Goal: Task Accomplishment & Management: Manage account settings

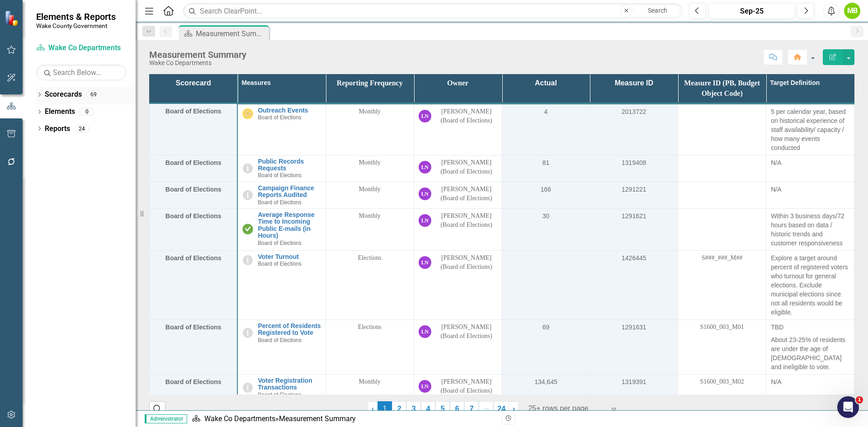
click at [40, 97] on icon "Dropdown" at bounding box center [39, 95] width 6 height 5
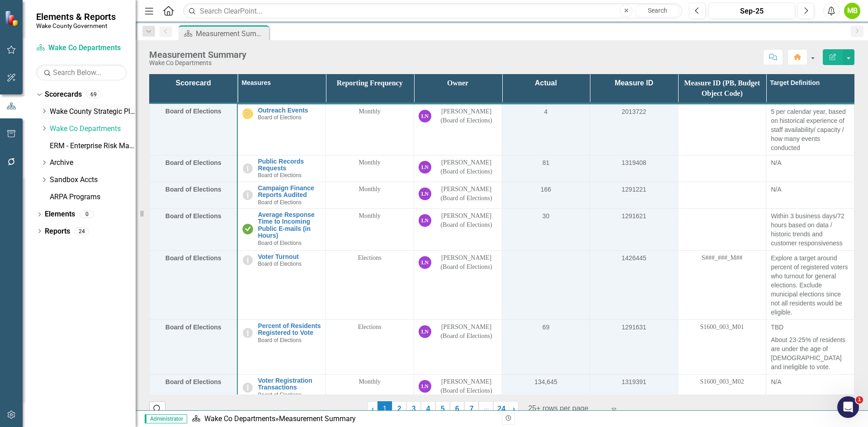
click at [41, 109] on icon "Dropdown" at bounding box center [44, 111] width 7 height 5
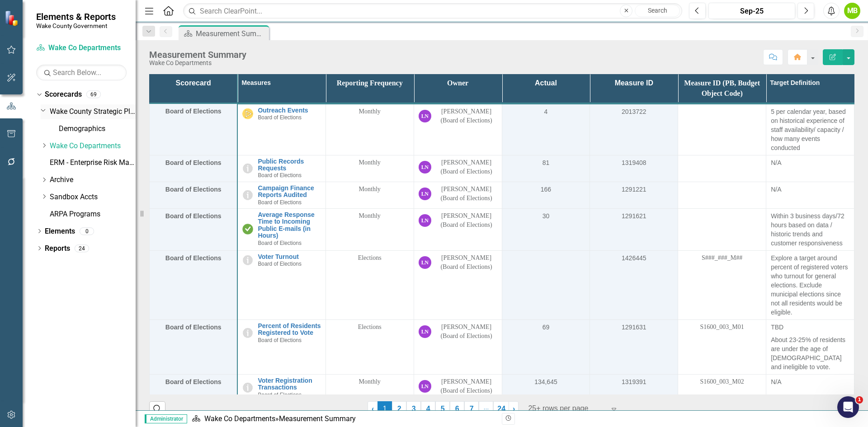
click at [73, 112] on link "Wake County Strategic Plan" at bounding box center [93, 112] width 86 height 10
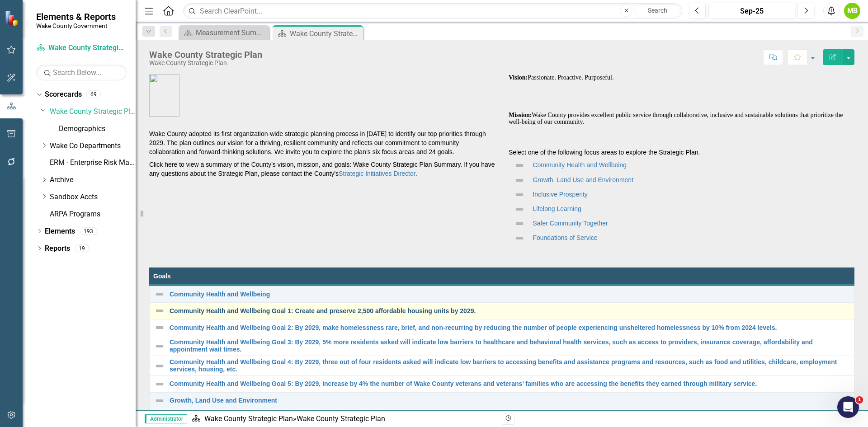
click at [310, 313] on link "Community Health and Wellbeing Goal 1: Create and preserve 2,500 affordable hou…" at bounding box center [510, 311] width 680 height 7
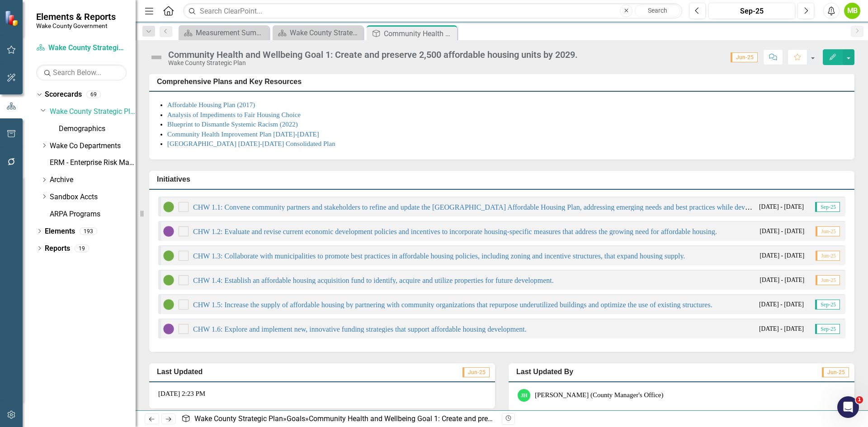
scroll to position [181, 0]
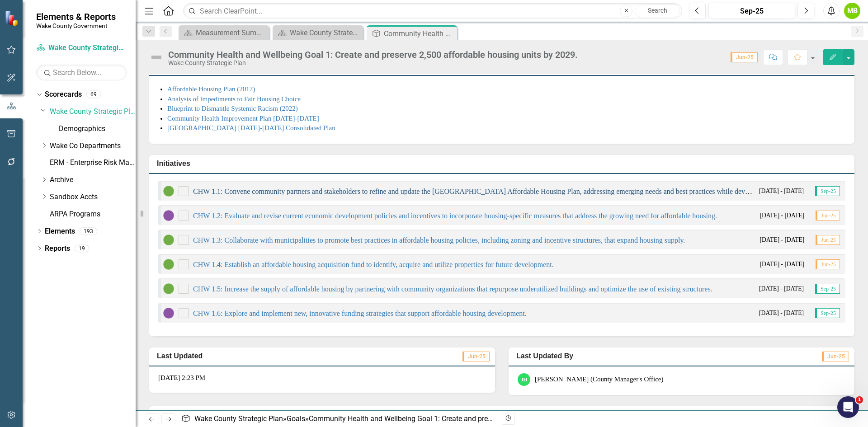
click at [345, 195] on link "CHW 1.1: Convene community partners and stakeholders to refine and update the […" at bounding box center [592, 192] width 798 height 8
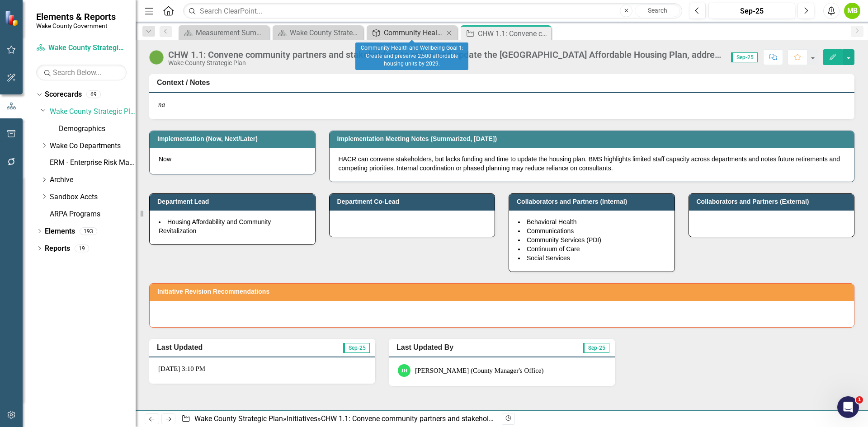
click at [400, 36] on div "Community Health and Wellbeing Goal 1: Create and preserve 2,500 affordable hou…" at bounding box center [414, 32] width 60 height 11
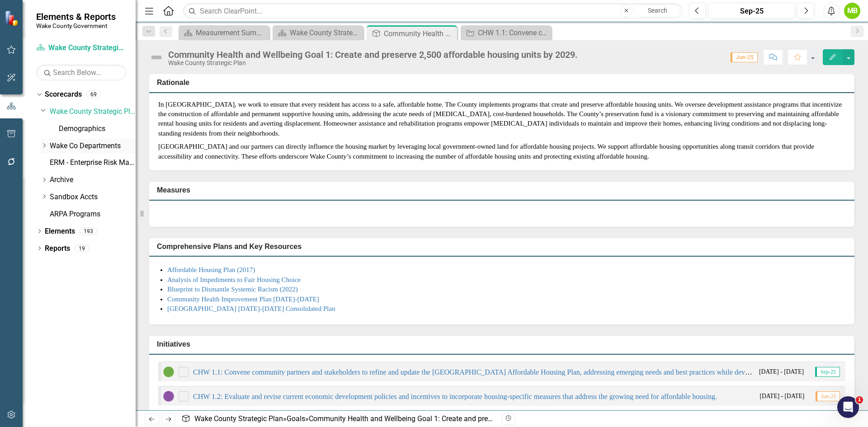
click at [43, 146] on icon "Dropdown" at bounding box center [44, 145] width 7 height 5
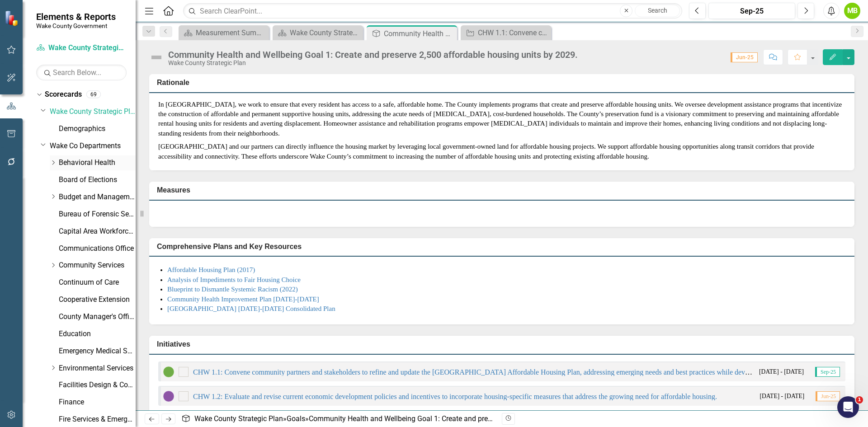
click at [76, 165] on link "Behavioral Health" at bounding box center [97, 163] width 77 height 10
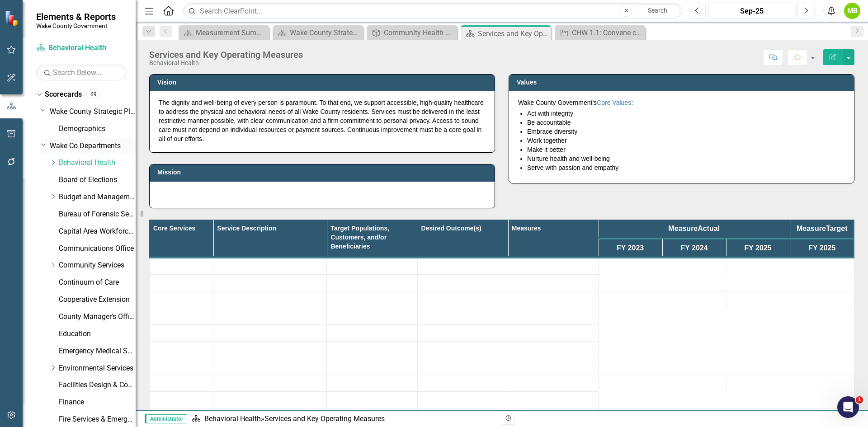
click at [81, 142] on link "Wake Co Departments" at bounding box center [93, 146] width 86 height 10
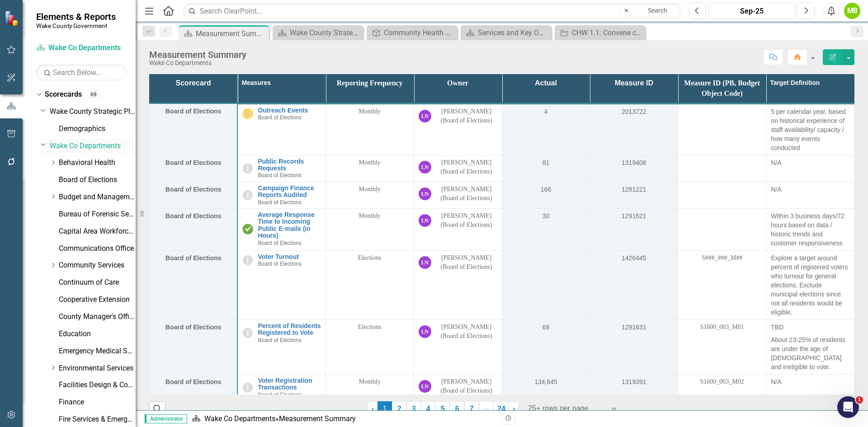
click at [68, 146] on link "Wake Co Departments" at bounding box center [93, 146] width 86 height 10
click at [44, 144] on icon "Dropdown" at bounding box center [43, 144] width 5 height 7
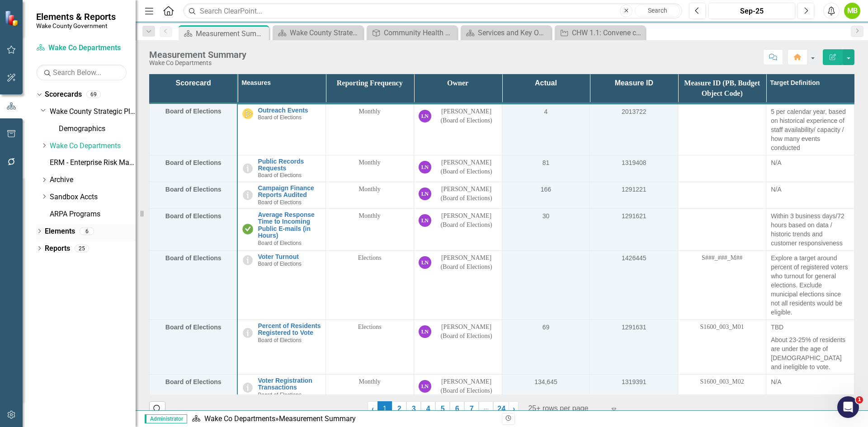
click at [42, 232] on icon "Dropdown" at bounding box center [39, 232] width 6 height 5
click at [46, 147] on icon "Dropdown" at bounding box center [44, 145] width 7 height 5
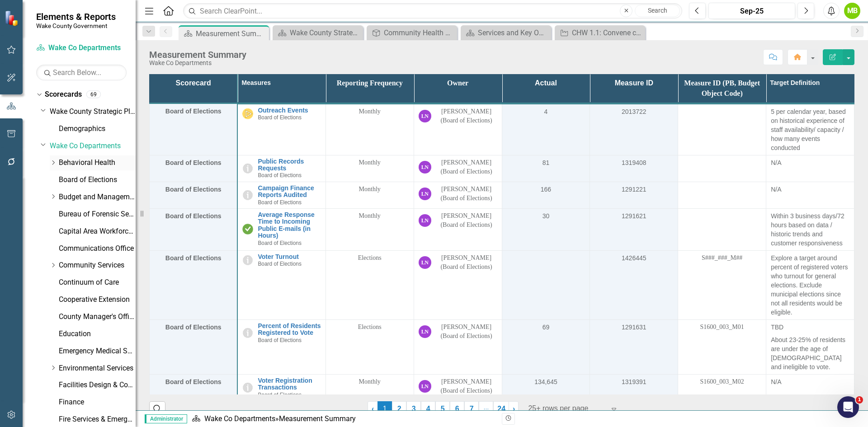
click at [80, 164] on link "Behavioral Health" at bounding box center [97, 163] width 77 height 10
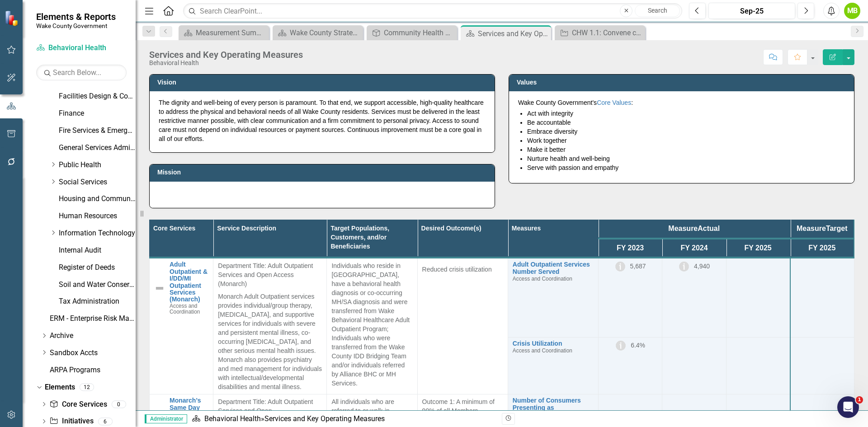
scroll to position [327, 0]
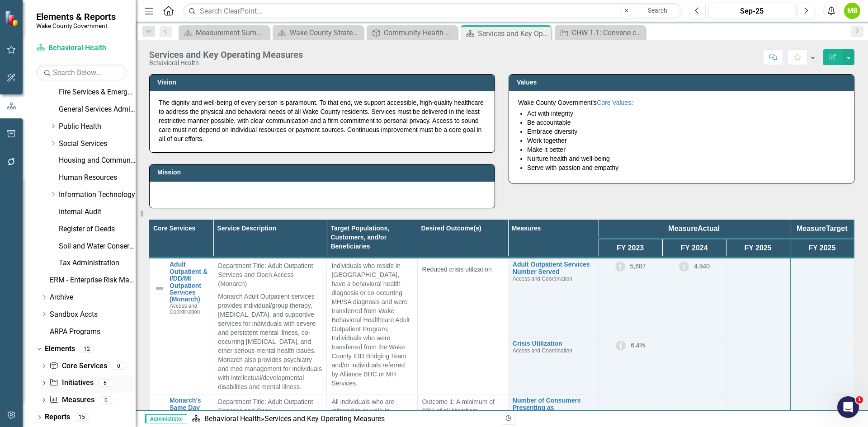
click at [85, 386] on link "Initiative Initiatives" at bounding box center [71, 383] width 44 height 10
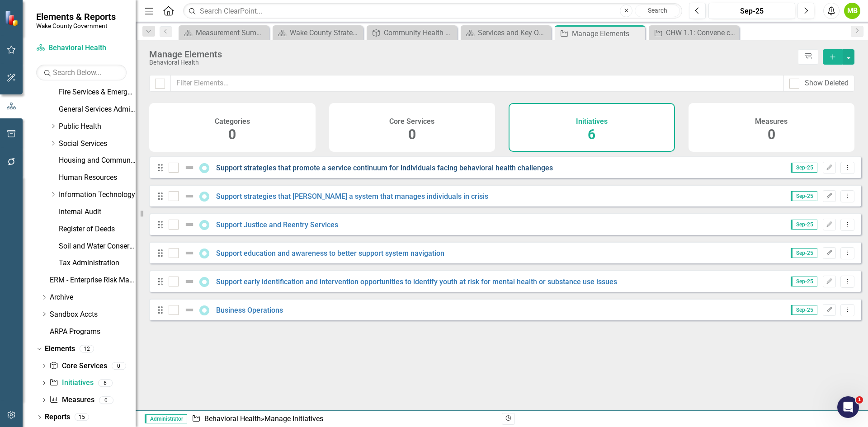
click at [283, 172] on link "Support strategies that promote a service continuum for individuals facing beha…" at bounding box center [384, 168] width 337 height 9
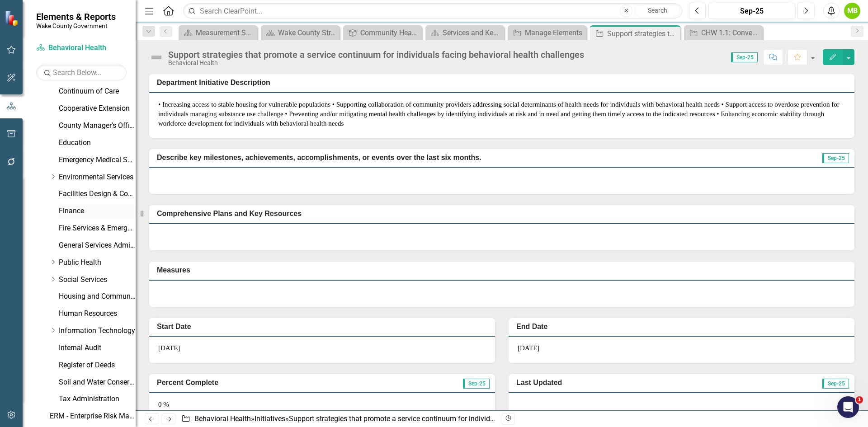
scroll to position [192, 0]
click at [82, 244] on link "General Services Administration" at bounding box center [97, 245] width 77 height 10
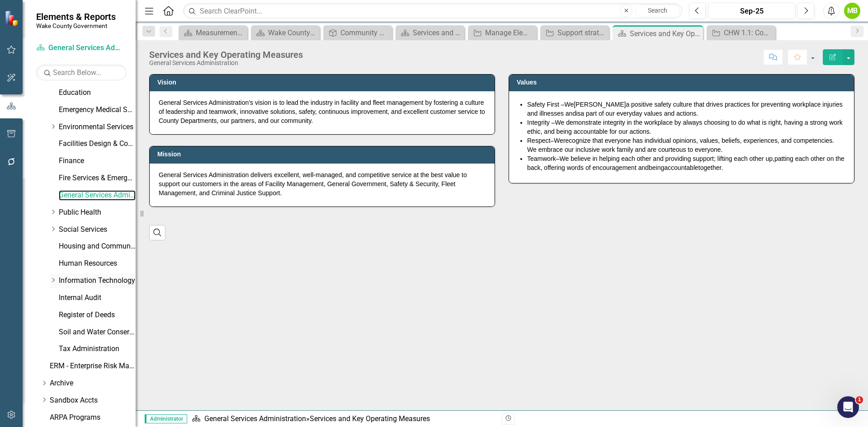
scroll to position [327, 0]
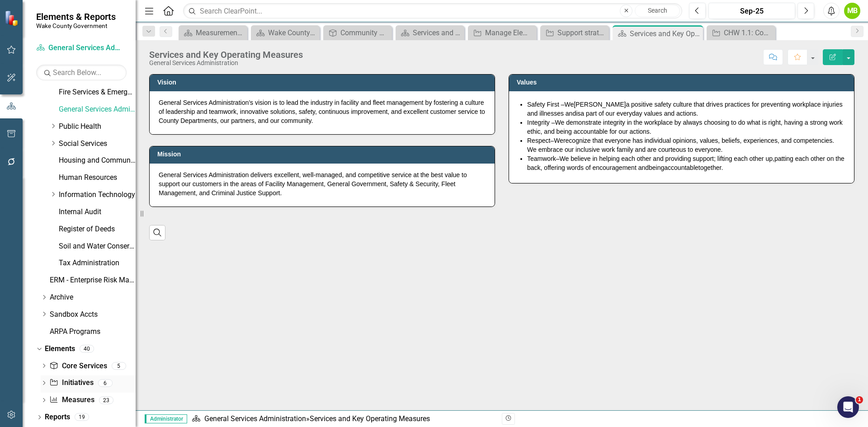
click at [64, 381] on link "Initiative Initiatives" at bounding box center [71, 383] width 44 height 10
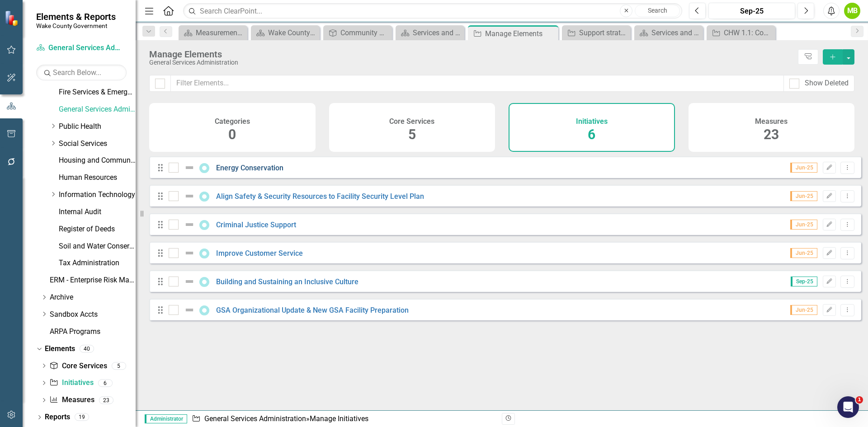
click at [249, 172] on link "Energy Conservation" at bounding box center [249, 168] width 67 height 9
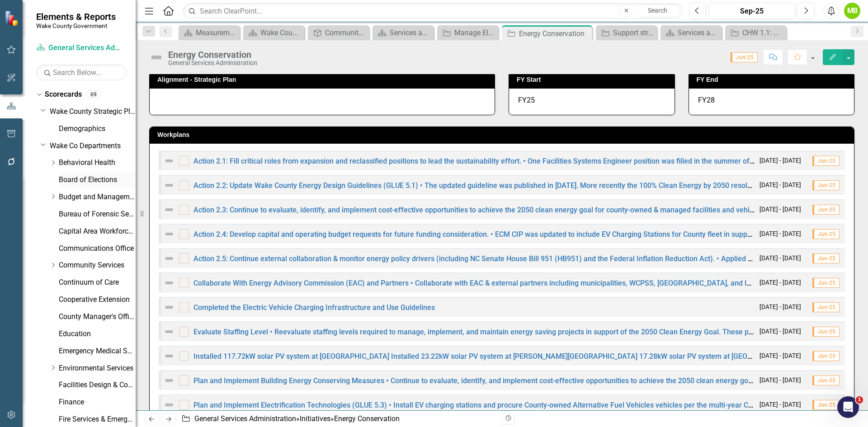
click at [73, 178] on link "Board of Elections" at bounding box center [97, 180] width 77 height 10
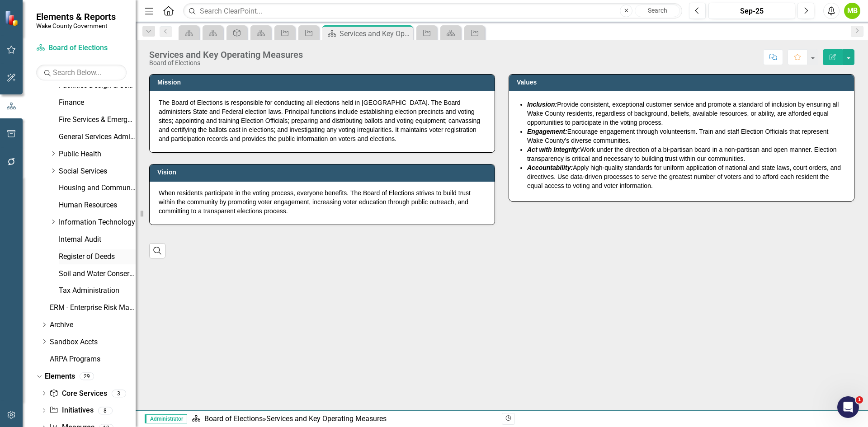
scroll to position [327, 0]
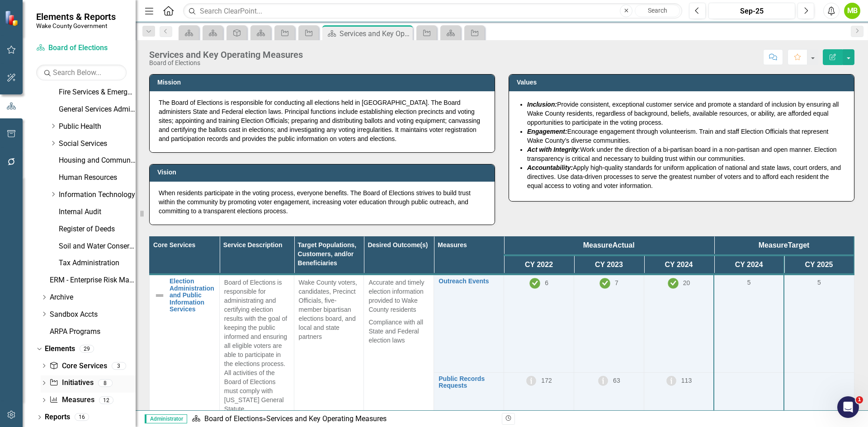
click at [78, 388] on link "Initiative Initiatives" at bounding box center [71, 383] width 44 height 10
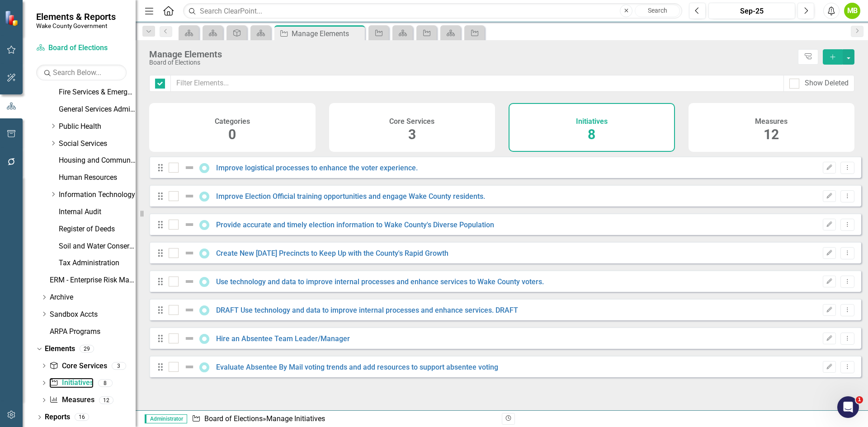
checkbox input "false"
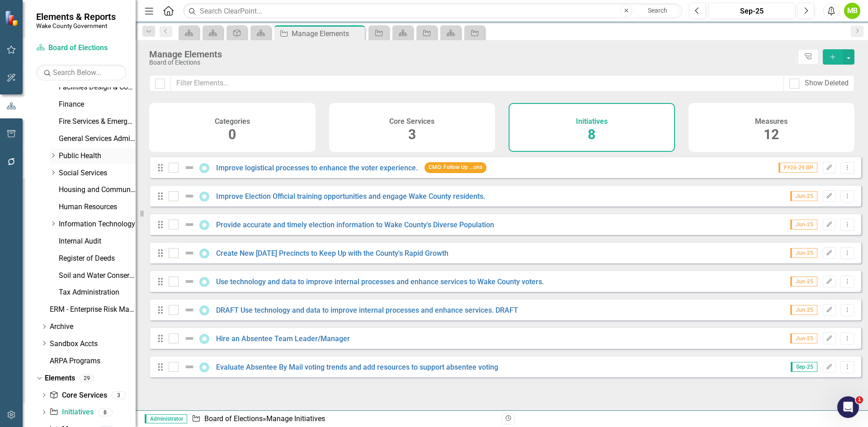
scroll to position [282, 0]
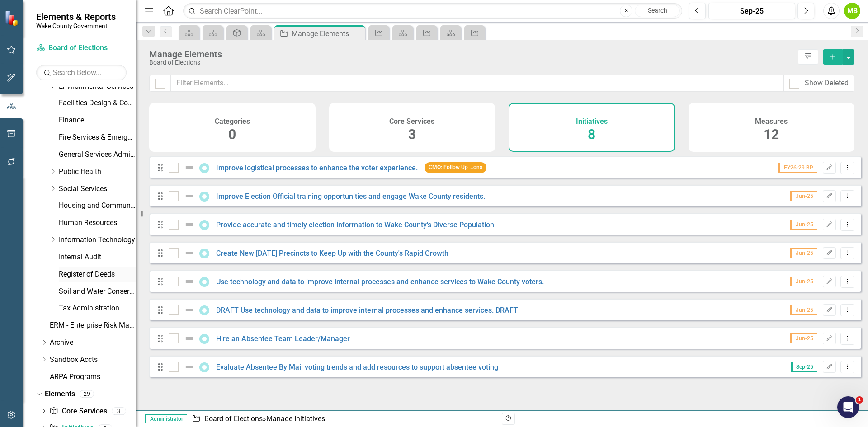
click at [97, 273] on link "Register of Deeds" at bounding box center [97, 275] width 77 height 10
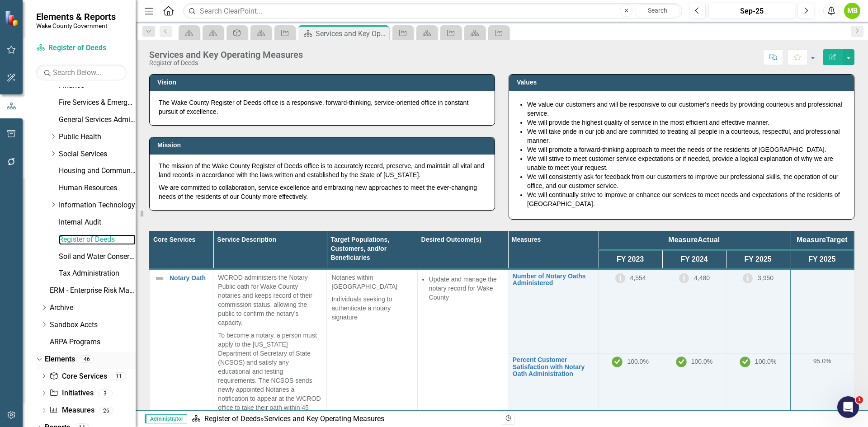
scroll to position [327, 0]
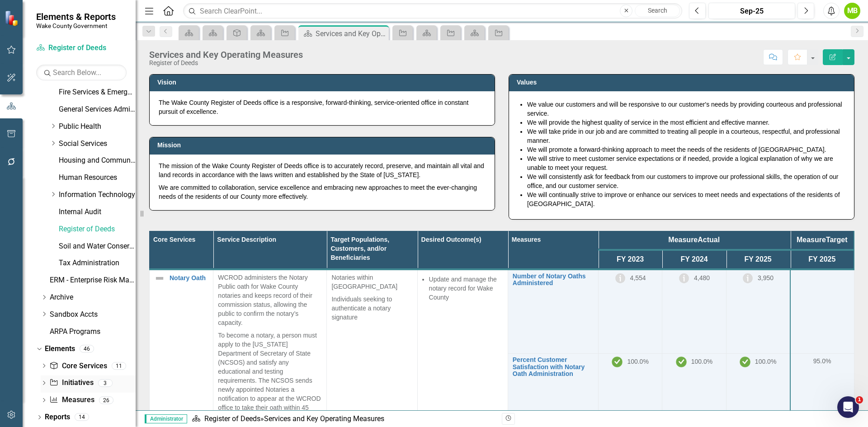
click at [82, 385] on link "Initiative Initiatives" at bounding box center [71, 383] width 44 height 10
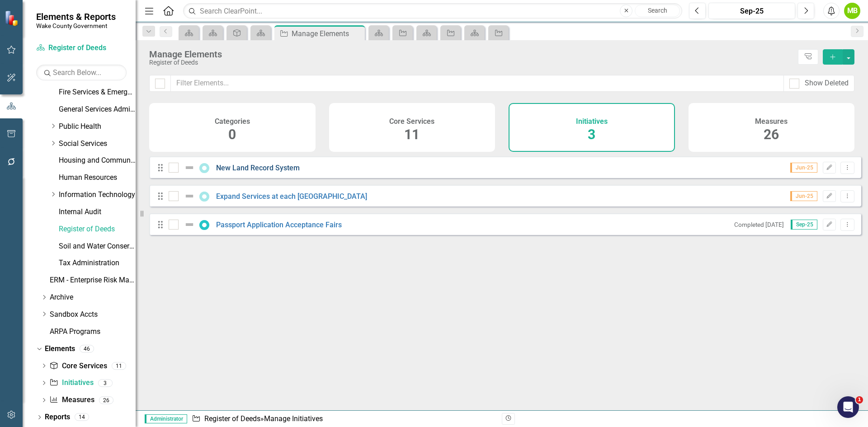
click at [277, 172] on link "New Land Record System" at bounding box center [258, 168] width 84 height 9
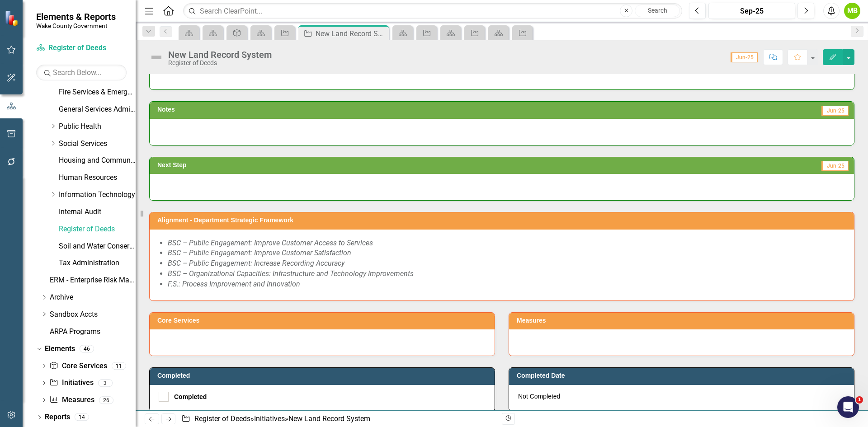
scroll to position [397, 0]
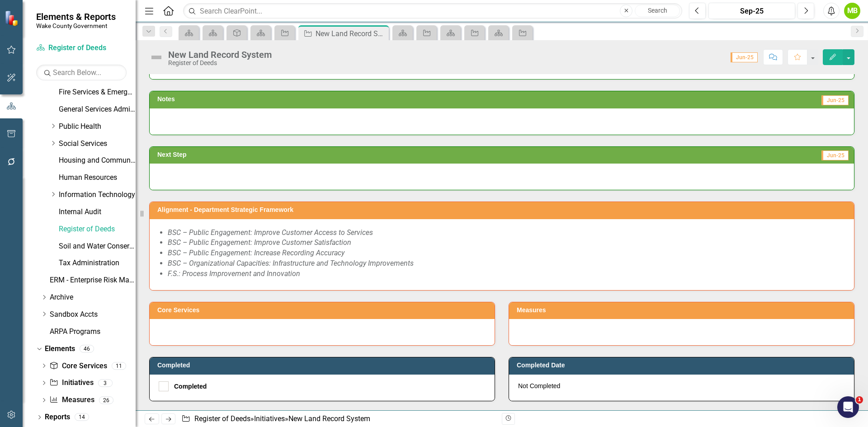
click at [279, 259] on icon "BSC – Organizational Capacities: Infrastructure and Technology Improvements" at bounding box center [291, 263] width 246 height 9
click at [280, 259] on li "BSC – Organizational Capacities: Infrastructure and Technology Improvements" at bounding box center [507, 264] width 678 height 10
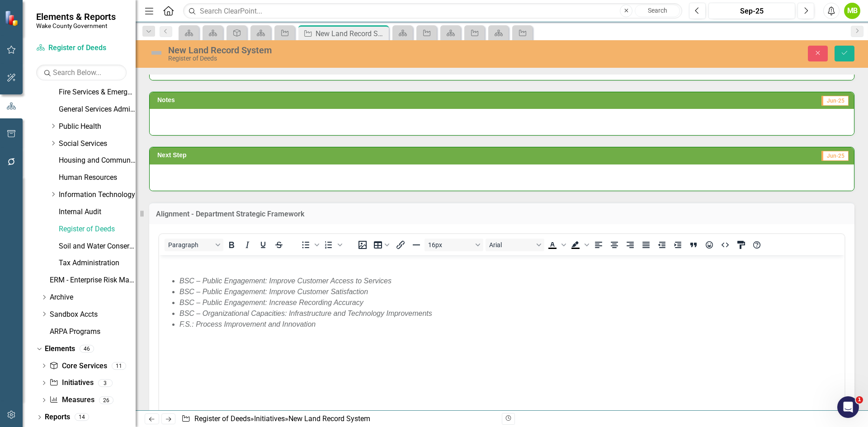
scroll to position [0, 0]
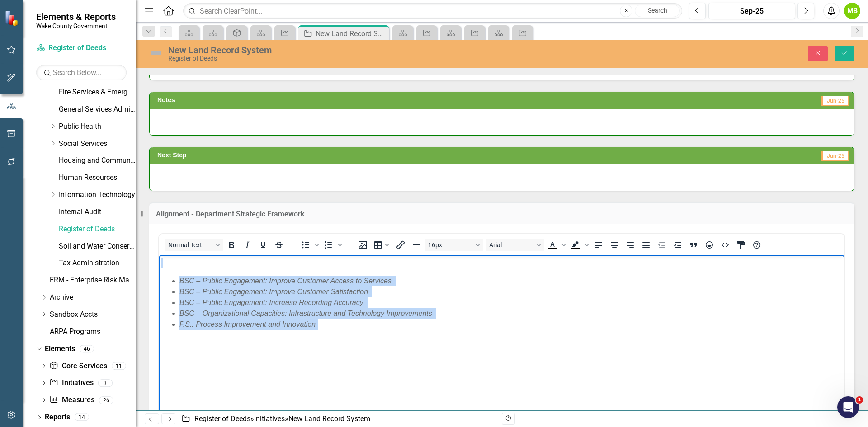
drag, startPoint x: 337, startPoint y: 327, endPoint x: 308, endPoint y: 517, distance: 192.1
click at [159, 261] on html "BSC – Public Engagement: Improve Customer Access to Services BSC – Public Engag…" at bounding box center [502, 324] width 686 height 136
paste body "Rich Text Area. Press ALT-0 for help."
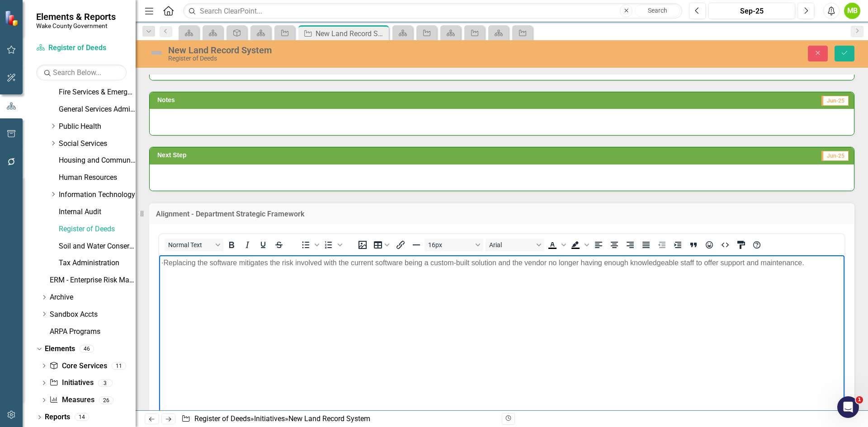
click at [180, 265] on p "· Replacing the software mitigates the risk involved with the current software …" at bounding box center [501, 263] width 681 height 11
click at [163, 262] on p "Replacing the software mitigates the risk involved with the current software be…" at bounding box center [501, 263] width 681 height 11
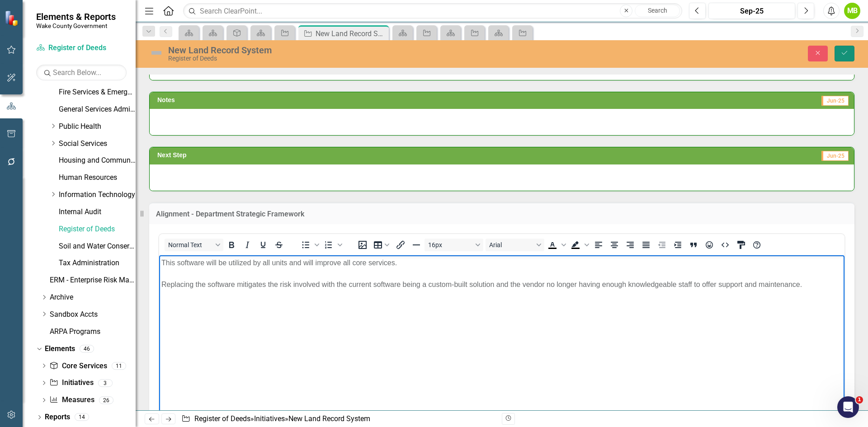
click at [839, 51] on button "Save" at bounding box center [845, 54] width 20 height 16
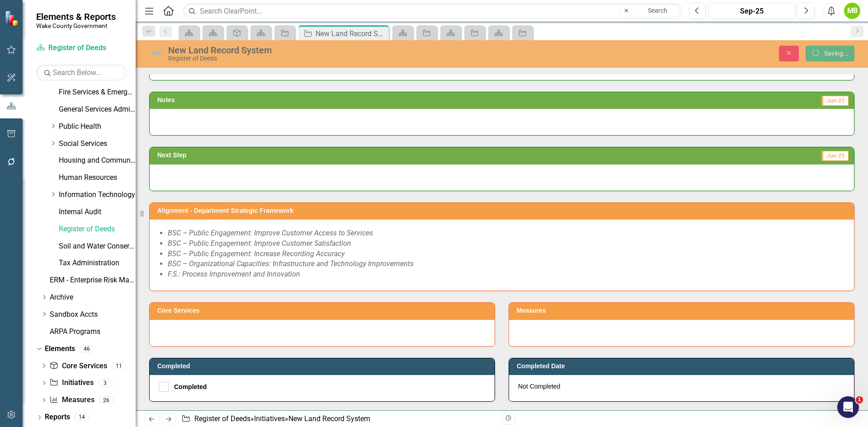
checkbox input "false"
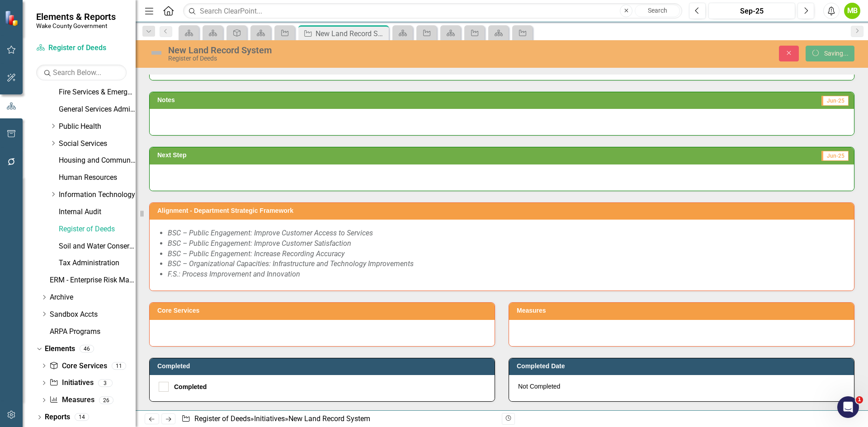
checkbox input "false"
checkbox input "true"
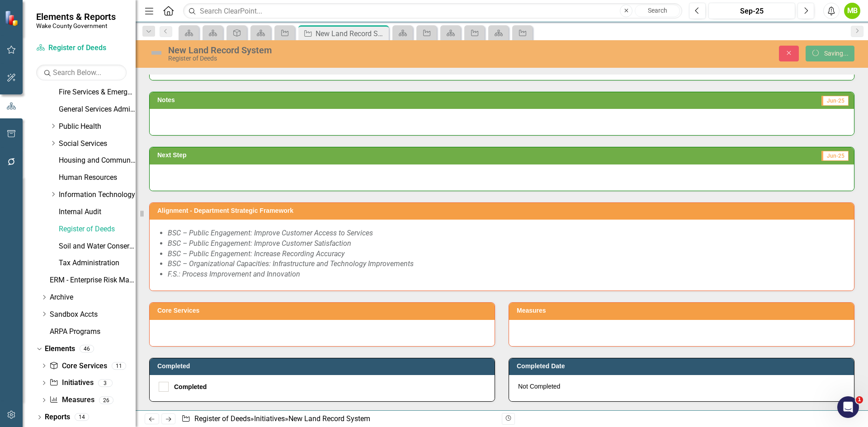
checkbox input "true"
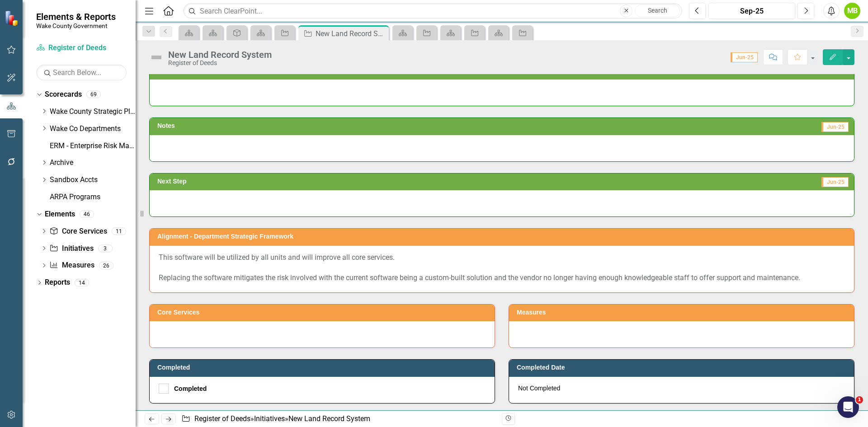
scroll to position [373, 0]
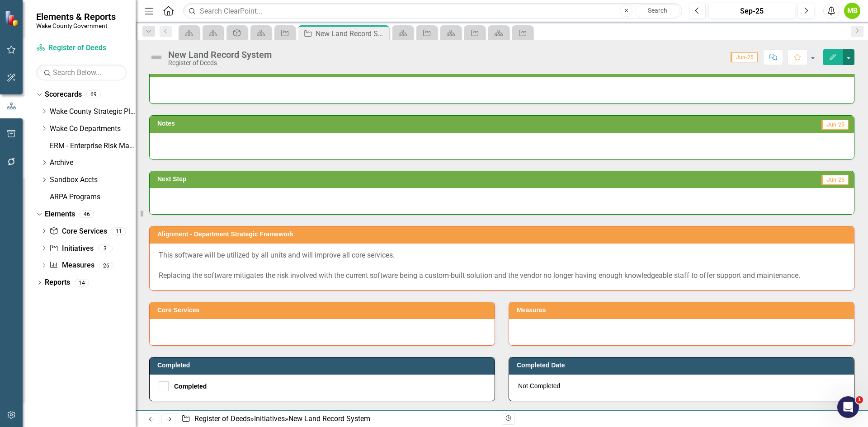
click at [845, 58] on button "button" at bounding box center [849, 57] width 12 height 16
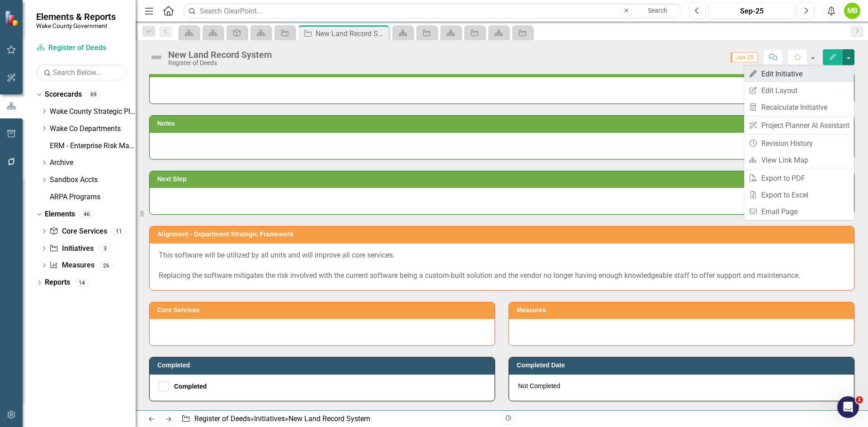
click at [788, 75] on link "Edit Edit Initiative" at bounding box center [799, 74] width 110 height 17
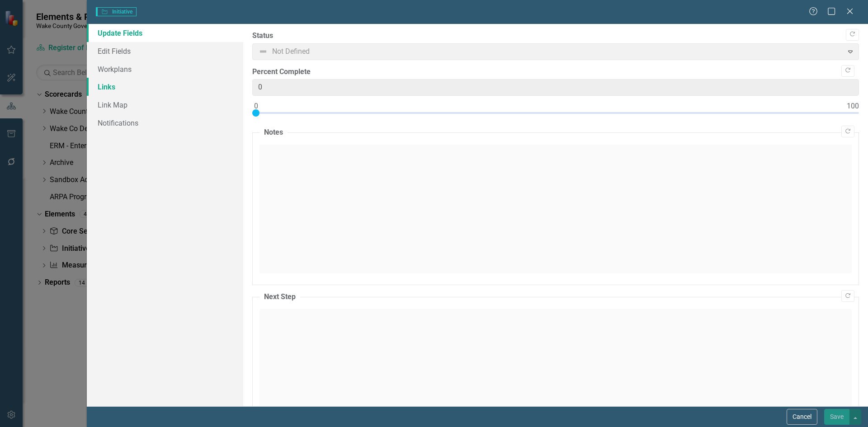
click at [102, 85] on link "Links" at bounding box center [165, 87] width 156 height 18
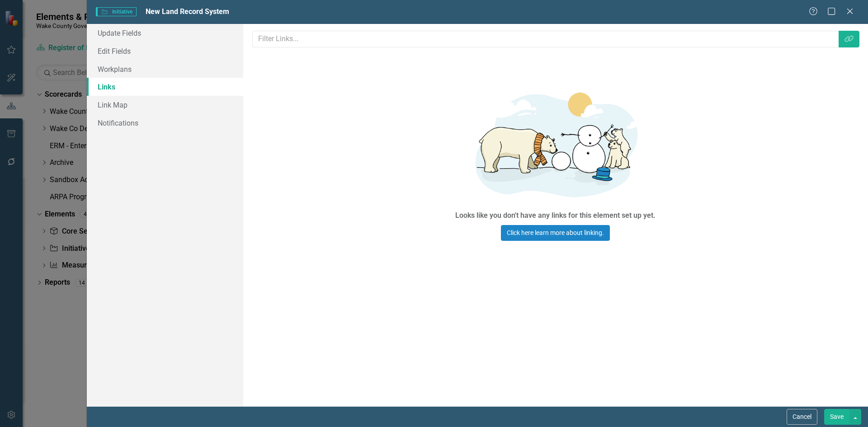
scroll to position [0, 0]
click at [849, 38] on icon "Link Tag" at bounding box center [849, 38] width 9 height 7
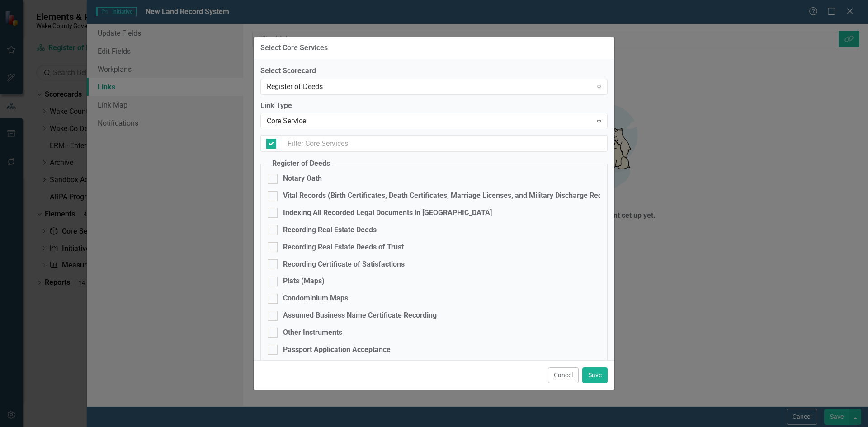
checkbox input "false"
click at [333, 121] on div "Core Service" at bounding box center [429, 121] width 325 height 10
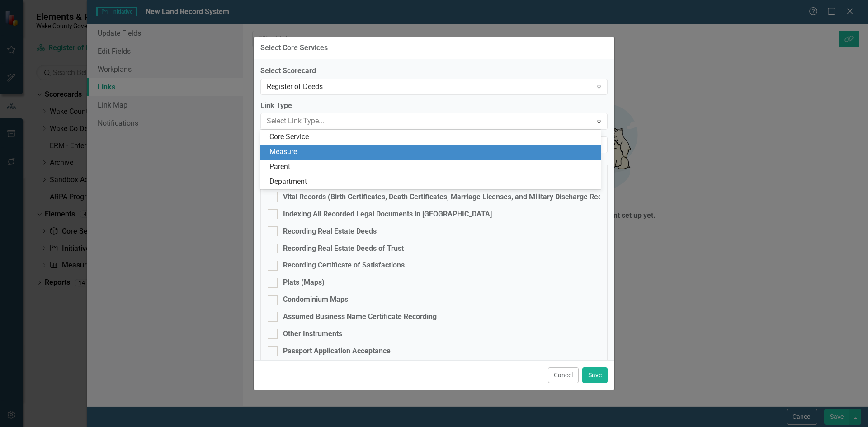
click at [328, 153] on div "Measure" at bounding box center [433, 152] width 326 height 10
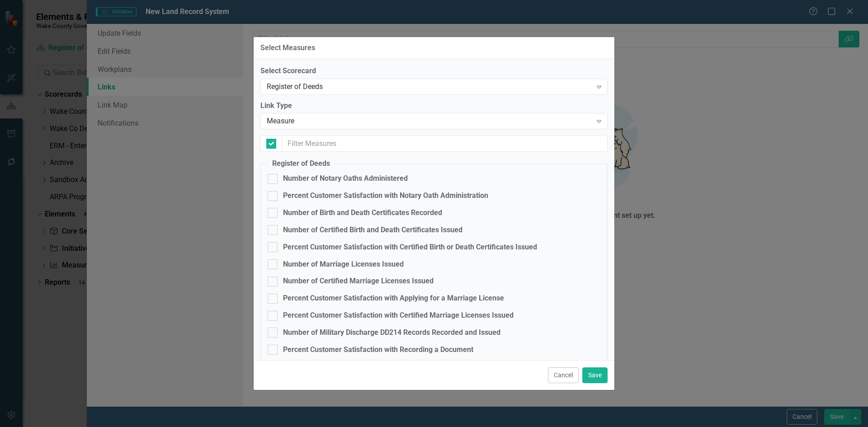
checkbox input "false"
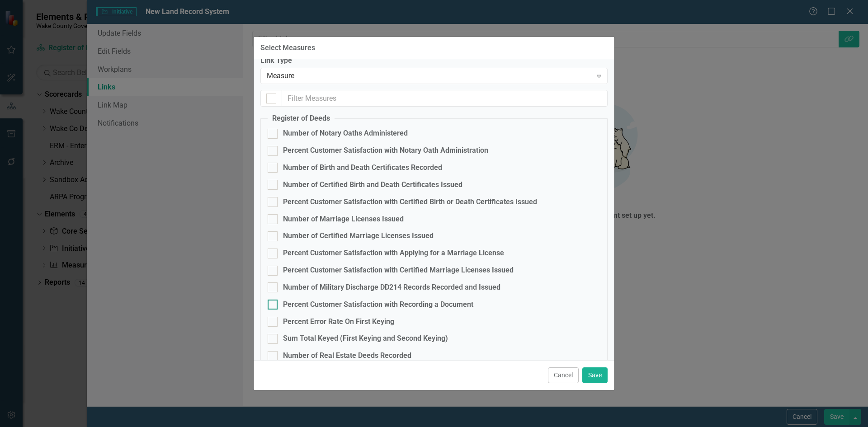
click at [275, 306] on div at bounding box center [273, 305] width 10 height 10
click at [274, 306] on input "Percent Customer Satisfaction with Recording a Document" at bounding box center [271, 303] width 6 height 6
checkbox input "true"
click at [591, 373] on button "Save" at bounding box center [595, 376] width 25 height 16
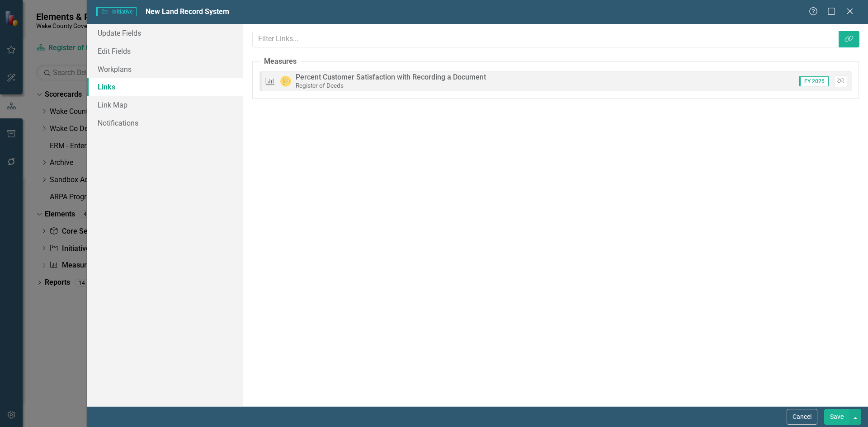
click at [838, 417] on button "Save" at bounding box center [837, 417] width 25 height 16
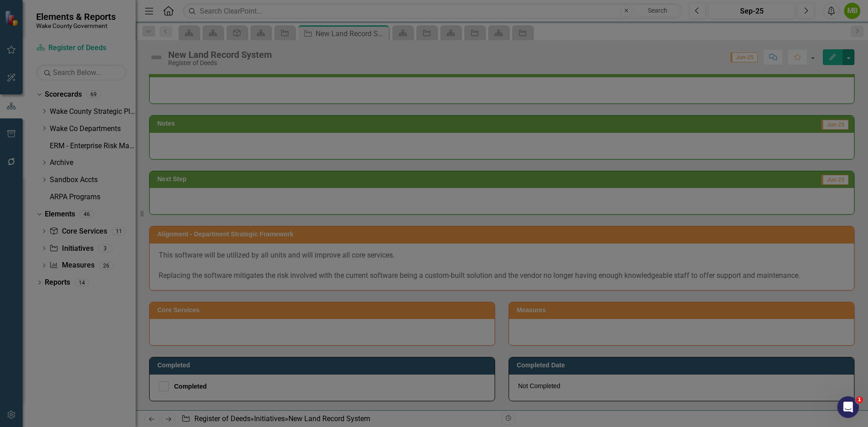
checkbox input "false"
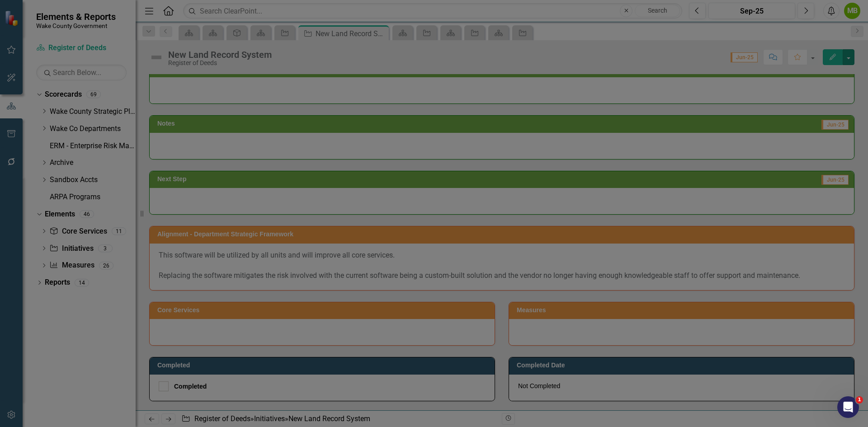
checkbox input "false"
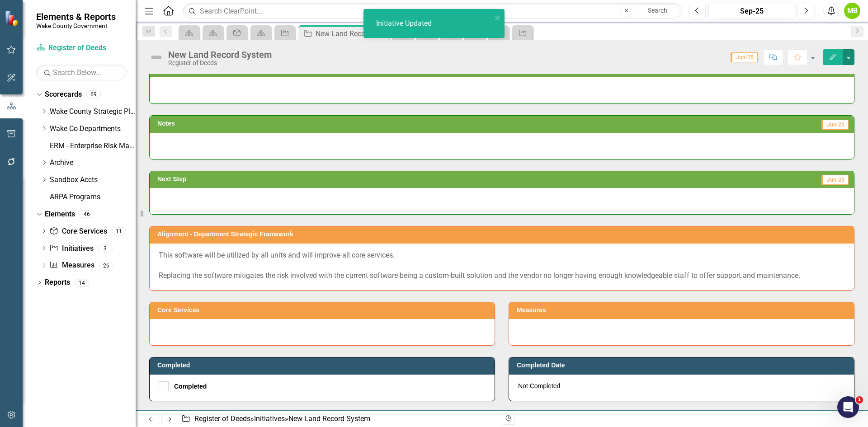
checkbox input "true"
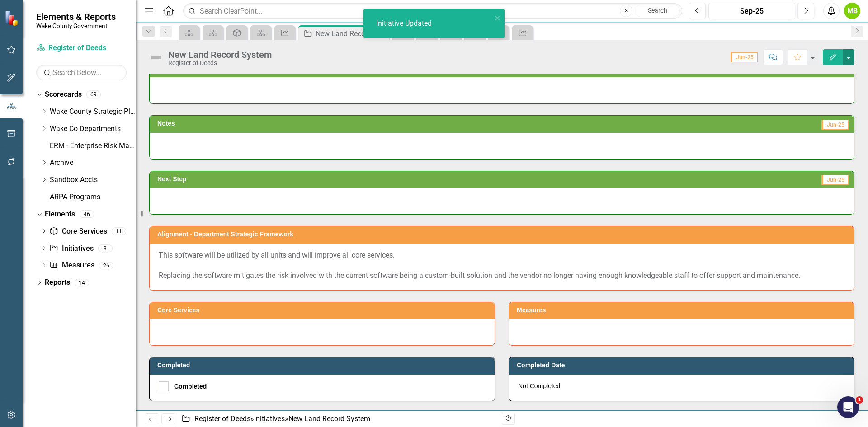
checkbox input "true"
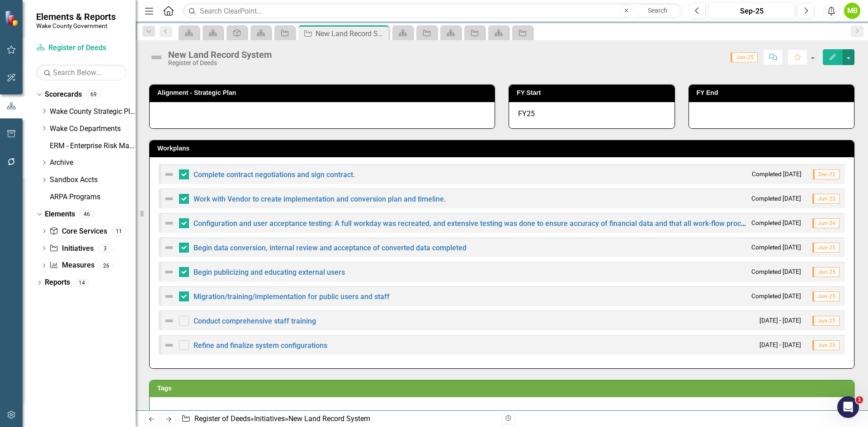
scroll to position [0, 0]
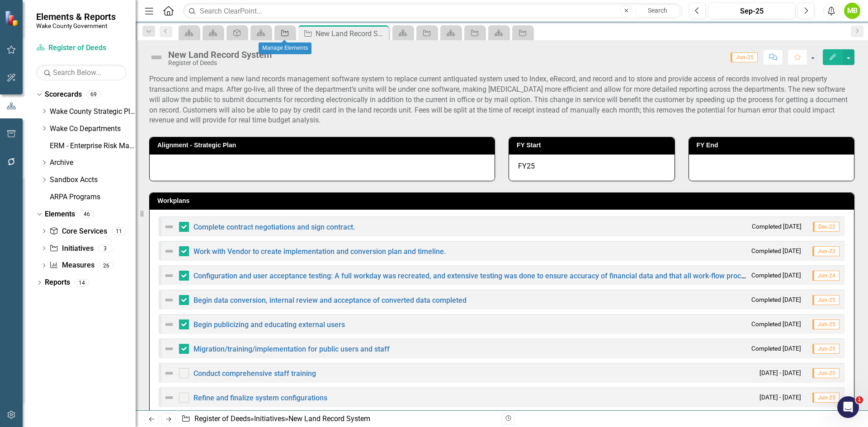
click at [283, 34] on icon "Initiative" at bounding box center [284, 32] width 9 height 7
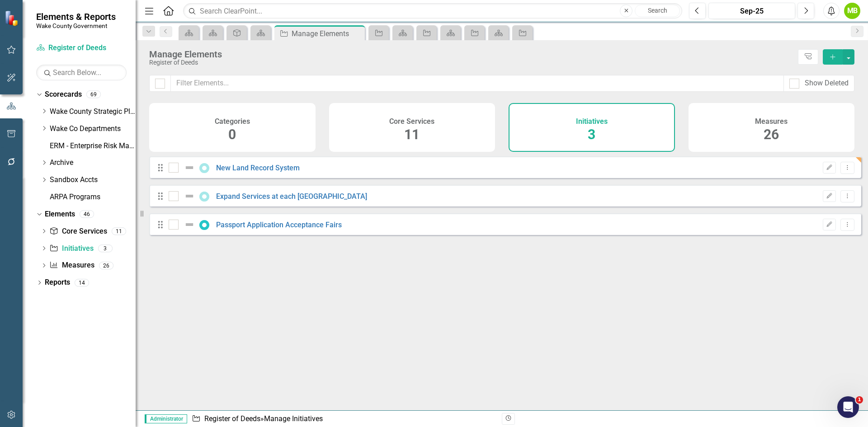
checkbox input "false"
click at [304, 201] on link "Expand Services at each [GEOGRAPHIC_DATA]" at bounding box center [291, 196] width 151 height 9
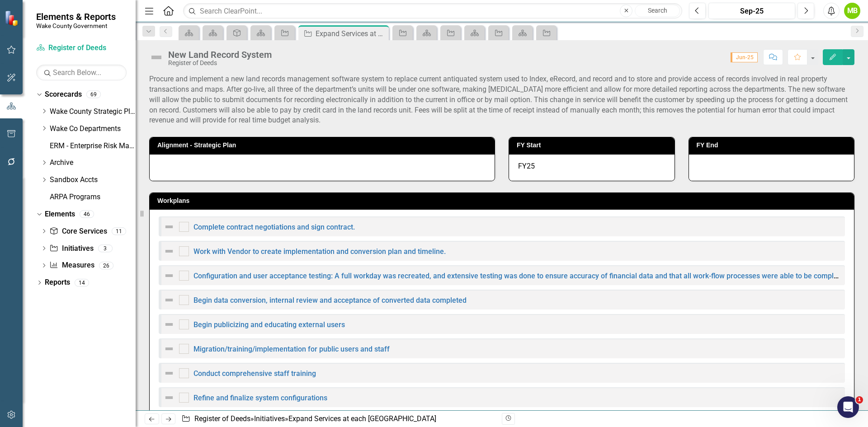
checkbox input "true"
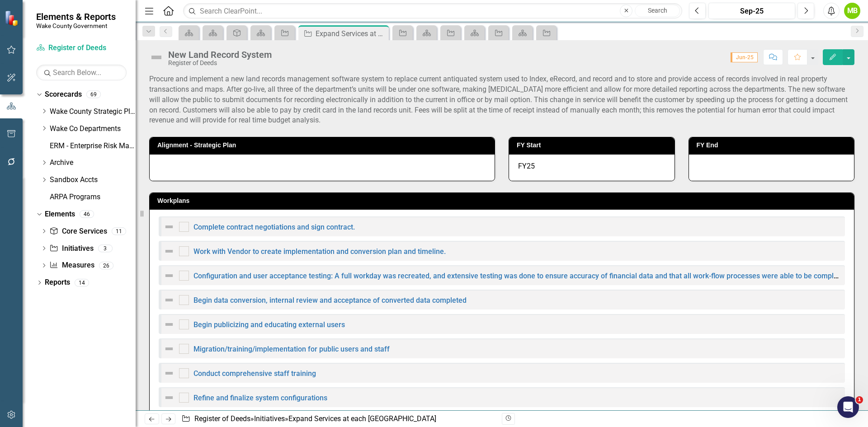
checkbox input "true"
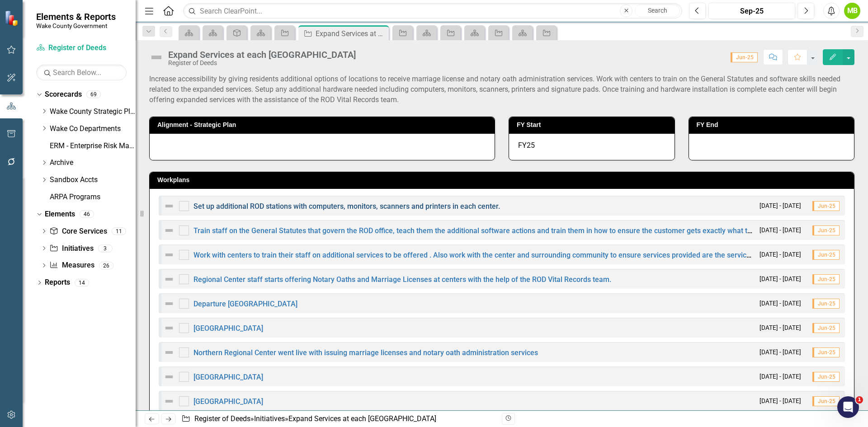
click at [385, 204] on link "Set up additional ROD stations with computers, monitors, scanners and printers …" at bounding box center [347, 206] width 307 height 9
click at [454, 209] on link "Set up additional ROD stations with computers, monitors, scanners and printers …" at bounding box center [347, 206] width 307 height 9
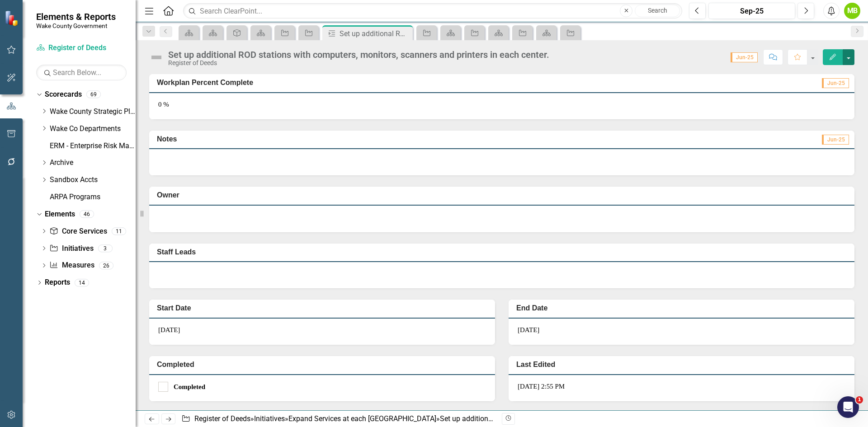
click at [849, 60] on button "button" at bounding box center [849, 57] width 12 height 16
click at [839, 68] on link "Edit Edit Workplan" at bounding box center [817, 74] width 73 height 17
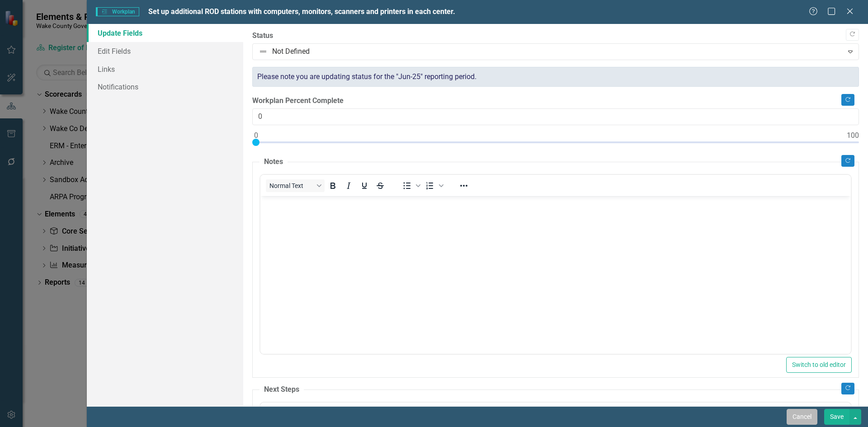
click at [802, 416] on button "Cancel" at bounding box center [802, 417] width 31 height 16
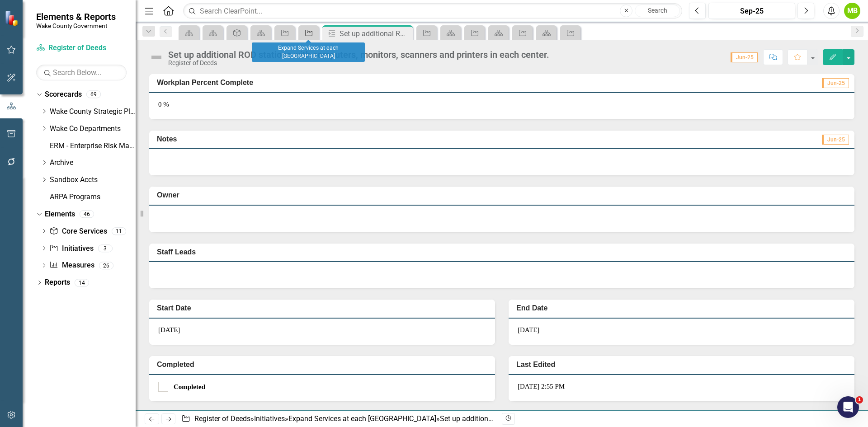
click at [305, 34] on icon "Initiative" at bounding box center [308, 32] width 9 height 7
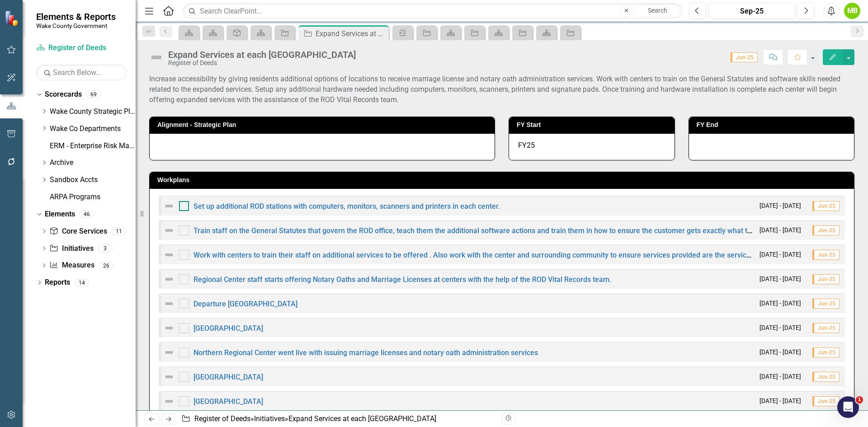
click at [180, 204] on input "checkbox" at bounding box center [182, 204] width 6 height 6
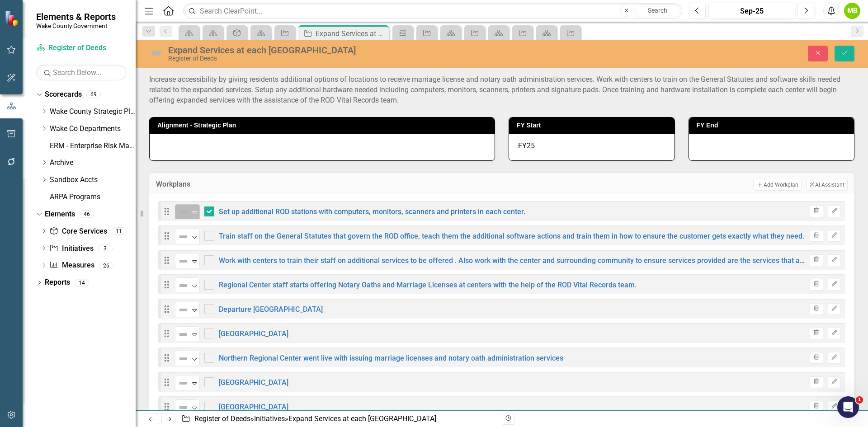
click at [195, 216] on icon "Expand" at bounding box center [194, 212] width 9 height 7
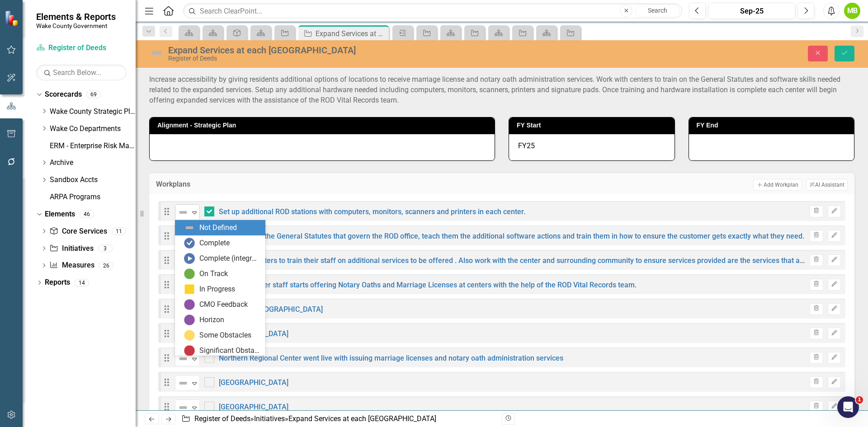
click at [195, 216] on icon "Expand" at bounding box center [194, 212] width 9 height 7
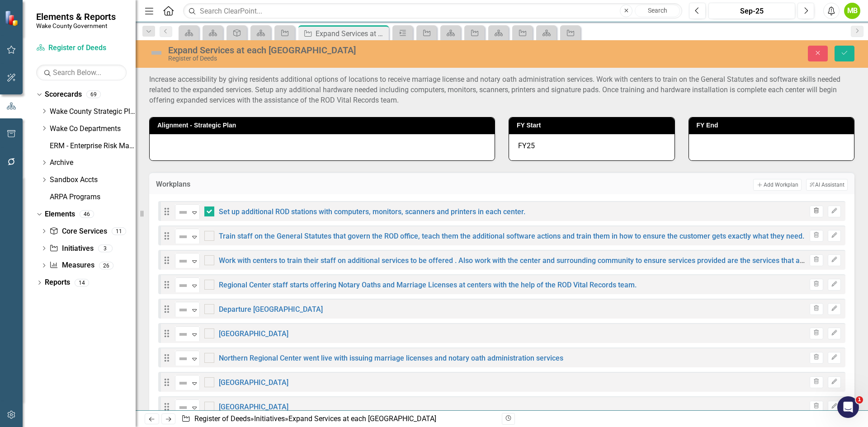
click at [815, 210] on icon "button" at bounding box center [817, 210] width 5 height 5
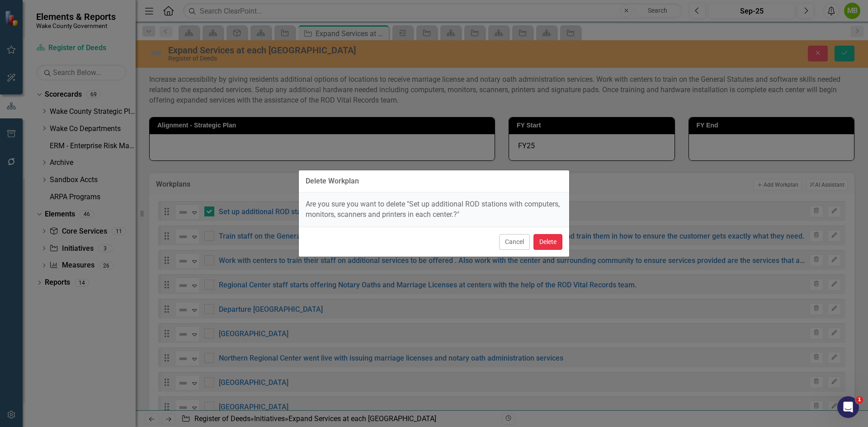
click at [550, 238] on button "Delete" at bounding box center [548, 242] width 29 height 16
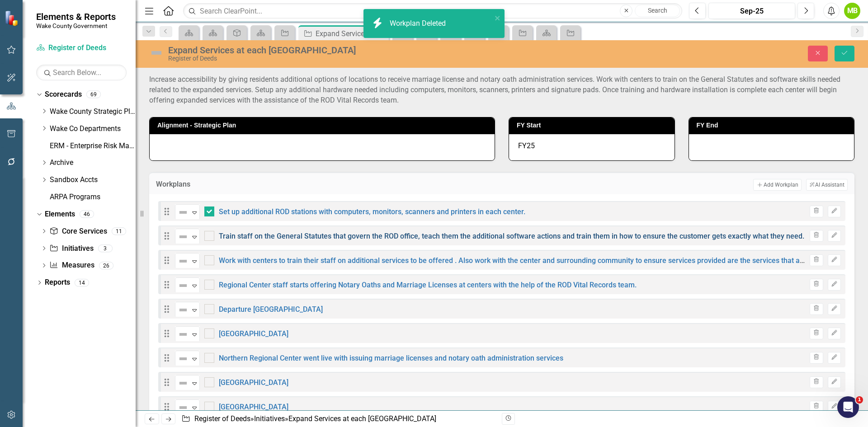
checkbox input "false"
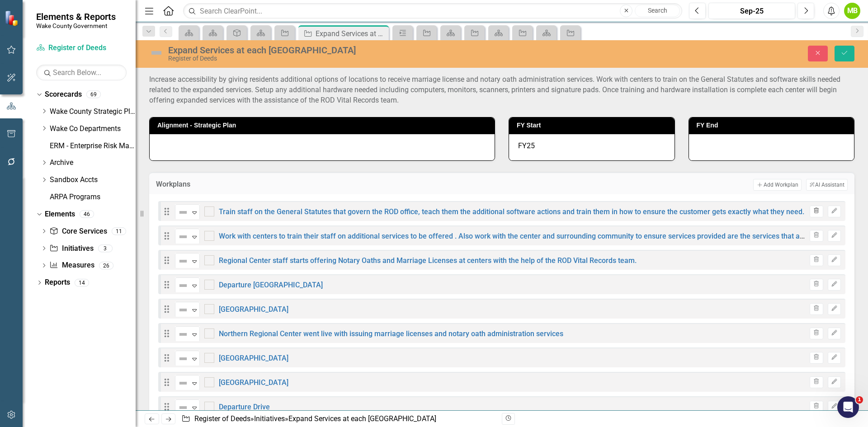
click at [813, 214] on icon "Trash" at bounding box center [816, 210] width 7 height 5
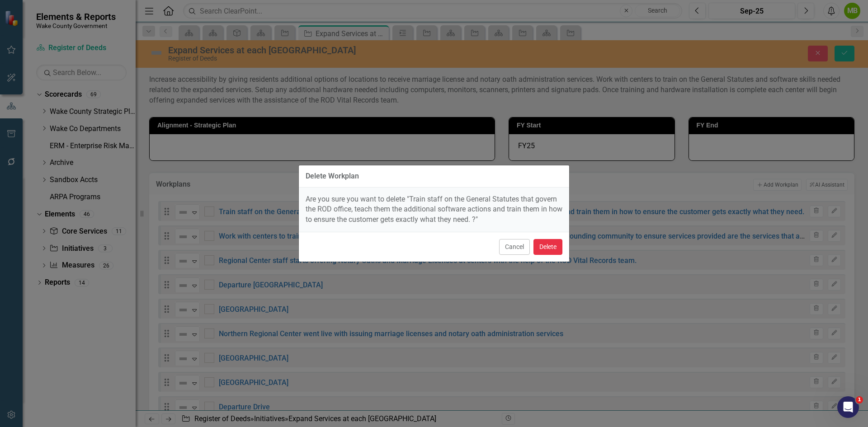
click at [559, 245] on button "Delete" at bounding box center [548, 247] width 29 height 16
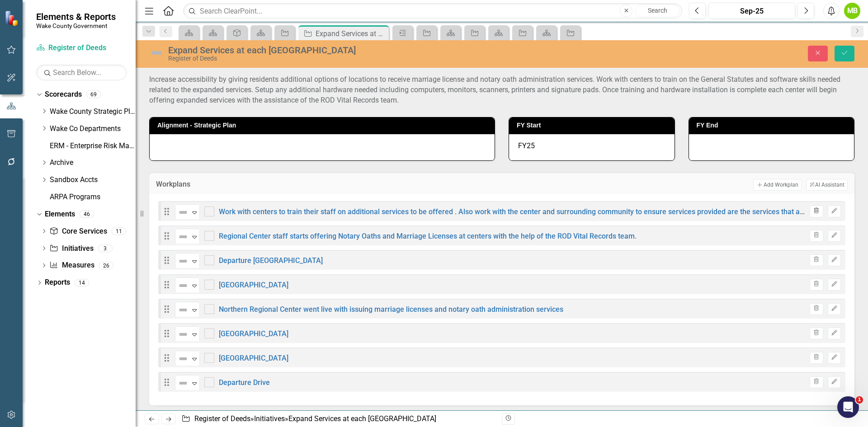
click at [815, 210] on icon "button" at bounding box center [817, 210] width 5 height 5
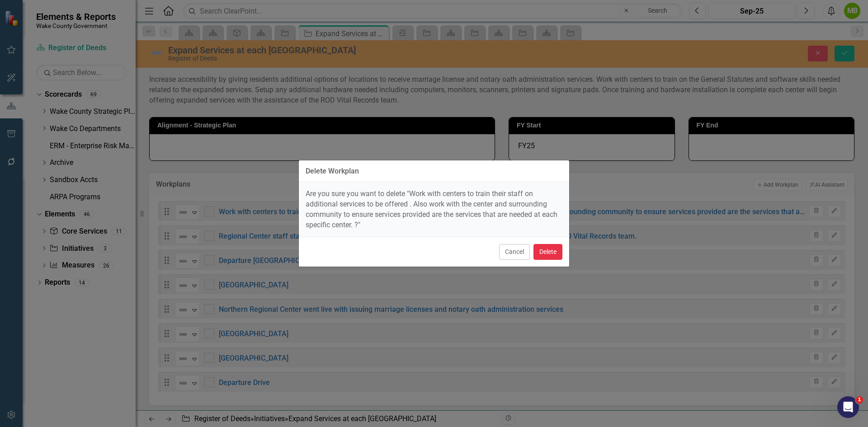
click at [550, 251] on button "Delete" at bounding box center [548, 252] width 29 height 16
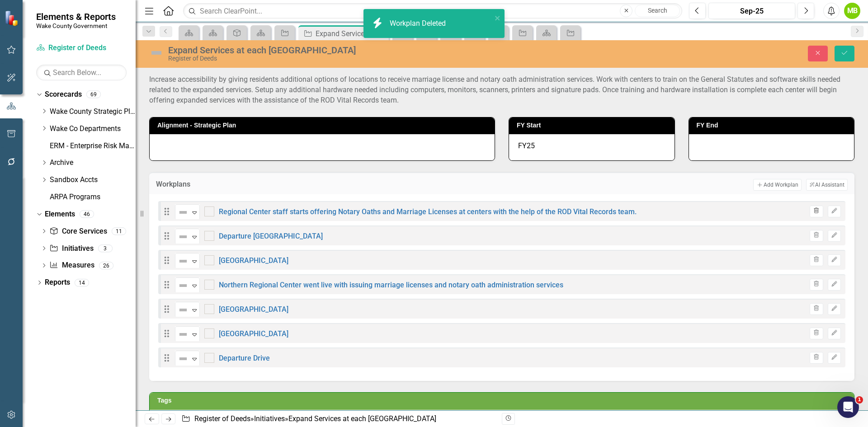
click at [815, 212] on icon "button" at bounding box center [817, 210] width 5 height 5
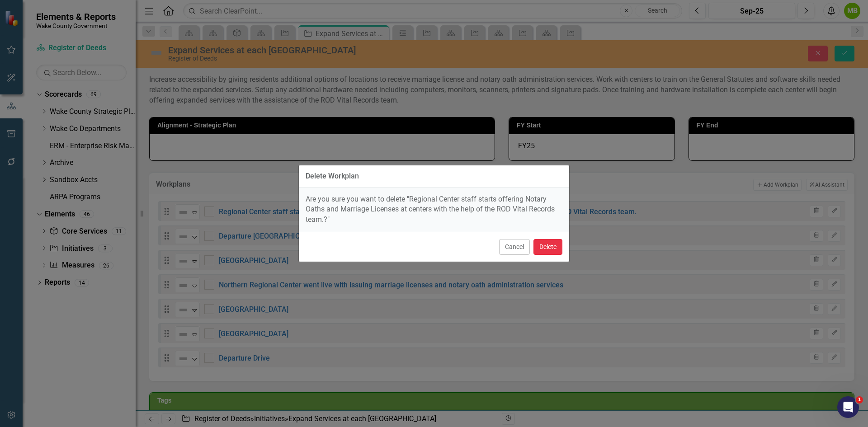
click at [554, 245] on button "Delete" at bounding box center [548, 247] width 29 height 16
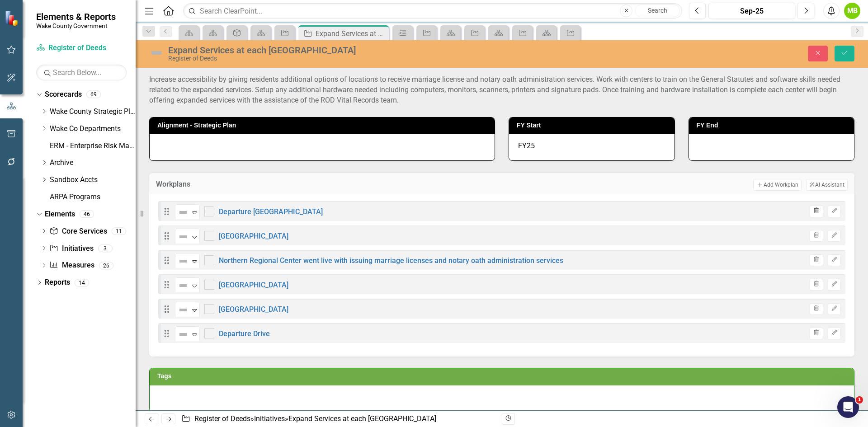
click at [813, 212] on icon "Trash" at bounding box center [816, 210] width 7 height 5
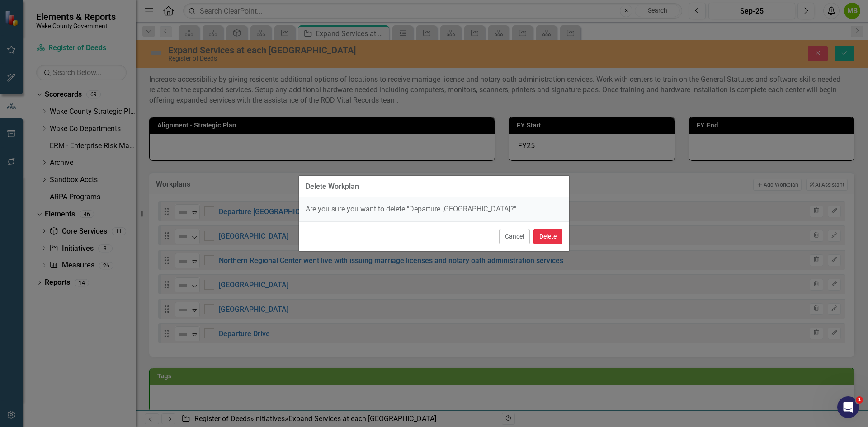
click at [552, 235] on button "Delete" at bounding box center [548, 237] width 29 height 16
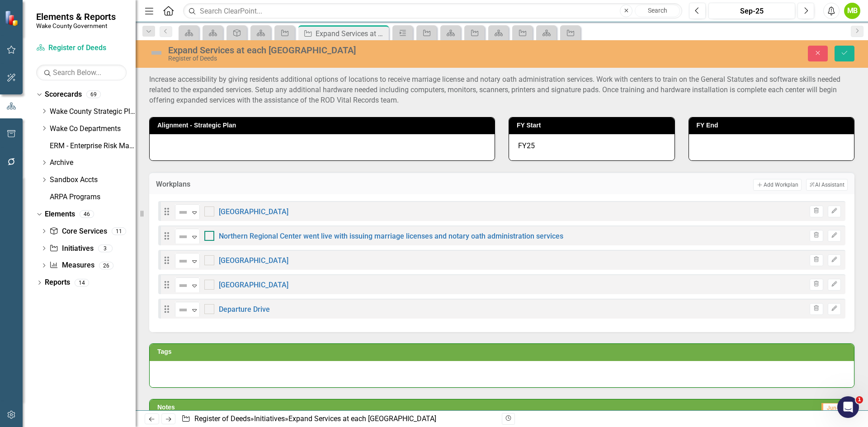
click at [207, 233] on input "checkbox" at bounding box center [207, 234] width 6 height 6
checkbox input "true"
click at [209, 261] on div at bounding box center [209, 261] width 10 height 10
click at [209, 261] on input "checkbox" at bounding box center [207, 259] width 6 height 6
checkbox input "true"
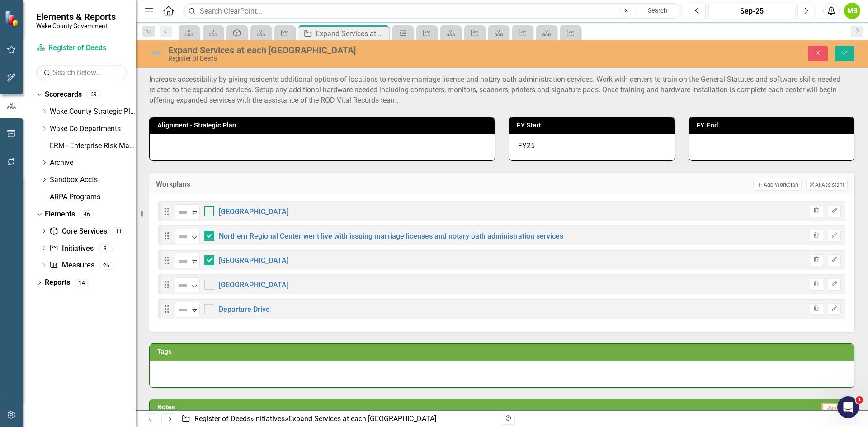
click at [208, 211] on input "checkbox" at bounding box center [207, 210] width 6 height 6
checkbox input "true"
click at [843, 57] on button "Save" at bounding box center [845, 54] width 20 height 16
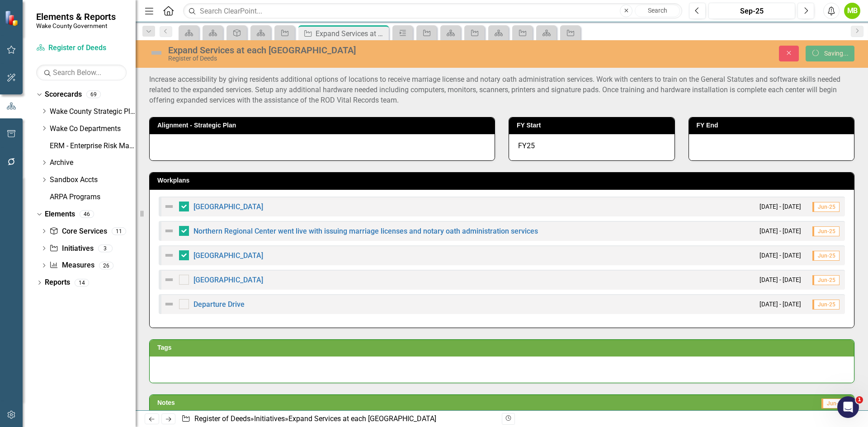
checkbox input "false"
checkbox input "true"
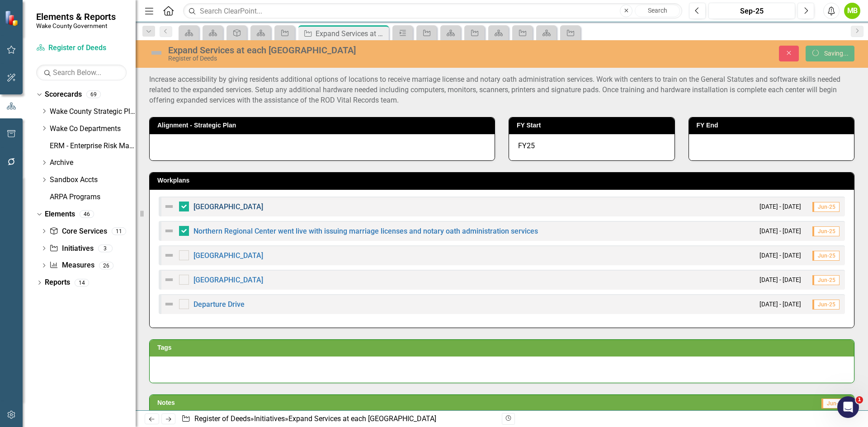
checkbox input "false"
checkbox input "true"
checkbox input "false"
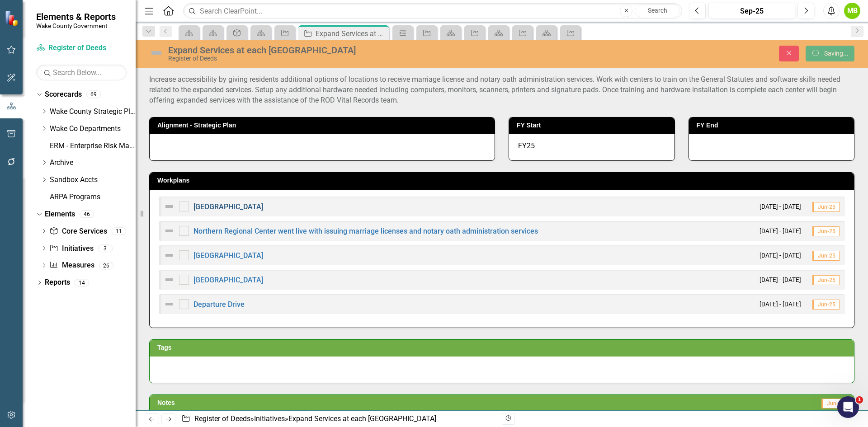
checkbox input "false"
checkbox input "true"
click at [235, 207] on link "[GEOGRAPHIC_DATA]" at bounding box center [229, 207] width 70 height 9
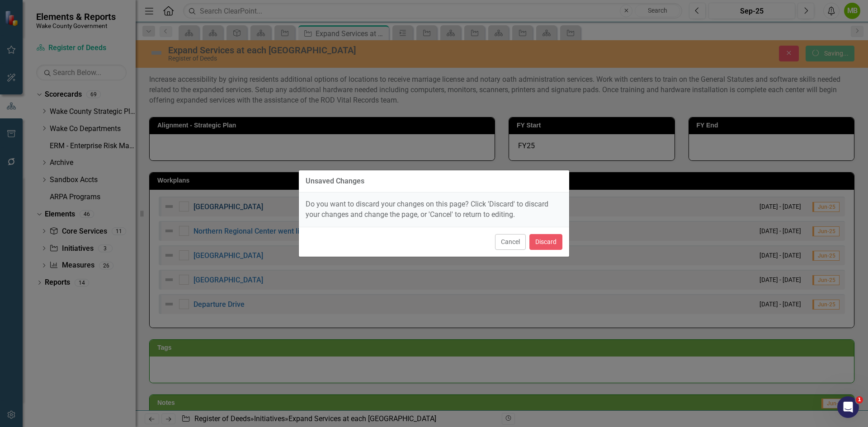
checkbox input "false"
checkbox input "true"
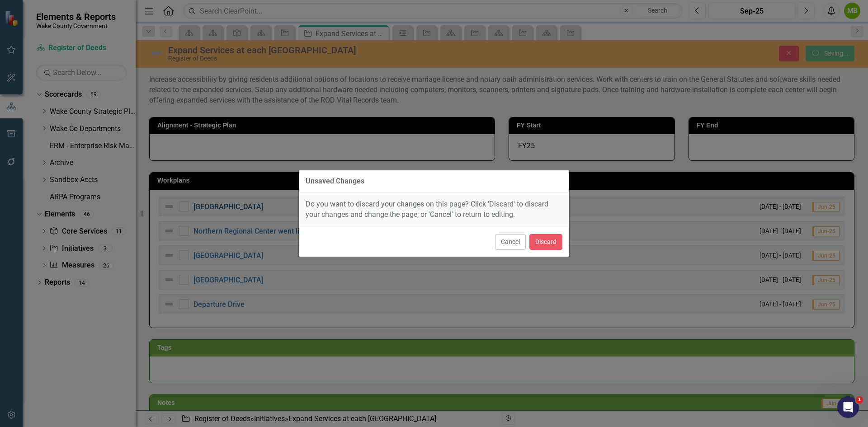
checkbox input "true"
checkbox input "false"
checkbox input "true"
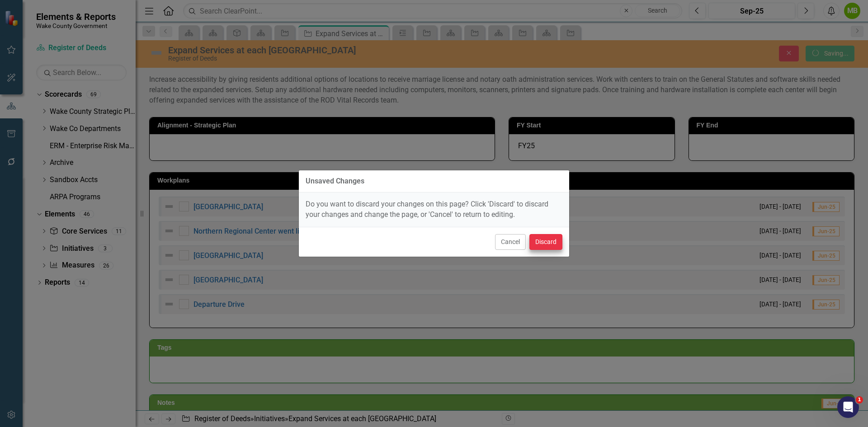
checkbox input "true"
checkbox input "false"
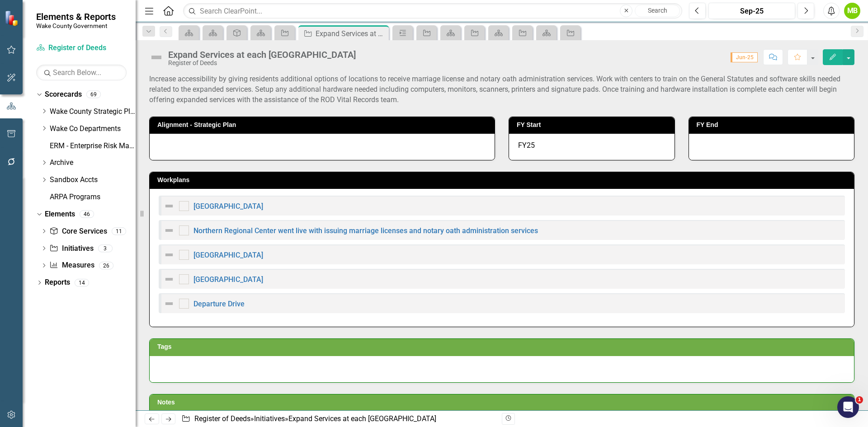
click at [516, 243] on div "Eastern Regional Center Northern Regional Center went live with issuing marriag…" at bounding box center [502, 258] width 705 height 138
checkbox input "true"
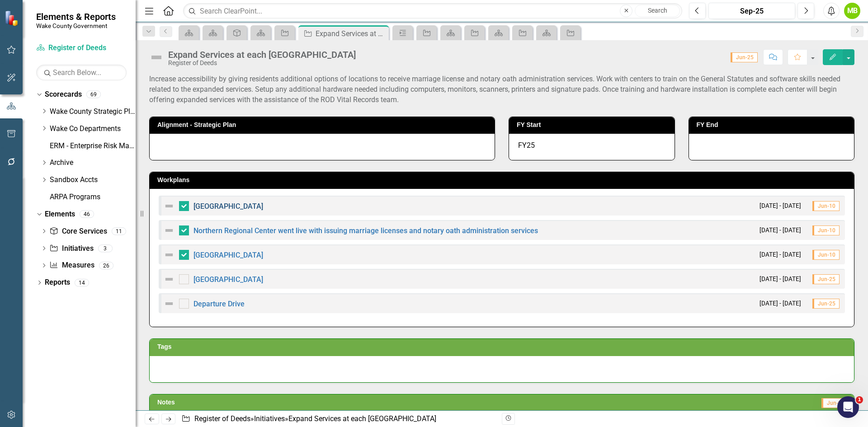
click at [243, 208] on link "[GEOGRAPHIC_DATA]" at bounding box center [229, 206] width 70 height 9
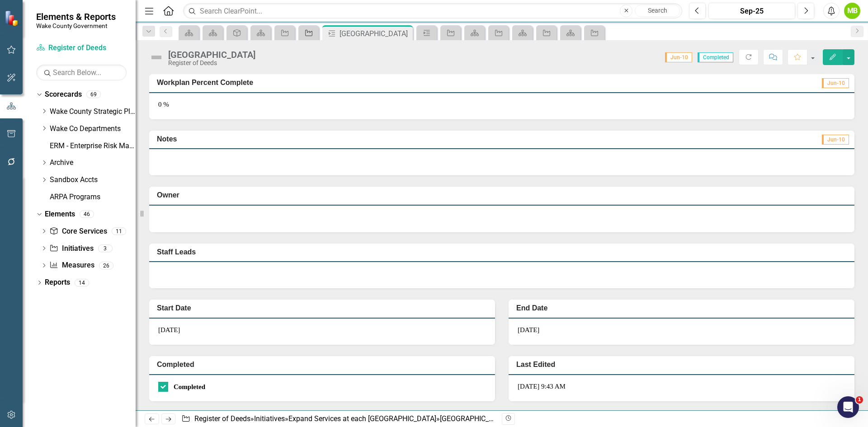
click at [315, 32] on link "Initiative" at bounding box center [309, 32] width 16 height 11
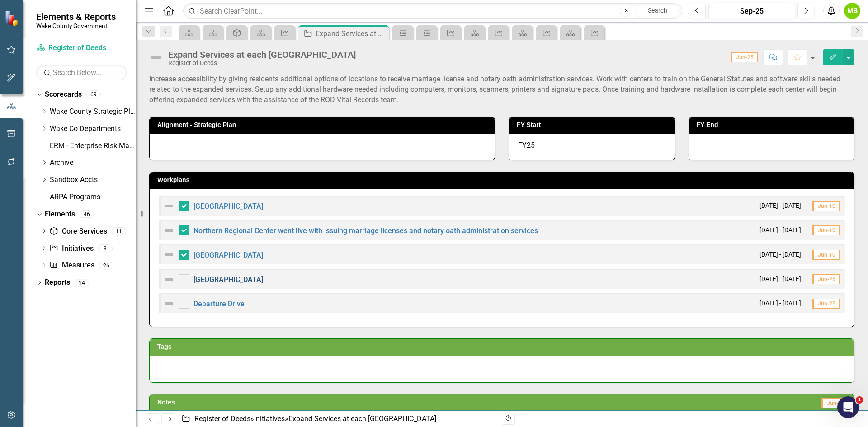
click at [237, 277] on link "[GEOGRAPHIC_DATA]" at bounding box center [229, 279] width 70 height 9
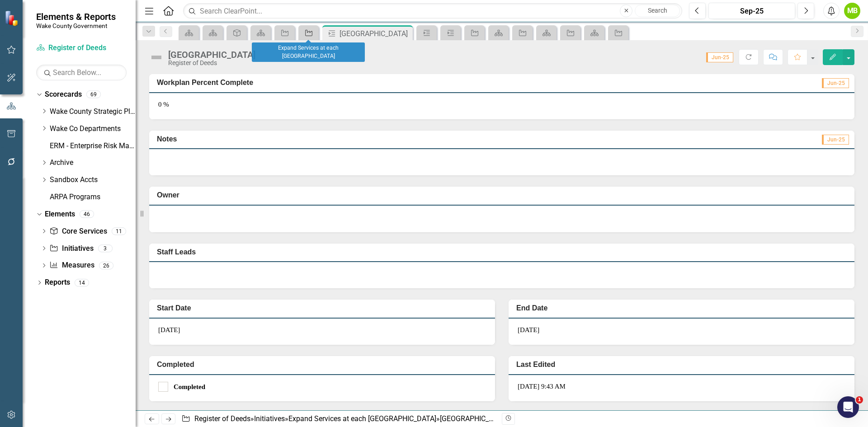
click at [310, 36] on icon "Initiative" at bounding box center [308, 32] width 9 height 7
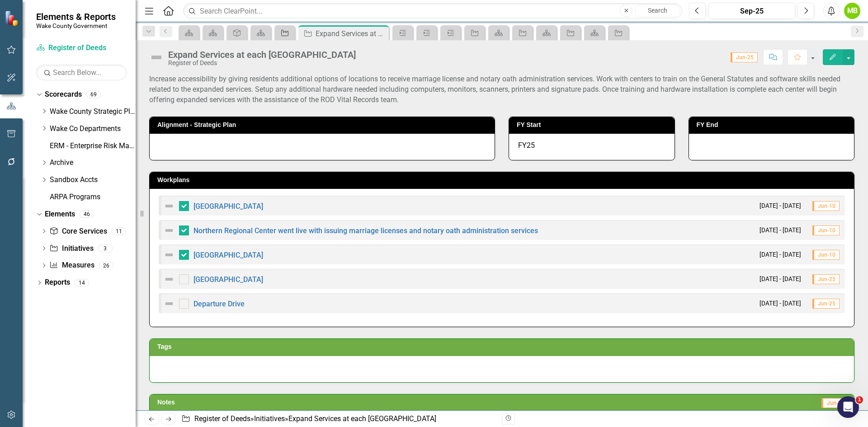
click at [284, 31] on icon "Initiative" at bounding box center [284, 32] width 9 height 7
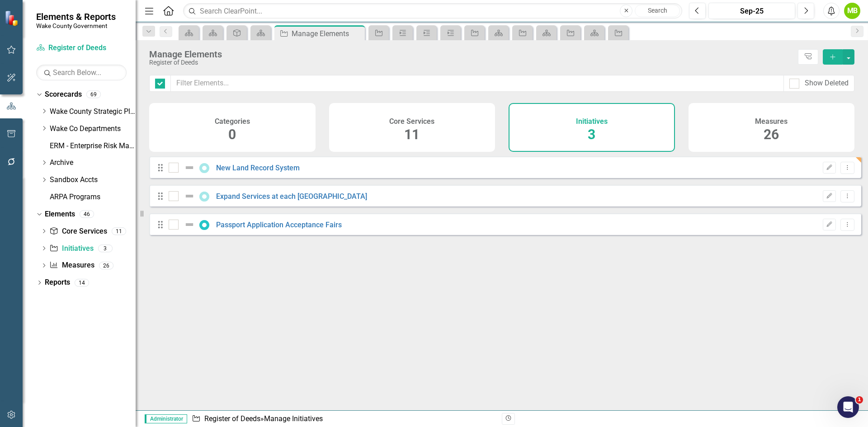
checkbox input "false"
click at [266, 172] on link "New Land Record System" at bounding box center [258, 168] width 84 height 9
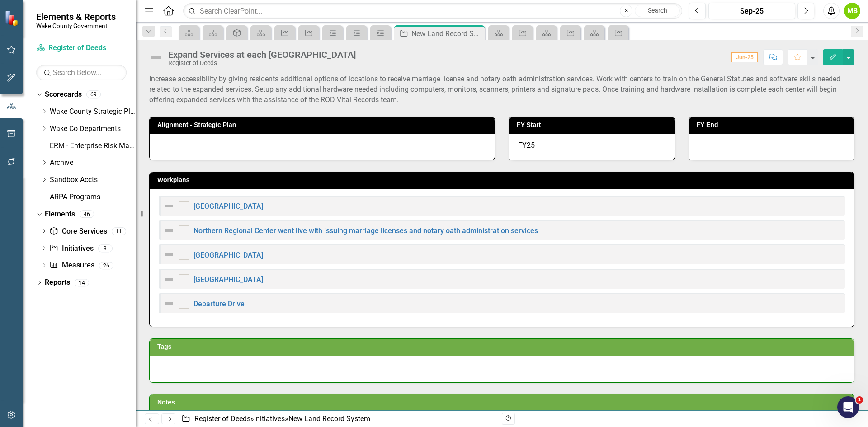
checkbox input "true"
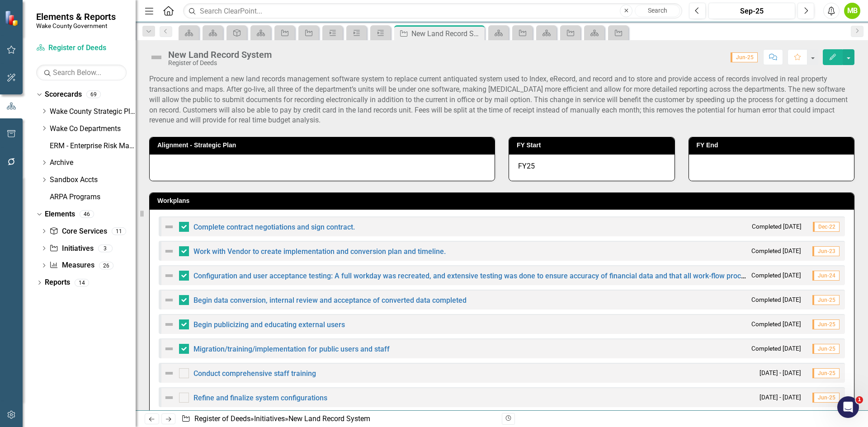
scroll to position [181, 0]
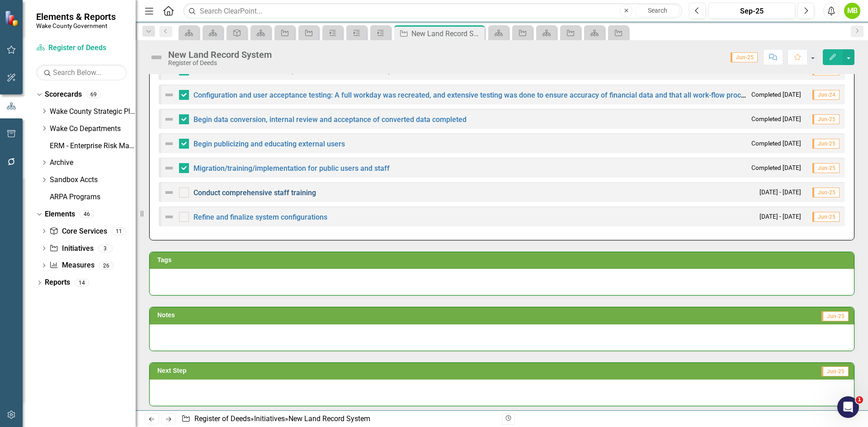
click at [278, 194] on link "Conduct comprehensive staff training" at bounding box center [255, 193] width 123 height 9
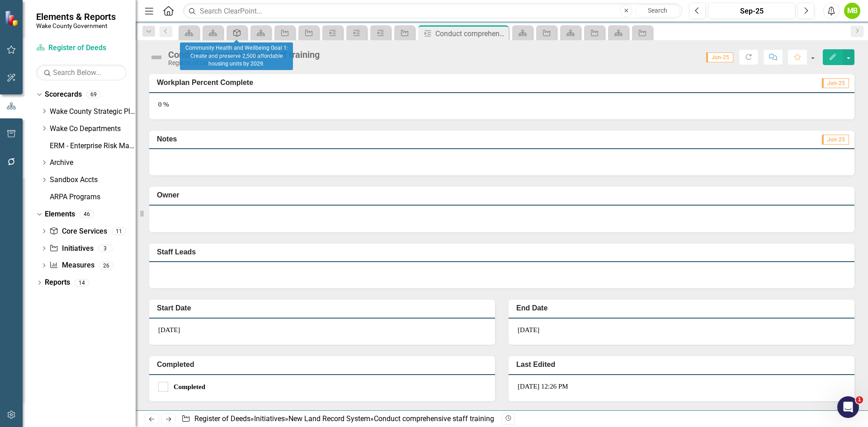
click at [236, 33] on icon "Core Service" at bounding box center [236, 32] width 9 height 7
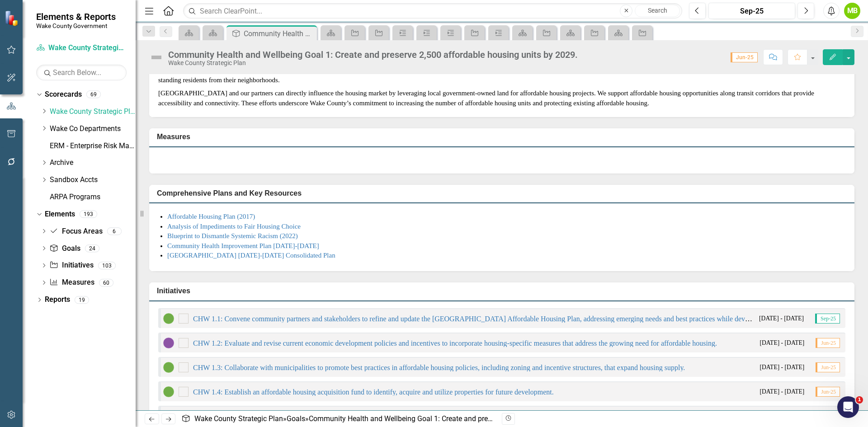
scroll to position [136, 0]
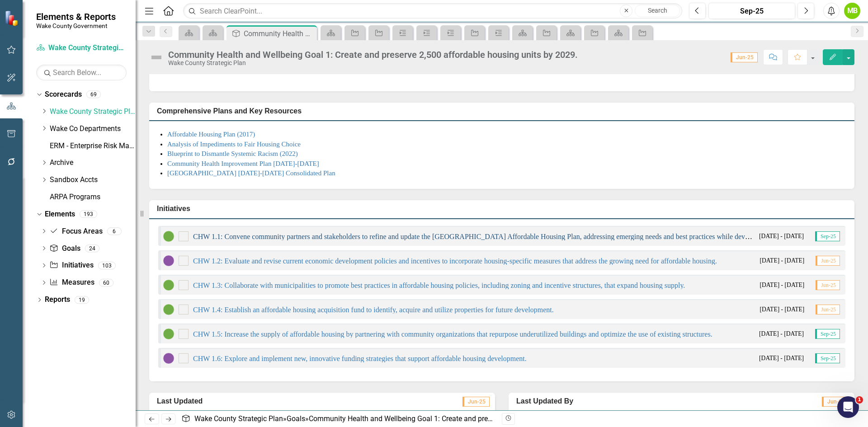
click at [326, 241] on link "CHW 1.1: Convene community partners and stakeholders to refine and update the […" at bounding box center [592, 237] width 798 height 8
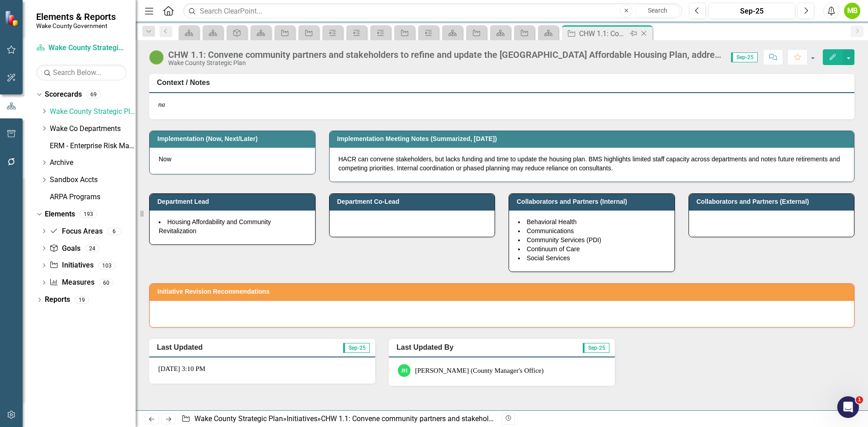
click at [645, 33] on icon "Close" at bounding box center [644, 33] width 9 height 7
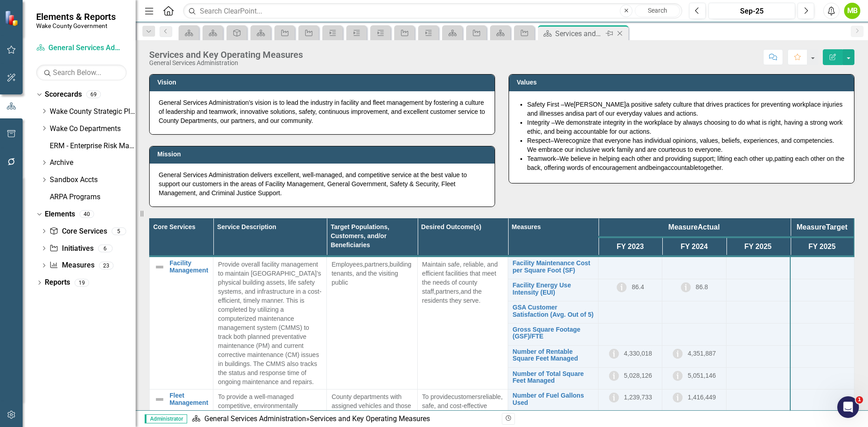
click at [622, 36] on icon at bounding box center [620, 33] width 5 height 5
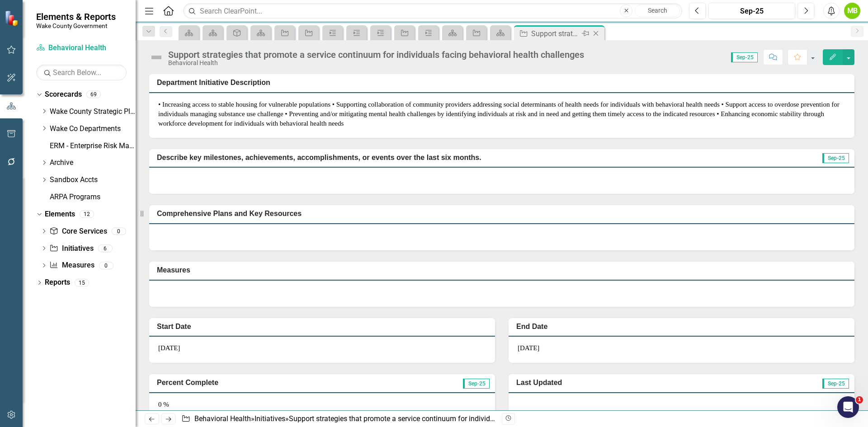
click at [599, 35] on icon "Close" at bounding box center [596, 33] width 9 height 7
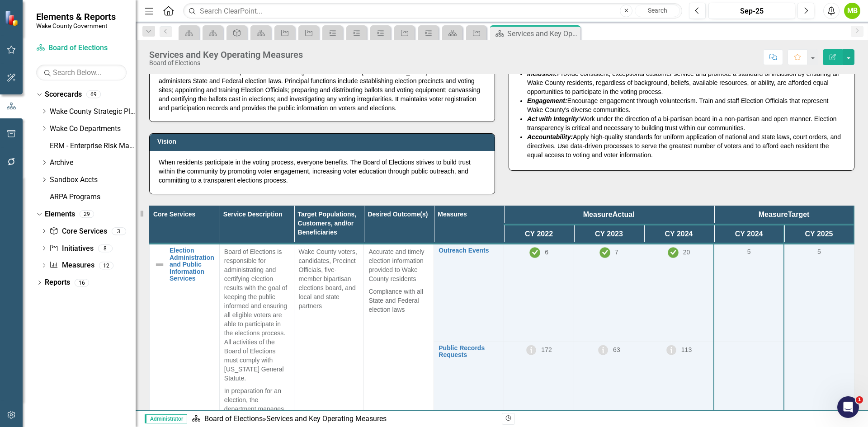
scroll to position [45, 0]
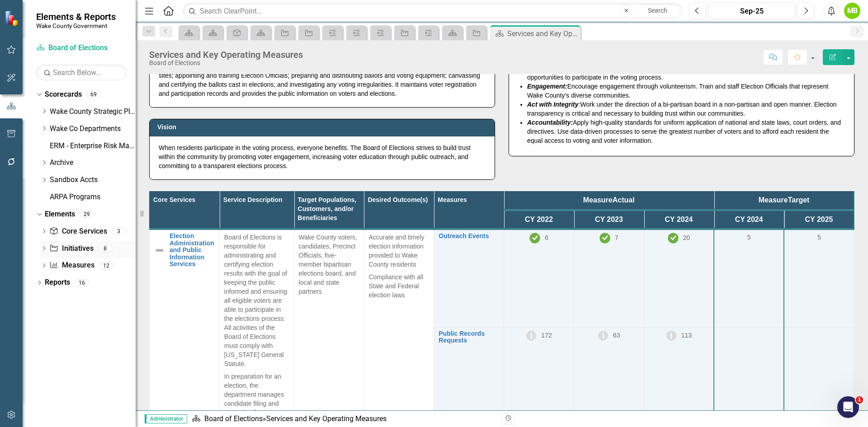
click at [44, 251] on icon "Dropdown" at bounding box center [44, 249] width 6 height 5
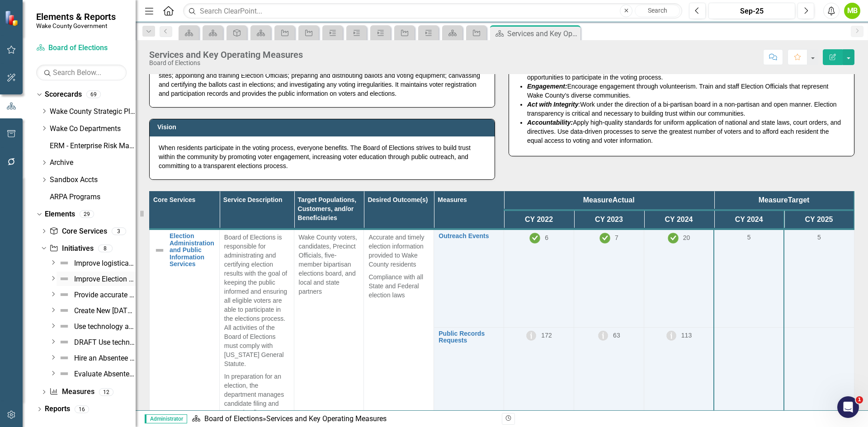
click at [80, 278] on div "Improve Election Official training opportunities and engage Wake County residen…" at bounding box center [105, 279] width 62 height 8
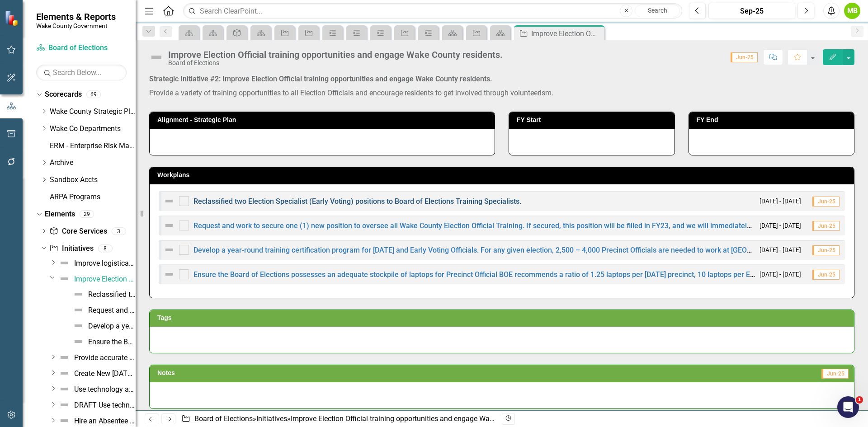
click at [329, 199] on link "Reclassified two Election Specialist (Early Voting) positions to Board of Elect…" at bounding box center [358, 201] width 328 height 9
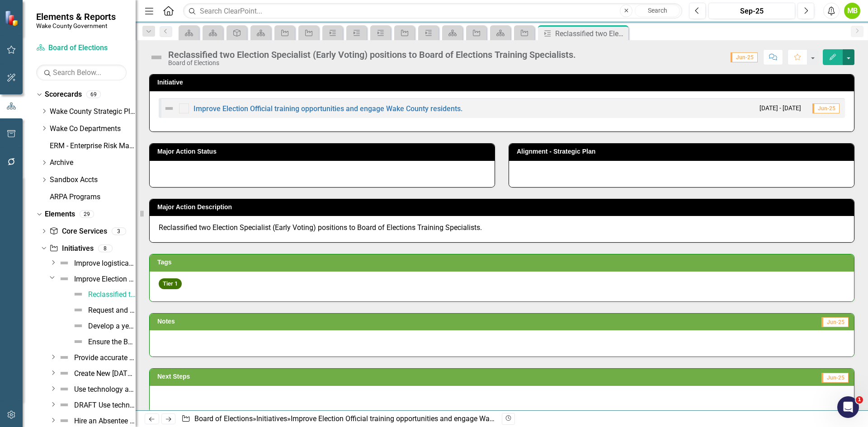
click at [846, 56] on button "button" at bounding box center [849, 57] width 12 height 16
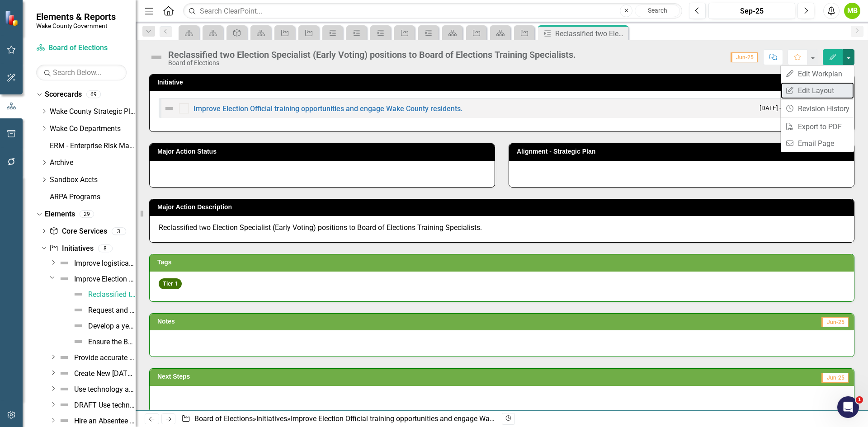
click at [824, 87] on link "Edit Report Edit Layout" at bounding box center [817, 90] width 73 height 17
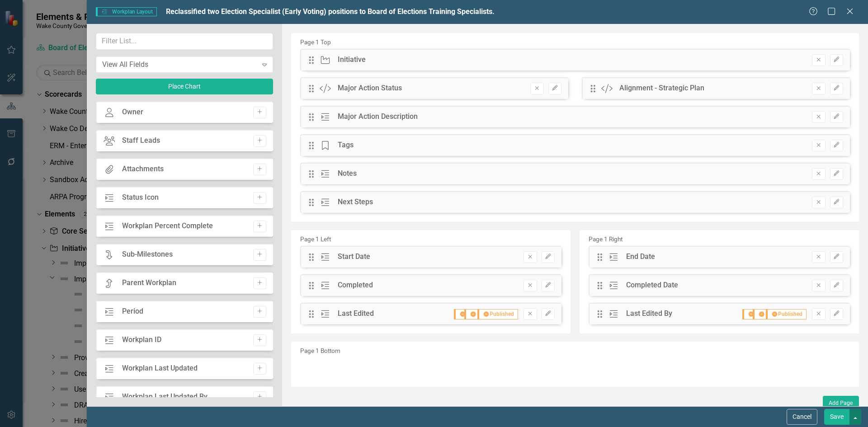
click at [853, 416] on button "button" at bounding box center [856, 417] width 12 height 16
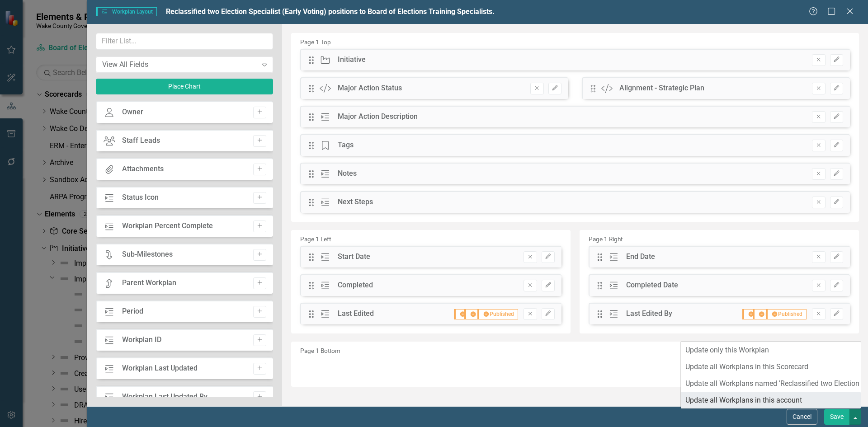
click at [791, 400] on link "Update all Workplans in this account" at bounding box center [771, 400] width 180 height 17
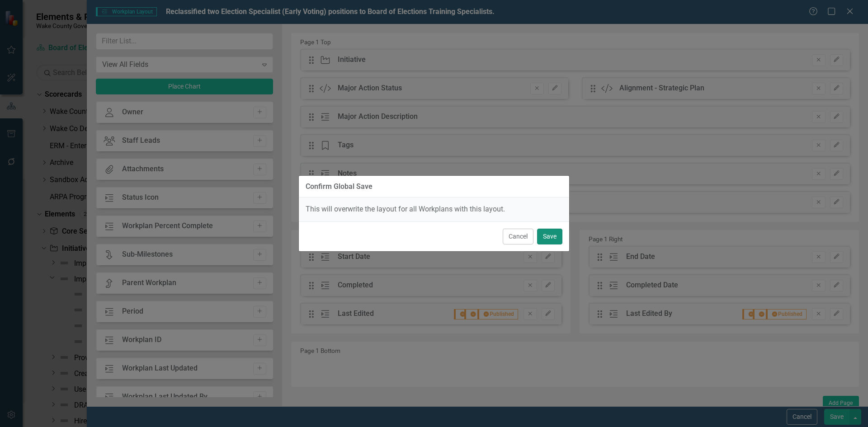
click at [547, 234] on button "Save" at bounding box center [549, 237] width 25 height 16
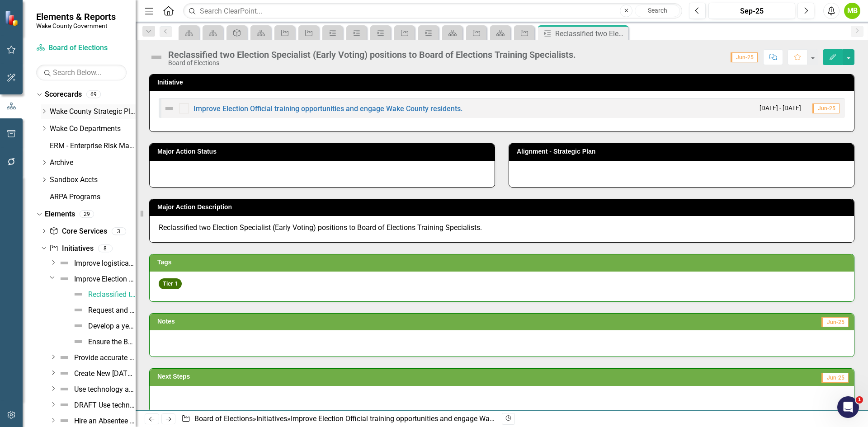
click at [78, 108] on link "Wake County Strategic Plan" at bounding box center [93, 112] width 86 height 10
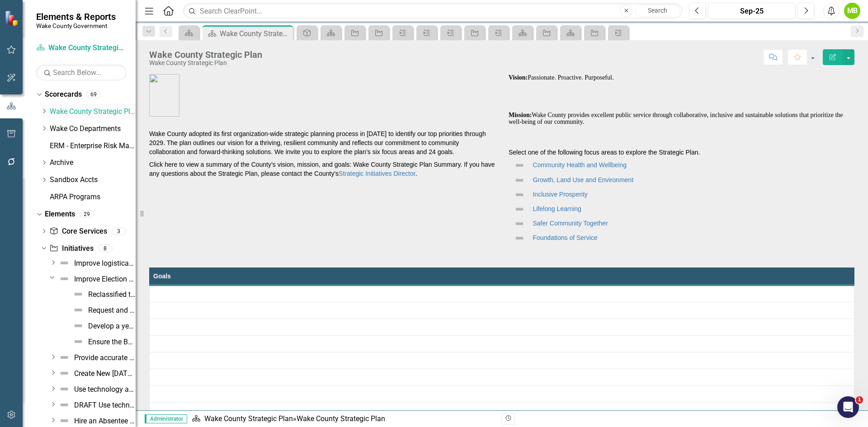
click at [45, 113] on icon "Dropdown" at bounding box center [44, 111] width 7 height 5
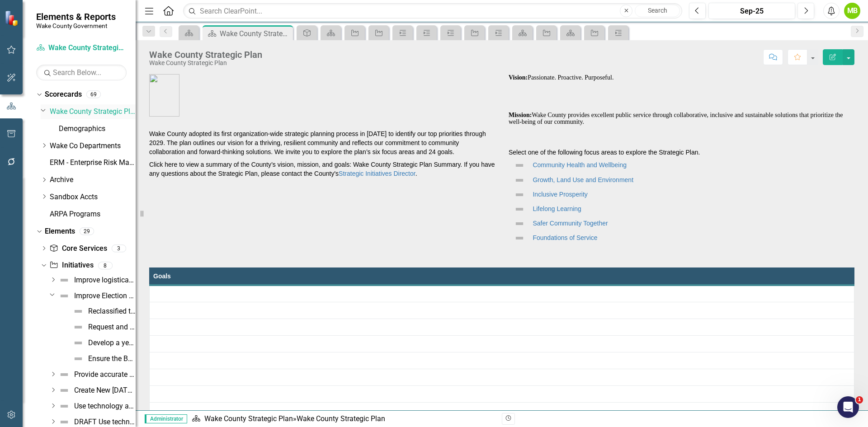
click at [81, 114] on link "Wake County Strategic Plan" at bounding box center [93, 112] width 86 height 10
click at [74, 108] on link "Wake County Strategic Plan" at bounding box center [93, 112] width 86 height 10
click at [274, 322] on td at bounding box center [508, 327] width 716 height 17
click at [260, 303] on td at bounding box center [509, 310] width 718 height 17
click at [46, 112] on div "Dropdown" at bounding box center [43, 110] width 8 height 7
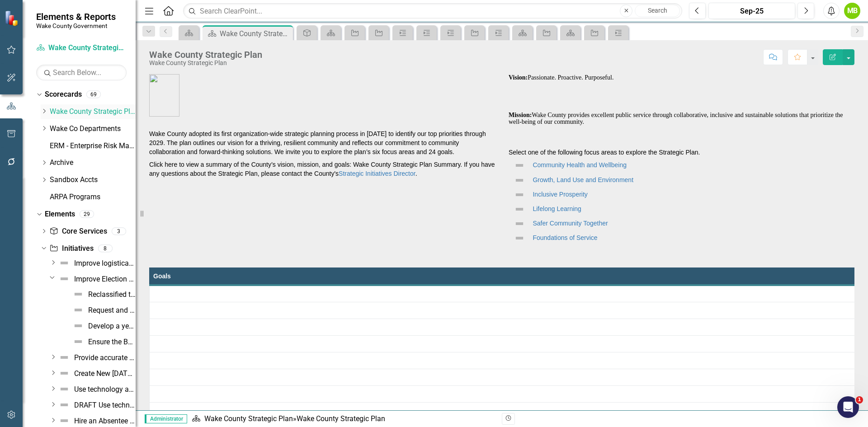
click at [72, 109] on link "Wake County Strategic Plan" at bounding box center [93, 112] width 86 height 10
click at [46, 113] on icon "Dropdown" at bounding box center [44, 111] width 7 height 5
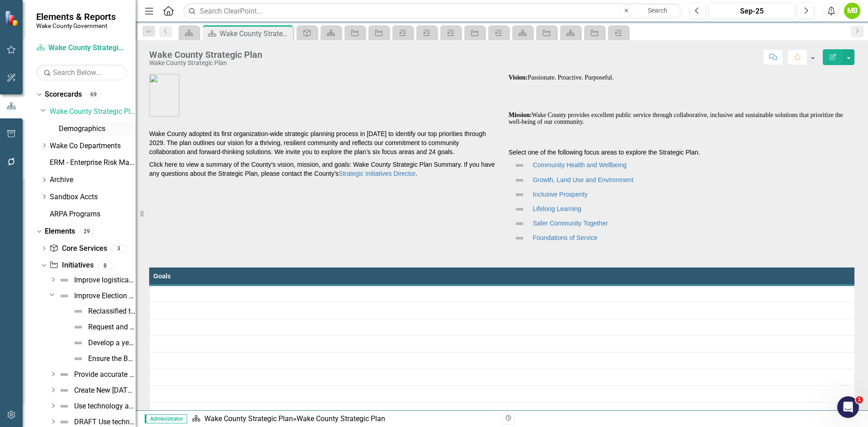
click at [78, 123] on div "Demographics" at bounding box center [97, 129] width 77 height 15
click at [42, 110] on icon "Dropdown" at bounding box center [43, 110] width 5 height 7
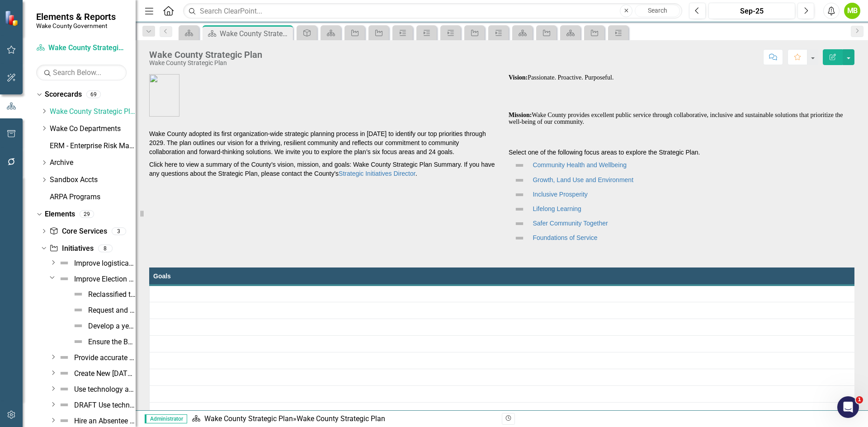
click at [178, 290] on td at bounding box center [515, 293] width 731 height 17
click at [45, 105] on div "Dropdown Wake County Strategic Plan" at bounding box center [88, 111] width 95 height 15
click at [40, 124] on div "Dropdown Scorecards 69 Dropdown Wake County Strategic Plan Demographics Dropdow…" at bounding box center [86, 147] width 100 height 120
click at [45, 127] on icon "Dropdown" at bounding box center [44, 128] width 7 height 5
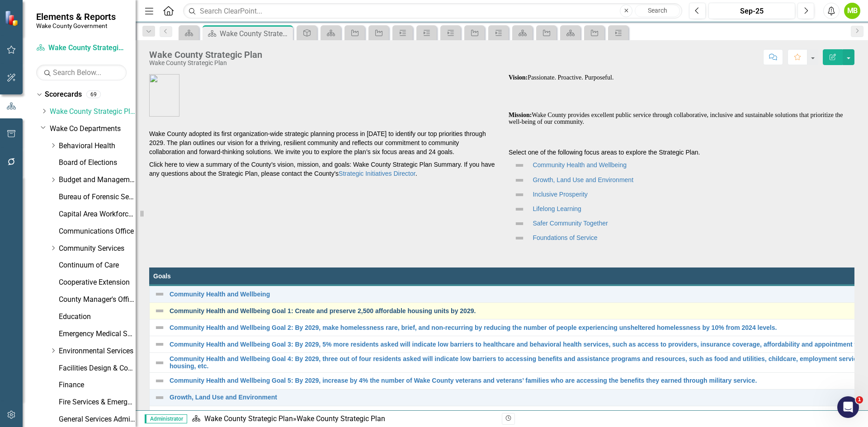
click at [200, 310] on link "Community Health and Wellbeing Goal 1: Create and preserve 2,500 affordable hou…" at bounding box center [530, 311] width 720 height 7
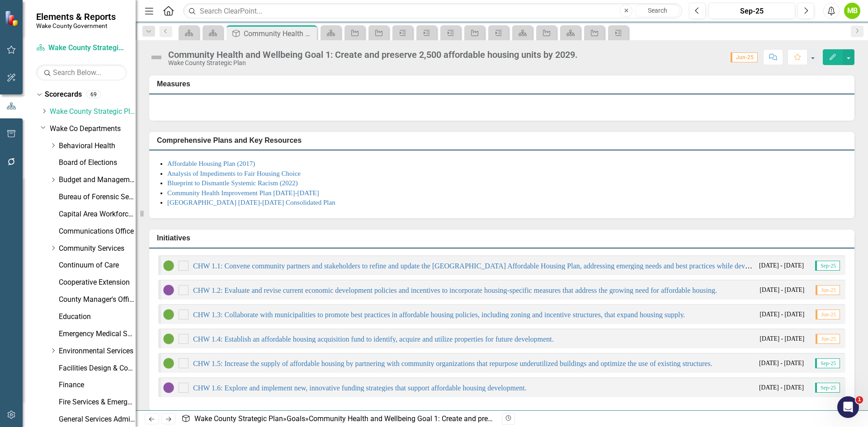
scroll to position [136, 0]
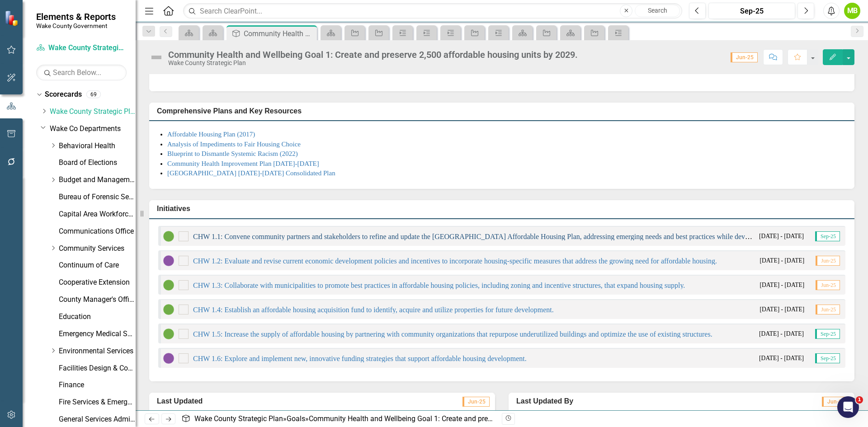
click at [259, 241] on link "CHW 1.1: Convene community partners and stakeholders to refine and update the […" at bounding box center [592, 237] width 798 height 8
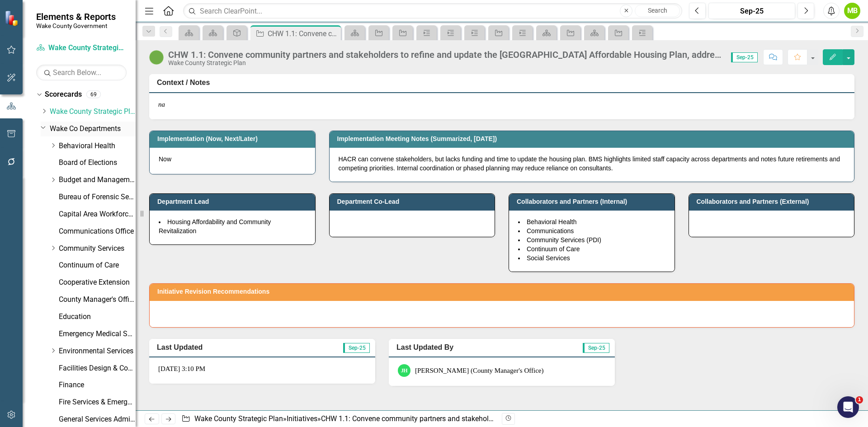
click at [62, 127] on link "Wake Co Departments" at bounding box center [93, 129] width 86 height 10
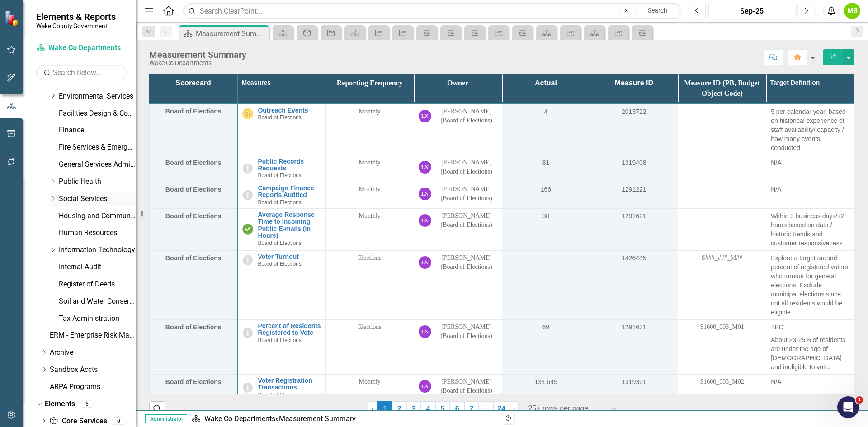
scroll to position [271, 0]
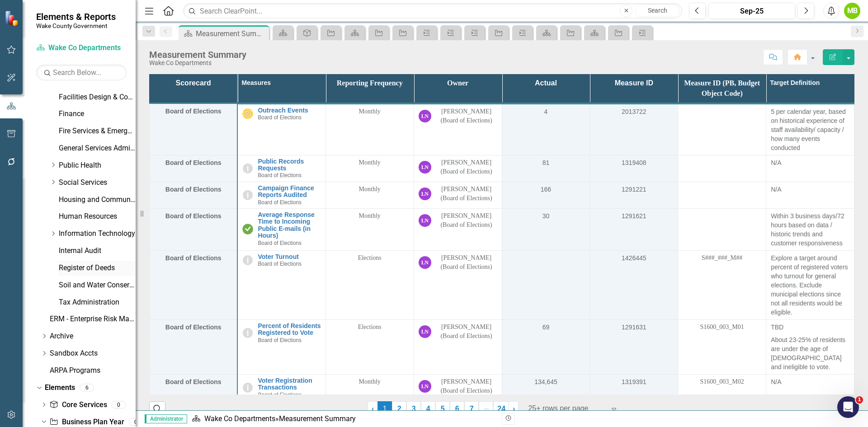
click at [81, 267] on link "Register of Deeds" at bounding box center [97, 268] width 77 height 10
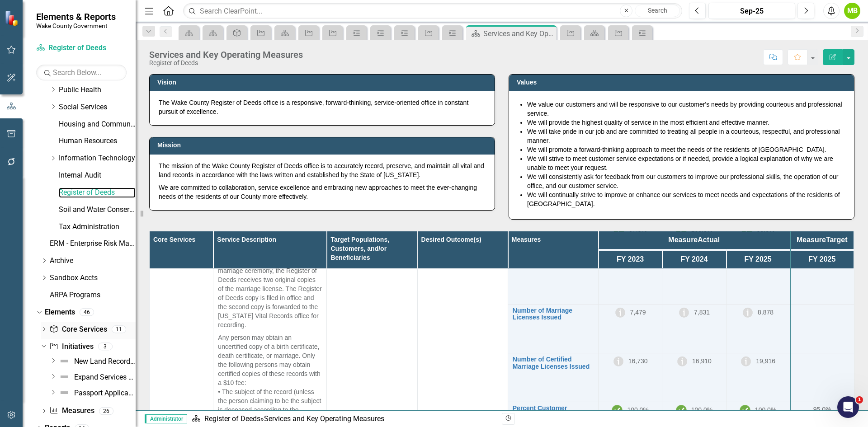
scroll to position [358, 0]
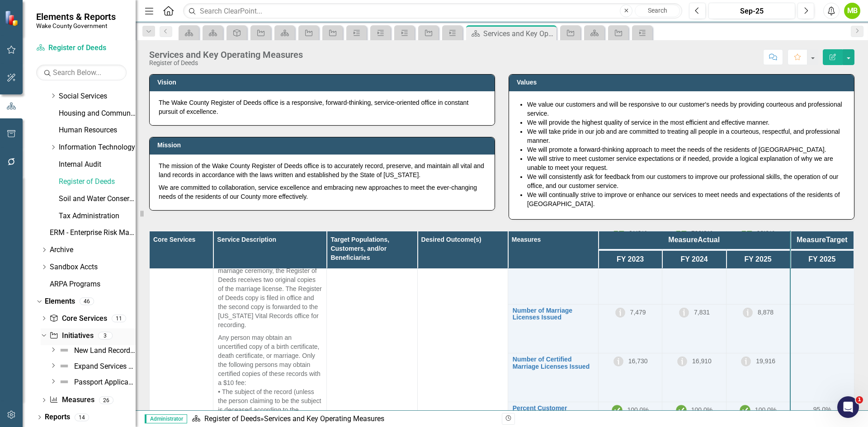
click at [72, 338] on link "Initiative Initiatives" at bounding box center [71, 336] width 44 height 10
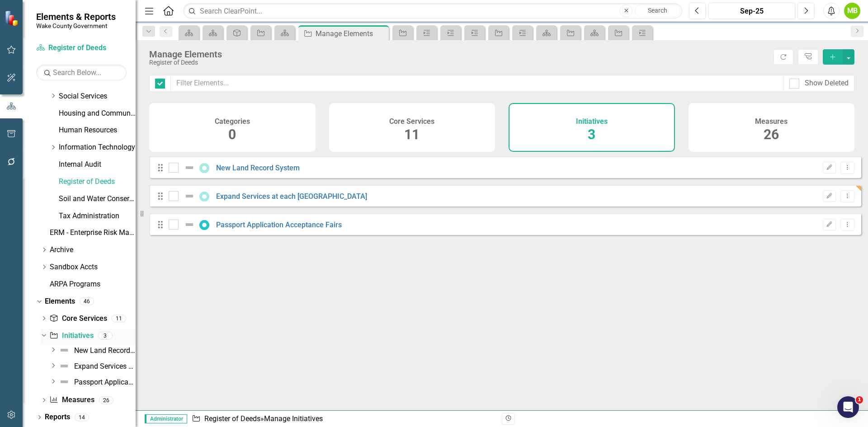
checkbox input "false"
click at [255, 172] on link "New Land Record System" at bounding box center [258, 168] width 84 height 9
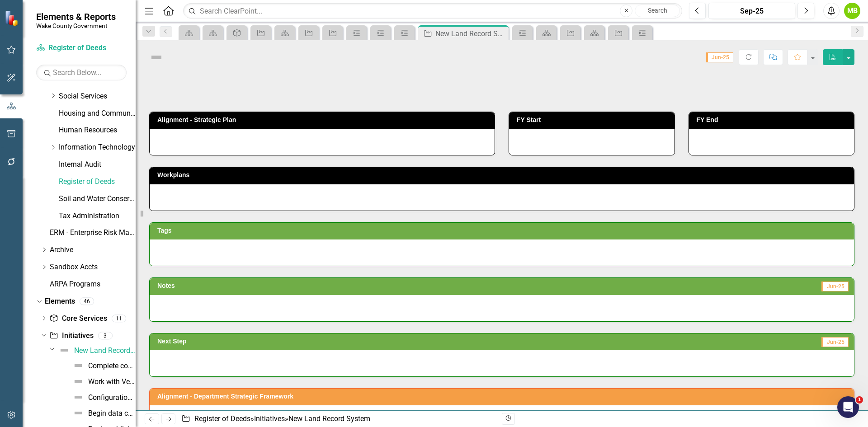
scroll to position [288, 0]
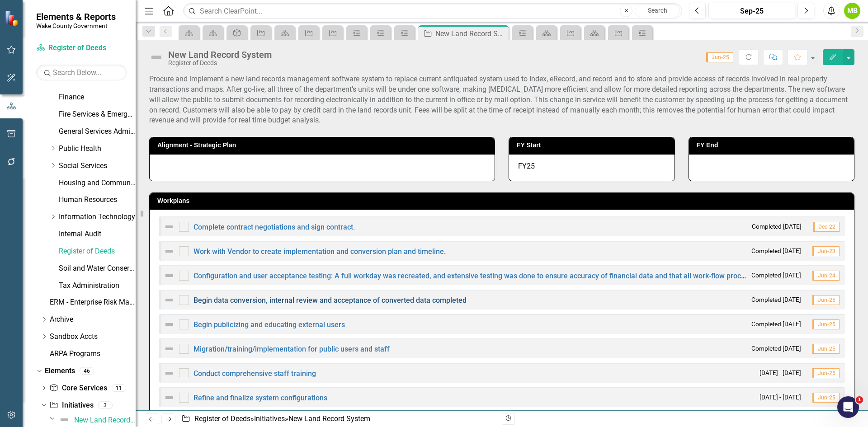
checkbox input "true"
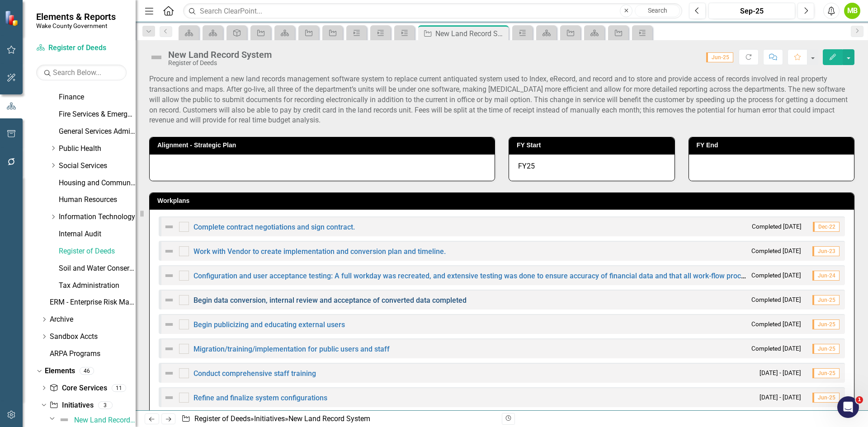
checkbox input "true"
click at [246, 371] on link "Conduct comprehensive staff training" at bounding box center [255, 374] width 123 height 9
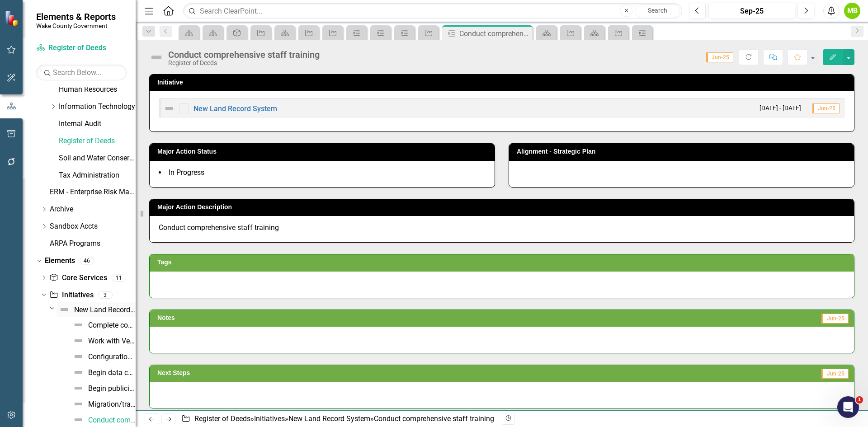
scroll to position [484, 0]
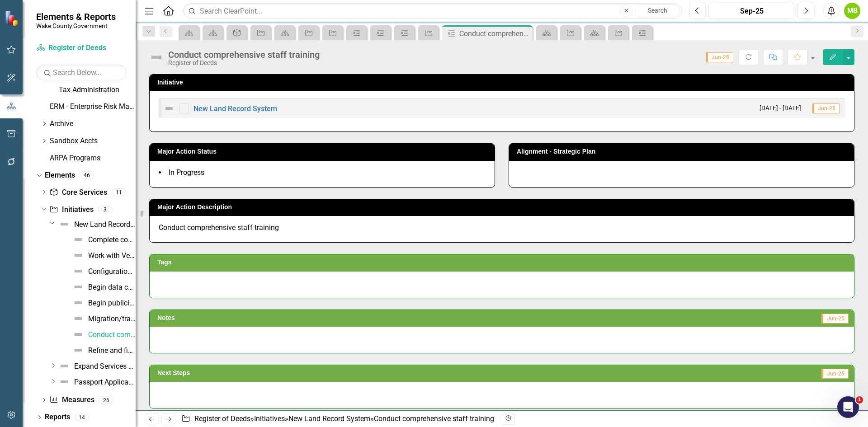
click at [52, 366] on icon "Dropdown" at bounding box center [53, 365] width 7 height 5
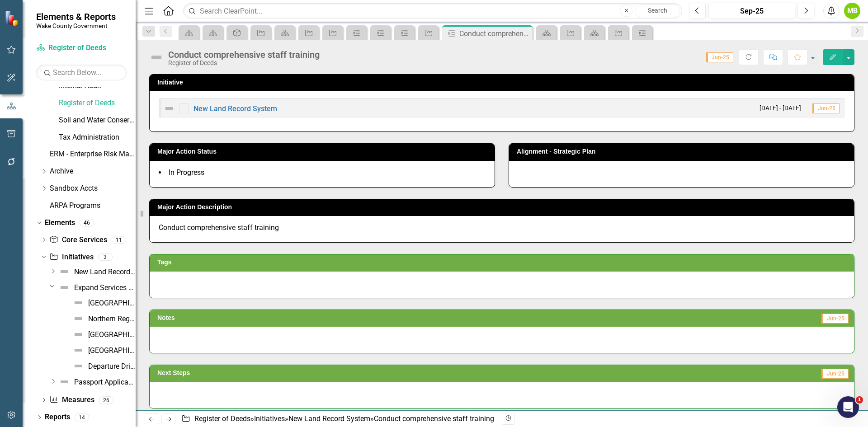
scroll to position [436, 0]
click at [109, 287] on div "Expand Services at each [GEOGRAPHIC_DATA]" at bounding box center [105, 288] width 62 height 8
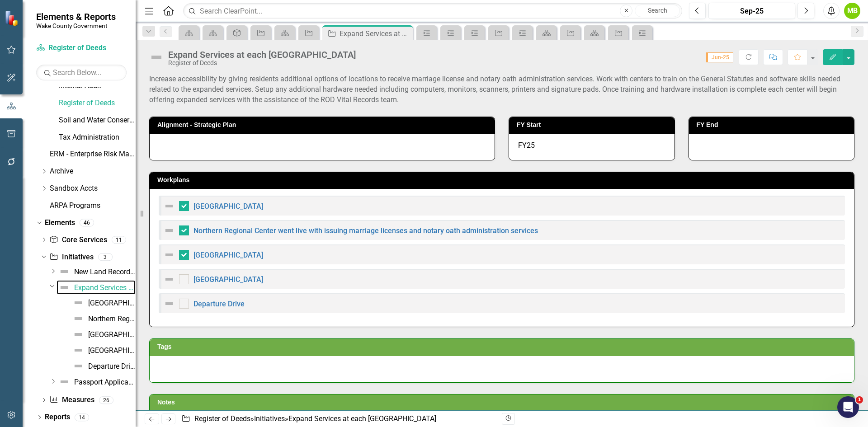
scroll to position [304, 0]
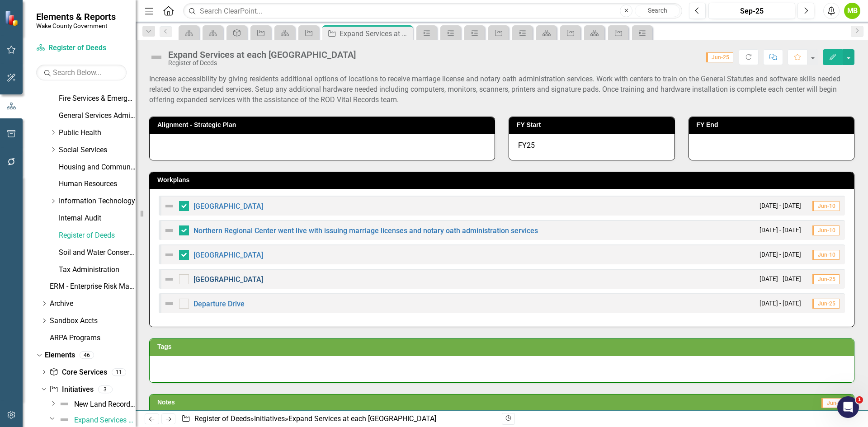
click at [247, 277] on link "[GEOGRAPHIC_DATA]" at bounding box center [229, 279] width 70 height 9
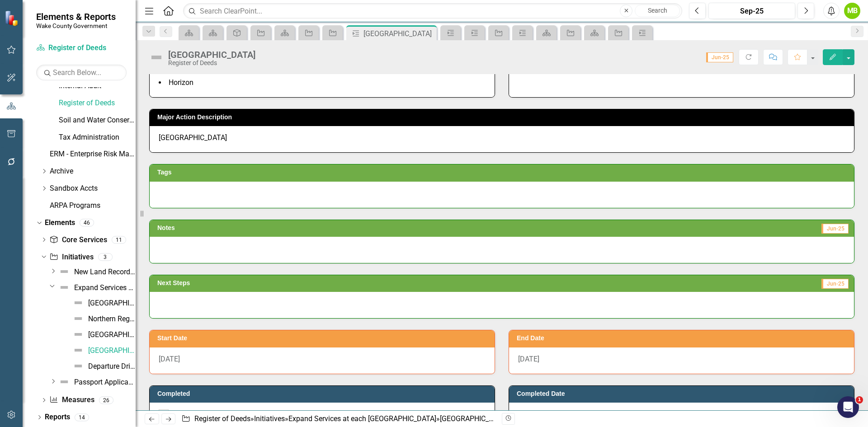
scroll to position [90, 0]
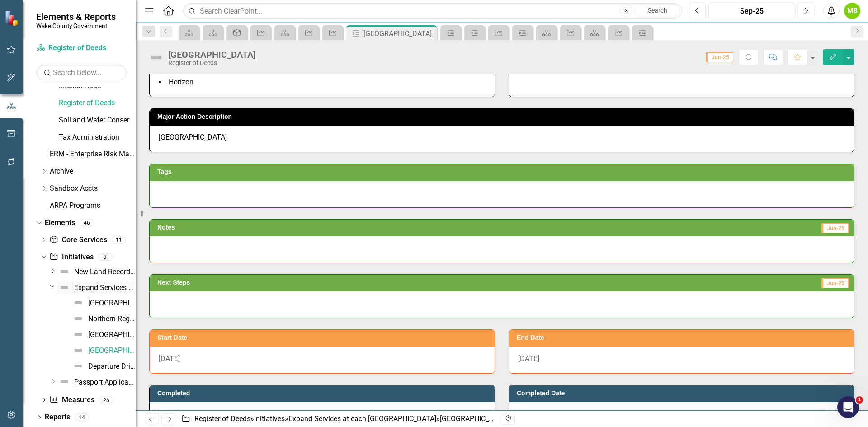
click at [84, 286] on div "Expand Services at each [GEOGRAPHIC_DATA]" at bounding box center [105, 288] width 62 height 8
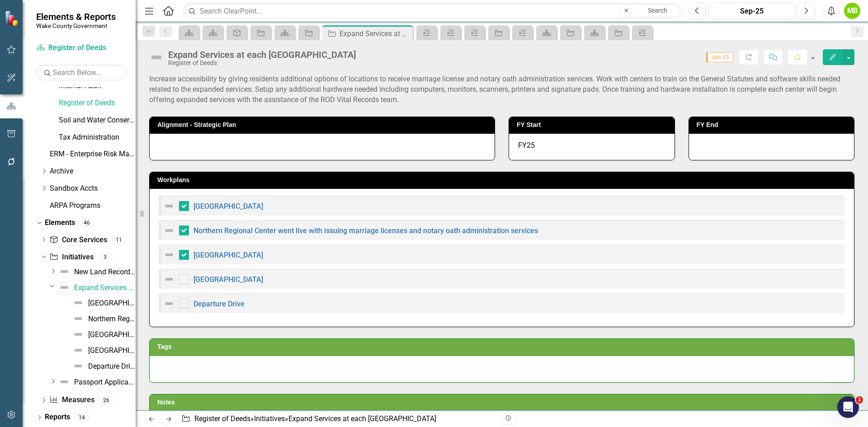
scroll to position [304, 0]
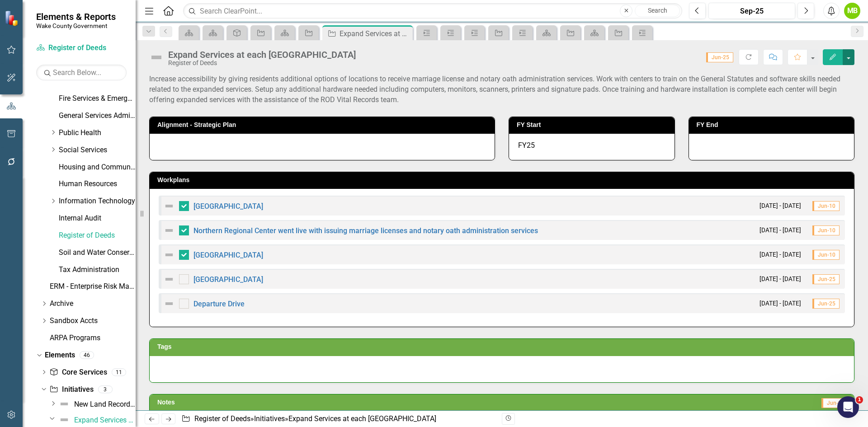
click at [846, 58] on button "button" at bounding box center [849, 57] width 12 height 16
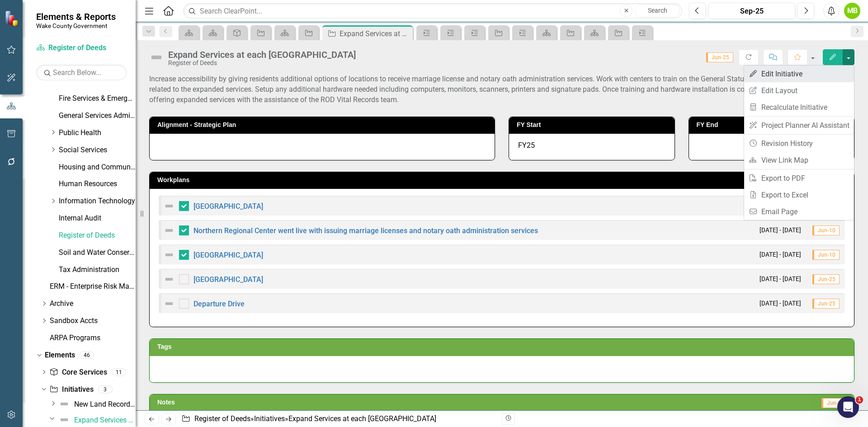
click at [793, 76] on link "Edit Edit Initiative" at bounding box center [799, 74] width 110 height 17
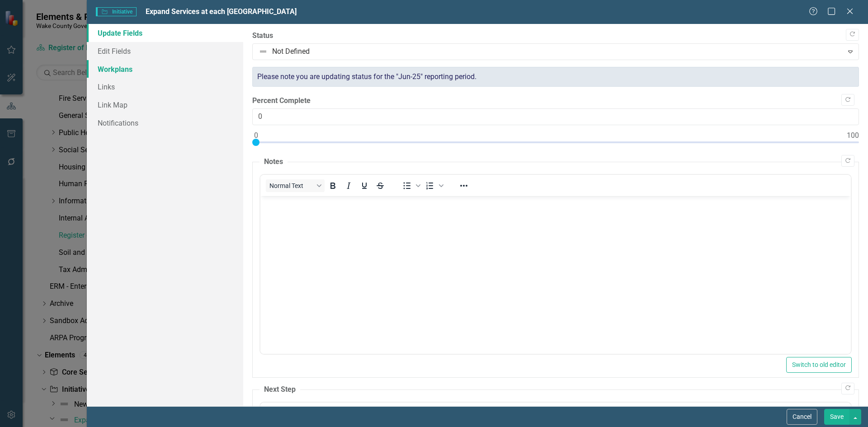
scroll to position [0, 0]
click at [175, 89] on link "Links" at bounding box center [165, 87] width 156 height 18
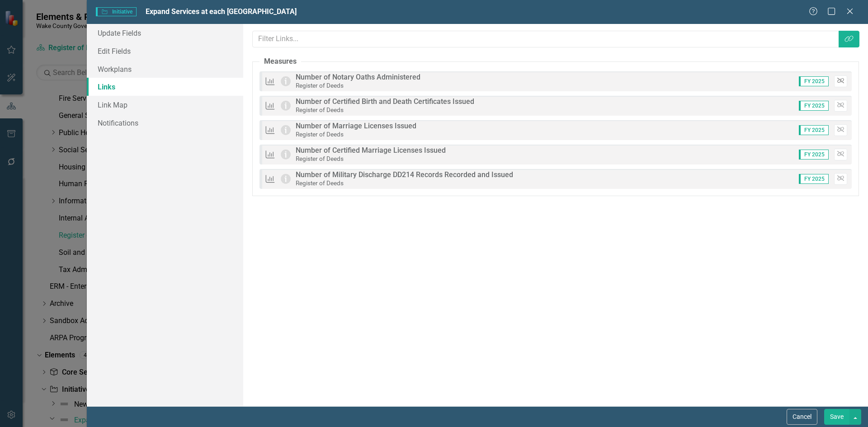
click at [835, 84] on button "Unlink" at bounding box center [840, 82] width 13 height 12
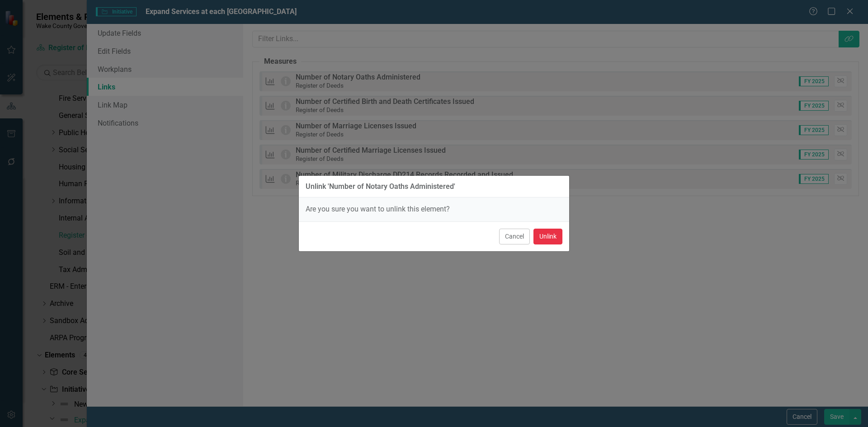
click at [548, 232] on button "Unlink" at bounding box center [548, 237] width 29 height 16
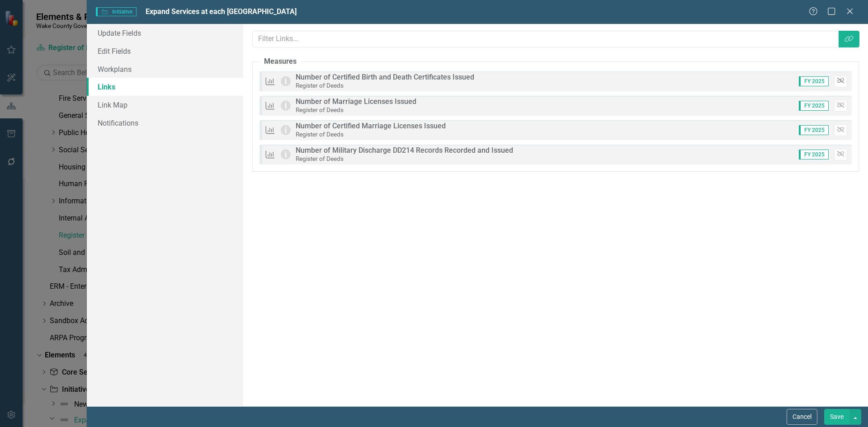
click at [839, 81] on icon "Unlink" at bounding box center [841, 80] width 7 height 5
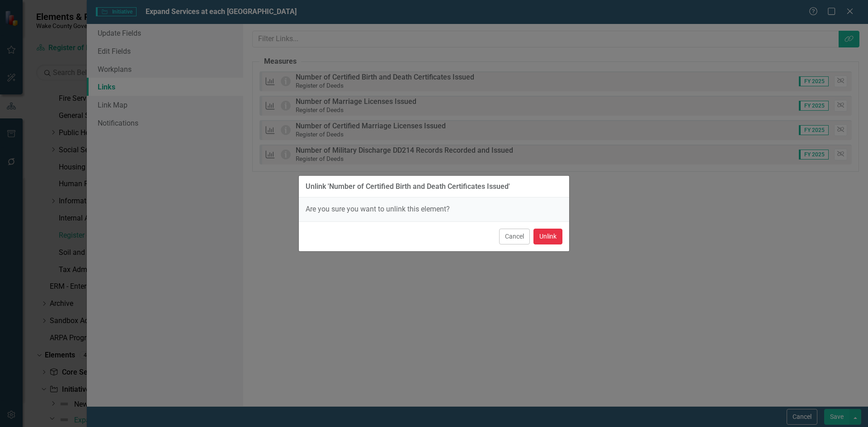
click at [547, 240] on button "Unlink" at bounding box center [548, 237] width 29 height 16
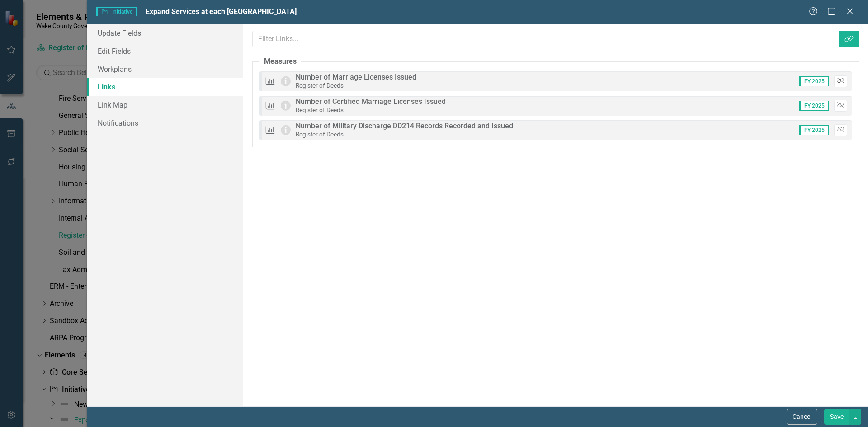
click at [842, 82] on icon "Unlink" at bounding box center [841, 80] width 7 height 5
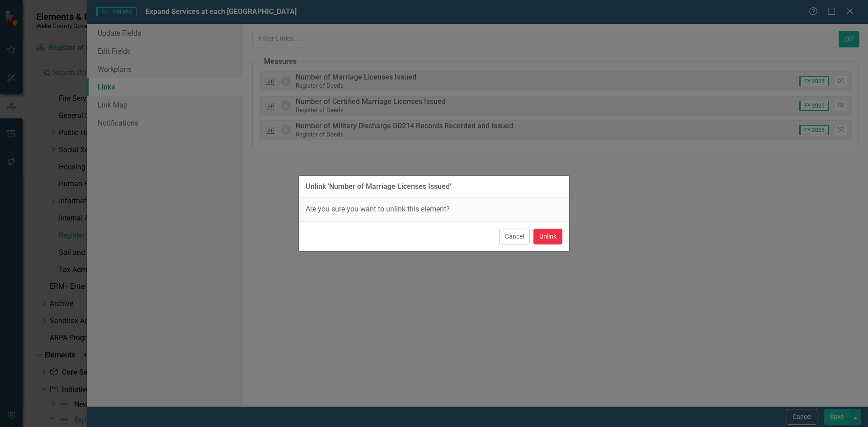
click at [555, 237] on button "Unlink" at bounding box center [548, 237] width 29 height 16
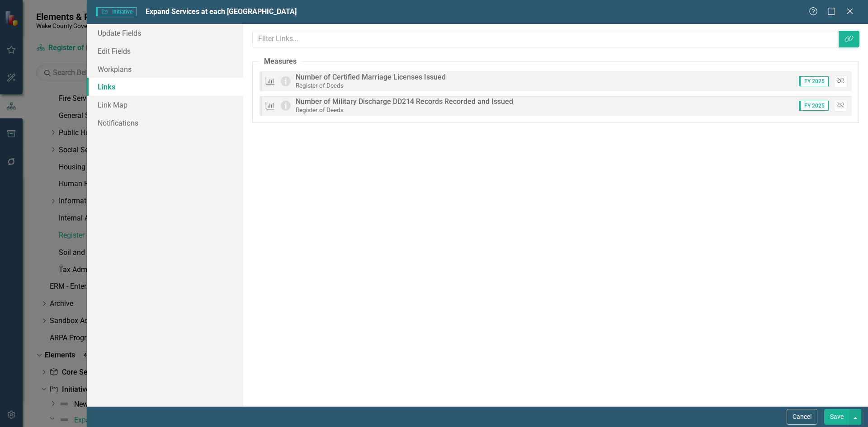
click at [843, 81] on icon "Unlink" at bounding box center [841, 80] width 7 height 5
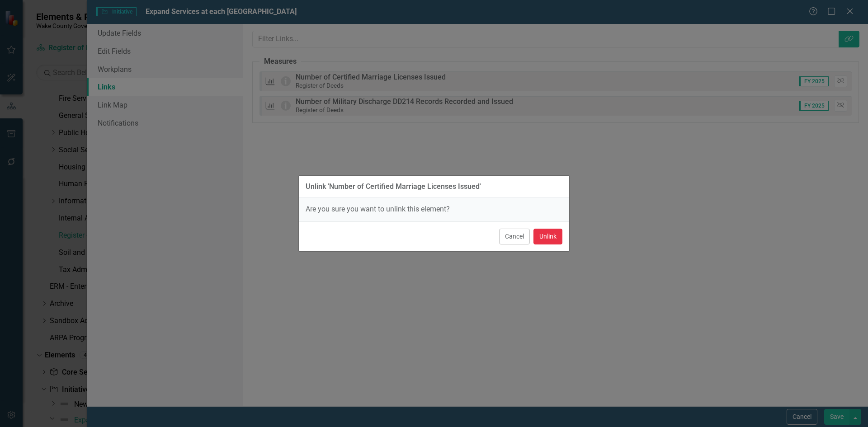
click at [551, 240] on button "Unlink" at bounding box center [548, 237] width 29 height 16
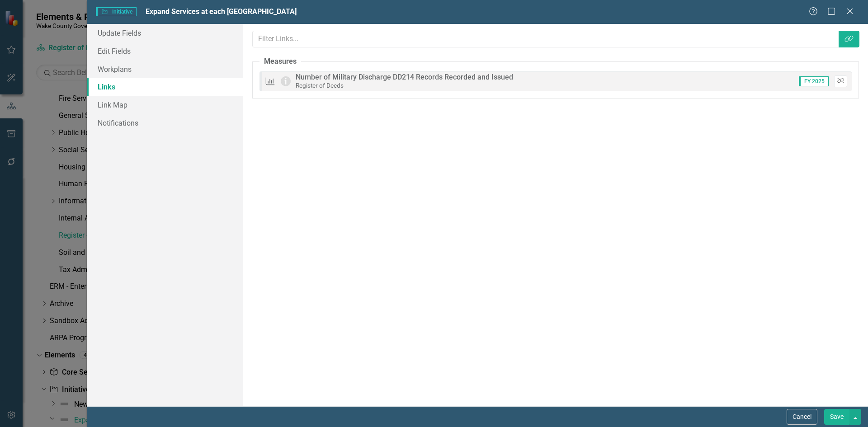
click at [843, 84] on icon "Unlink" at bounding box center [841, 80] width 7 height 5
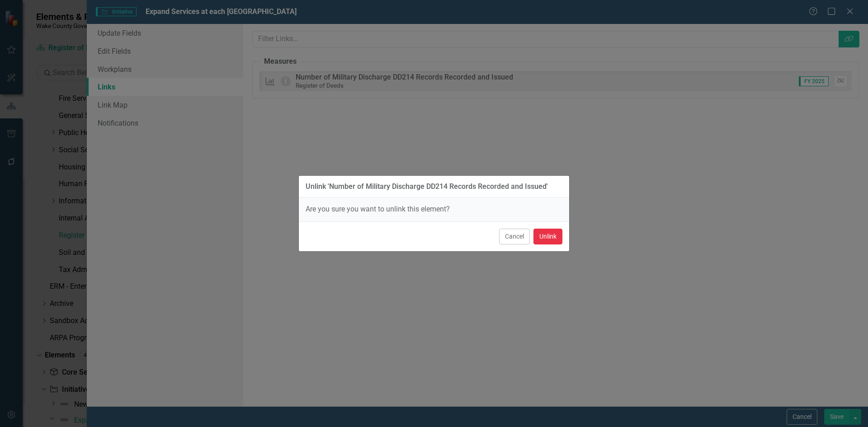
click at [539, 235] on button "Unlink" at bounding box center [548, 237] width 29 height 16
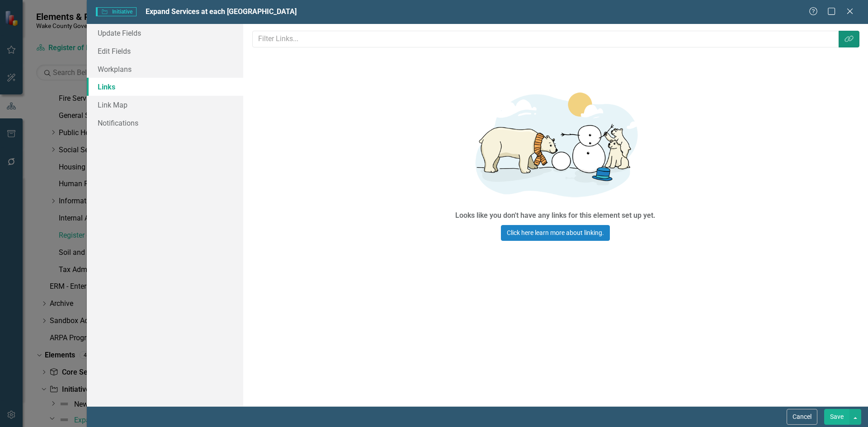
click at [846, 40] on icon "Link Tag" at bounding box center [849, 38] width 9 height 7
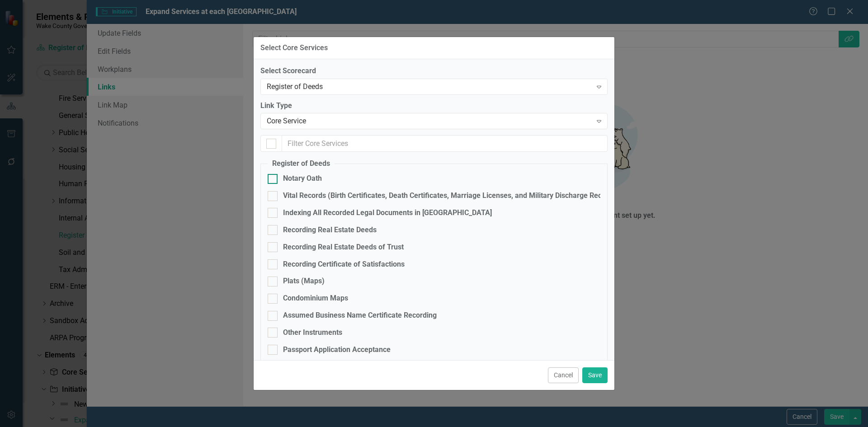
click at [277, 180] on div at bounding box center [273, 179] width 10 height 10
click at [274, 180] on input "Notary Oath" at bounding box center [271, 177] width 6 height 6
checkbox input "true"
click at [272, 196] on input "Vital Records (Birth Certificates, Death Certificates, Marriage Licenses, and M…" at bounding box center [271, 194] width 6 height 6
checkbox input "true"
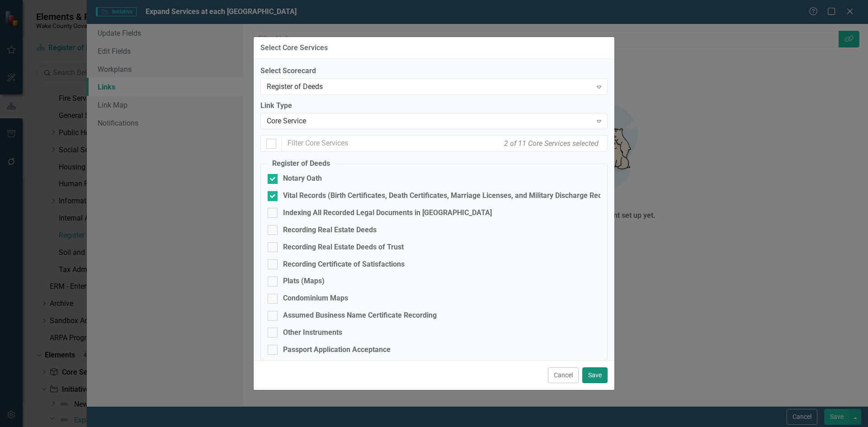
click at [594, 374] on button "Save" at bounding box center [595, 376] width 25 height 16
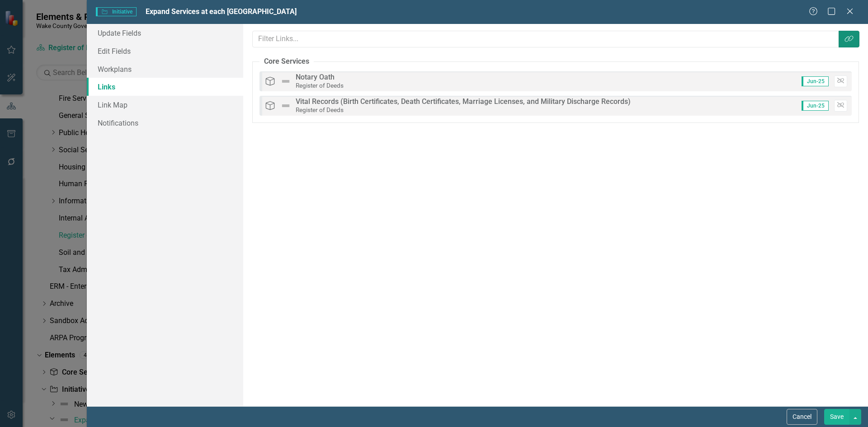
click at [849, 42] on icon "Link Tag" at bounding box center [849, 38] width 9 height 7
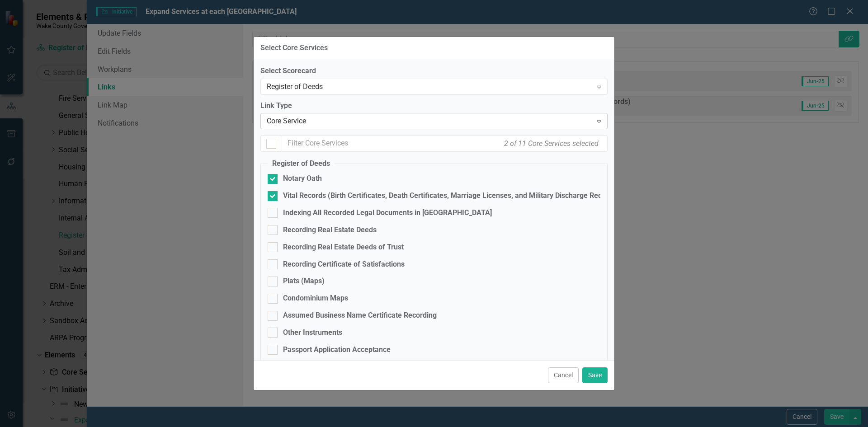
click at [327, 116] on div "Core Service" at bounding box center [429, 121] width 325 height 10
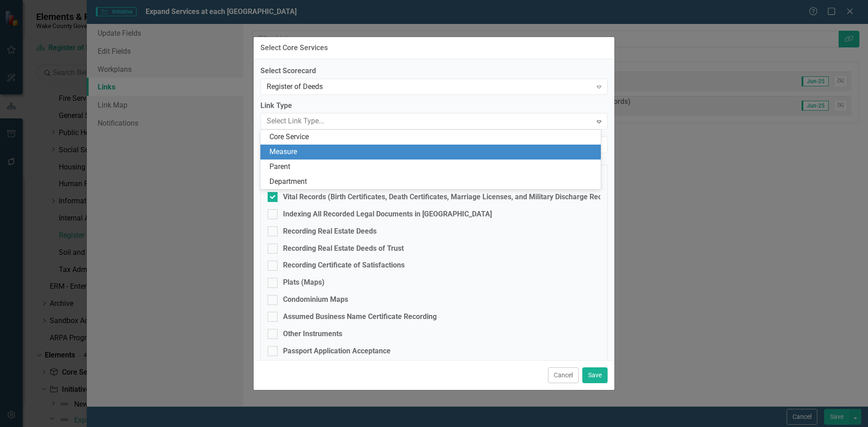
click at [308, 155] on div "Measure" at bounding box center [433, 152] width 326 height 10
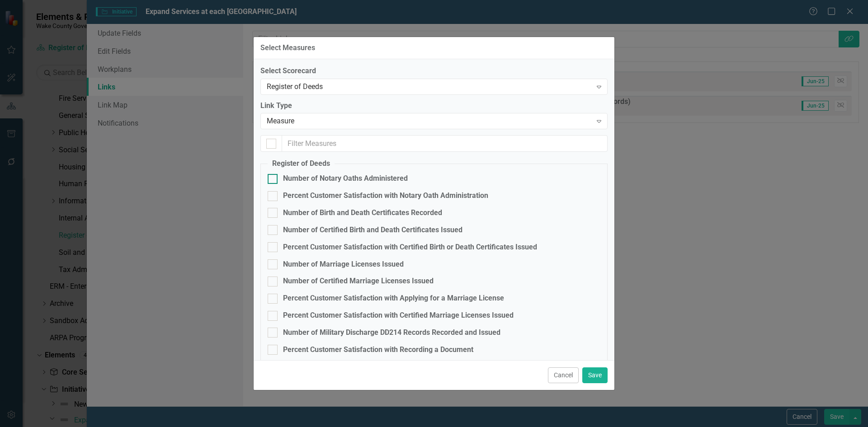
click at [275, 178] on div at bounding box center [273, 179] width 10 height 10
click at [274, 178] on input "Number of Notary Oaths Administered" at bounding box center [271, 177] width 6 height 6
checkbox input "true"
click at [269, 217] on div at bounding box center [273, 213] width 10 height 10
click at [269, 214] on input "Number of Birth and Death Certificates Recorded" at bounding box center [271, 211] width 6 height 6
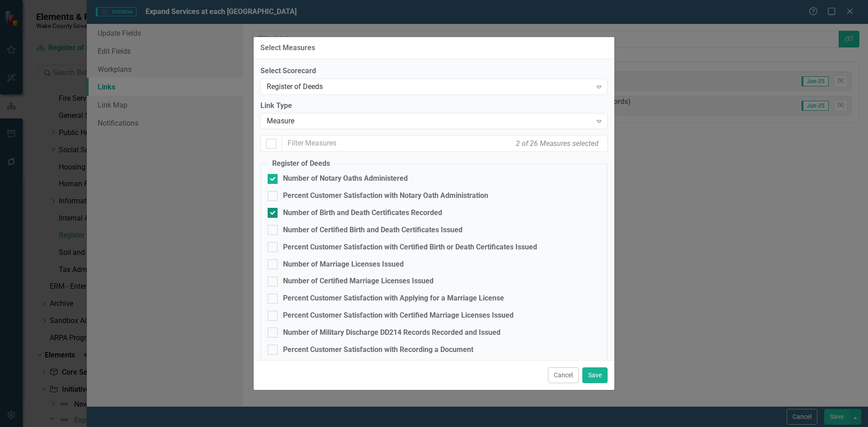
click at [269, 217] on div at bounding box center [273, 213] width 10 height 10
click at [269, 214] on input "Number of Birth and Death Certificates Recorded" at bounding box center [271, 211] width 6 height 6
checkbox input "false"
click at [271, 228] on input "Number of Certified Birth and Death Certificates Issued" at bounding box center [271, 228] width 6 height 6
checkbox input "true"
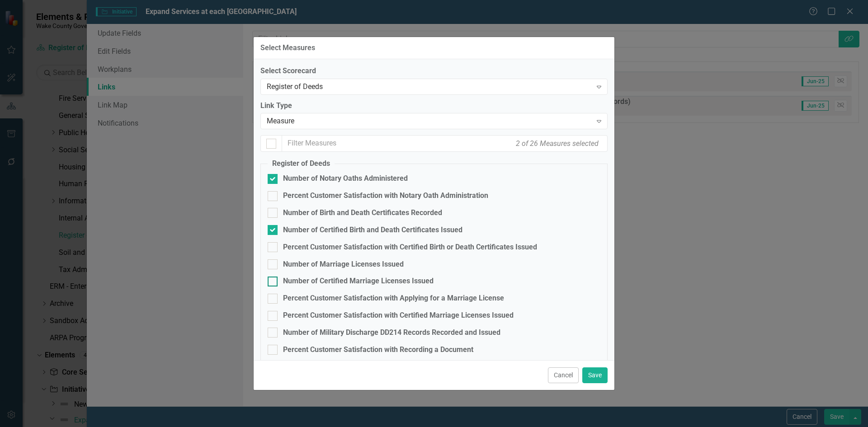
click at [277, 284] on div at bounding box center [273, 282] width 10 height 10
click at [274, 283] on input "Number of Certified Marriage Licenses Issued" at bounding box center [271, 280] width 6 height 6
checkbox input "true"
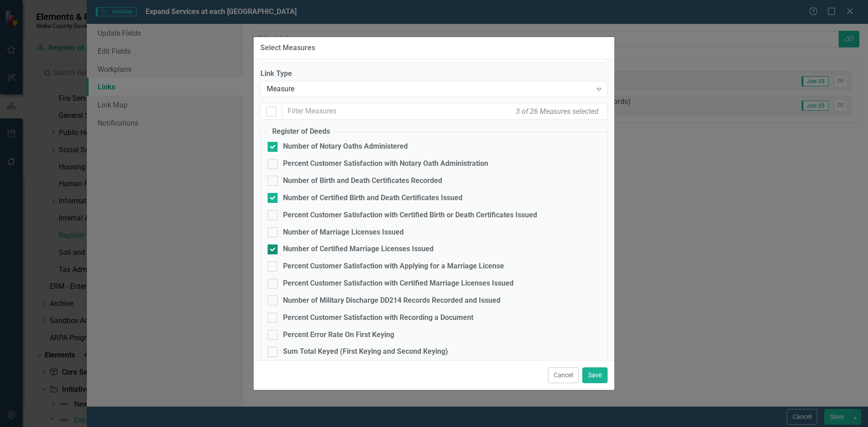
scroll to position [45, 0]
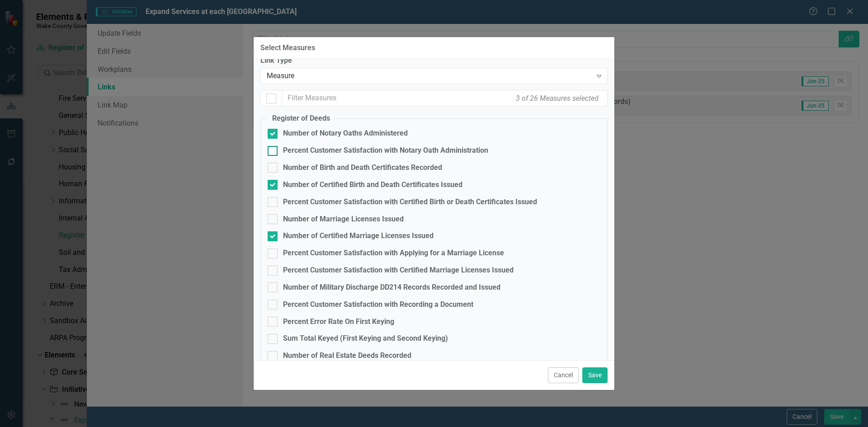
click at [271, 153] on div at bounding box center [273, 151] width 10 height 10
click at [271, 152] on input "Percent Customer Satisfaction with Notary Oath Administration" at bounding box center [271, 149] width 6 height 6
checkbox input "true"
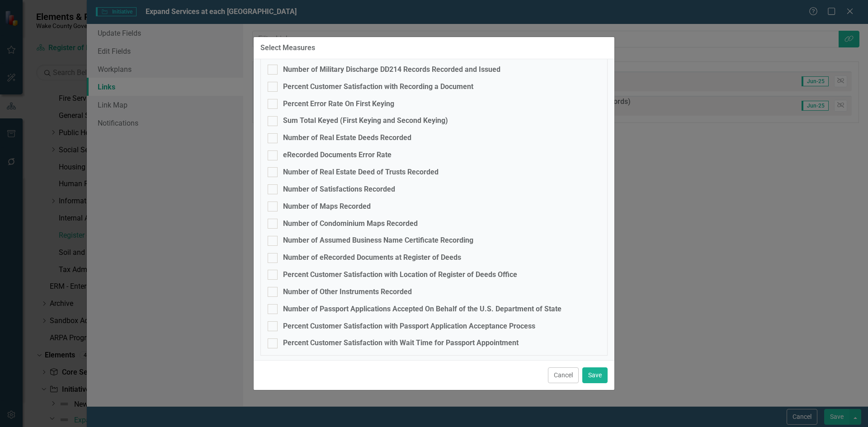
scroll to position [268, 0]
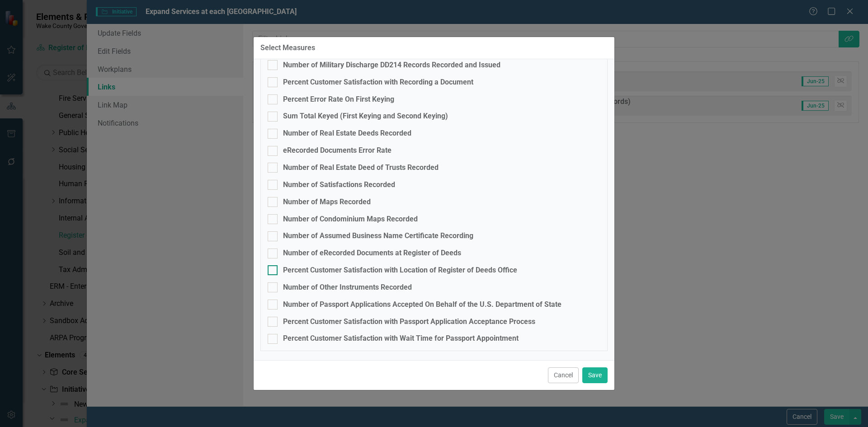
click at [271, 271] on input "Percent Customer Satisfaction with Location of Register of Deeds Office" at bounding box center [271, 268] width 6 height 6
checkbox input "true"
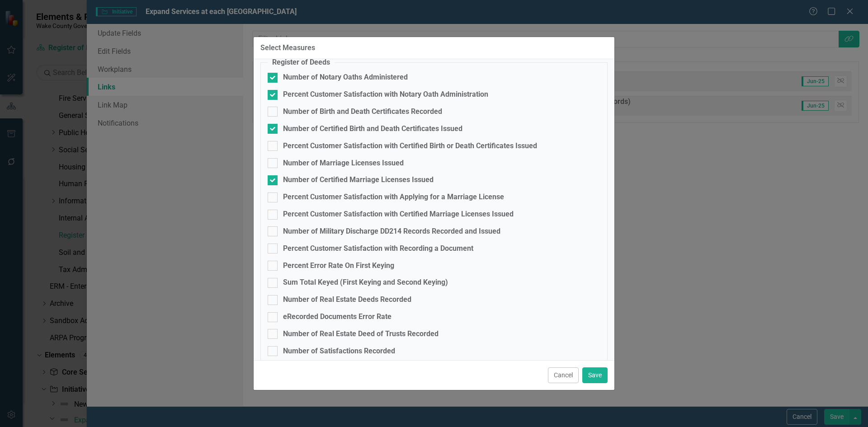
scroll to position [87, 0]
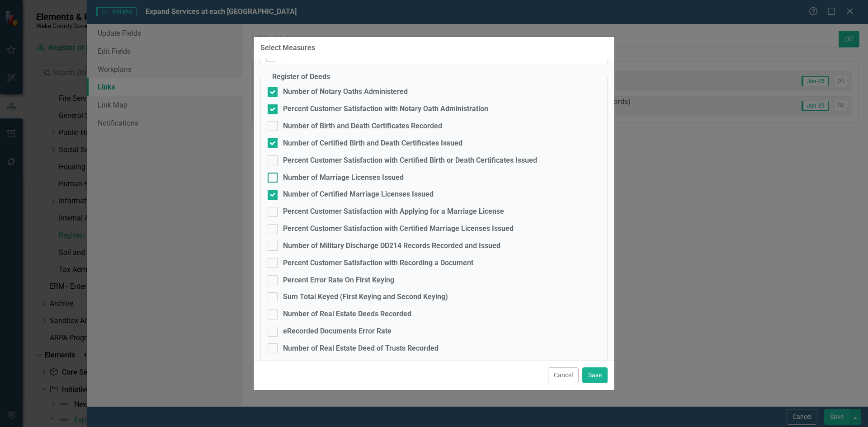
click at [278, 180] on div "Number of Marriage Licenses Issued" at bounding box center [434, 178] width 333 height 10
click at [274, 179] on input "Number of Marriage Licenses Issued" at bounding box center [271, 176] width 6 height 6
checkbox input "true"
click at [270, 159] on input "Percent Customer Satisfaction with Certified Birth or Death Certificates Issued" at bounding box center [271, 159] width 6 height 6
checkbox input "true"
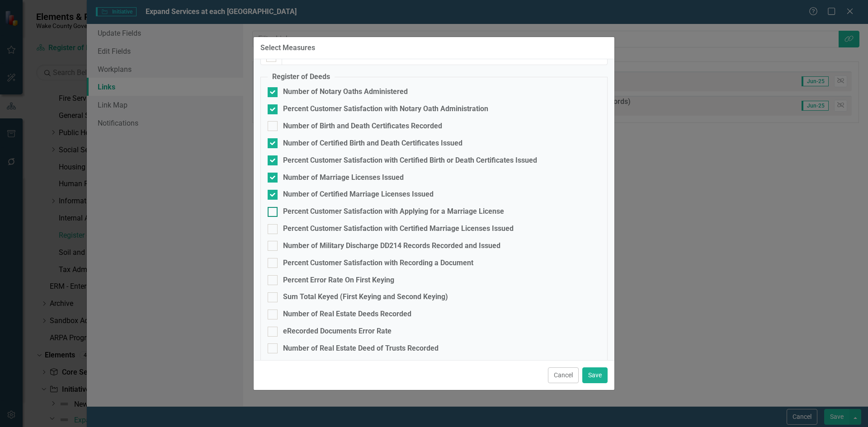
click at [272, 213] on div at bounding box center [273, 212] width 10 height 10
click at [272, 213] on input "Percent Customer Satisfaction with Applying for a Marriage License" at bounding box center [271, 210] width 6 height 6
checkbox input "true"
click at [596, 374] on button "Save" at bounding box center [595, 376] width 25 height 16
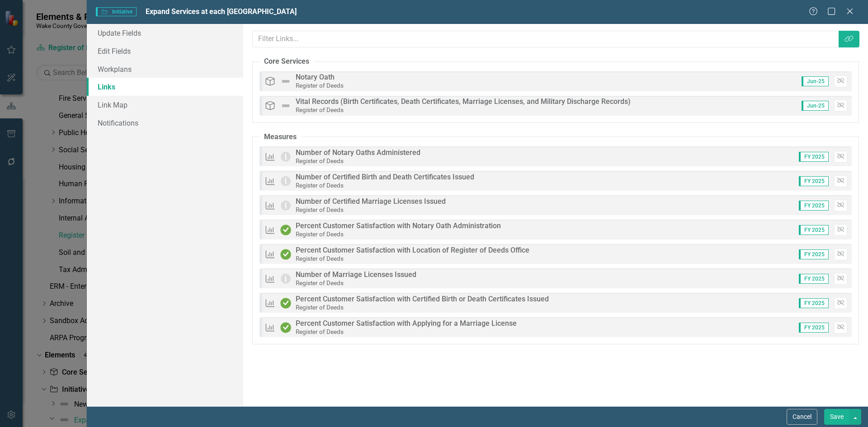
click at [839, 422] on button "Save" at bounding box center [837, 417] width 25 height 16
checkbox input "false"
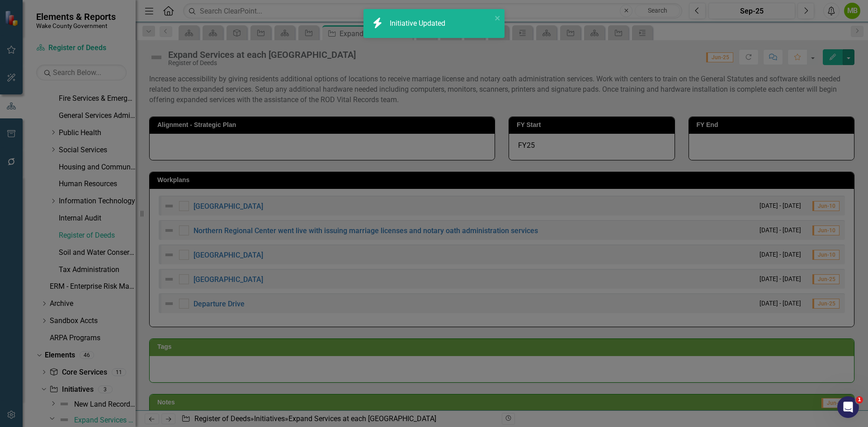
checkbox input "true"
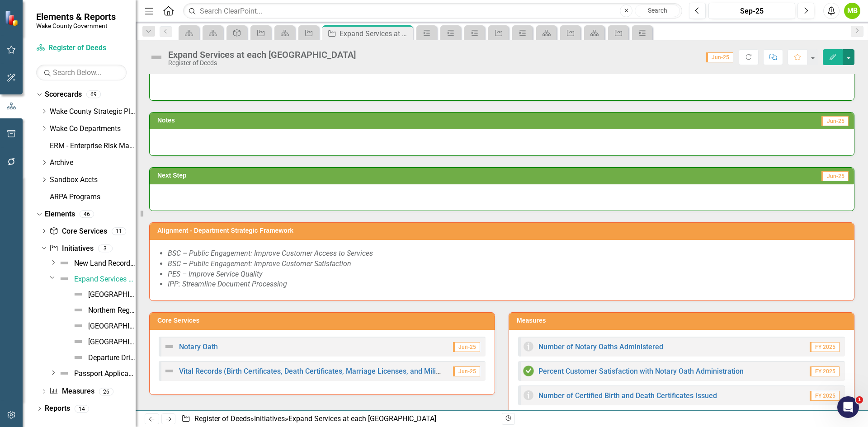
scroll to position [271, 0]
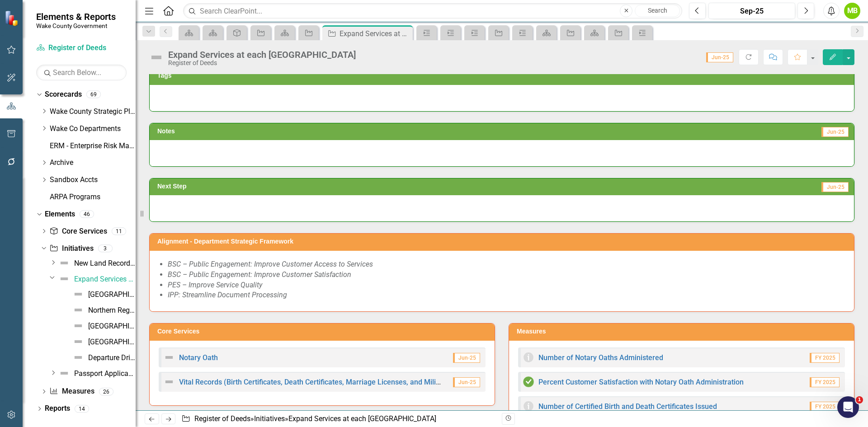
click at [449, 289] on li "PES – Improve Service Quality" at bounding box center [507, 285] width 678 height 10
click at [451, 289] on li "PES – Improve Service Quality" at bounding box center [507, 285] width 678 height 10
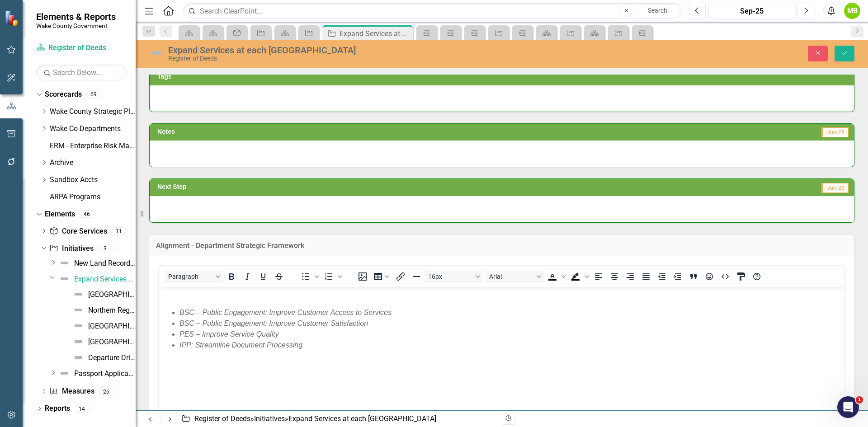
scroll to position [0, 0]
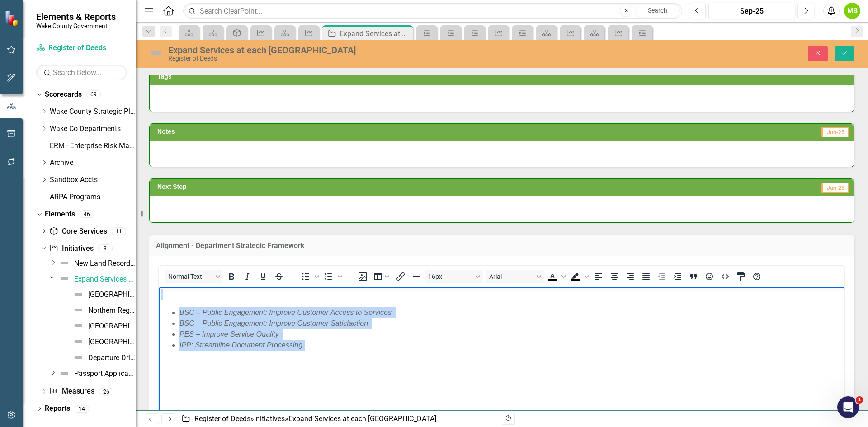
drag, startPoint x: 319, startPoint y: 343, endPoint x: 130, endPoint y: 283, distance: 198.5
click at [159, 287] on html "BSC – Public Engagement: Improve Customer Access to Services BSC – Public Engag…" at bounding box center [502, 355] width 686 height 136
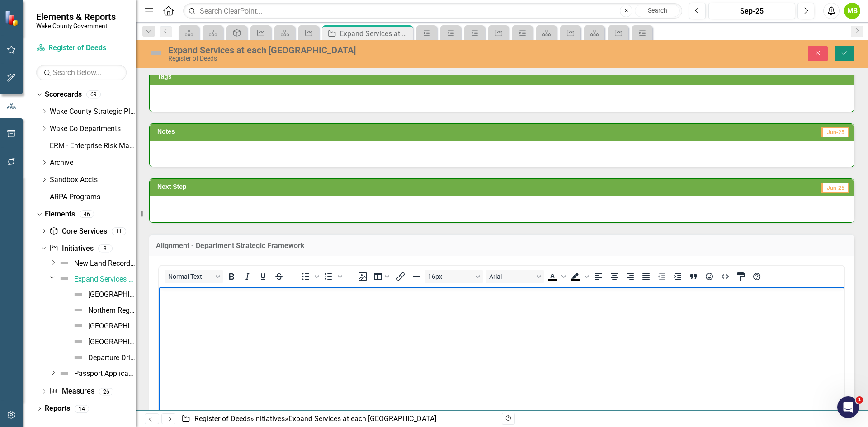
click at [842, 54] on icon "Save" at bounding box center [845, 53] width 8 height 6
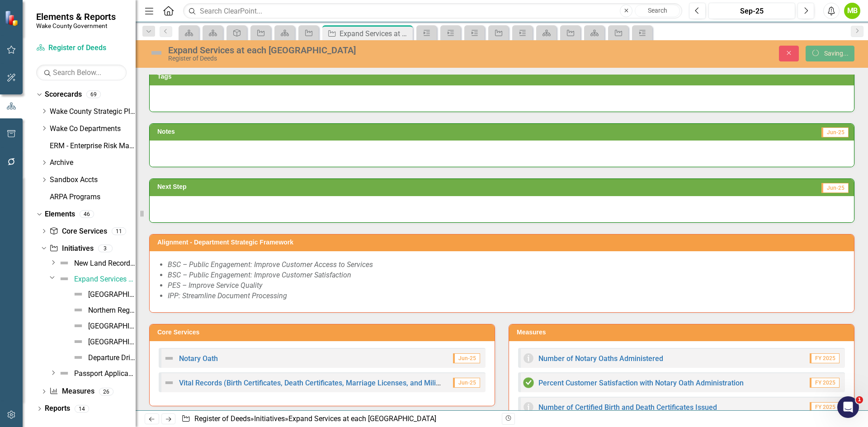
checkbox input "false"
checkbox input "true"
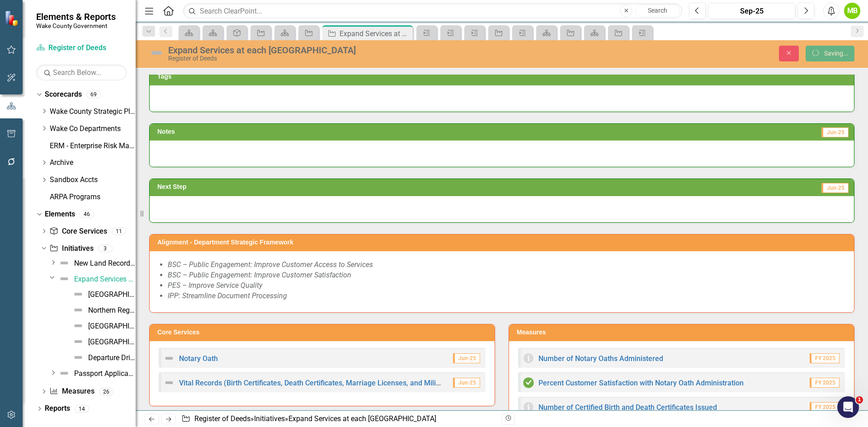
checkbox input "true"
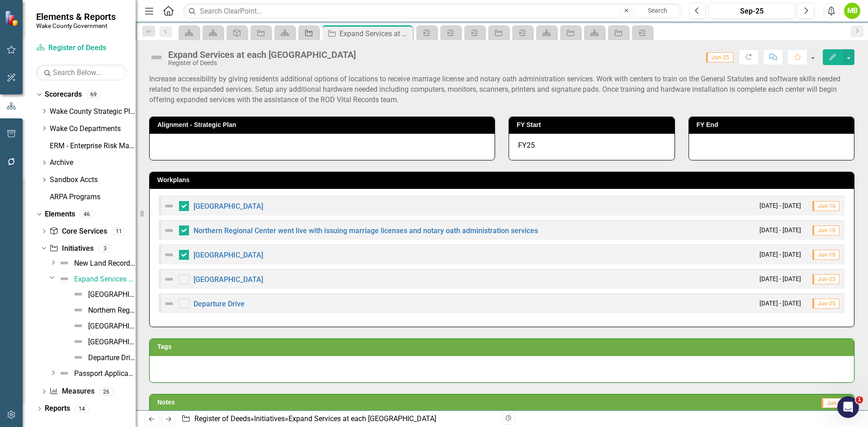
click at [315, 33] on link "Initiative" at bounding box center [309, 32] width 16 height 11
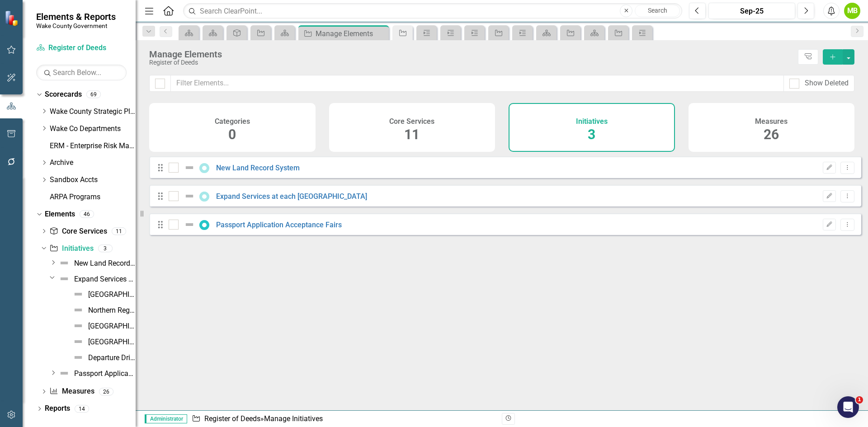
checkbox input "false"
click at [292, 229] on link "Passport Application Acceptance Fairs" at bounding box center [279, 225] width 126 height 9
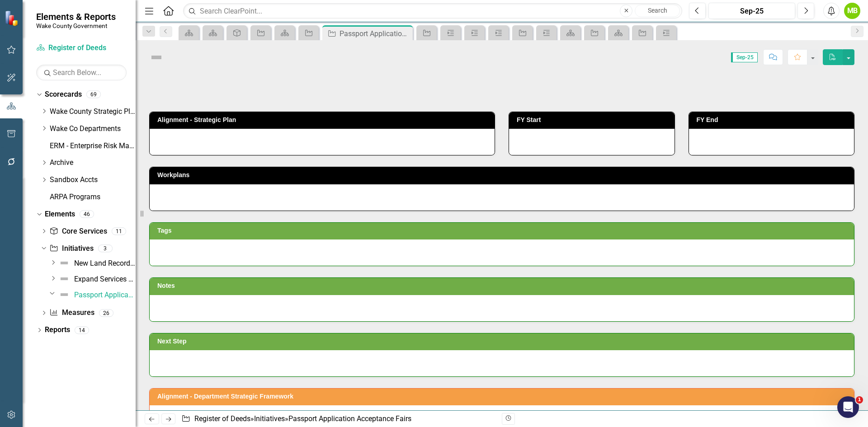
checkbox input "true"
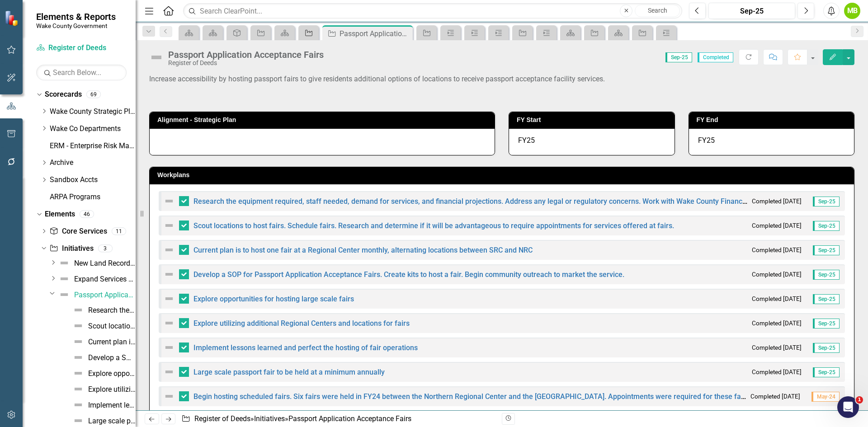
click at [313, 36] on icon "Initiative" at bounding box center [308, 32] width 9 height 7
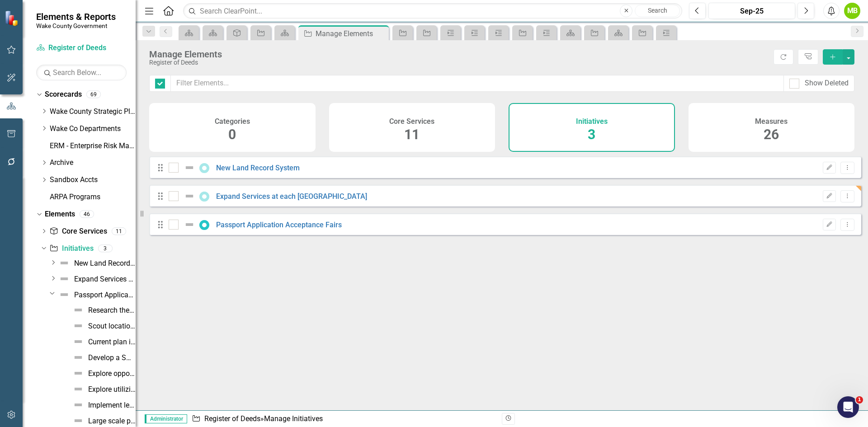
checkbox input "false"
click at [170, 226] on input "checkbox" at bounding box center [172, 223] width 6 height 6
click at [185, 230] on img at bounding box center [189, 224] width 11 height 11
click at [175, 226] on input "checkbox" at bounding box center [172, 223] width 6 height 6
click at [188, 230] on img at bounding box center [189, 224] width 11 height 11
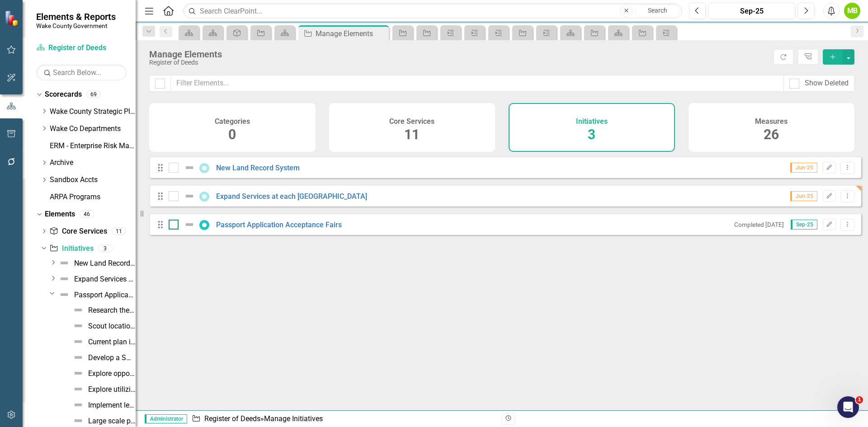
click at [175, 226] on input "checkbox" at bounding box center [172, 223] width 6 height 6
click at [187, 230] on img at bounding box center [189, 224] width 11 height 11
click at [175, 226] on input "checkbox" at bounding box center [172, 223] width 6 height 6
drag, startPoint x: 187, startPoint y: 232, endPoint x: 276, endPoint y: 267, distance: 96.0
click at [320, 281] on div "Looks like you don't have any Initiatives set up yet. Why don't you add an Init…" at bounding box center [505, 272] width 712 height 232
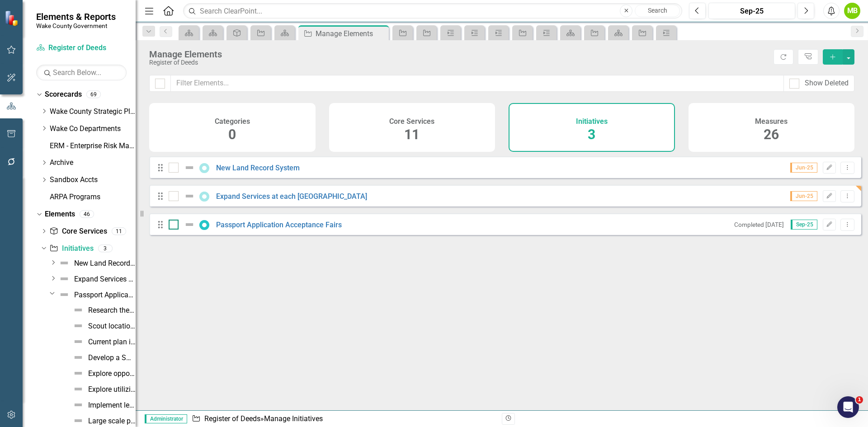
click at [171, 230] on div at bounding box center [174, 225] width 10 height 10
click at [171, 226] on input "checkbox" at bounding box center [172, 223] width 6 height 6
checkbox input "true"
click at [332, 229] on link "Passport Application Acceptance Fairs" at bounding box center [279, 225] width 126 height 9
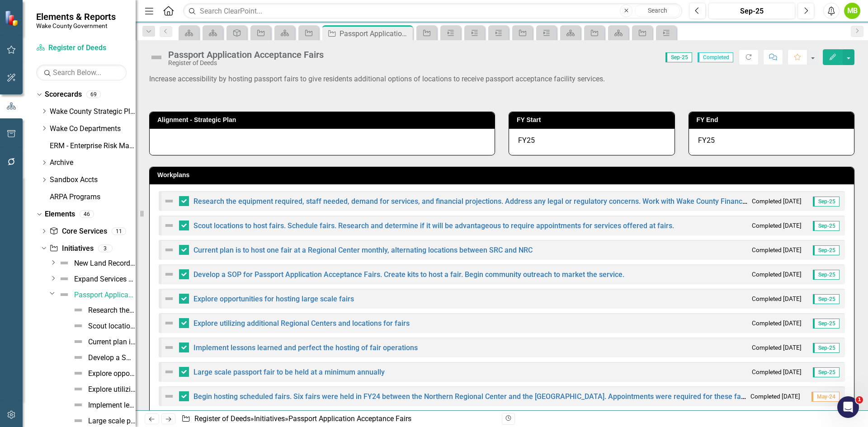
click at [156, 62] on img at bounding box center [156, 57] width 14 height 14
click at [847, 60] on button "button" at bounding box center [849, 57] width 12 height 16
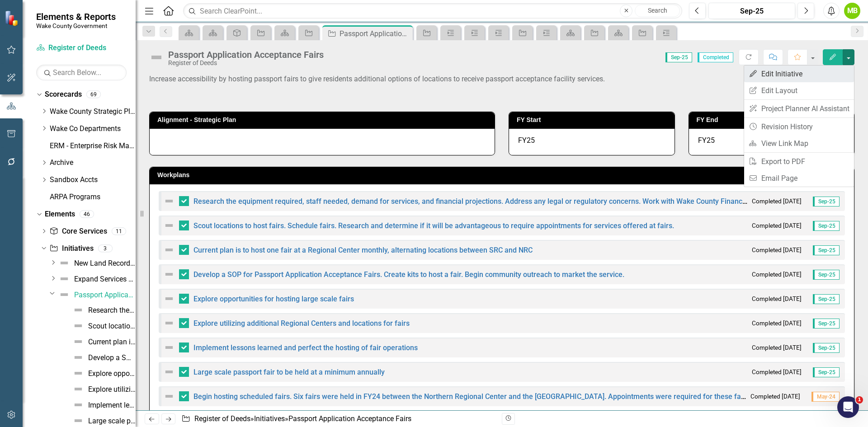
click at [825, 71] on link "Edit Edit Initiative" at bounding box center [799, 74] width 110 height 17
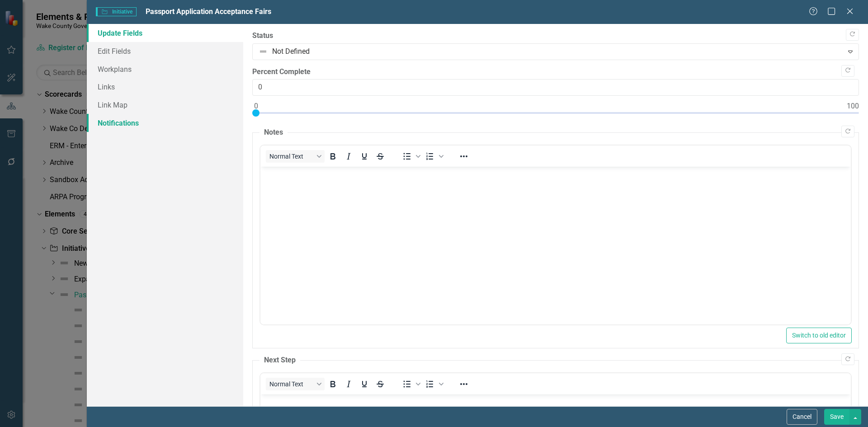
click at [115, 128] on link "Notifications" at bounding box center [165, 123] width 156 height 18
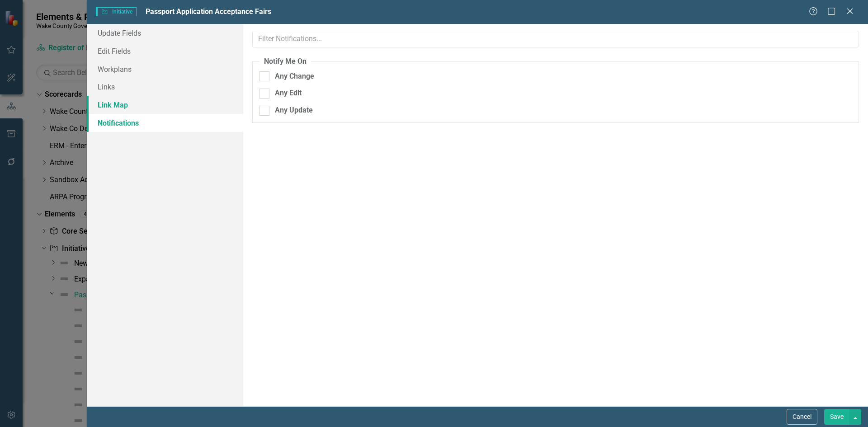
click at [120, 109] on link "Link Map" at bounding box center [165, 105] width 156 height 18
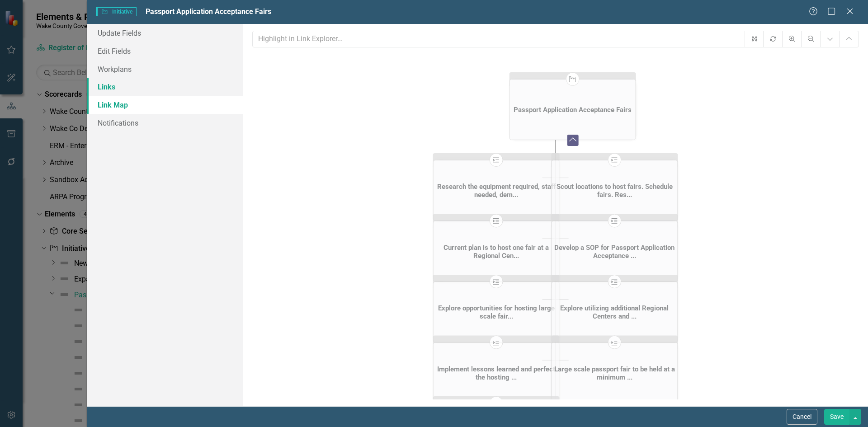
click at [106, 89] on link "Links" at bounding box center [165, 87] width 156 height 18
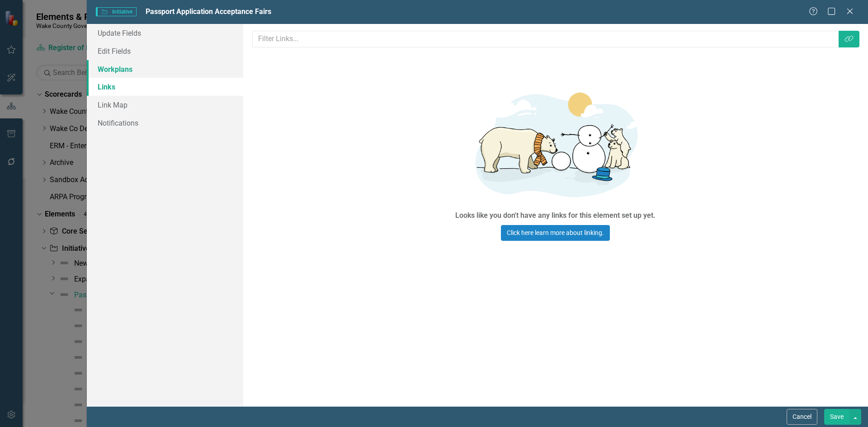
click at [114, 71] on link "Workplans" at bounding box center [165, 69] width 156 height 18
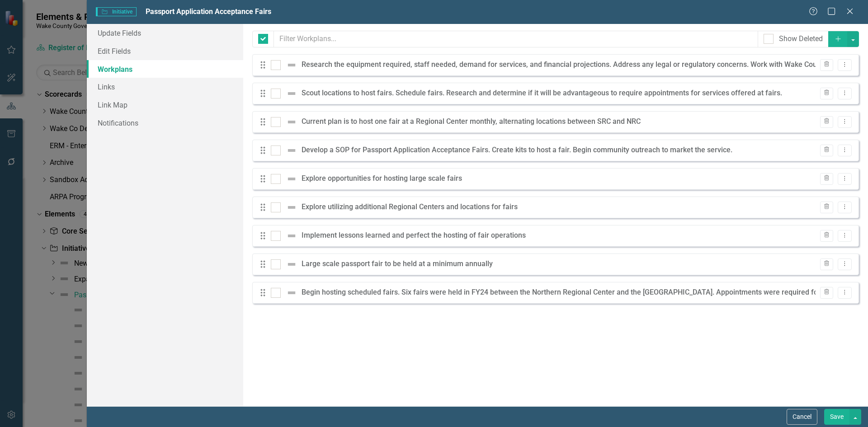
checkbox input "false"
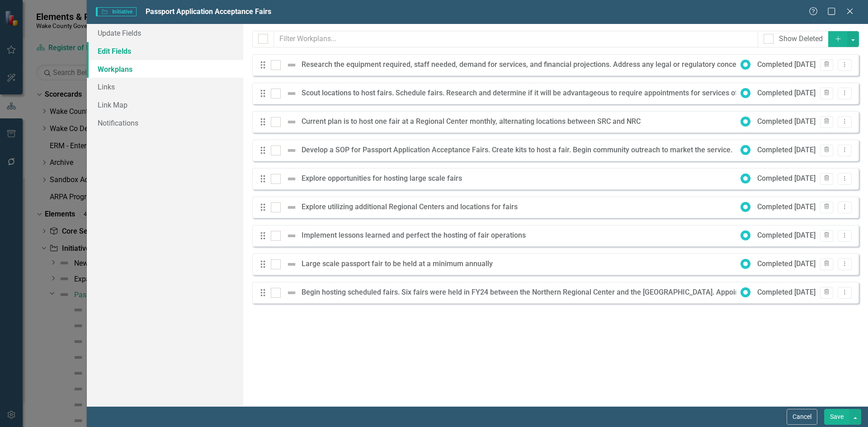
click at [128, 50] on link "Edit Fields" at bounding box center [165, 51] width 156 height 18
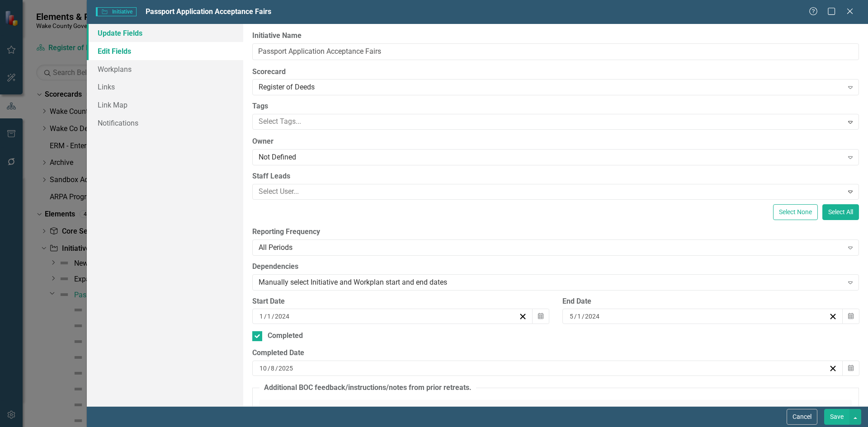
click at [128, 36] on link "Update Fields" at bounding box center [165, 33] width 156 height 18
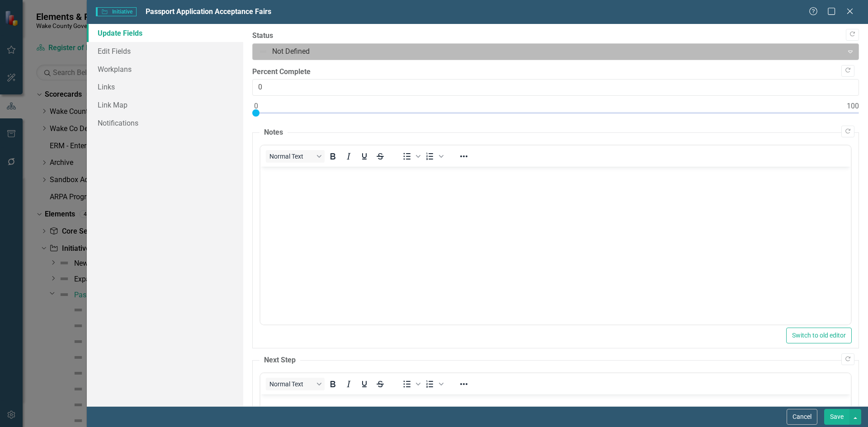
click at [290, 54] on div at bounding box center [548, 52] width 579 height 12
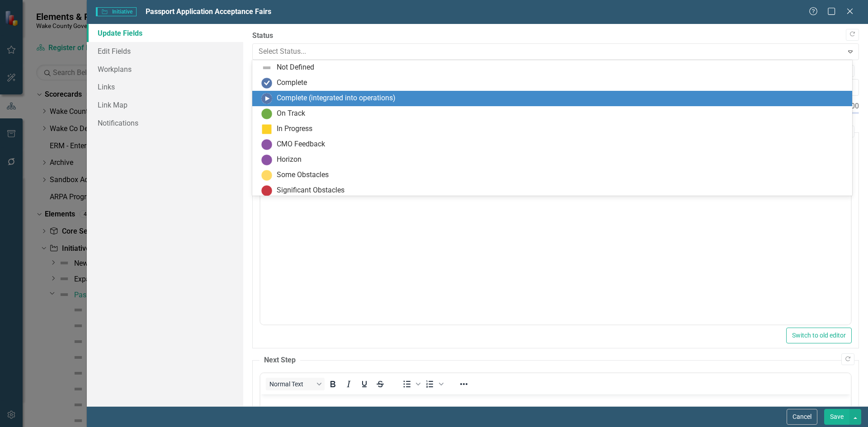
click at [324, 99] on div "Complete (integrated into operations)" at bounding box center [336, 98] width 119 height 10
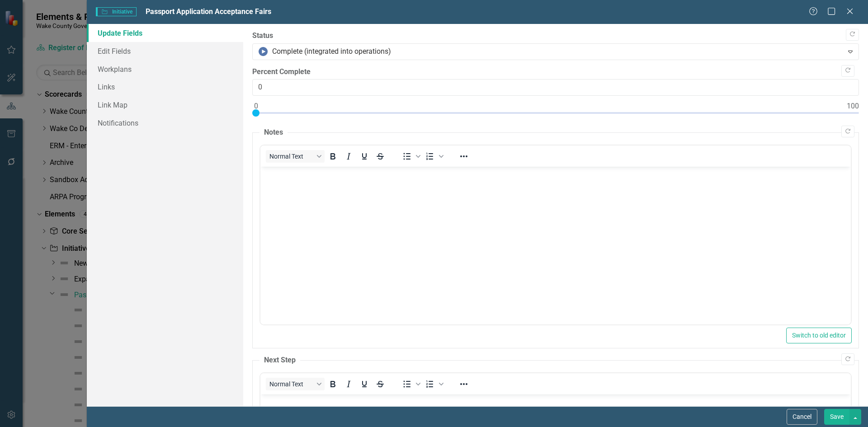
click at [841, 417] on button "Save" at bounding box center [837, 417] width 25 height 16
checkbox input "false"
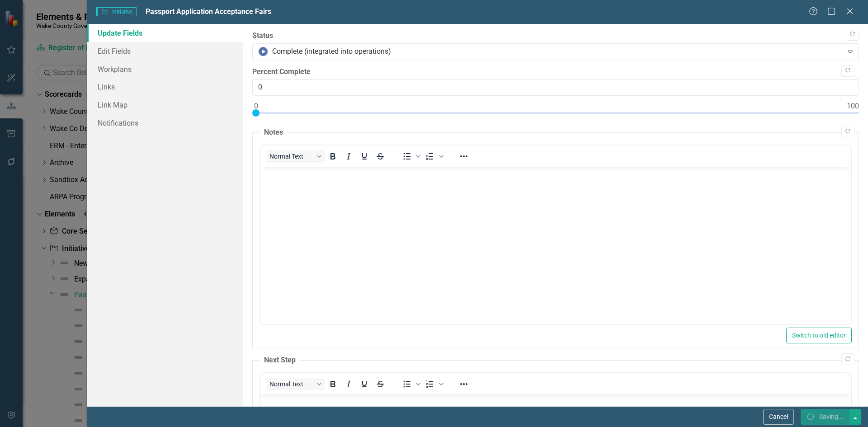
checkbox input "false"
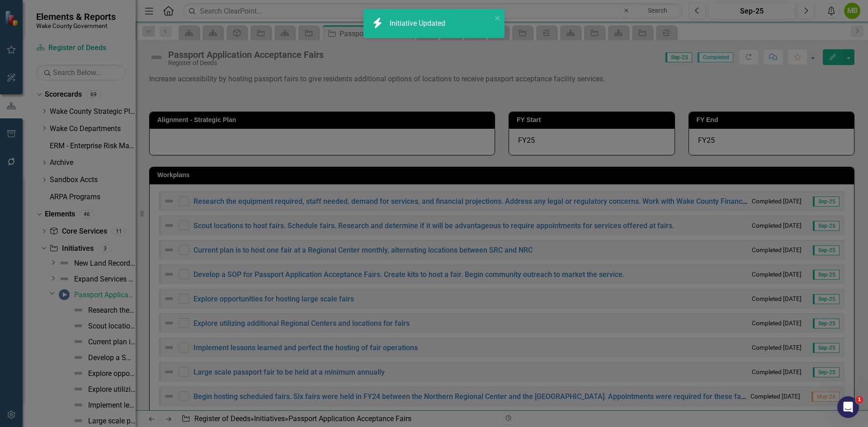
checkbox input "true"
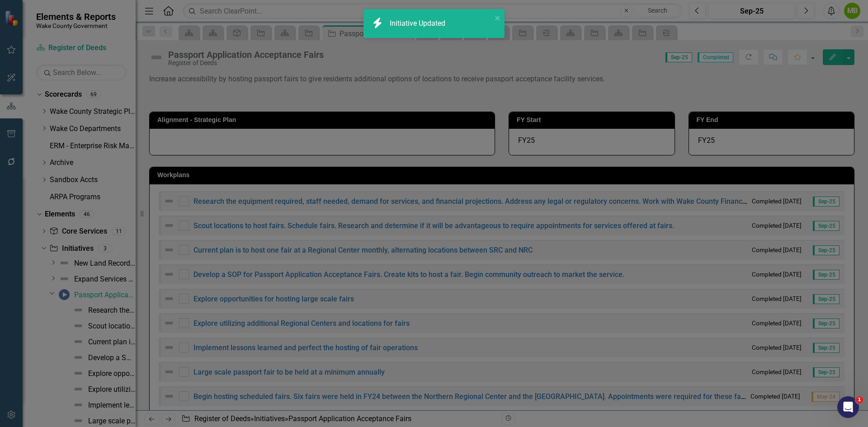
checkbox input "true"
checkbox input "false"
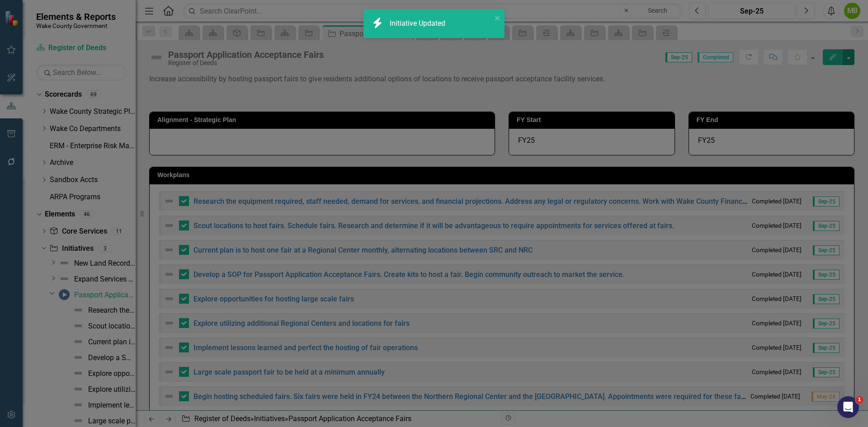
checkbox input "false"
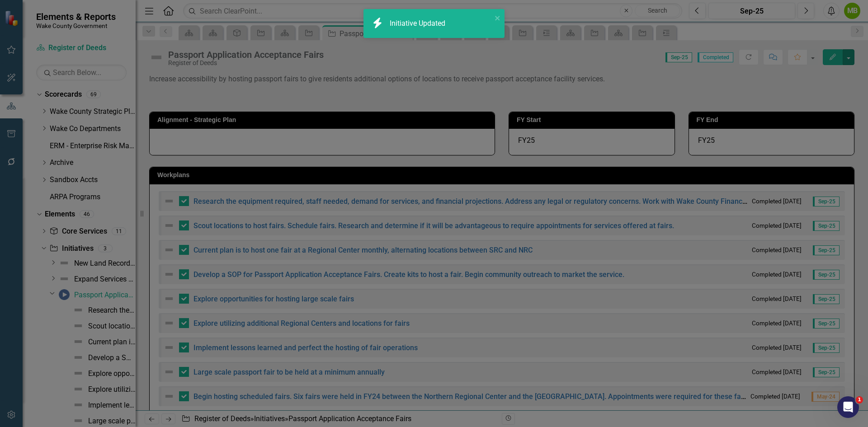
checkbox input "false"
checkbox input "true"
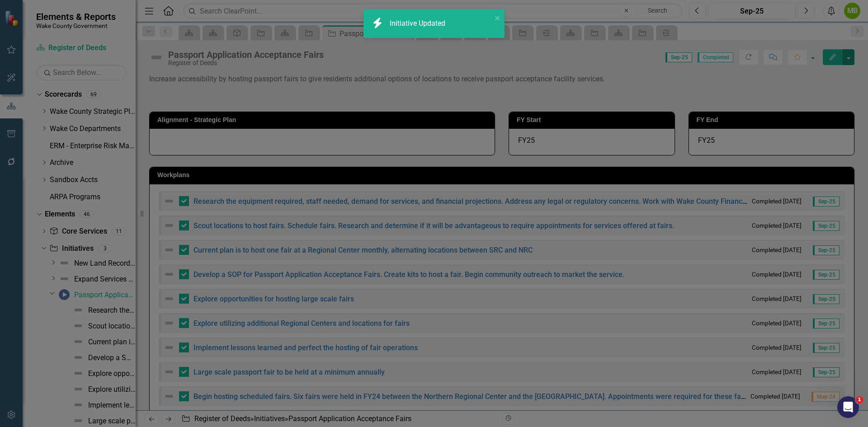
checkbox input "true"
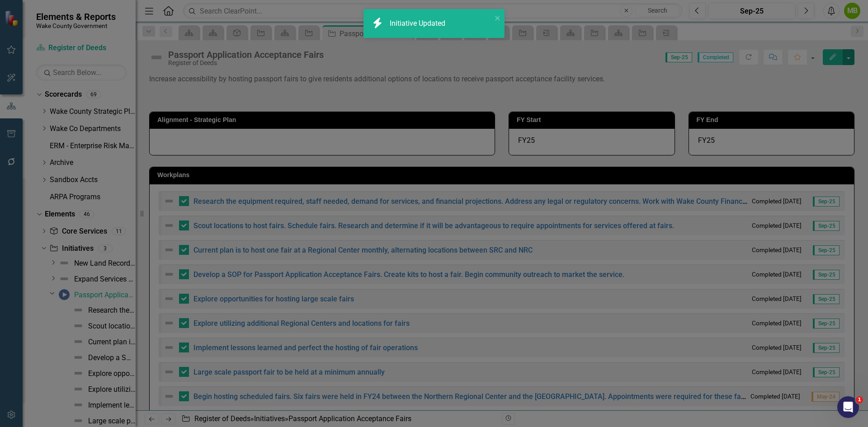
checkbox input "true"
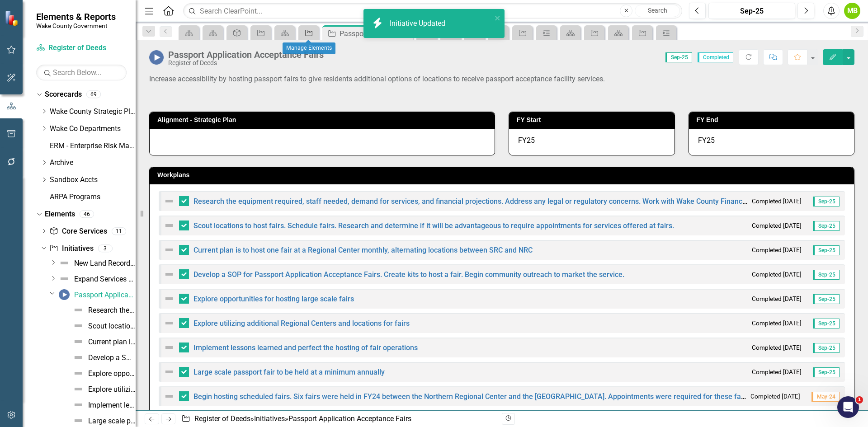
click at [313, 36] on icon "Initiative" at bounding box center [308, 32] width 9 height 7
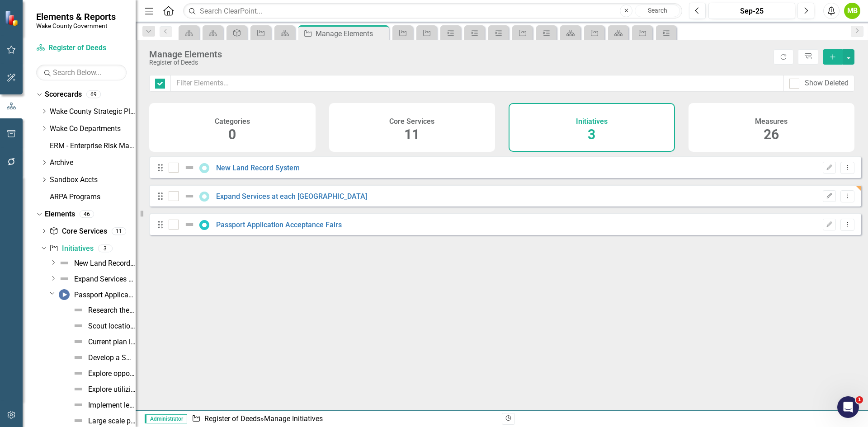
checkbox input "false"
click at [249, 207] on div "Drag Expand Services at each Wake County Regional Center Jun-25 Edit Dropdown M…" at bounding box center [505, 196] width 712 height 22
click at [248, 201] on link "Expand Services at each [GEOGRAPHIC_DATA]" at bounding box center [291, 196] width 151 height 9
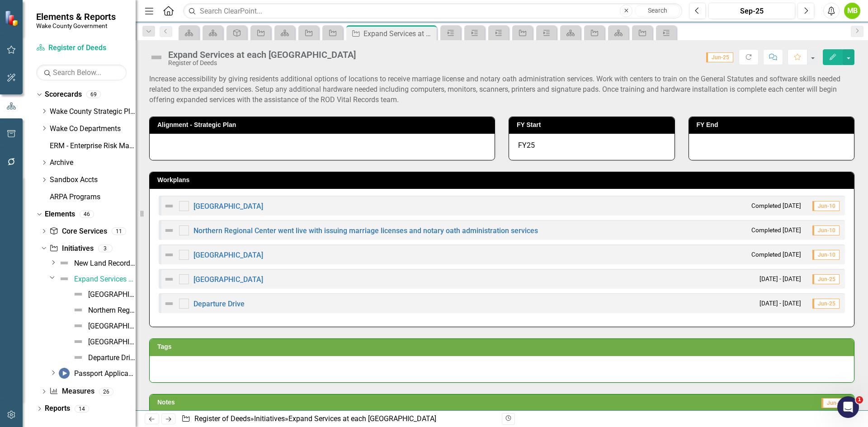
checkbox input "true"
drag, startPoint x: 852, startPoint y: 55, endPoint x: 827, endPoint y: 57, distance: 25.0
click at [852, 56] on button "button" at bounding box center [849, 57] width 12 height 16
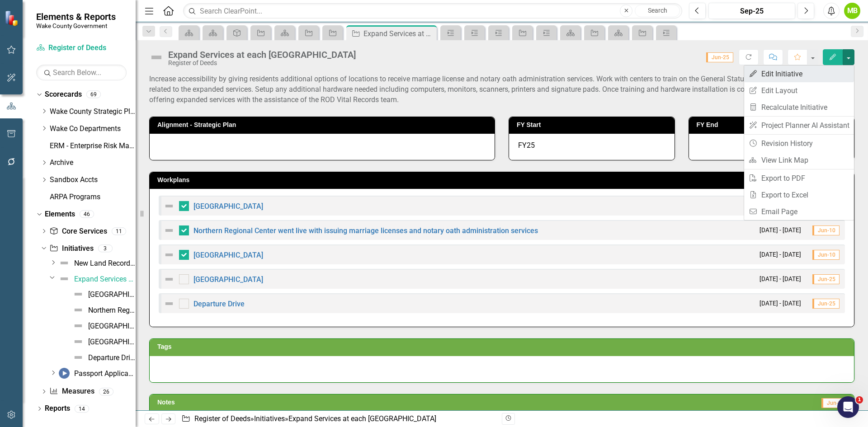
click at [801, 73] on link "Edit Edit Initiative" at bounding box center [799, 74] width 110 height 17
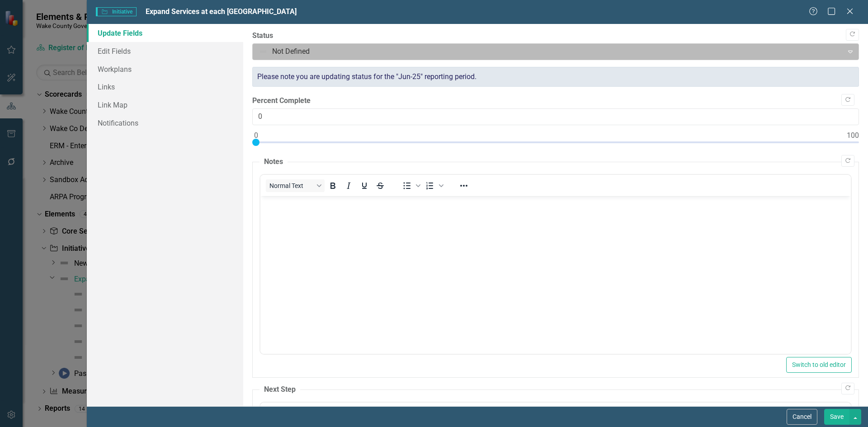
click at [322, 57] on div at bounding box center [548, 52] width 579 height 12
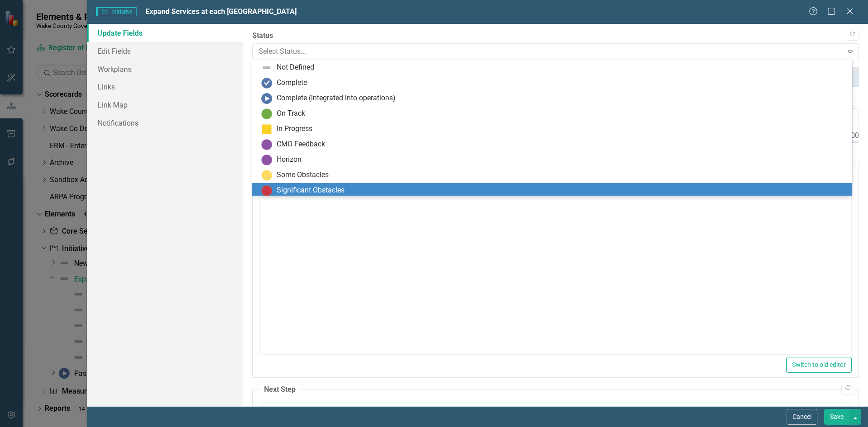
click at [791, 414] on button "Cancel" at bounding box center [802, 417] width 31 height 16
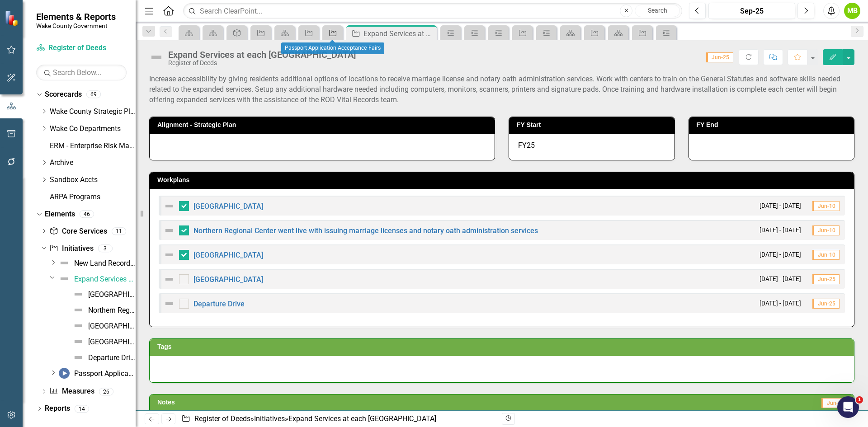
click at [335, 32] on icon at bounding box center [332, 33] width 7 height 6
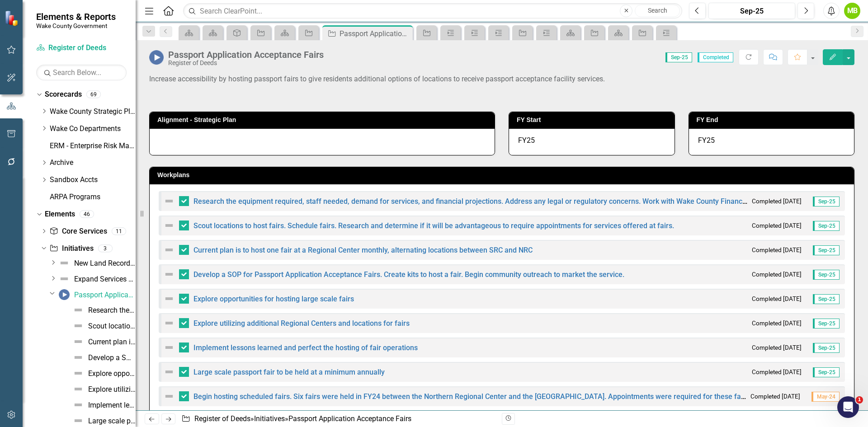
click at [300, 32] on div "Initiative" at bounding box center [309, 32] width 20 height 15
click at [403, 33] on icon "Close" at bounding box center [404, 33] width 9 height 7
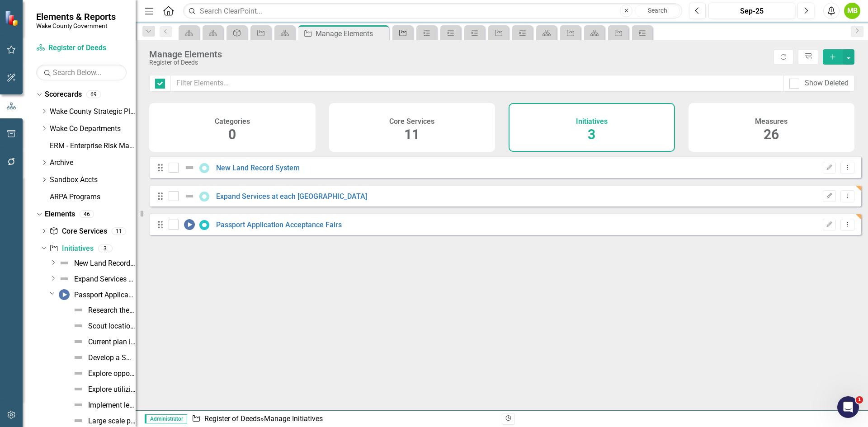
checkbox input "false"
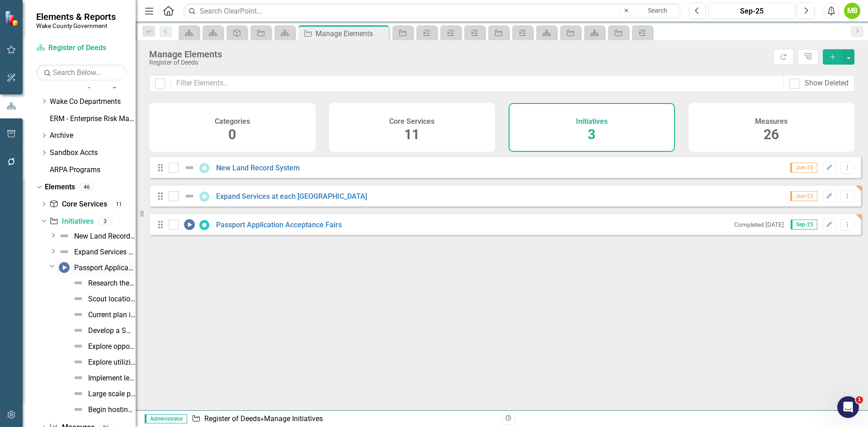
scroll to position [55, 0]
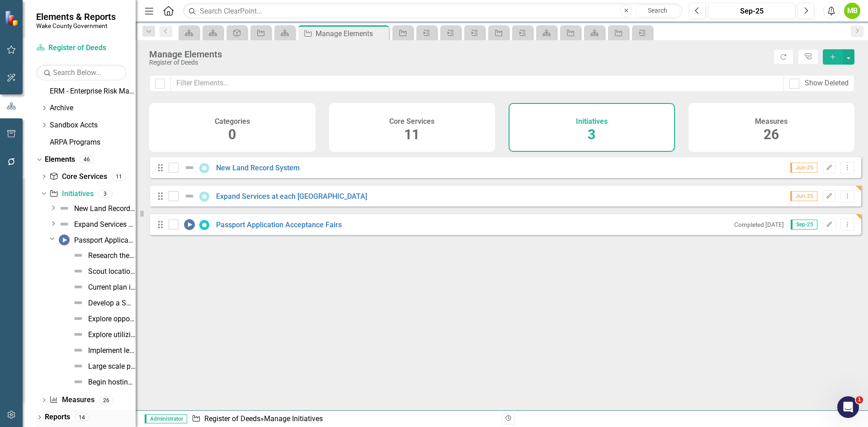
click at [56, 420] on link "Reports" at bounding box center [57, 417] width 25 height 10
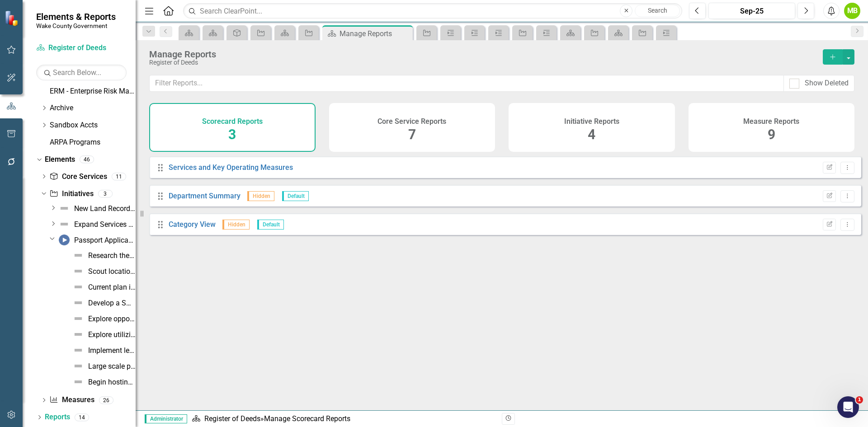
click at [594, 134] on span "4" at bounding box center [592, 135] width 8 height 16
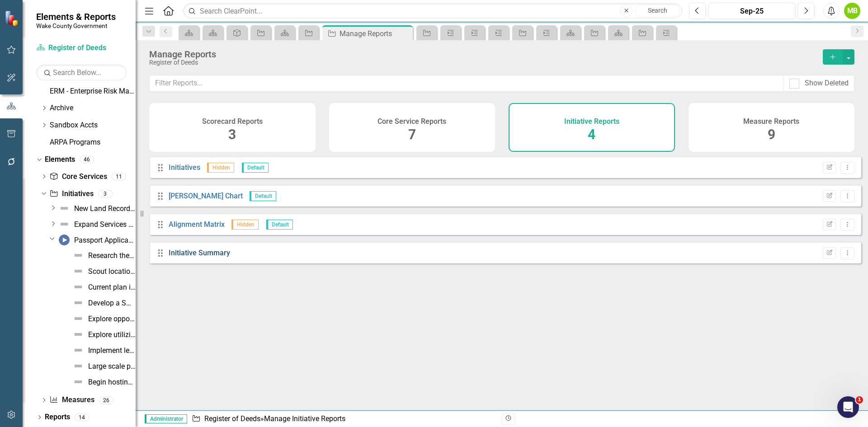
click at [207, 257] on link "Initiative Summary" at bounding box center [200, 253] width 62 height 9
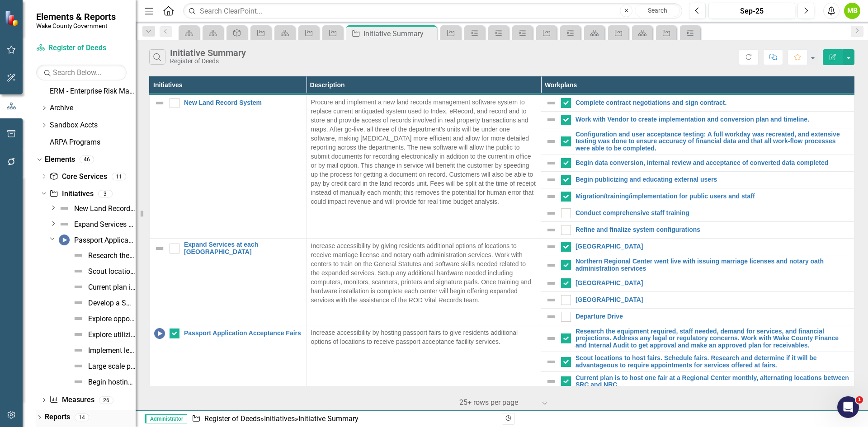
click at [50, 420] on link "Reports" at bounding box center [57, 417] width 25 height 10
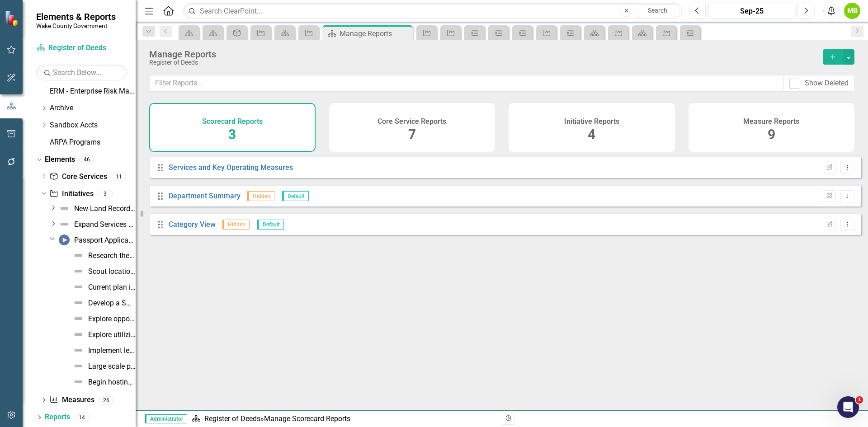
click at [616, 129] on div "Initiative Reports 4" at bounding box center [592, 127] width 166 height 49
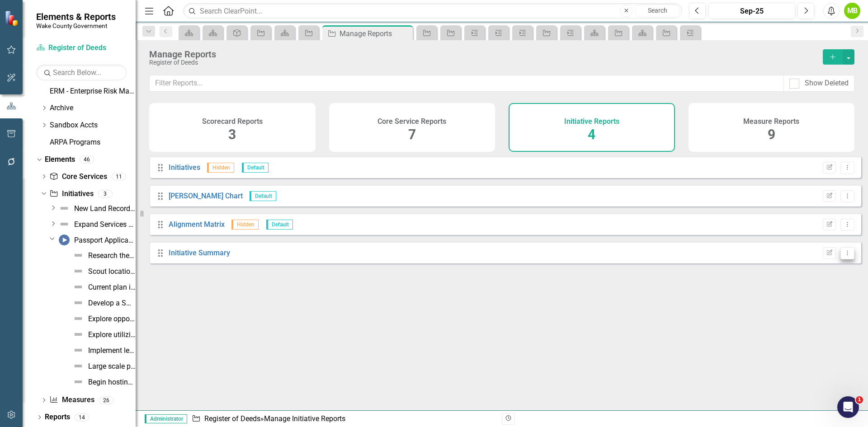
click at [844, 256] on icon "Dropdown Menu" at bounding box center [848, 253] width 8 height 6
click at [808, 310] on link "Copy Duplicate Report" at bounding box center [810, 308] width 75 height 17
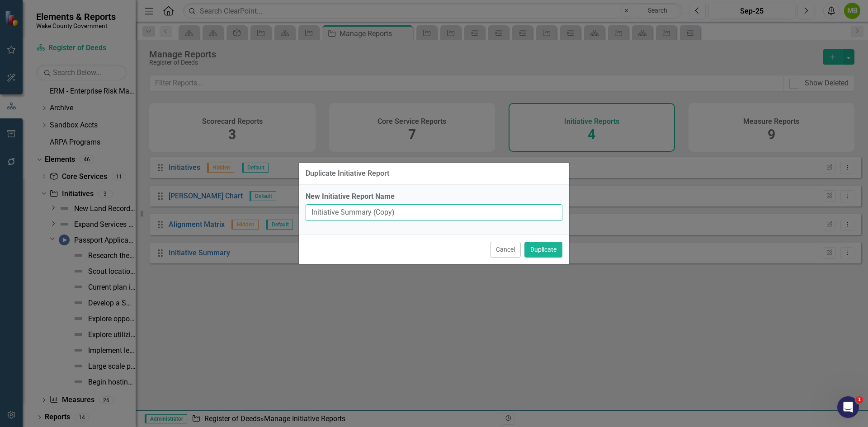
drag, startPoint x: 406, startPoint y: 211, endPoint x: 372, endPoint y: 209, distance: 34.4
click at [372, 209] on input "Initiative Summary (Copy)" at bounding box center [434, 212] width 257 height 17
type input "Initiative Summary-CMO"
click at [525, 242] on button "Duplicate" at bounding box center [544, 250] width 38 height 16
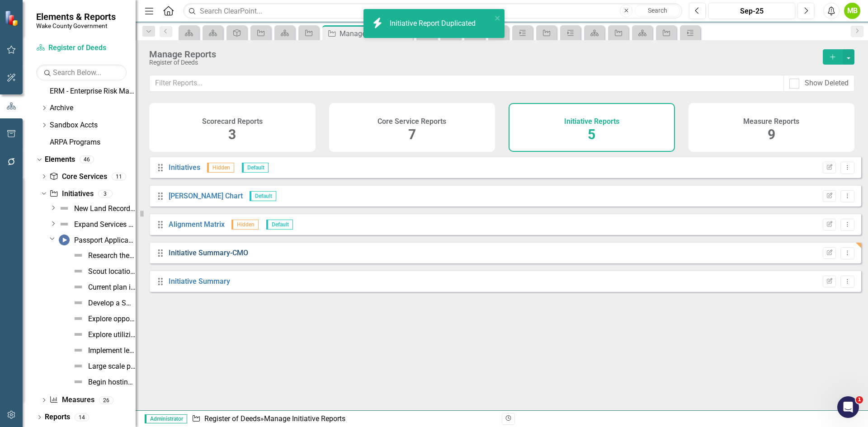
click at [230, 257] on link "Initiative Summary-CMO" at bounding box center [209, 253] width 80 height 9
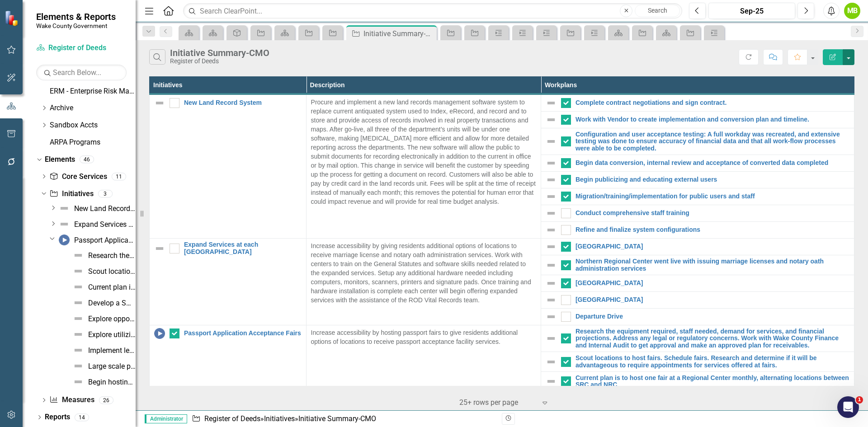
click at [851, 57] on button "button" at bounding box center [849, 57] width 12 height 16
click at [838, 68] on link "Edit Report Edit Report" at bounding box center [818, 74] width 71 height 17
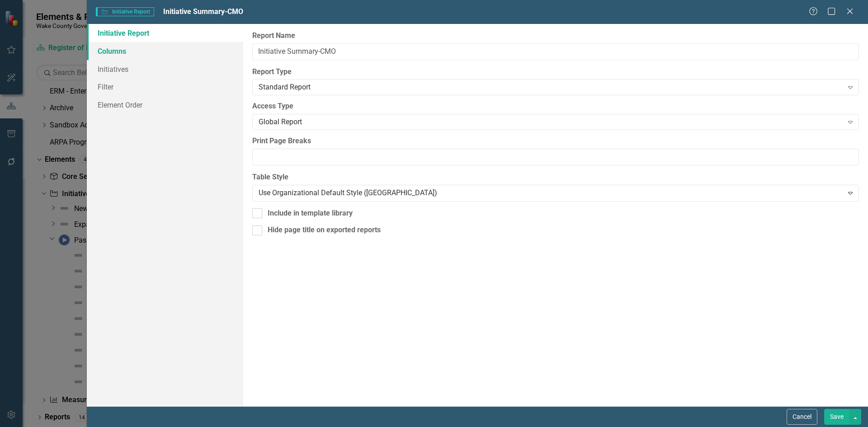
click at [194, 56] on link "Columns" at bounding box center [165, 51] width 156 height 18
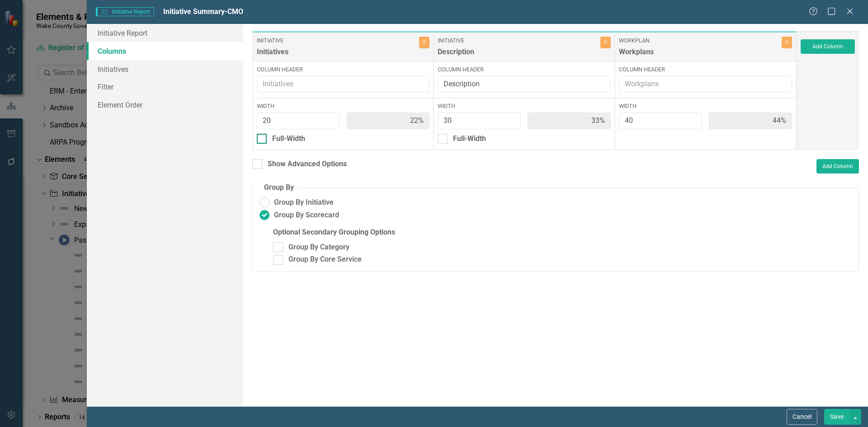
click at [263, 141] on div at bounding box center [262, 139] width 10 height 10
click at [263, 140] on input "Full-Width" at bounding box center [260, 137] width 6 height 6
checkbox input "true"
type input "100%"
type input "43%"
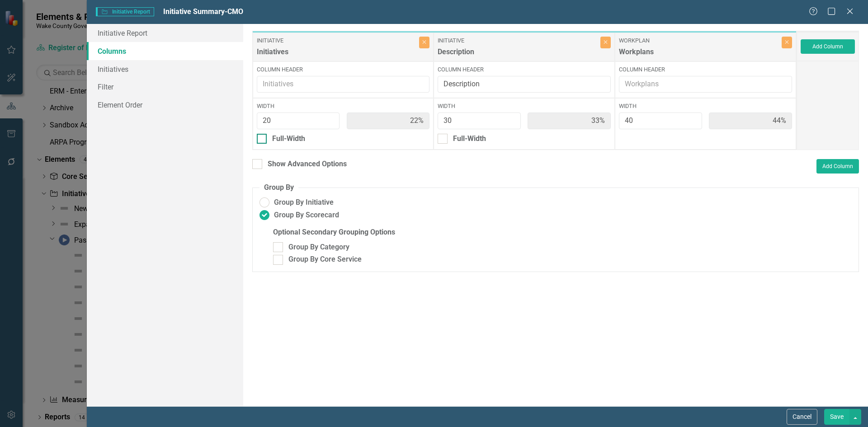
type input "57%"
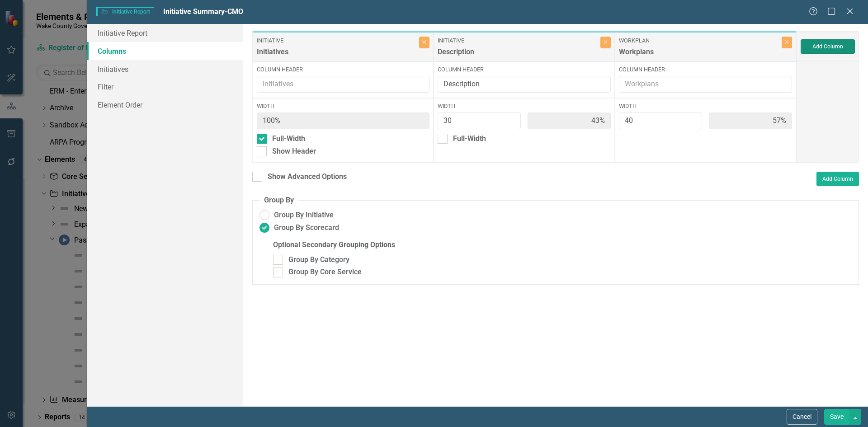
click at [849, 46] on button "Add Column" at bounding box center [828, 46] width 54 height 14
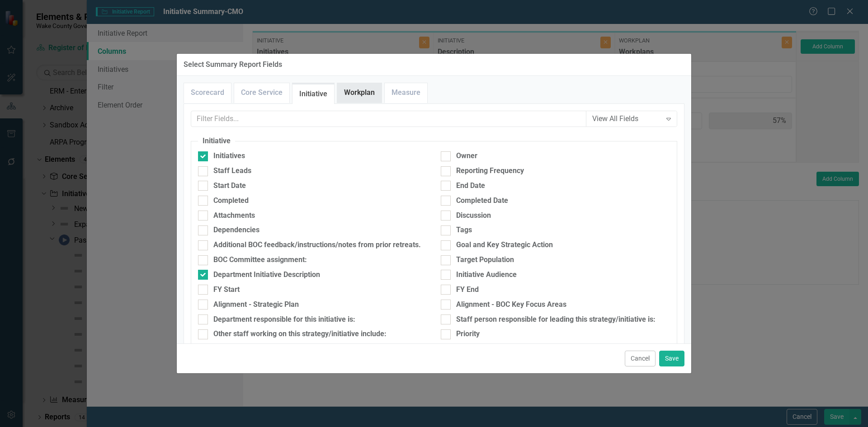
click at [369, 95] on link "Workplan" at bounding box center [359, 92] width 44 height 19
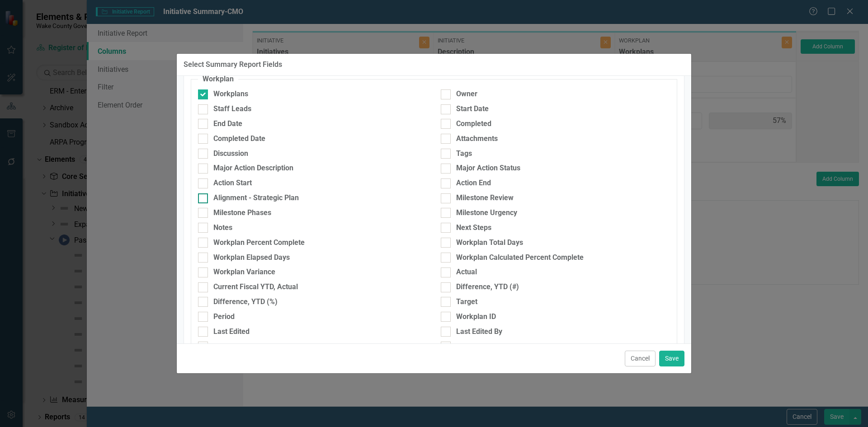
scroll to position [46, 0]
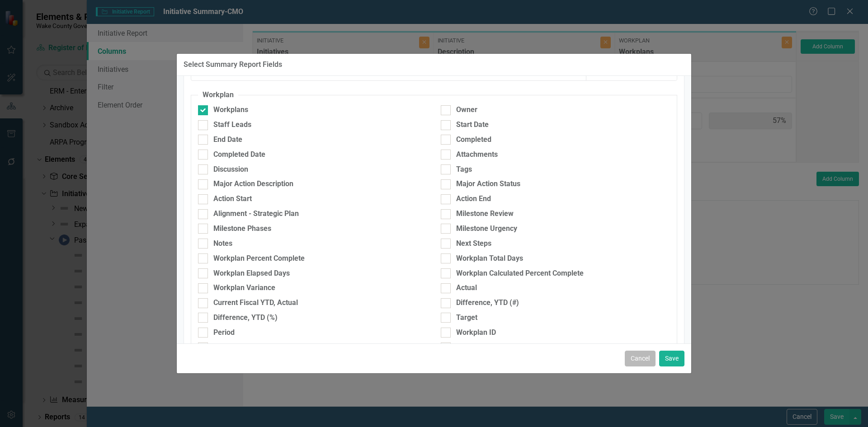
click at [631, 360] on button "Cancel" at bounding box center [640, 359] width 31 height 16
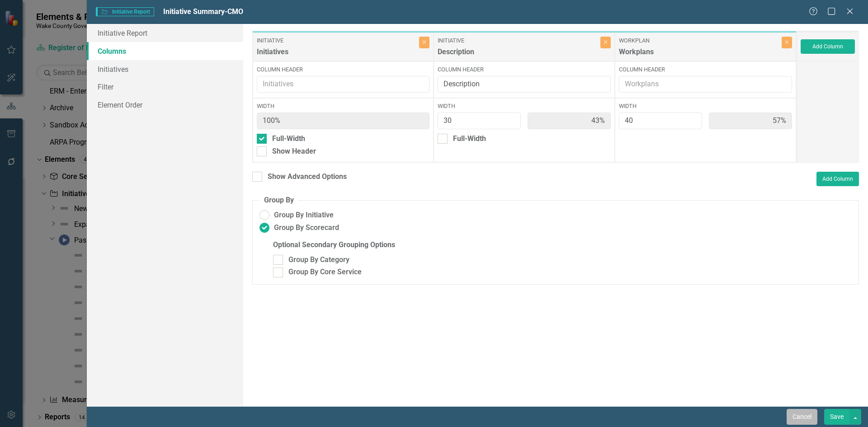
click at [790, 418] on button "Cancel" at bounding box center [802, 417] width 31 height 16
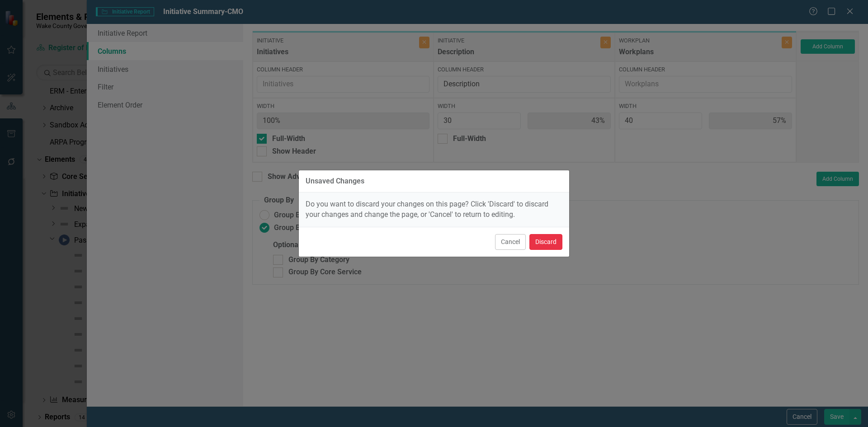
click at [538, 243] on button "Discard" at bounding box center [546, 242] width 33 height 16
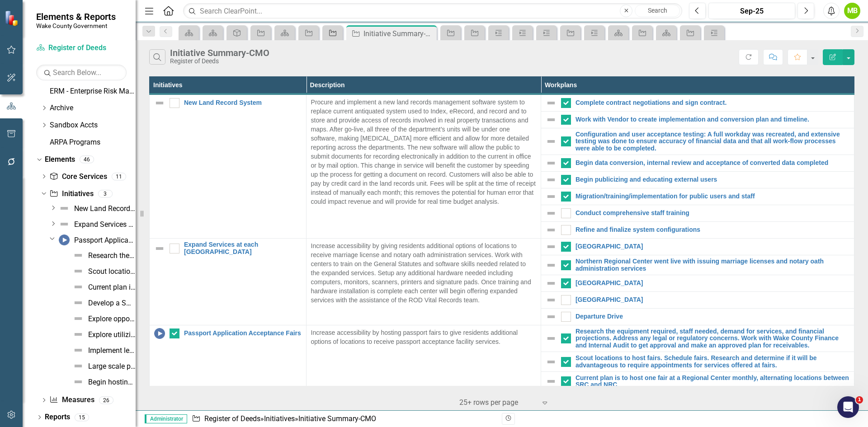
click at [325, 33] on div "Initiative" at bounding box center [331, 32] width 13 height 11
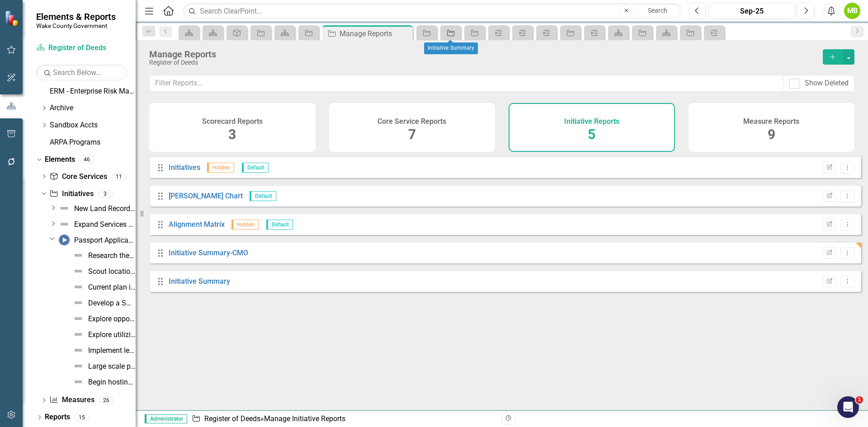
click at [450, 36] on icon at bounding box center [450, 33] width 7 height 6
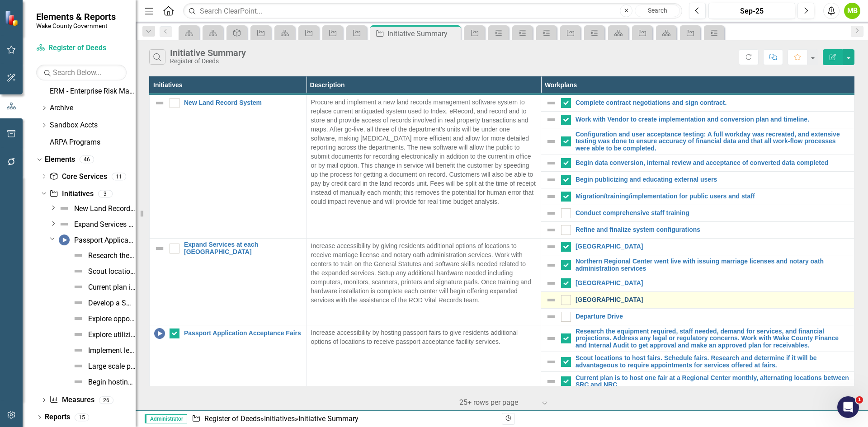
click at [588, 299] on link "[GEOGRAPHIC_DATA]" at bounding box center [713, 300] width 274 height 7
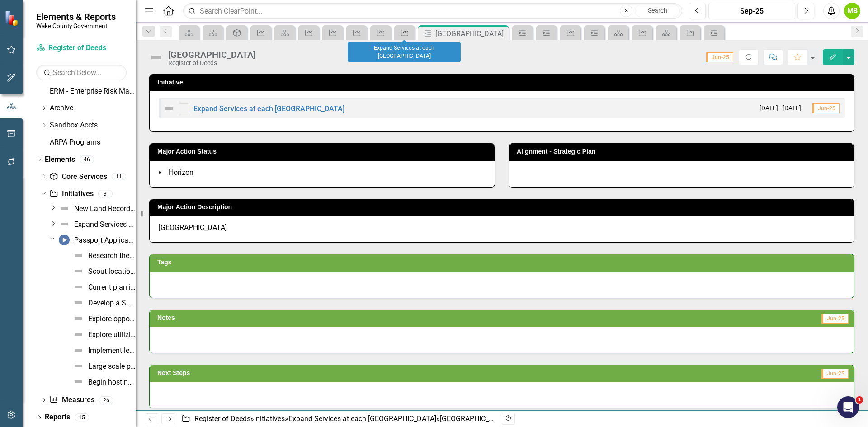
click at [404, 31] on icon "Initiative" at bounding box center [404, 32] width 9 height 7
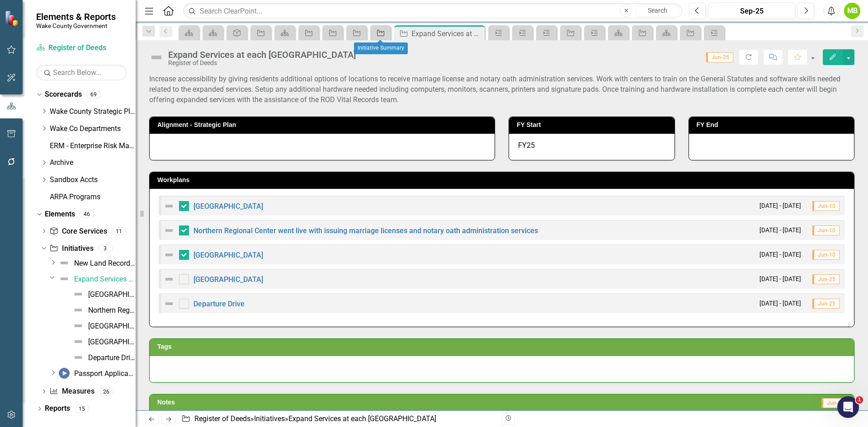
click at [384, 31] on icon "Initiative" at bounding box center [380, 32] width 9 height 7
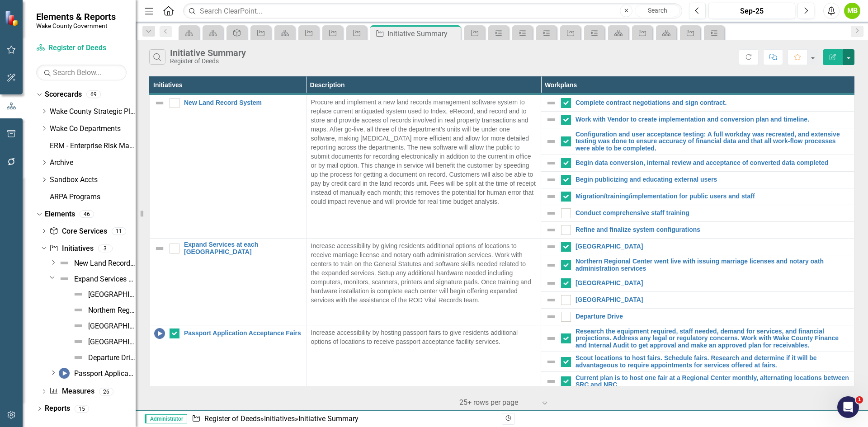
click at [846, 58] on button "button" at bounding box center [849, 57] width 12 height 16
click at [356, 33] on icon "Initiative" at bounding box center [356, 32] width 9 height 7
click at [846, 51] on button "button" at bounding box center [849, 57] width 12 height 16
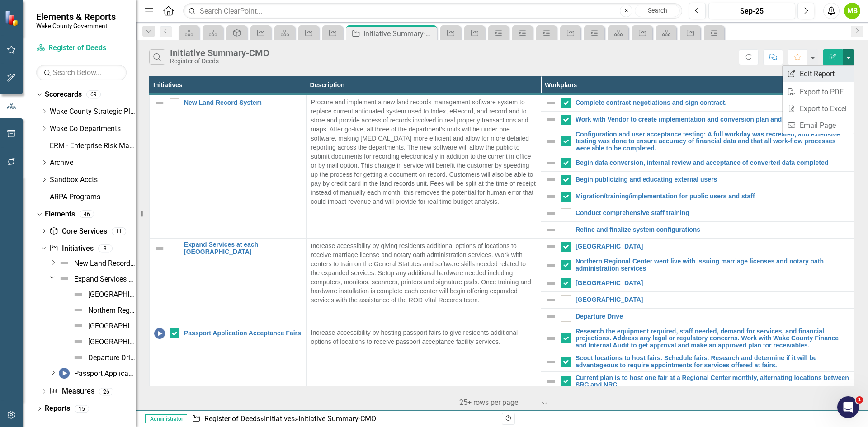
click at [814, 74] on link "Edit Report Edit Report" at bounding box center [818, 74] width 71 height 17
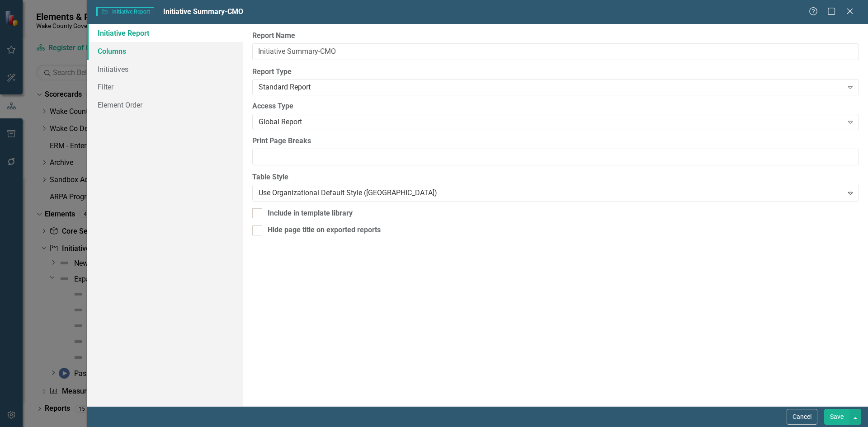
click at [138, 53] on link "Columns" at bounding box center [165, 51] width 156 height 18
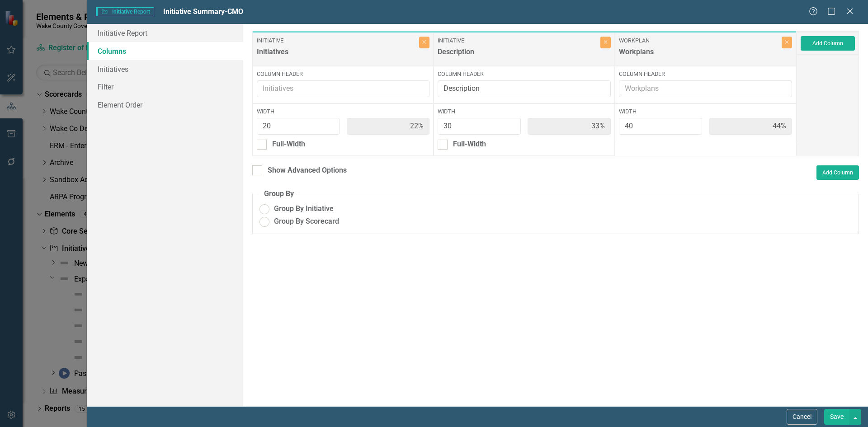
radio input "true"
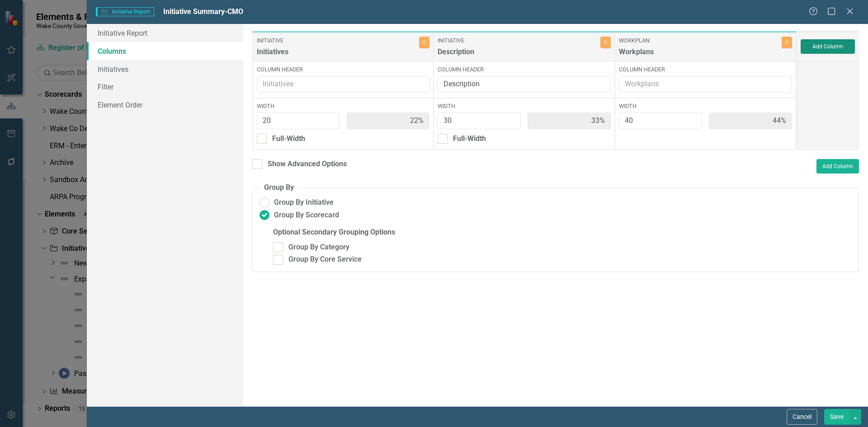
click at [810, 51] on button "Add Column" at bounding box center [828, 46] width 54 height 14
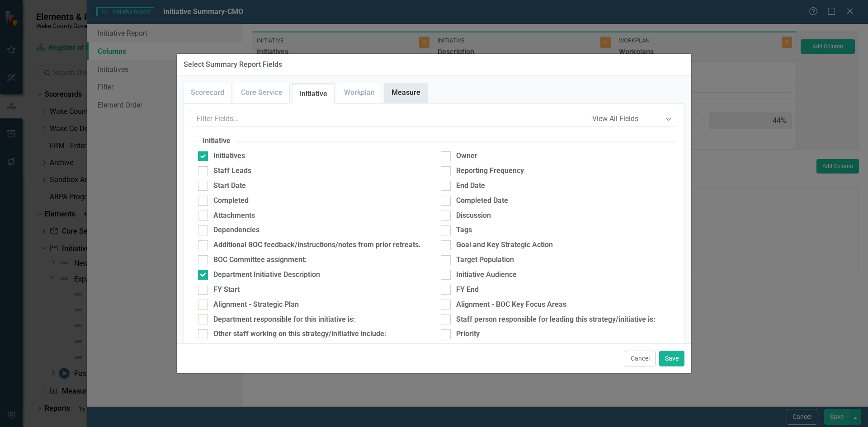
click at [406, 94] on link "Measure" at bounding box center [406, 92] width 43 height 19
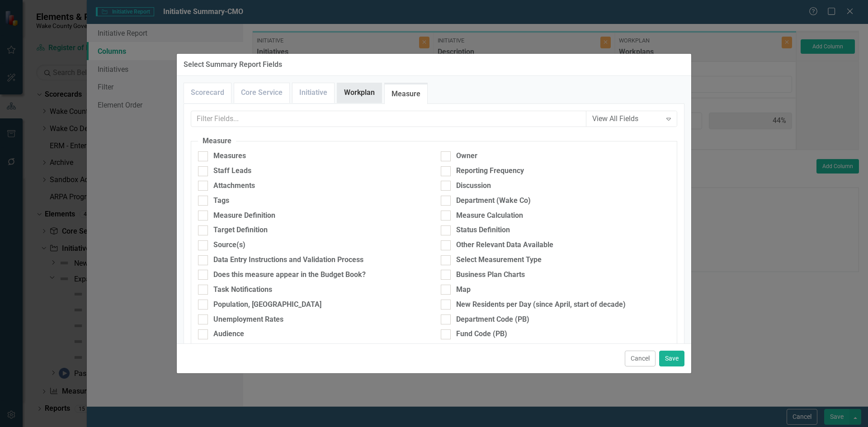
click at [353, 95] on link "Workplan" at bounding box center [359, 92] width 44 height 19
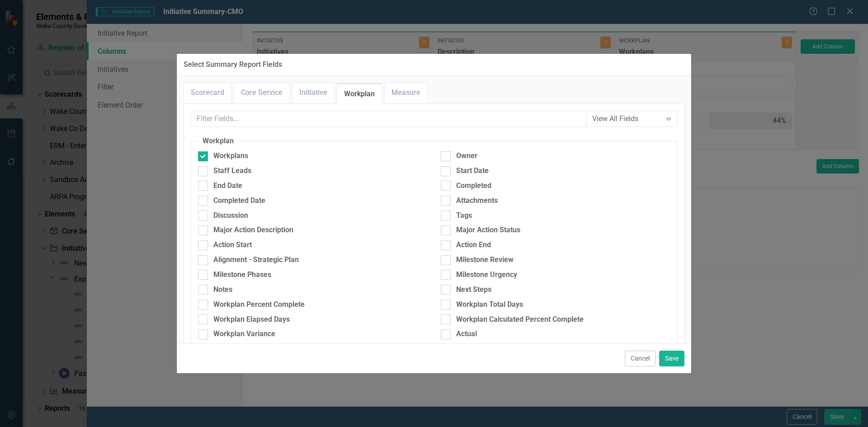
click at [636, 125] on div "View All Fields Expand" at bounding box center [632, 118] width 90 height 15
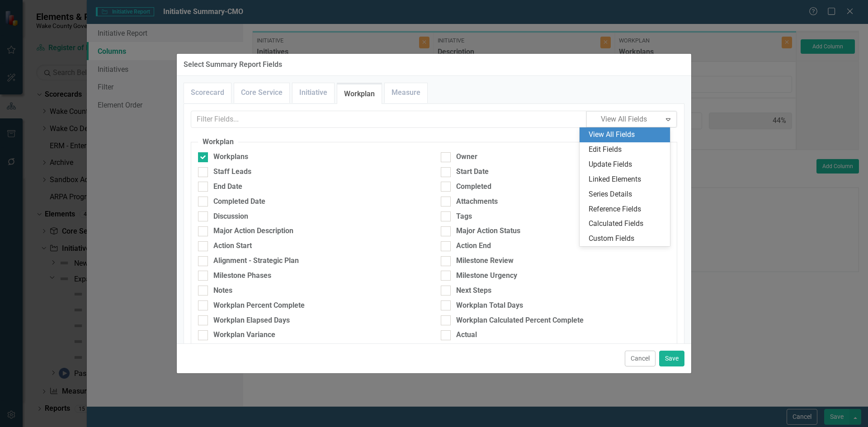
click at [621, 135] on div "View All Fields" at bounding box center [627, 135] width 76 height 10
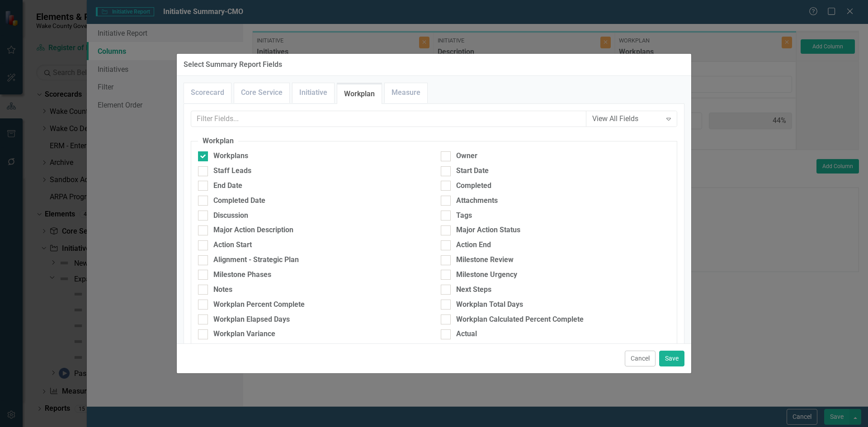
click at [622, 118] on div "View All Fields" at bounding box center [626, 119] width 69 height 10
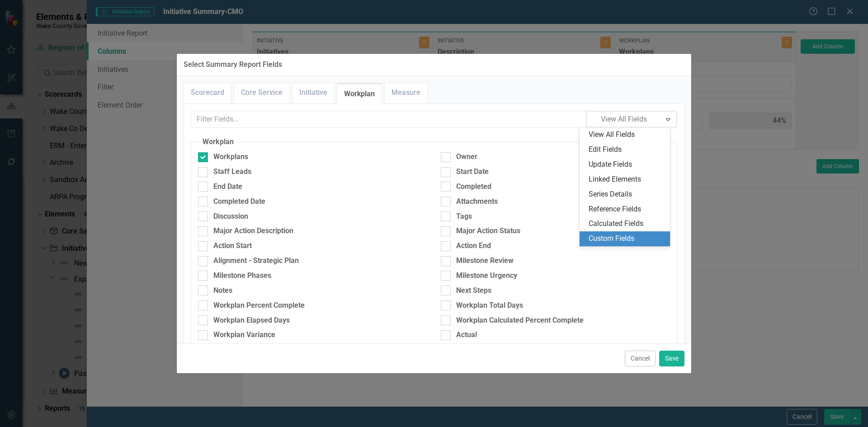
drag, startPoint x: 611, startPoint y: 240, endPoint x: 607, endPoint y: 240, distance: 5.0
click at [612, 240] on div "Custom Fields" at bounding box center [627, 239] width 76 height 10
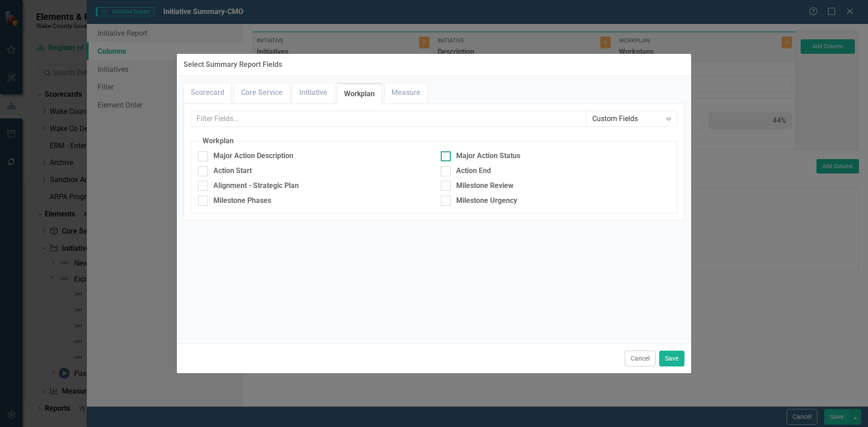
click at [450, 159] on div at bounding box center [446, 157] width 10 height 10
click at [447, 157] on input "Major Action Status" at bounding box center [444, 155] width 6 height 6
checkbox input "true"
click at [675, 359] on button "Save" at bounding box center [671, 359] width 25 height 16
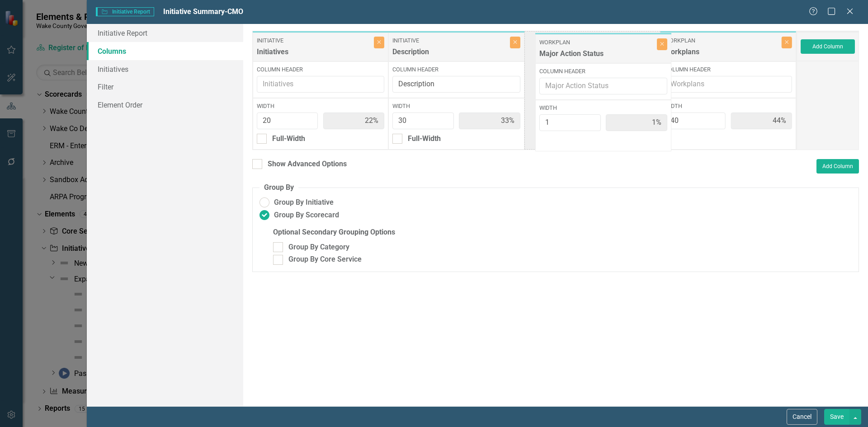
drag, startPoint x: 705, startPoint y: 48, endPoint x: 574, endPoint y: 50, distance: 130.7
click at [574, 50] on div "Initiative Initiatives Close Column Header Width 20 22% Full-Width Initiative D…" at bounding box center [524, 90] width 545 height 119
click at [836, 415] on button "Save" at bounding box center [837, 417] width 25 height 16
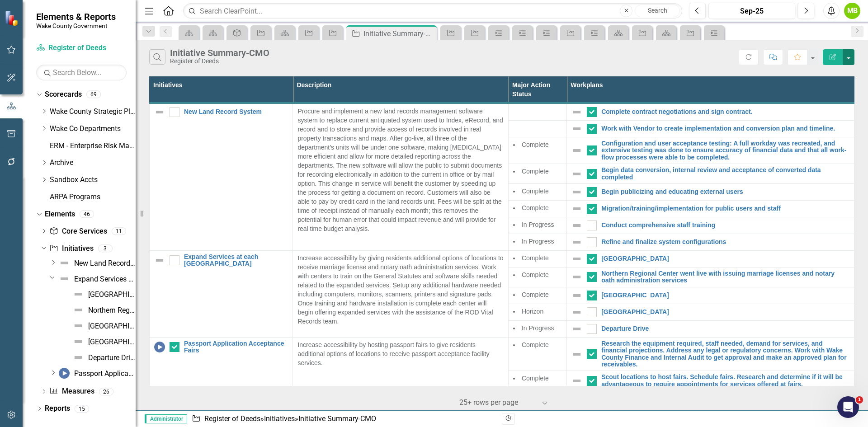
click at [851, 57] on button "button" at bounding box center [849, 57] width 12 height 16
click at [826, 73] on link "Edit Report Edit Report" at bounding box center [818, 74] width 71 height 17
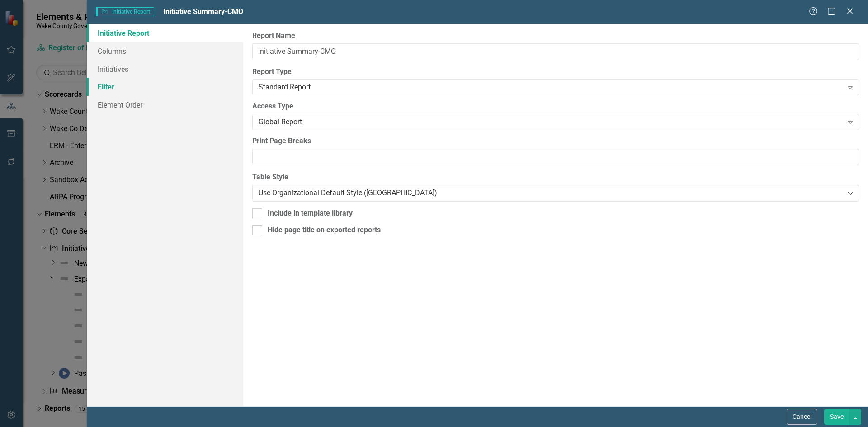
click at [136, 84] on link "Filter" at bounding box center [165, 87] width 156 height 18
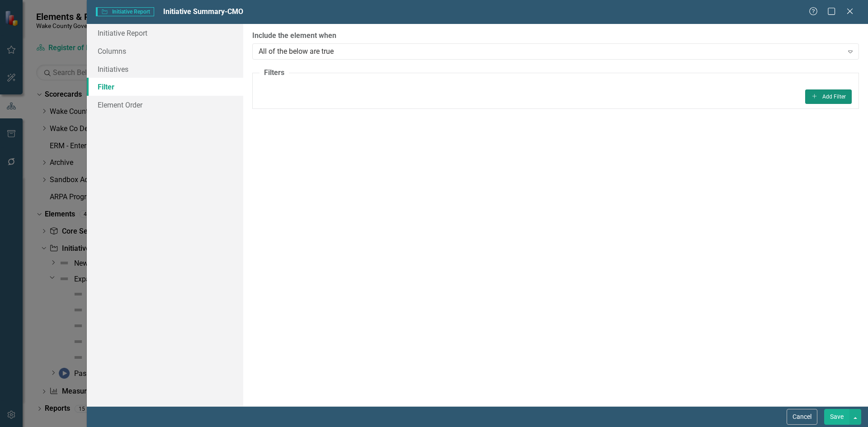
click at [817, 95] on icon "Add" at bounding box center [814, 96] width 7 height 5
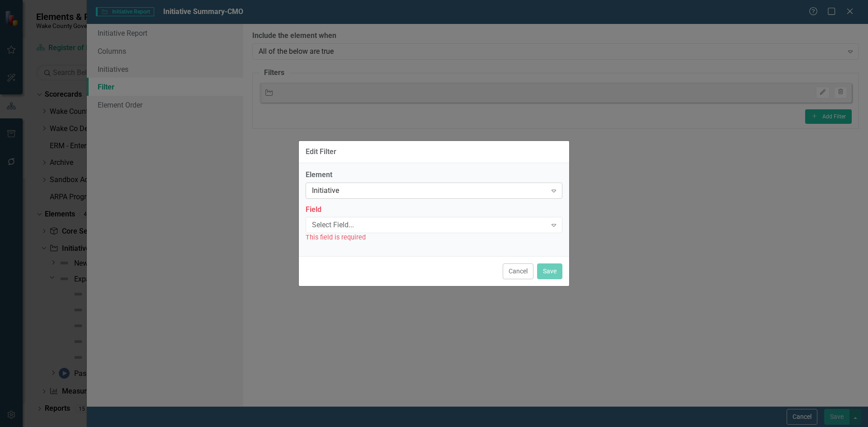
click at [404, 185] on div "Initiative Expand" at bounding box center [434, 191] width 257 height 16
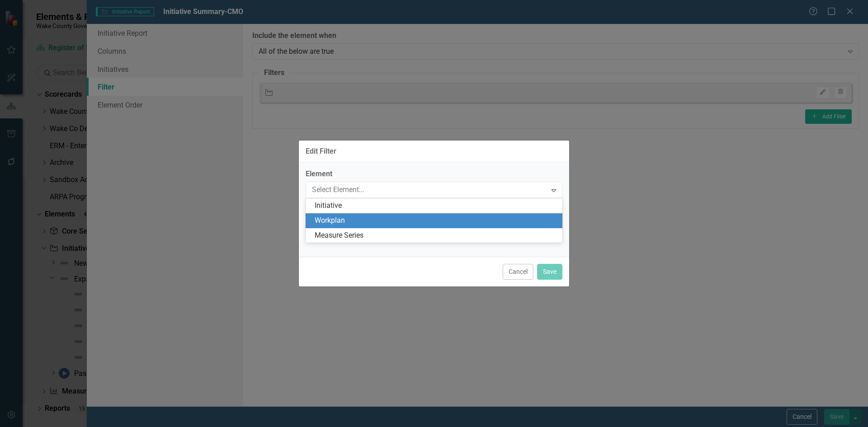
click at [375, 223] on div "Workplan" at bounding box center [436, 221] width 242 height 10
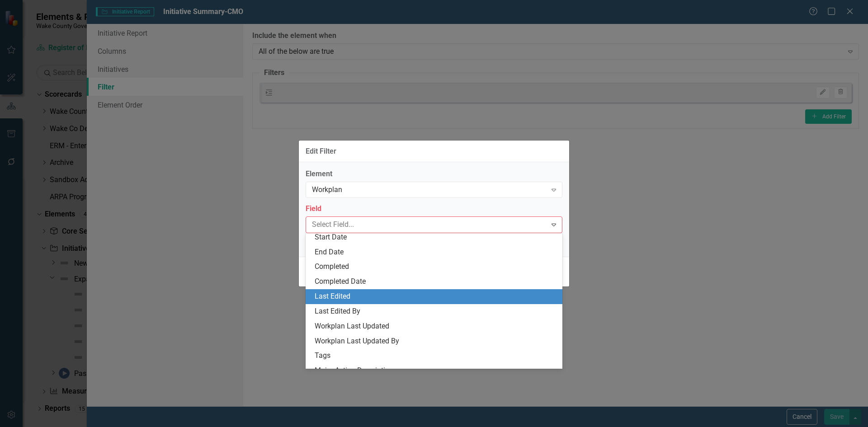
scroll to position [136, 0]
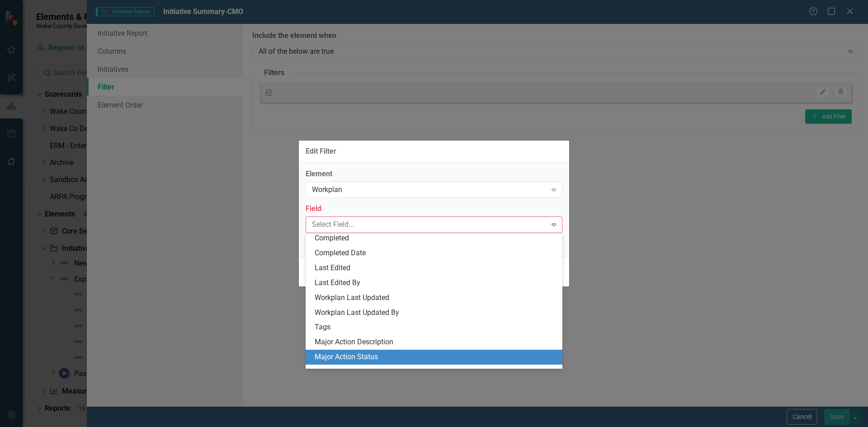
click at [391, 359] on div "Major Action Status" at bounding box center [436, 357] width 242 height 10
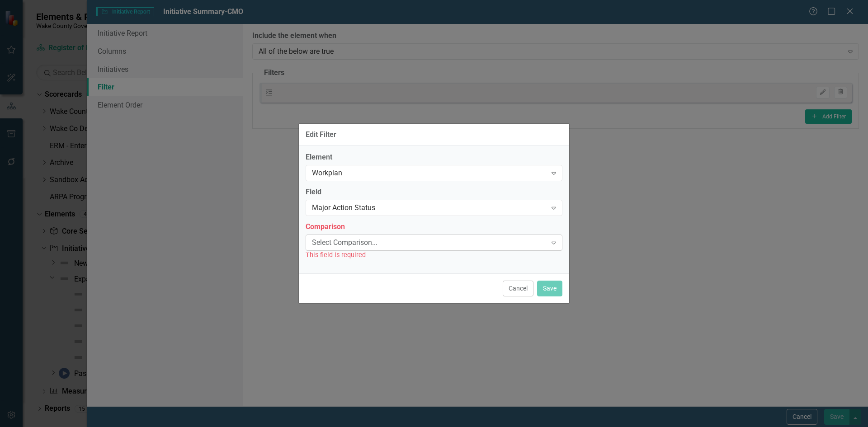
click at [432, 242] on div "Select Comparison..." at bounding box center [429, 242] width 235 height 10
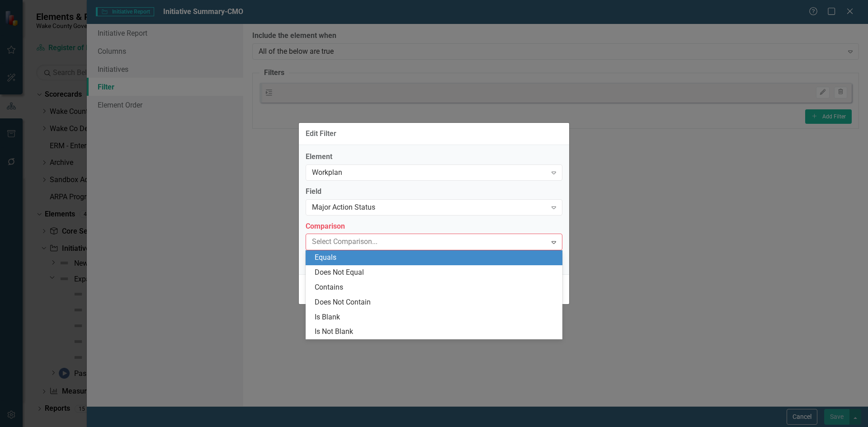
click at [386, 255] on div "Equals" at bounding box center [436, 258] width 242 height 10
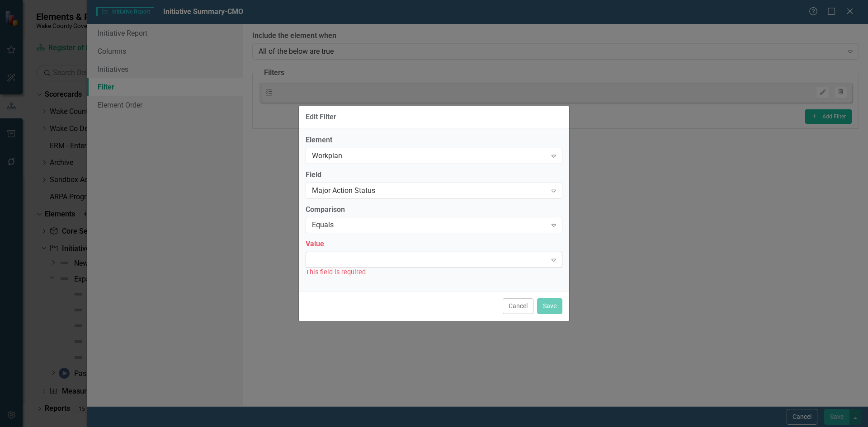
click at [384, 254] on div "Expand" at bounding box center [434, 260] width 257 height 16
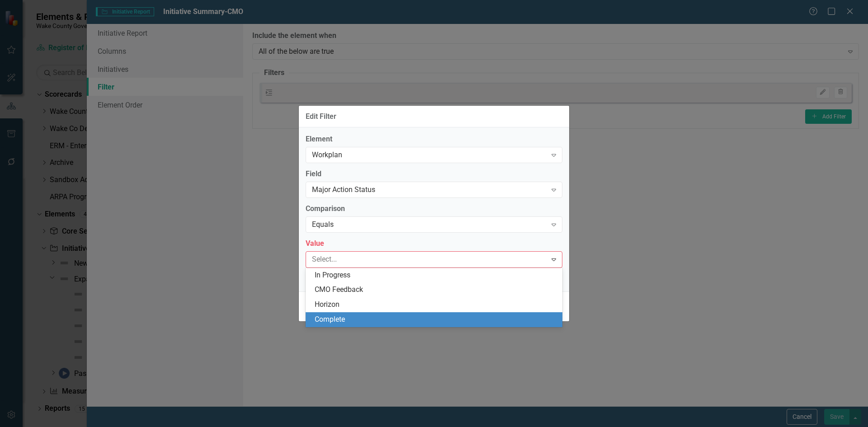
click at [366, 313] on div "Complete" at bounding box center [434, 320] width 257 height 15
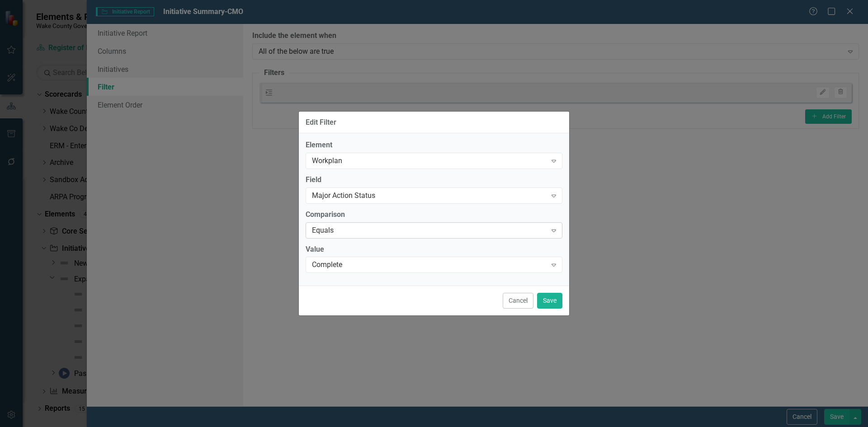
click at [403, 229] on div "Equals" at bounding box center [429, 230] width 235 height 10
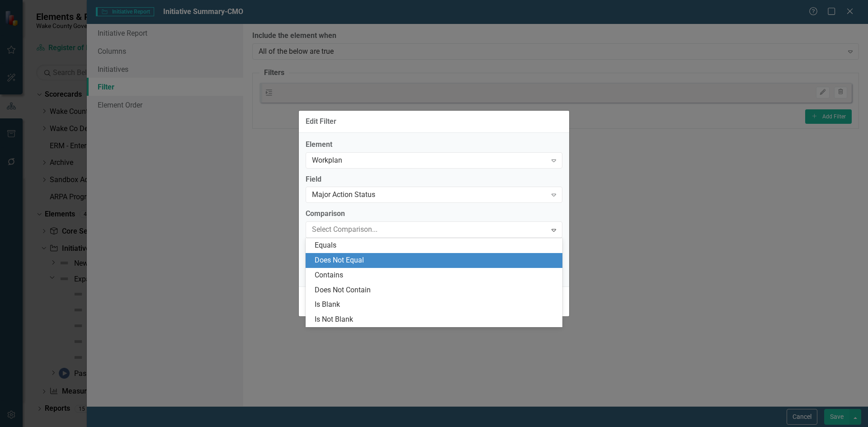
click at [390, 261] on div "Does Not Equal" at bounding box center [436, 261] width 242 height 10
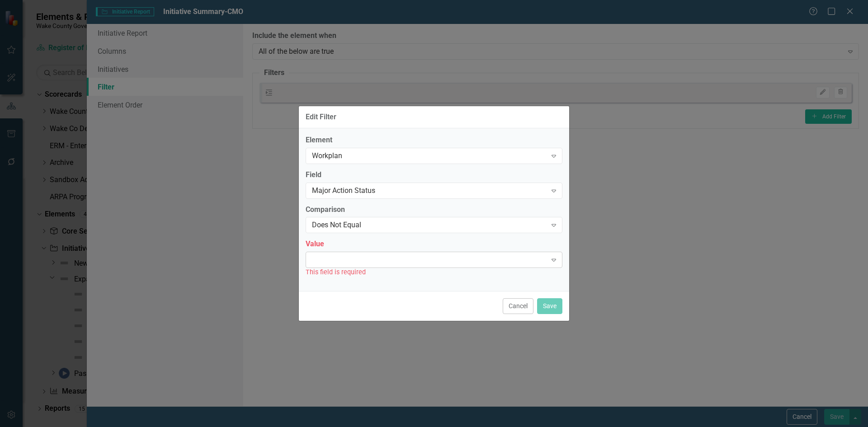
click at [424, 259] on div "Expand" at bounding box center [434, 260] width 257 height 16
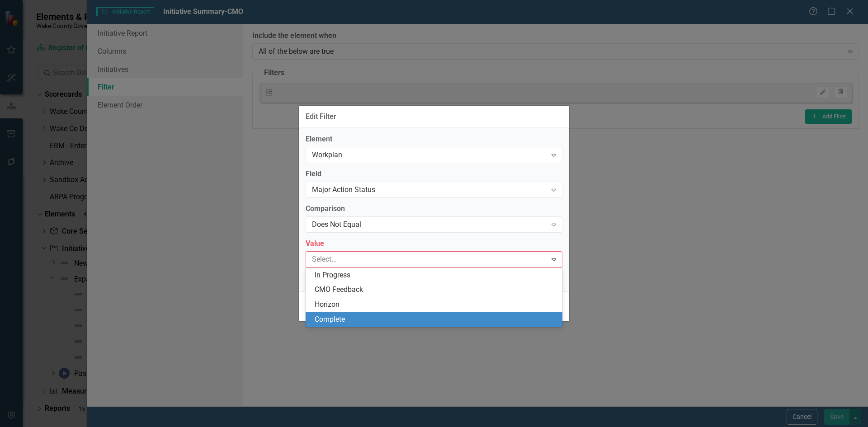
click at [394, 317] on div "Complete" at bounding box center [436, 320] width 242 height 10
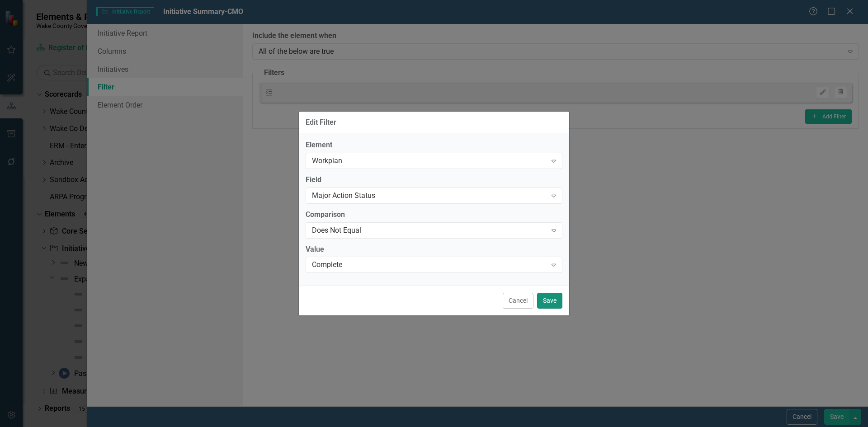
click at [545, 301] on button "Save" at bounding box center [549, 301] width 25 height 16
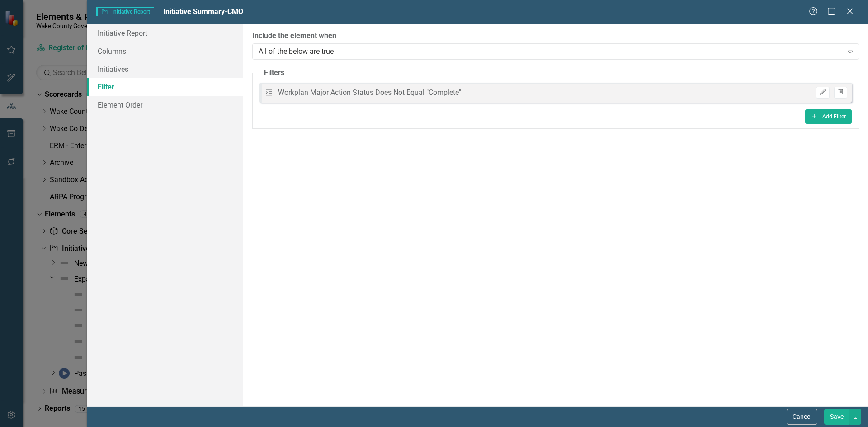
click at [833, 417] on button "Save" at bounding box center [837, 417] width 25 height 16
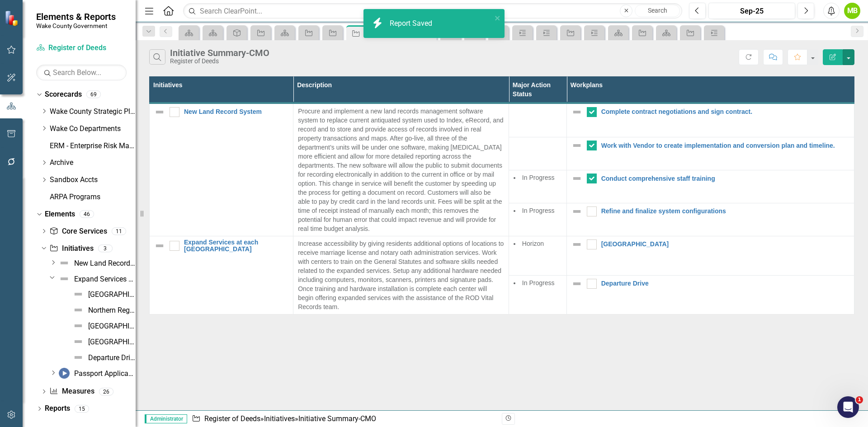
checkbox input "false"
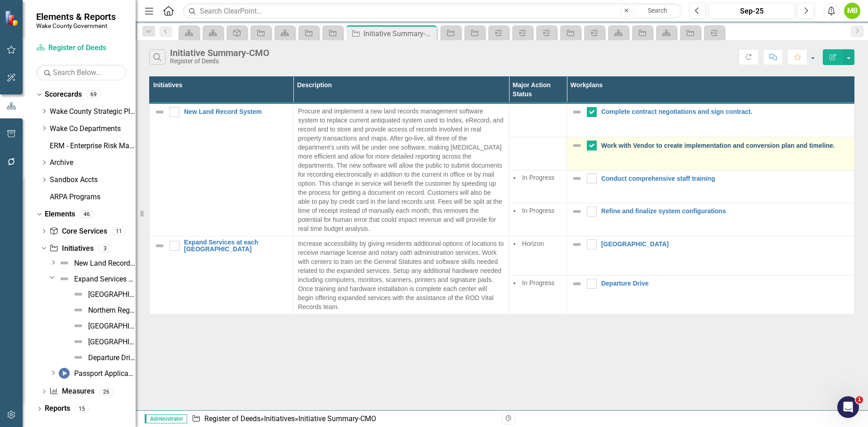
click at [649, 147] on link "Work with Vendor to create implementation and conversion plan and timeline." at bounding box center [726, 145] width 248 height 7
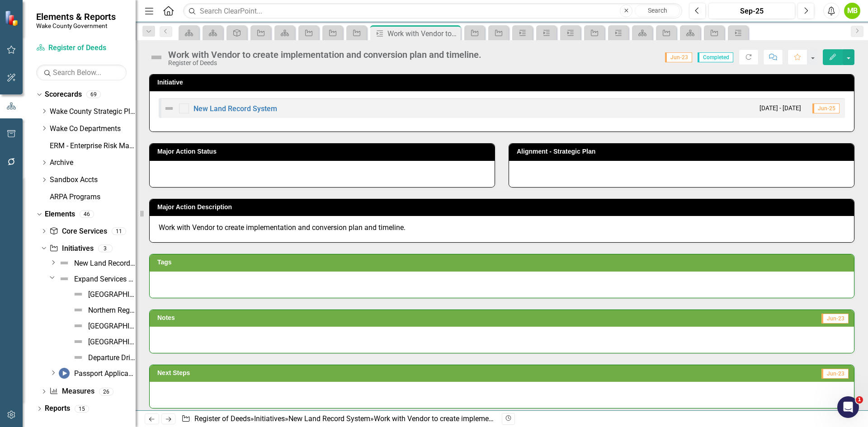
click at [351, 171] on div at bounding box center [322, 174] width 345 height 26
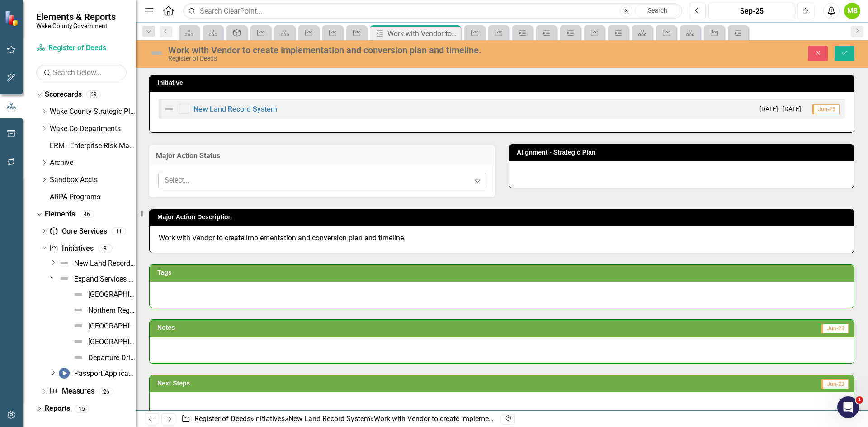
click at [348, 180] on div at bounding box center [315, 181] width 309 height 12
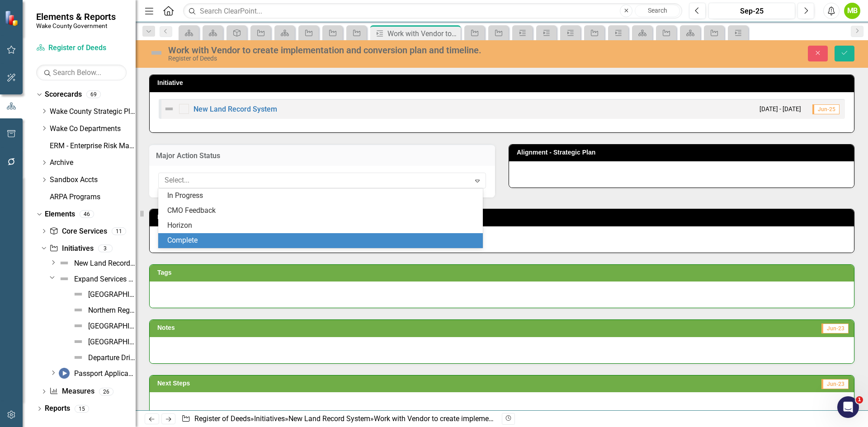
click at [347, 235] on div "Complete" at bounding box center [320, 240] width 325 height 15
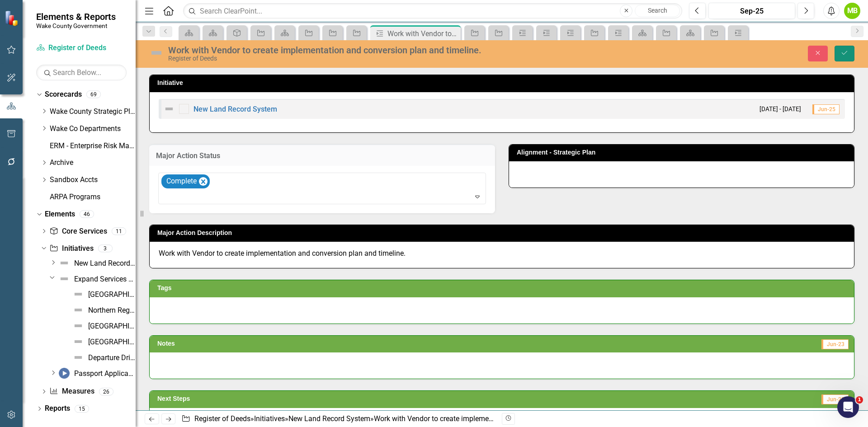
click at [850, 53] on button "Save" at bounding box center [845, 54] width 20 height 16
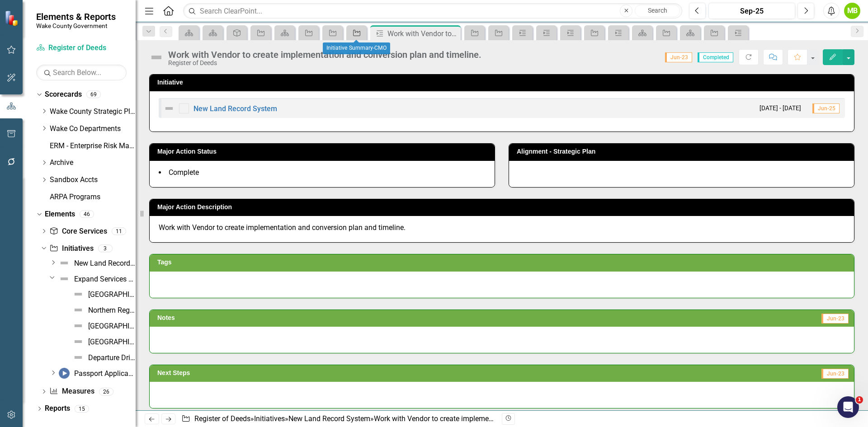
click at [360, 35] on icon "Initiative" at bounding box center [356, 32] width 9 height 7
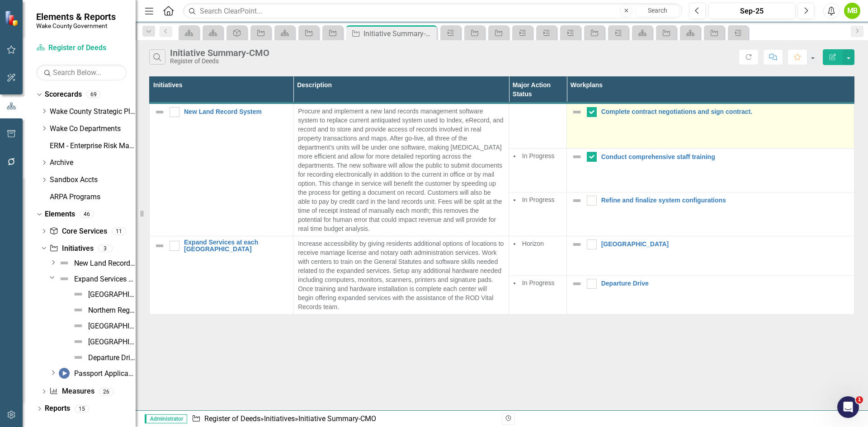
checkbox input "false"
click at [647, 113] on link "Complete contract negotiations and sign contract." at bounding box center [726, 112] width 248 height 7
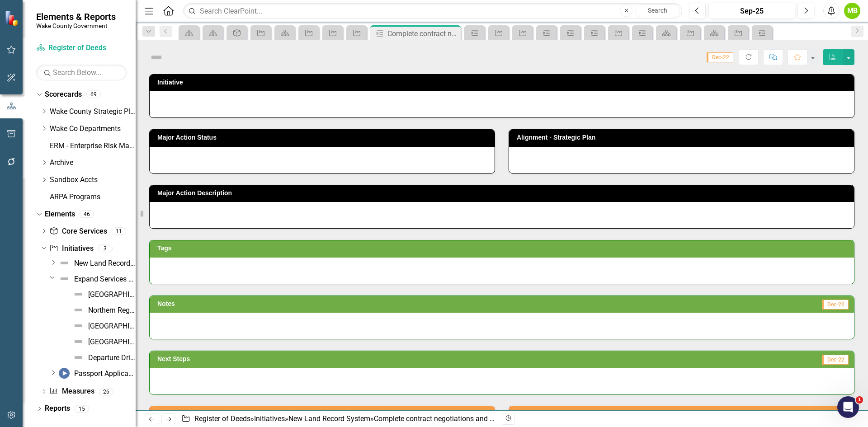
checkbox input "true"
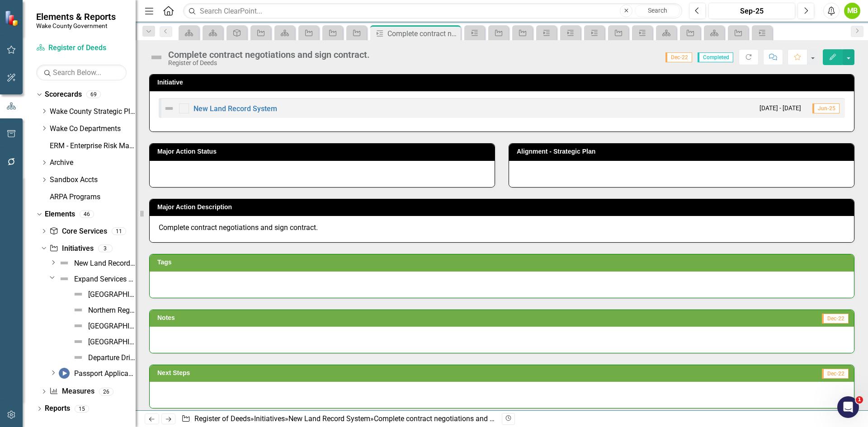
click at [274, 169] on div at bounding box center [322, 174] width 345 height 26
click at [393, 175] on div at bounding box center [322, 174] width 345 height 26
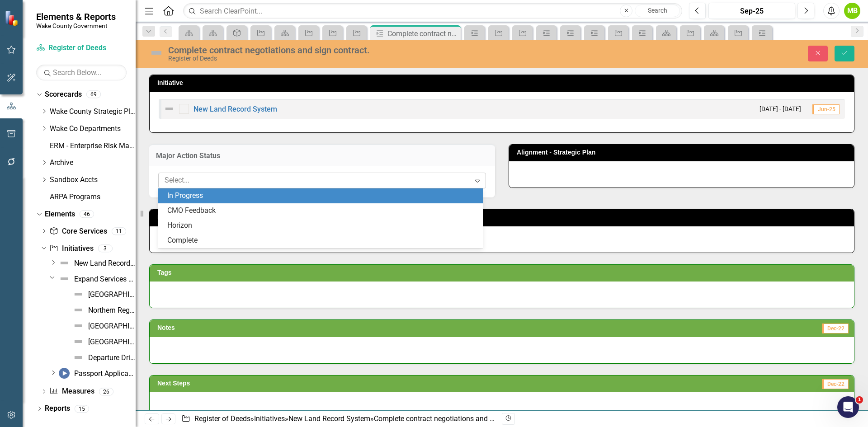
click at [317, 178] on div at bounding box center [315, 181] width 309 height 12
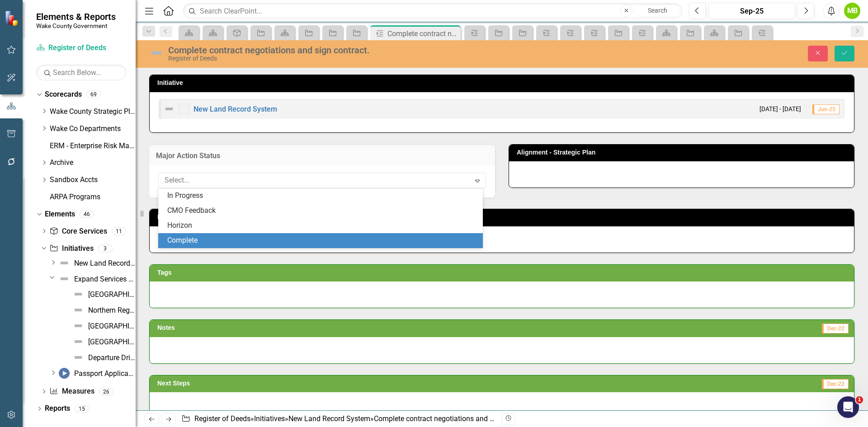
click at [304, 236] on div "Complete" at bounding box center [322, 241] width 310 height 10
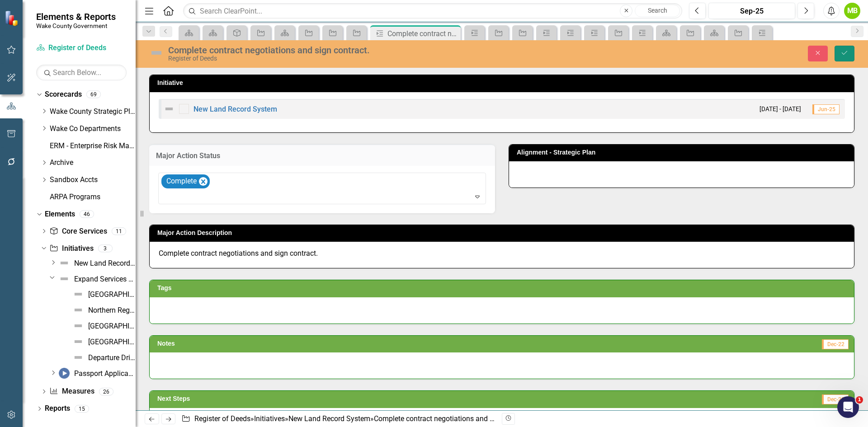
click at [846, 51] on icon "Save" at bounding box center [845, 53] width 8 height 6
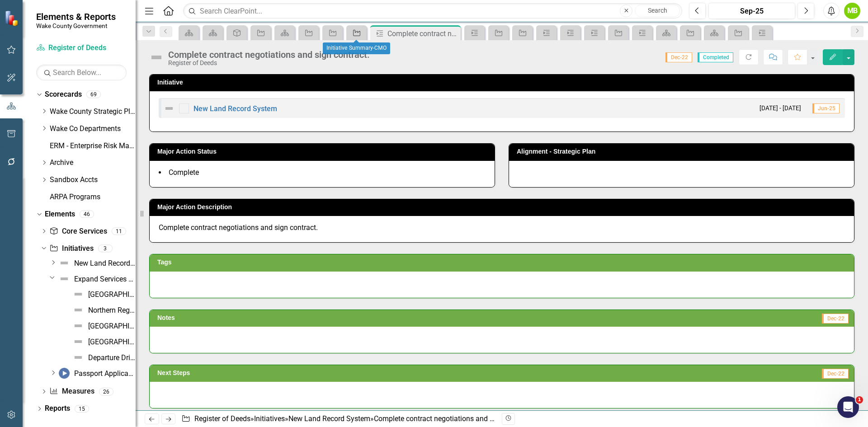
click at [356, 28] on div "Initiative" at bounding box center [355, 32] width 13 height 11
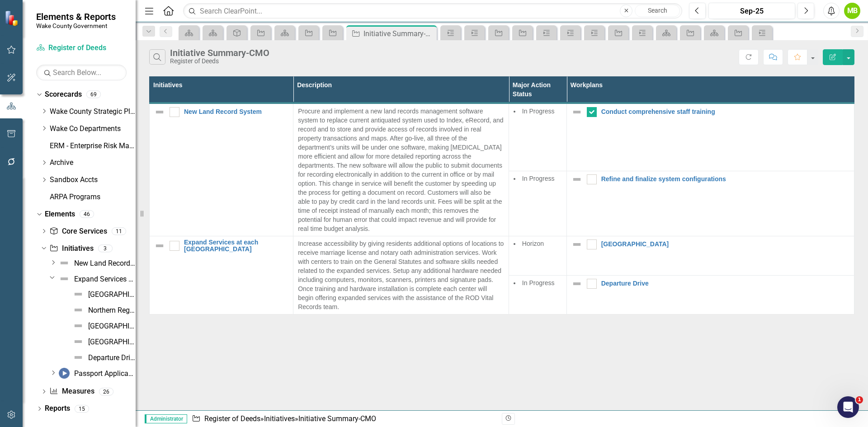
checkbox input "false"
click at [849, 65] on button "button" at bounding box center [849, 57] width 12 height 16
click at [830, 74] on link "Edit Report Edit Report" at bounding box center [818, 74] width 71 height 17
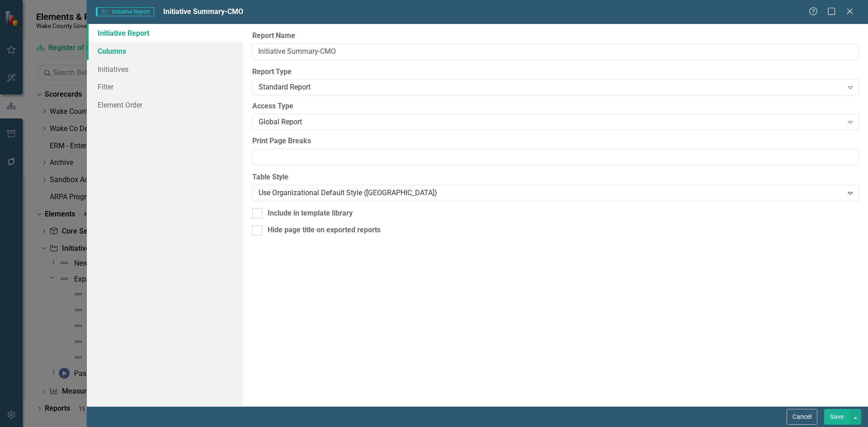
click at [133, 53] on link "Columns" at bounding box center [165, 51] width 156 height 18
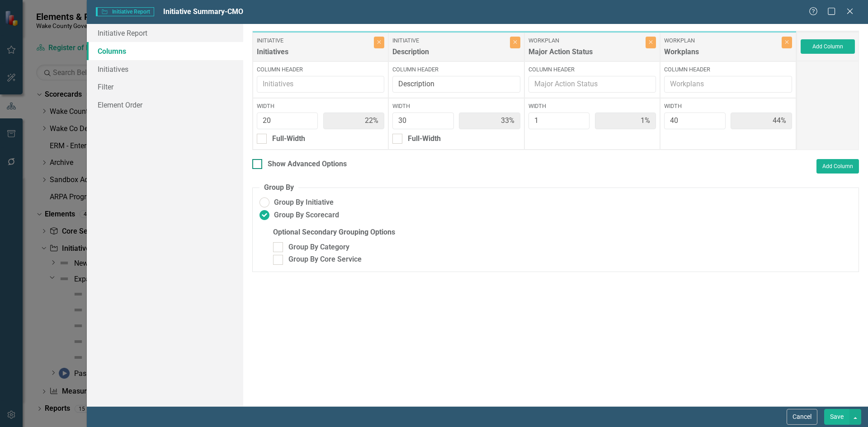
click at [294, 164] on div "Show Advanced Options" at bounding box center [307, 164] width 79 height 10
click at [258, 164] on input "Show Advanced Options" at bounding box center [255, 162] width 6 height 6
checkbox input "true"
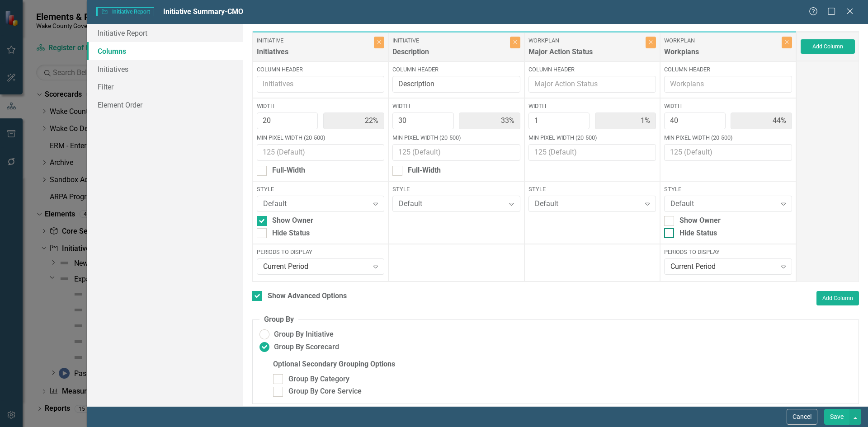
click at [665, 232] on input "Hide Status" at bounding box center [667, 231] width 6 height 6
click at [667, 233] on div at bounding box center [669, 233] width 10 height 10
click at [667, 233] on input "Hide Status" at bounding box center [667, 231] width 6 height 6
click at [666, 234] on div at bounding box center [669, 233] width 10 height 10
click at [666, 234] on input "Hide Status" at bounding box center [667, 231] width 6 height 6
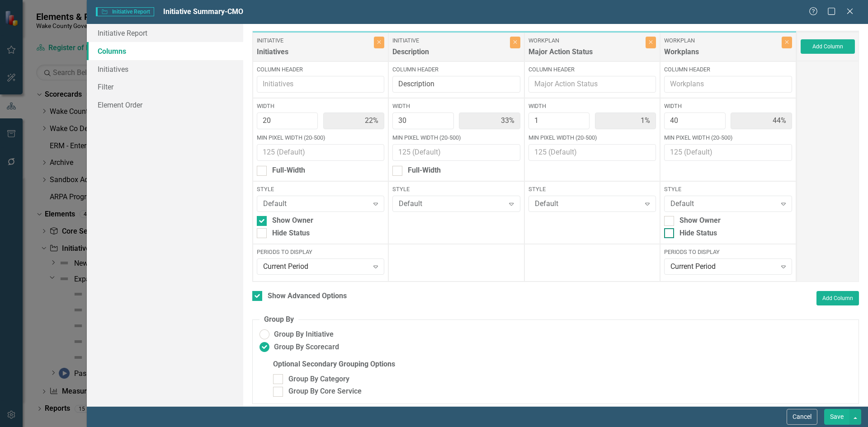
checkbox input "true"
click at [834, 415] on button "Save" at bounding box center [837, 417] width 25 height 16
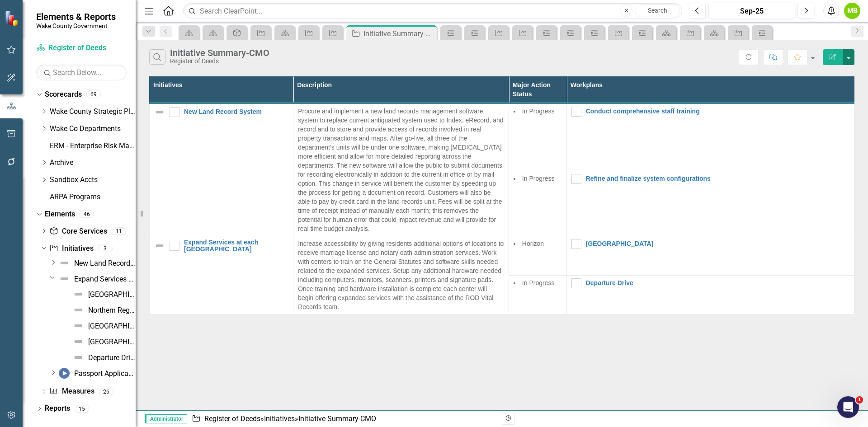
click at [854, 61] on button "button" at bounding box center [849, 57] width 12 height 16
click at [822, 78] on link "Edit Report Edit Report" at bounding box center [818, 74] width 71 height 17
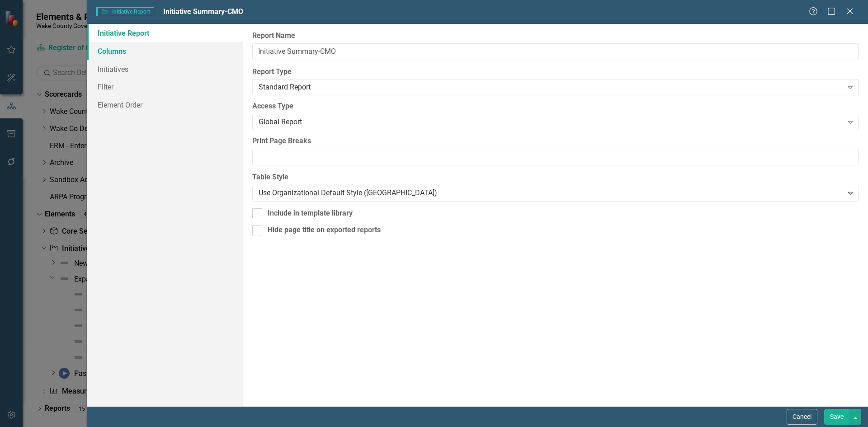
click at [150, 54] on link "Columns" at bounding box center [165, 51] width 156 height 18
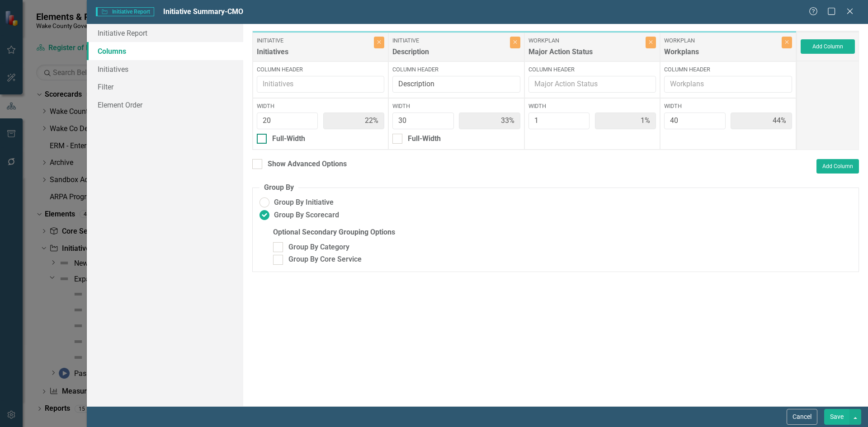
click at [266, 141] on div at bounding box center [262, 139] width 10 height 10
click at [263, 140] on input "Full-Width" at bounding box center [260, 137] width 6 height 6
checkbox input "true"
type input "100%"
type input "42%"
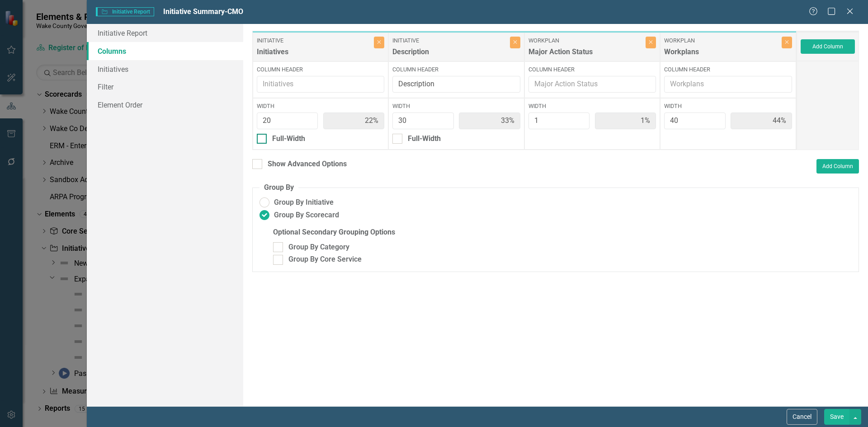
type input "56%"
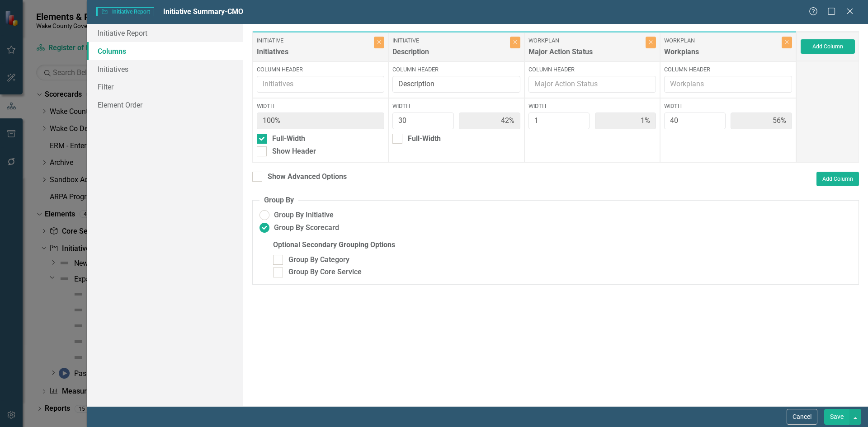
click at [836, 416] on button "Save" at bounding box center [837, 417] width 25 height 16
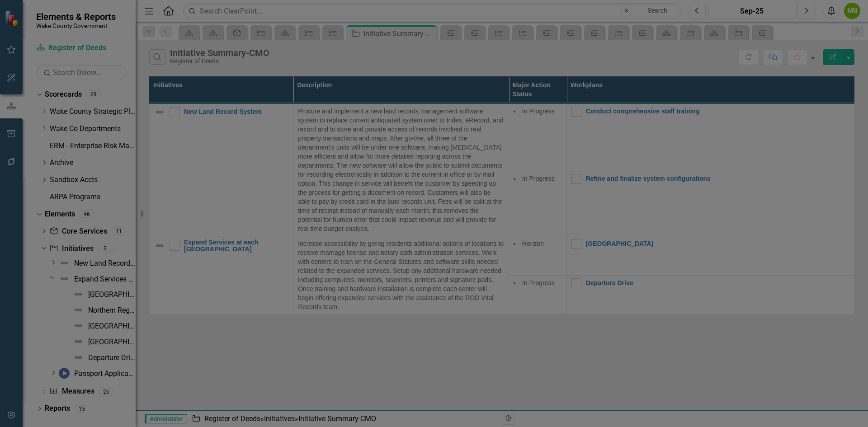
radio input "false"
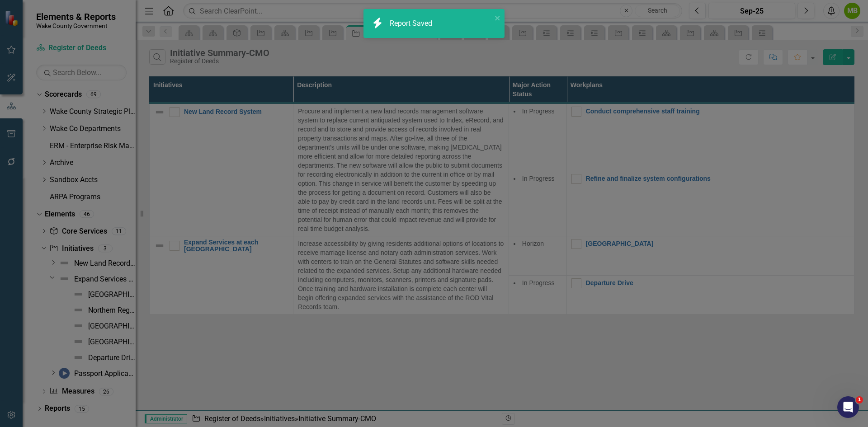
radio input "true"
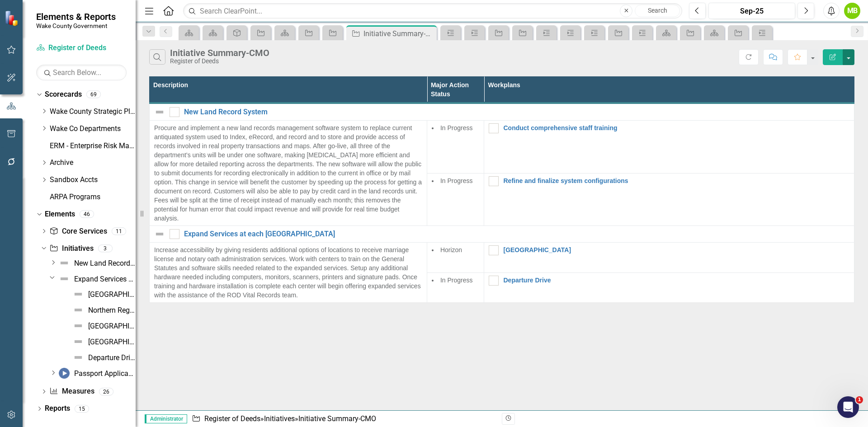
click at [851, 60] on button "button" at bounding box center [849, 57] width 12 height 16
click at [818, 68] on link "Edit Report Edit Report" at bounding box center [818, 74] width 71 height 17
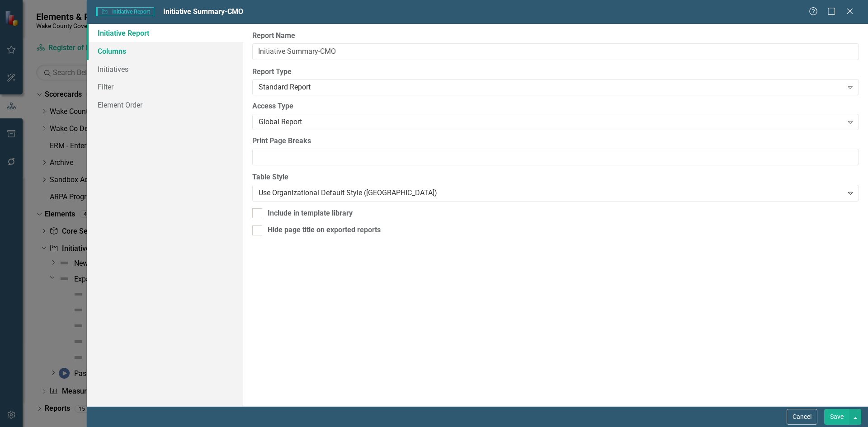
click at [152, 53] on link "Columns" at bounding box center [165, 51] width 156 height 18
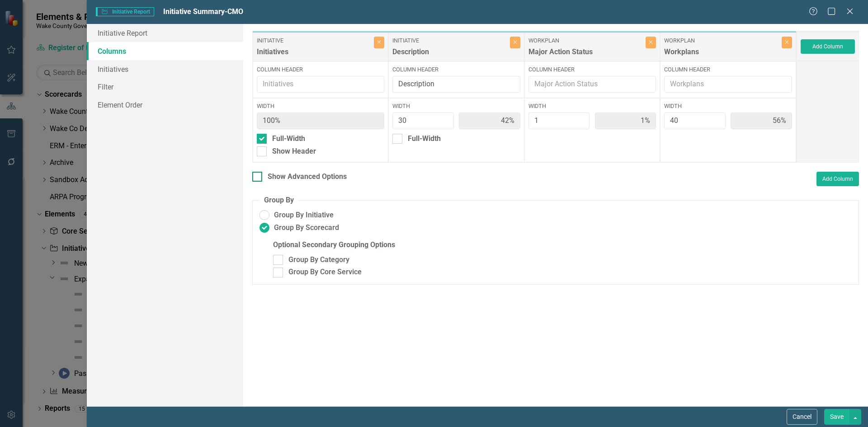
click at [266, 176] on div "Show Advanced Options" at bounding box center [299, 177] width 95 height 10
click at [258, 176] on input "Show Advanced Options" at bounding box center [255, 175] width 6 height 6
checkbox input "true"
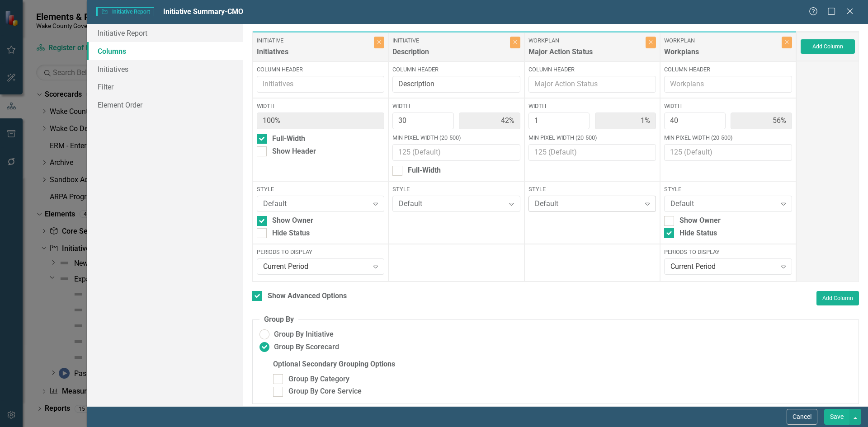
click at [554, 205] on div "Default" at bounding box center [587, 204] width 105 height 10
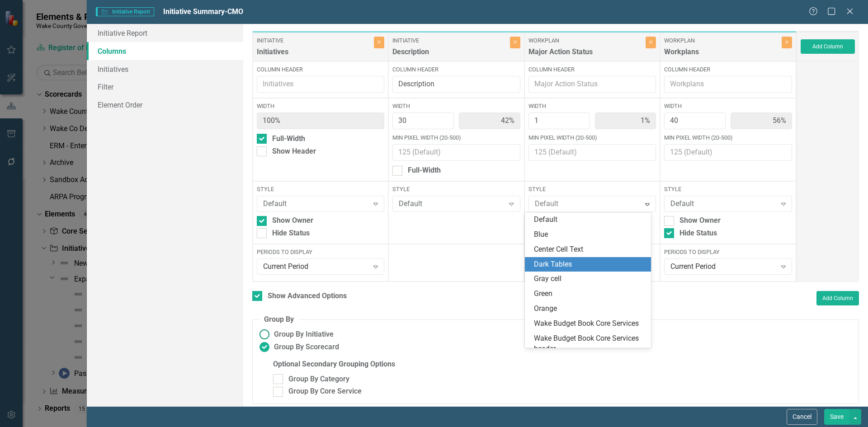
click at [730, 344] on label "Group By Scorecard" at bounding box center [556, 347] width 592 height 10
click at [271, 344] on input "Group By Scorecard" at bounding box center [264, 348] width 14 height 14
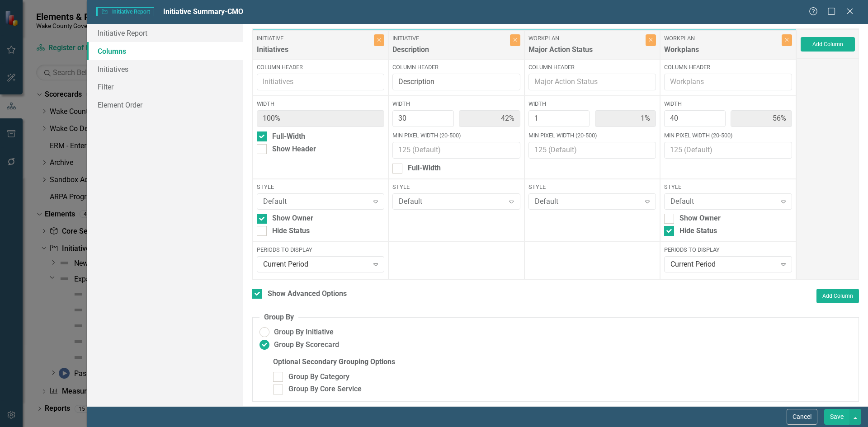
scroll to position [5, 0]
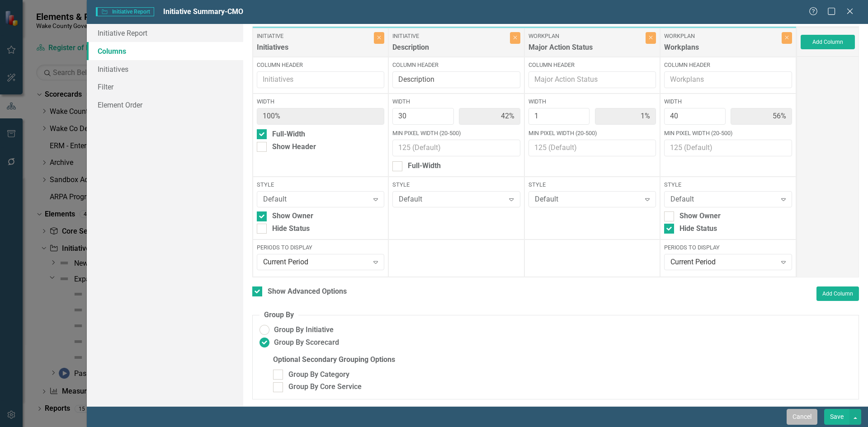
click at [805, 422] on button "Cancel" at bounding box center [802, 417] width 31 height 16
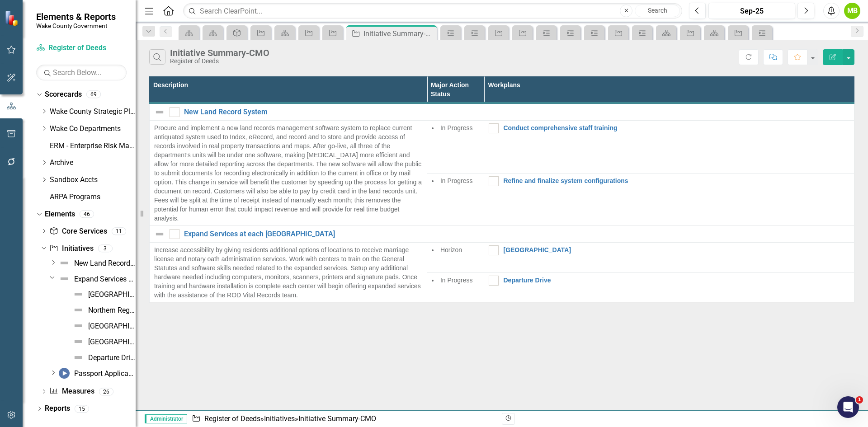
click at [52, 276] on icon "Dropdown" at bounding box center [52, 277] width 5 height 7
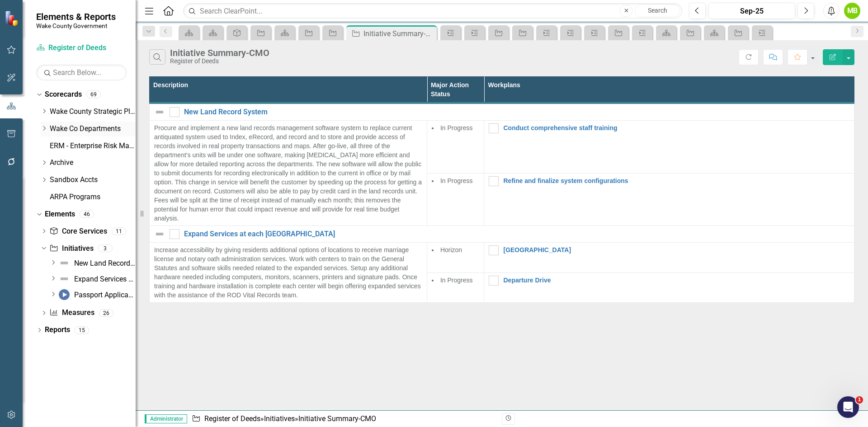
click at [43, 129] on icon "Dropdown" at bounding box center [44, 128] width 7 height 5
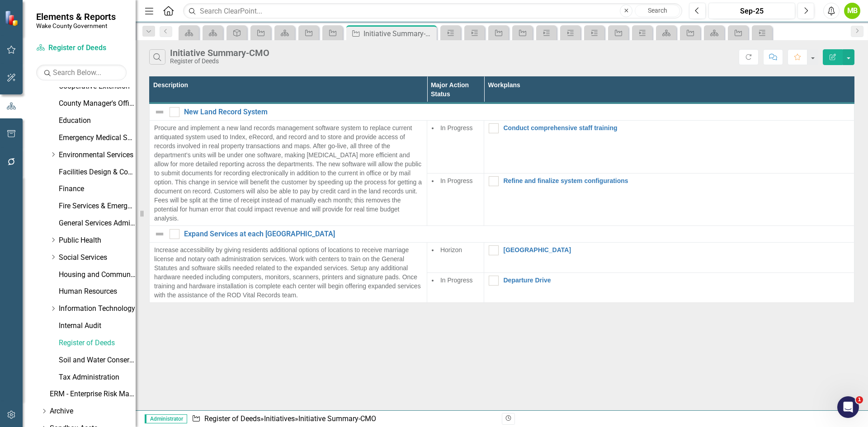
scroll to position [271, 0]
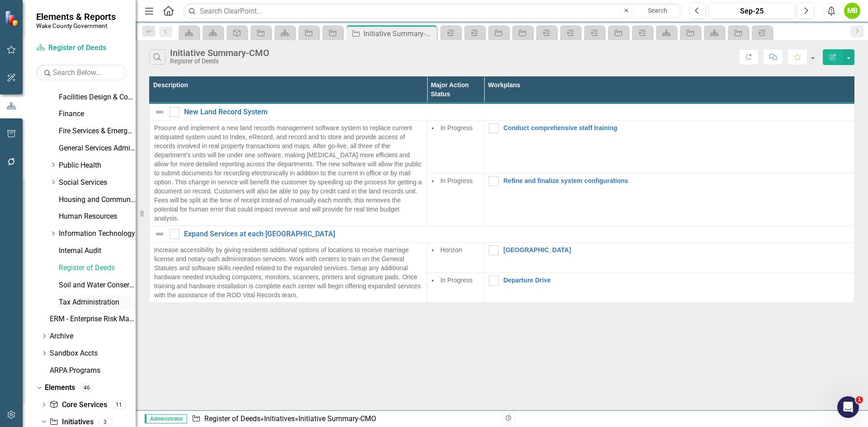
click at [89, 302] on link "Tax Administration" at bounding box center [97, 303] width 77 height 10
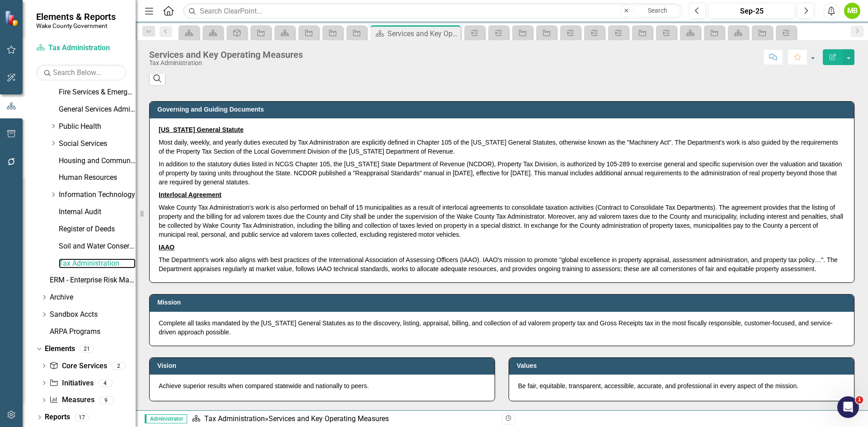
scroll to position [212, 0]
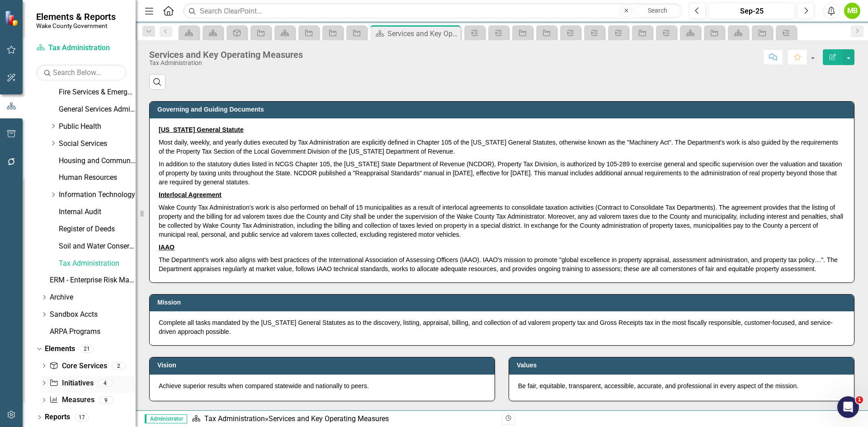
click at [41, 384] on icon "Dropdown" at bounding box center [44, 384] width 6 height 5
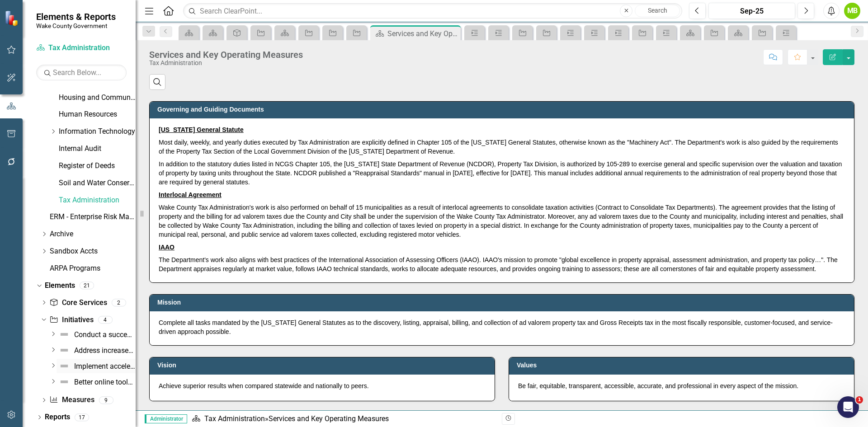
click at [84, 367] on div "Implement accelerated revaluation cycle, allowing changes in market value & new…" at bounding box center [105, 367] width 62 height 8
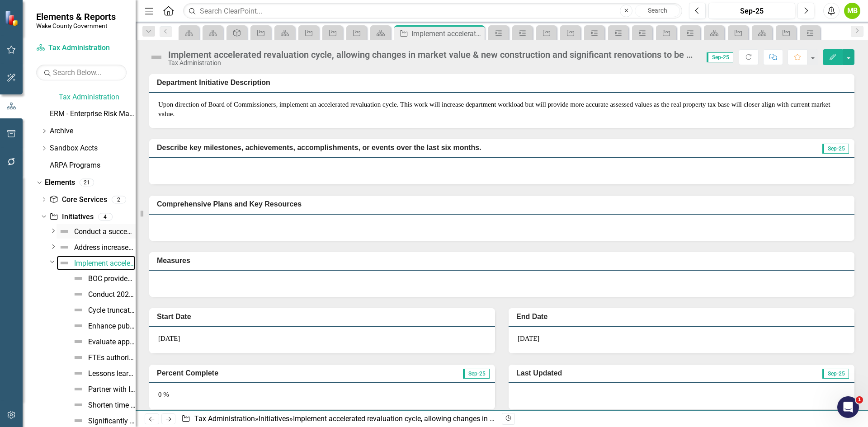
scroll to position [396, 0]
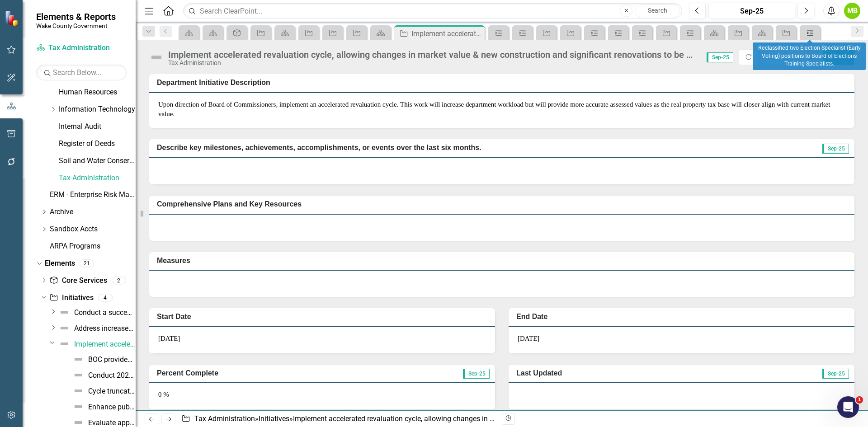
click at [811, 31] on icon "Workplan" at bounding box center [810, 32] width 9 height 7
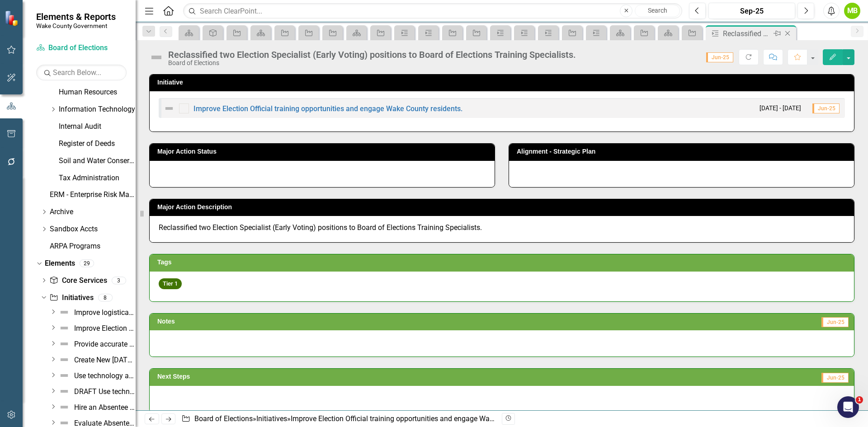
click at [790, 33] on icon "Close" at bounding box center [787, 33] width 9 height 7
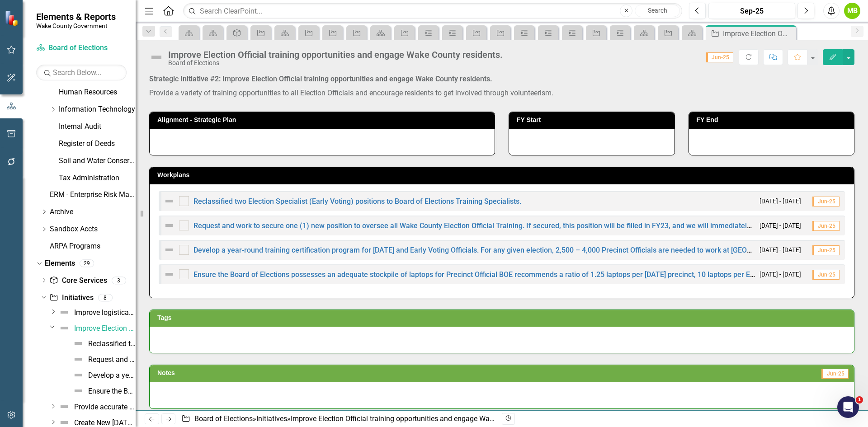
scroll to position [304, 0]
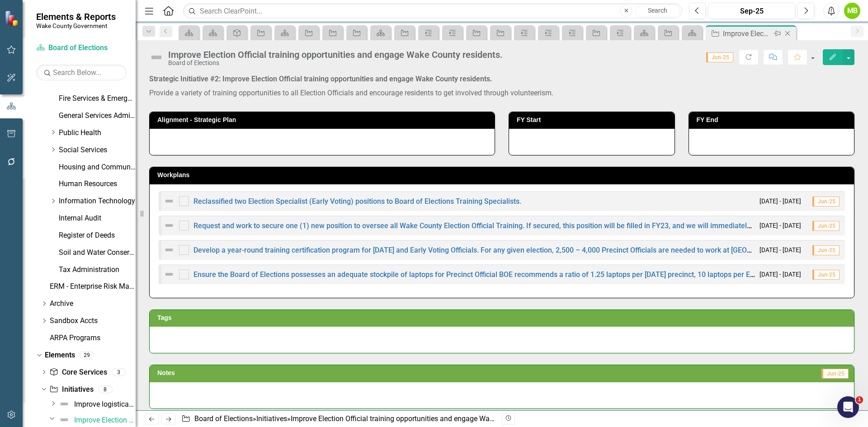
click at [788, 36] on icon "Close" at bounding box center [787, 33] width 9 height 7
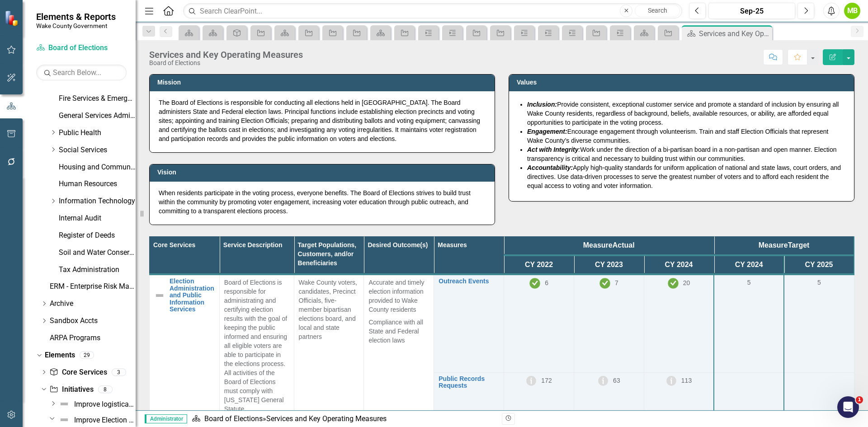
drag, startPoint x: 766, startPoint y: 34, endPoint x: 760, endPoint y: 34, distance: 5.9
click at [0, 0] on icon "Close" at bounding box center [0, 0] width 0 height 0
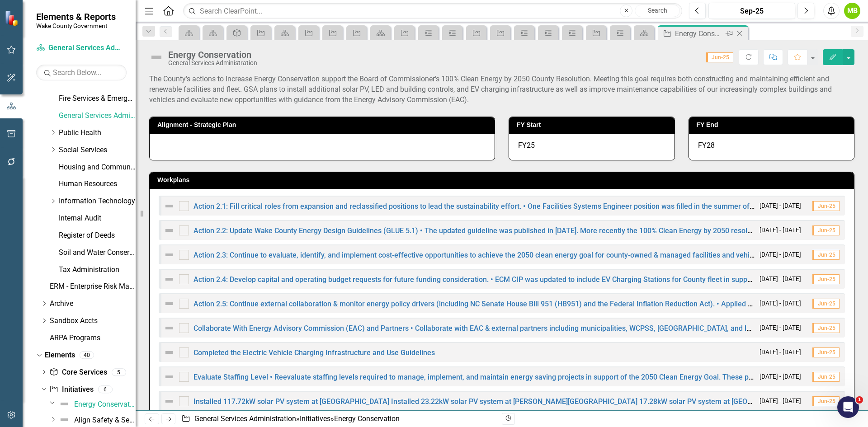
scroll to position [288, 0]
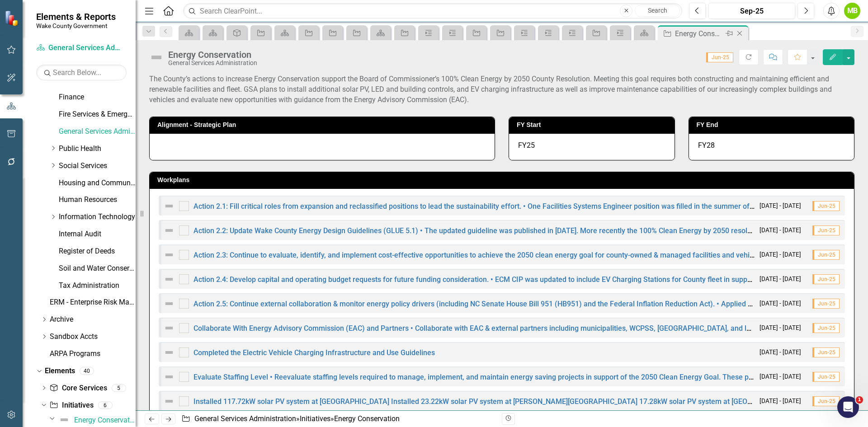
click at [740, 33] on icon at bounding box center [740, 33] width 5 height 5
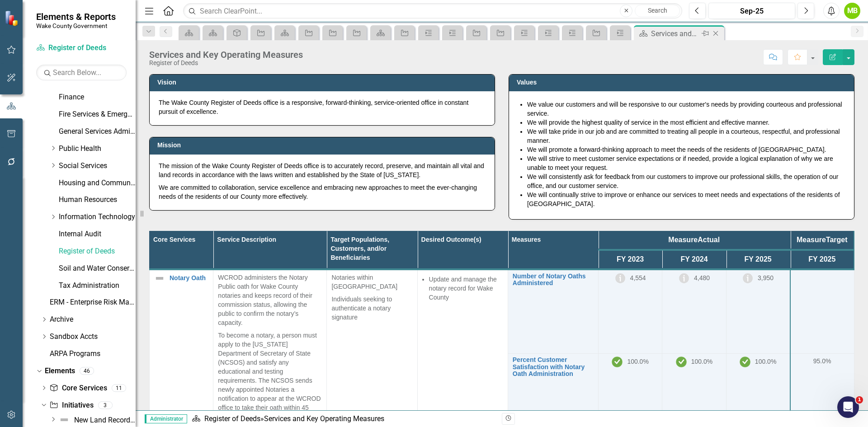
click at [718, 33] on icon "Close" at bounding box center [715, 33] width 9 height 7
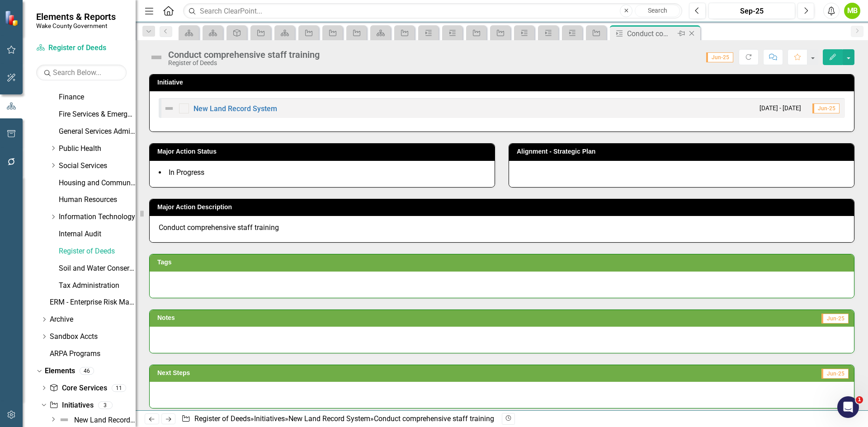
click at [694, 33] on icon "Close" at bounding box center [691, 33] width 9 height 7
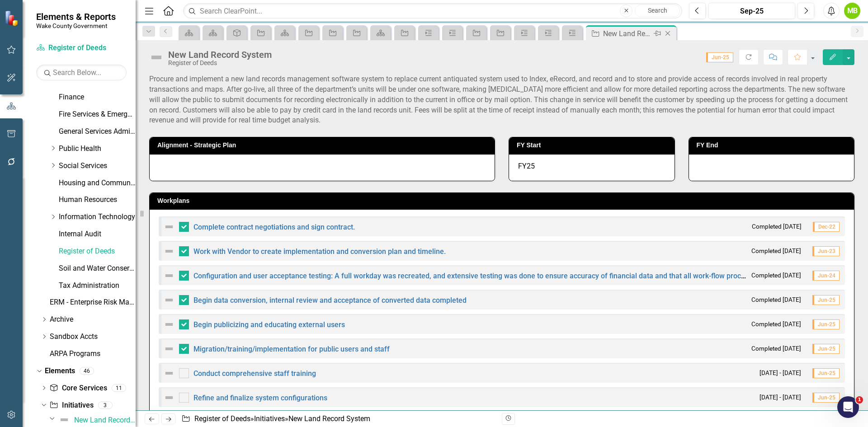
click at [670, 35] on icon "Close" at bounding box center [667, 33] width 9 height 7
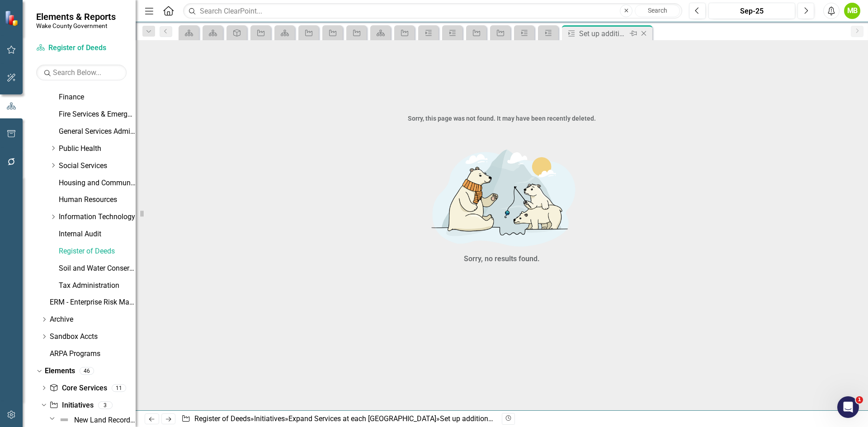
click at [646, 34] on icon "Close" at bounding box center [644, 33] width 9 height 7
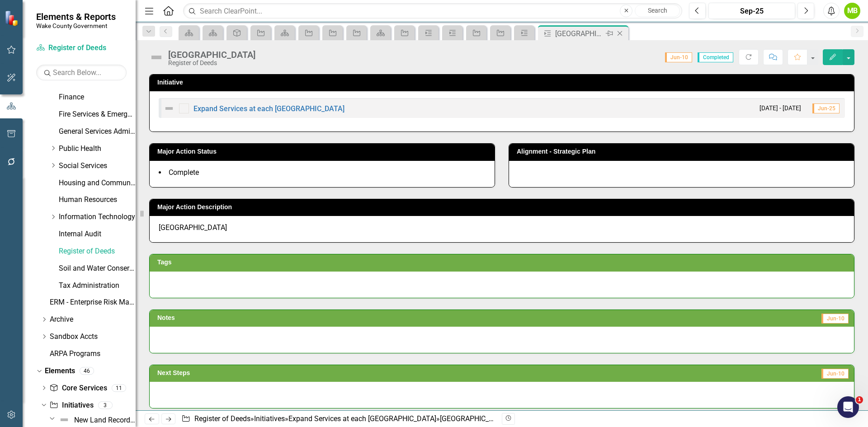
click at [621, 34] on icon at bounding box center [620, 33] width 5 height 5
click at [597, 35] on icon at bounding box center [596, 33] width 5 height 5
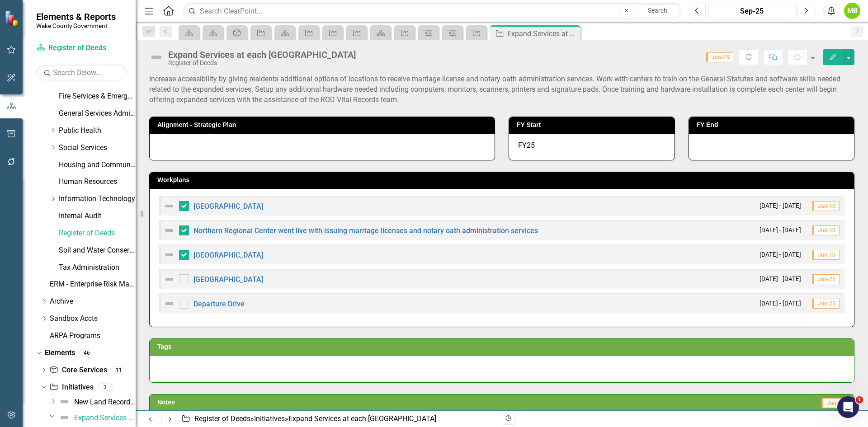
scroll to position [304, 0]
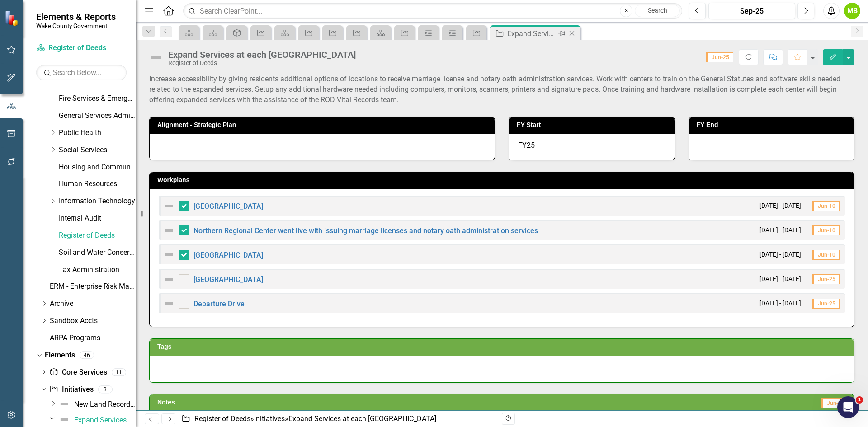
click at [573, 33] on icon at bounding box center [572, 33] width 5 height 5
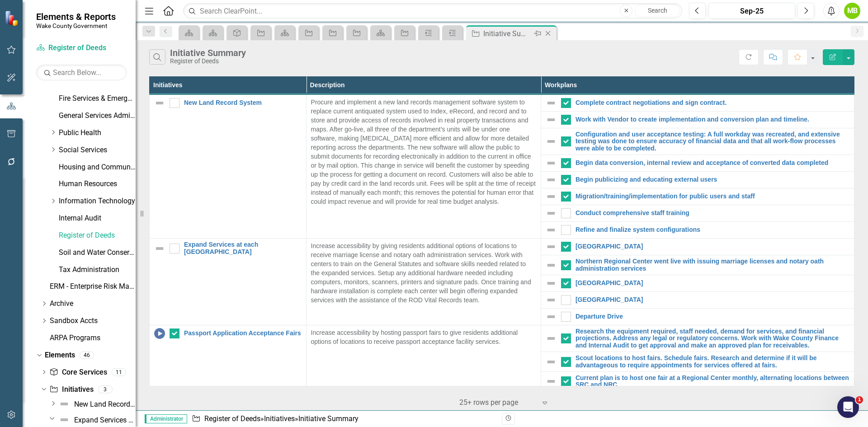
click at [549, 33] on icon "Close" at bounding box center [548, 33] width 9 height 7
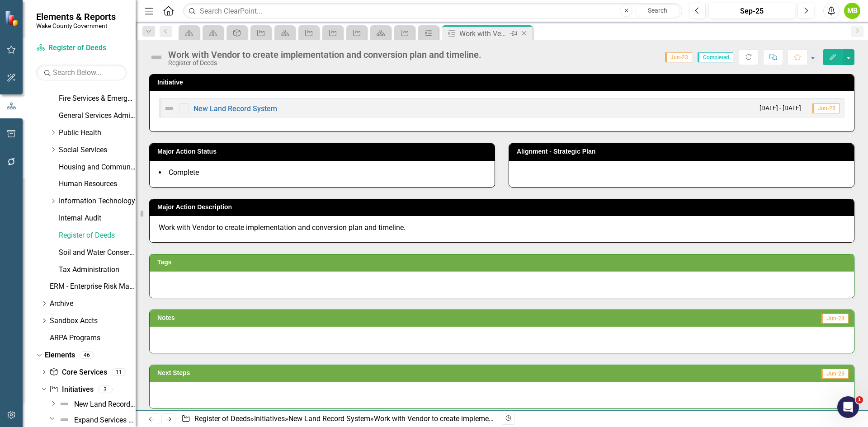
click at [521, 35] on icon "Close" at bounding box center [524, 33] width 9 height 7
click at [501, 33] on icon "Close" at bounding box center [500, 33] width 9 height 7
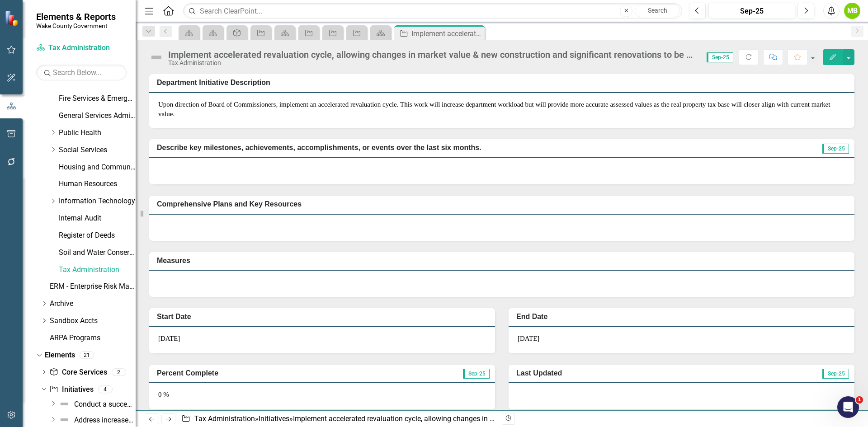
scroll to position [320, 0]
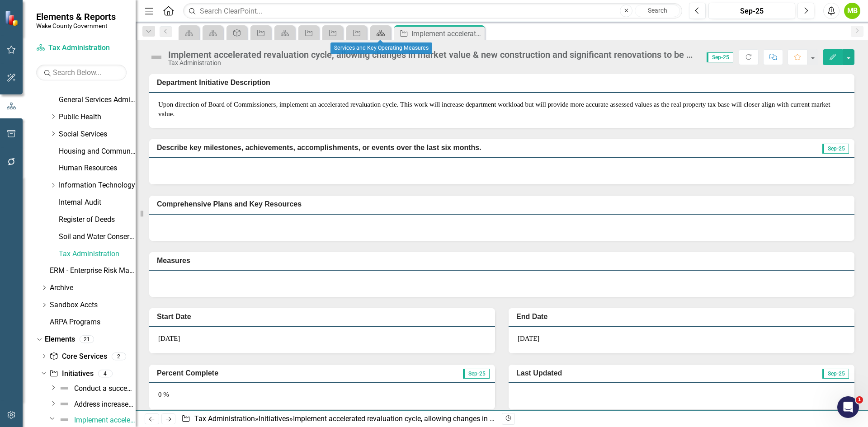
click at [377, 33] on icon "Scorecard" at bounding box center [380, 32] width 9 height 7
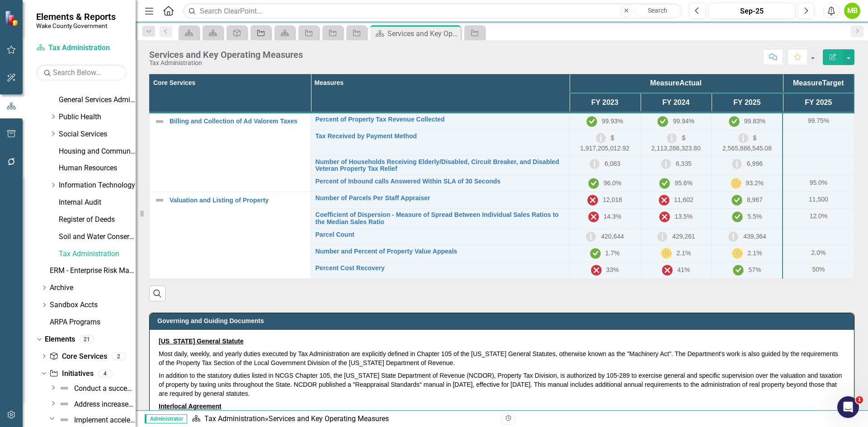
drag, startPoint x: 452, startPoint y: 33, endPoint x: 379, endPoint y: 33, distance: 73.3
click at [0, 0] on icon "Close" at bounding box center [0, 0] width 0 height 0
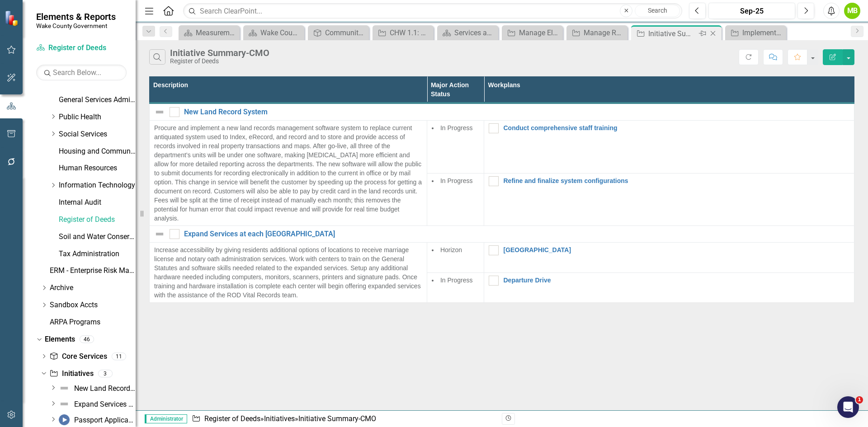
click at [715, 34] on icon "Close" at bounding box center [713, 33] width 9 height 7
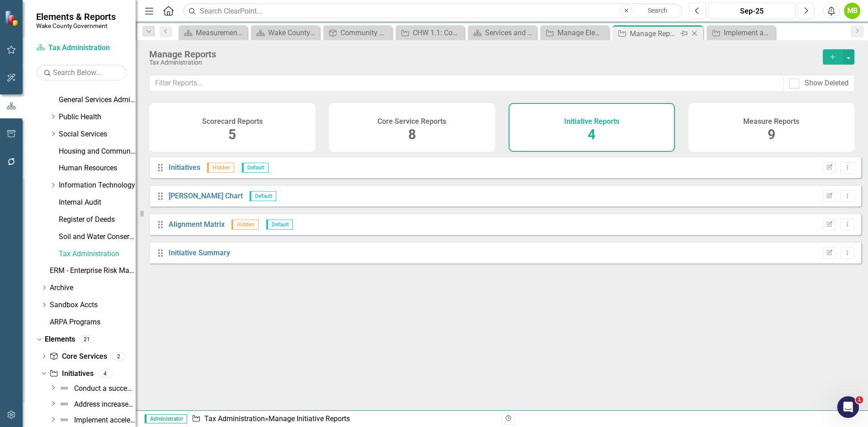
click at [653, 35] on div "Manage Reports" at bounding box center [654, 33] width 48 height 11
click at [569, 35] on div "Manage Elements" at bounding box center [577, 32] width 38 height 11
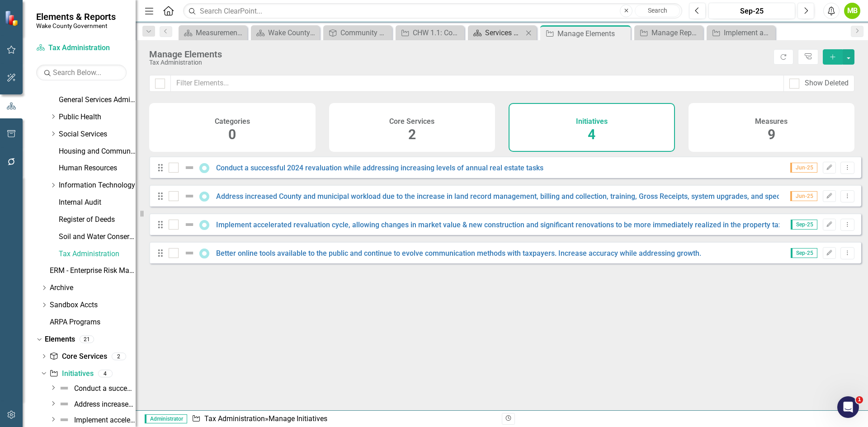
click at [509, 36] on div "Services and Key Operating Measures" at bounding box center [504, 32] width 38 height 11
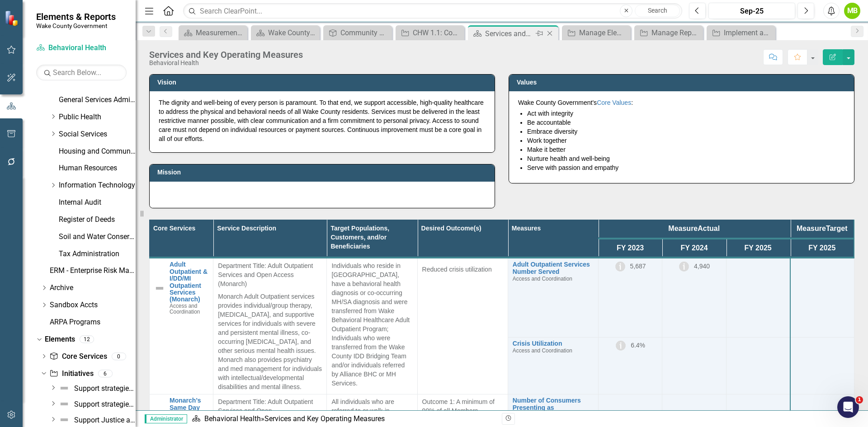
click at [551, 33] on icon "Close" at bounding box center [549, 33] width 9 height 7
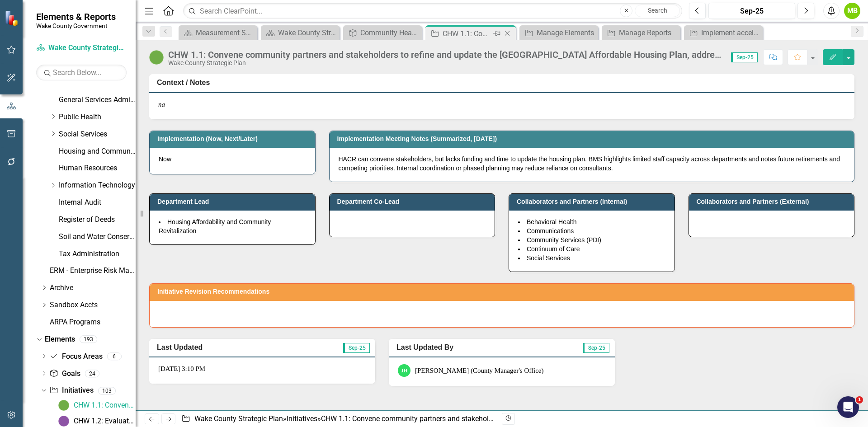
scroll to position [305, 0]
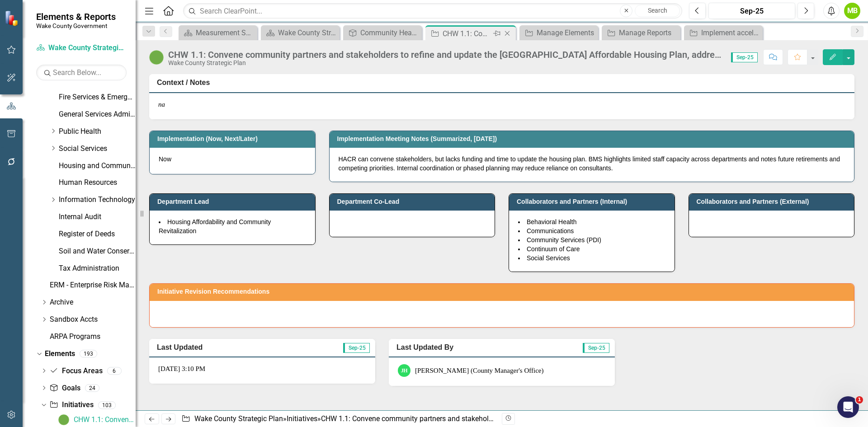
click at [461, 33] on div "CHW 1.1: Convene community partners and stakeholders to refine and update the […" at bounding box center [467, 33] width 48 height 11
click at [509, 33] on icon "Close" at bounding box center [507, 33] width 9 height 7
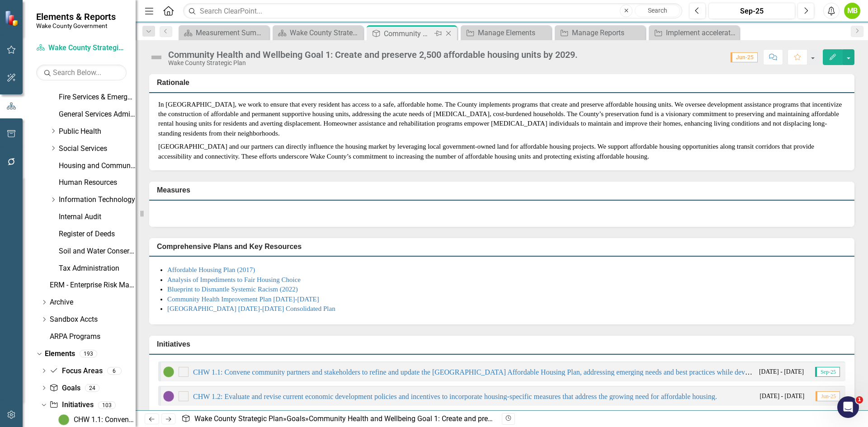
click at [419, 35] on div "Community Health and Wellbeing Goal 1: Create and preserve 2,500 affordable hou…" at bounding box center [408, 33] width 48 height 11
click at [447, 35] on icon "Close" at bounding box center [448, 33] width 9 height 7
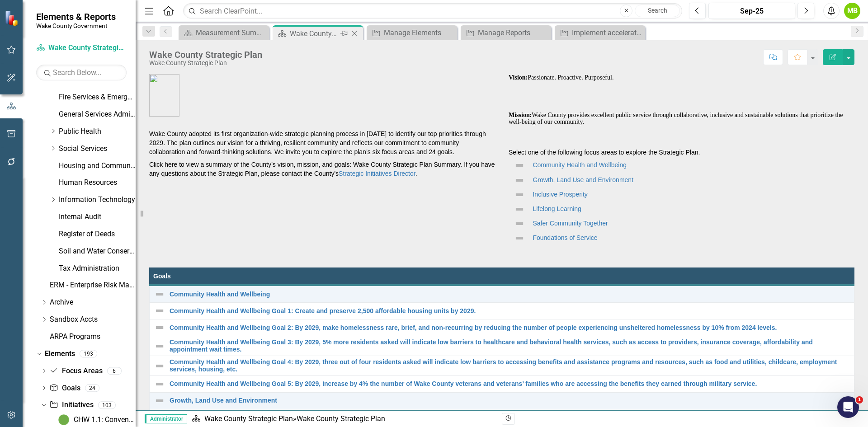
click at [356, 33] on icon "Close" at bounding box center [354, 33] width 9 height 7
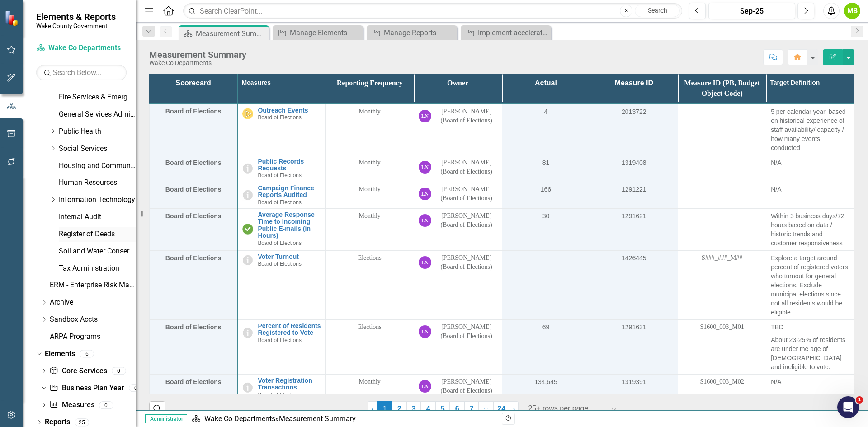
click at [84, 236] on link "Register of Deeds" at bounding box center [97, 234] width 77 height 10
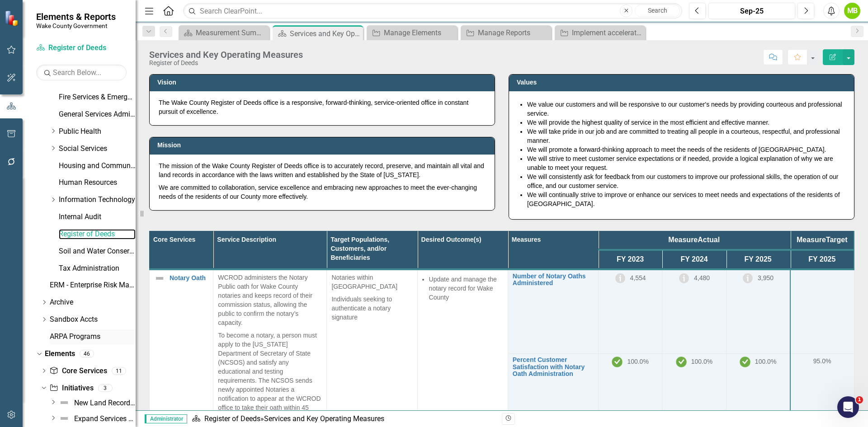
scroll to position [358, 0]
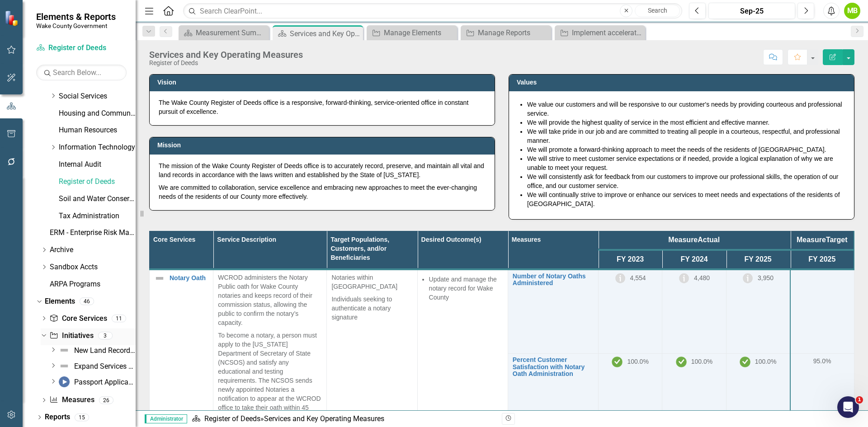
click at [82, 334] on link "Initiative Initiatives" at bounding box center [71, 336] width 44 height 10
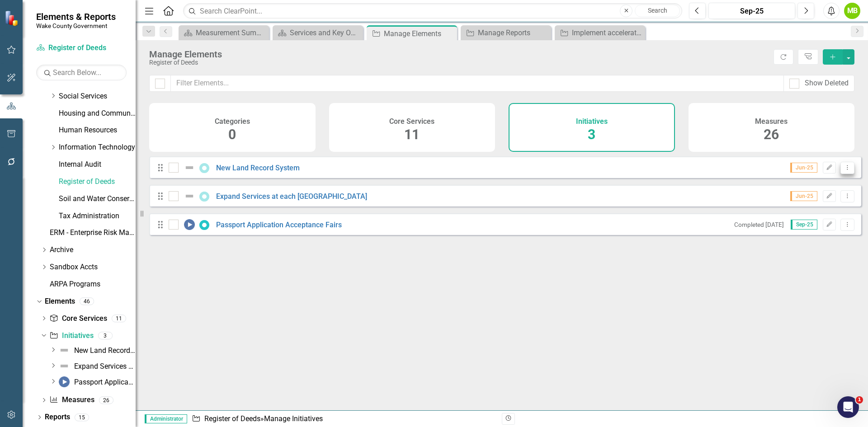
click at [844, 171] on icon "Dropdown Menu" at bounding box center [848, 168] width 8 height 6
click at [816, 221] on link "Copy Duplicate Initiative" at bounding box center [807, 223] width 81 height 17
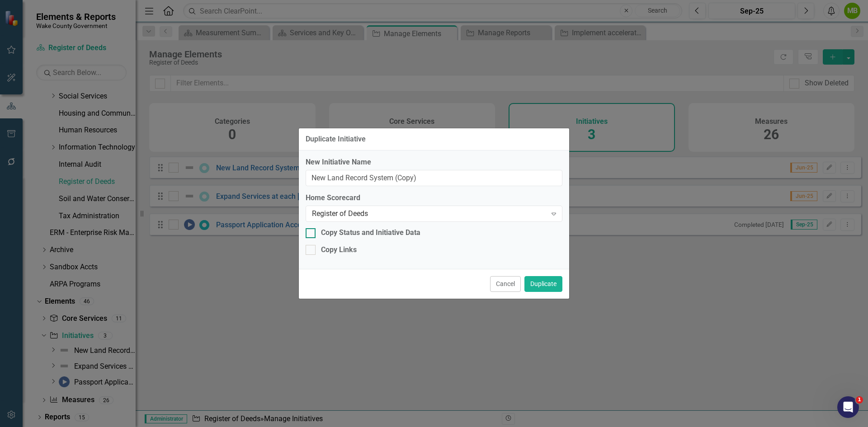
click at [368, 232] on div "Copy Status and Initiative Data" at bounding box center [371, 233] width 100 height 10
click at [312, 232] on input "Copy Status and Initiative Data" at bounding box center [309, 231] width 6 height 6
click at [312, 232] on div at bounding box center [311, 233] width 10 height 10
click at [312, 232] on input "Copy Status and Initiative Data" at bounding box center [309, 231] width 6 height 6
checkbox input "false"
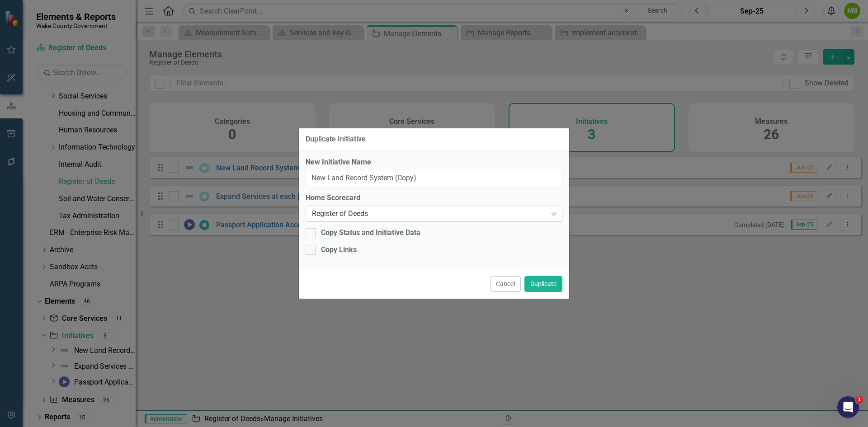
click at [362, 218] on div "Register of Deeds" at bounding box center [429, 214] width 235 height 10
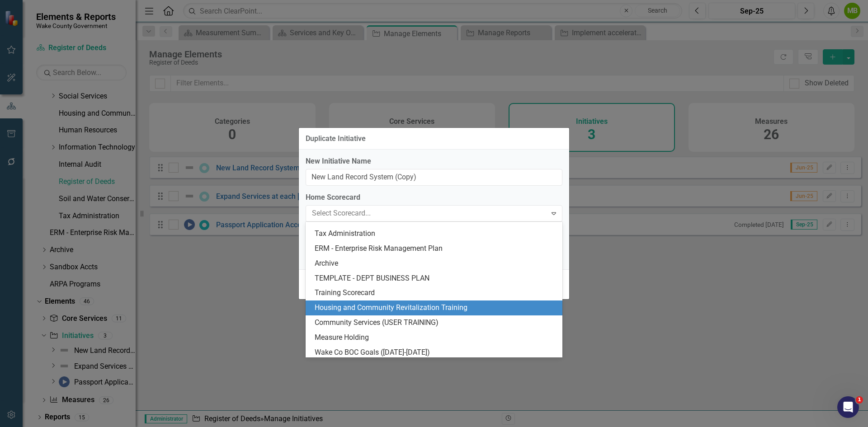
scroll to position [799, 0]
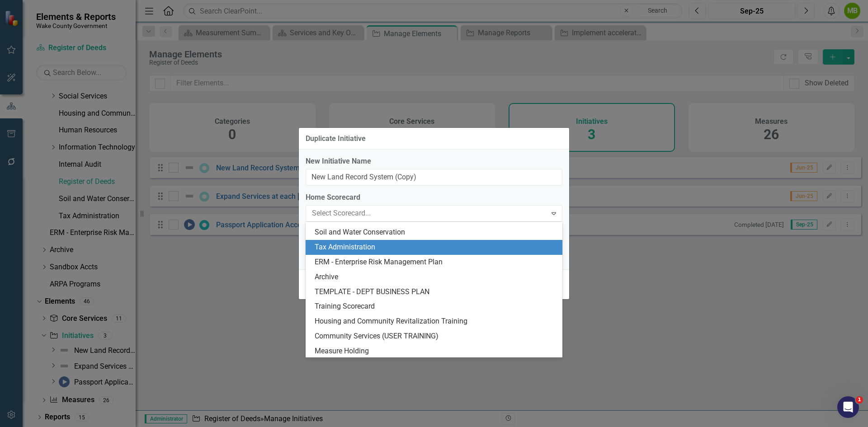
click at [359, 247] on div "Tax Administration" at bounding box center [436, 247] width 242 height 10
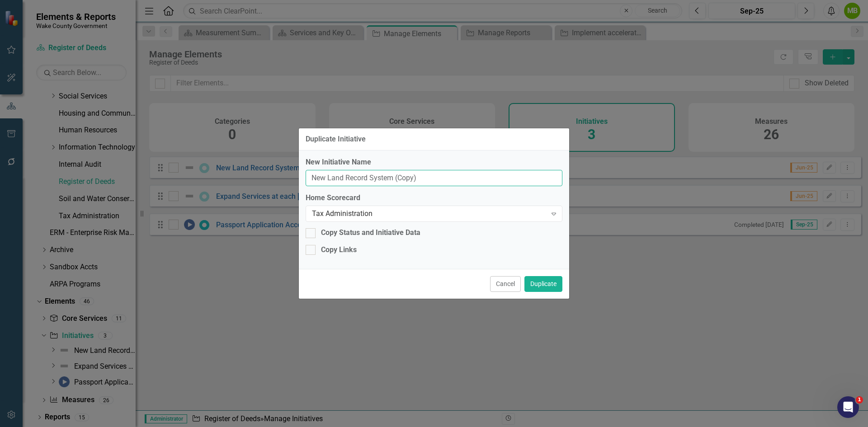
click at [348, 180] on input "New Land Record System (Copy)" at bounding box center [434, 178] width 257 height 17
drag, startPoint x: 429, startPoint y: 176, endPoint x: 279, endPoint y: 174, distance: 149.7
click at [279, 174] on div "Duplicate Initiative New Initiative Name New Land Record System (Copy) Home Sco…" at bounding box center [434, 213] width 868 height 427
type input "TEMPLATE"
click at [542, 281] on button "Duplicate" at bounding box center [544, 284] width 38 height 16
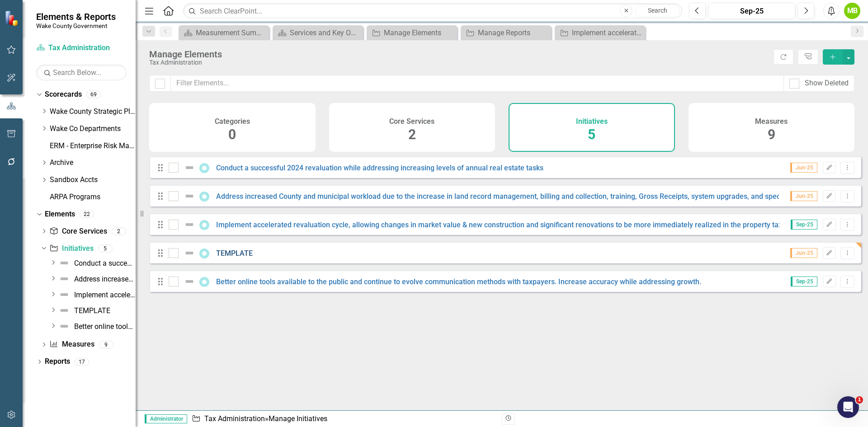
click at [240, 258] on link "TEMPLATE" at bounding box center [234, 253] width 37 height 9
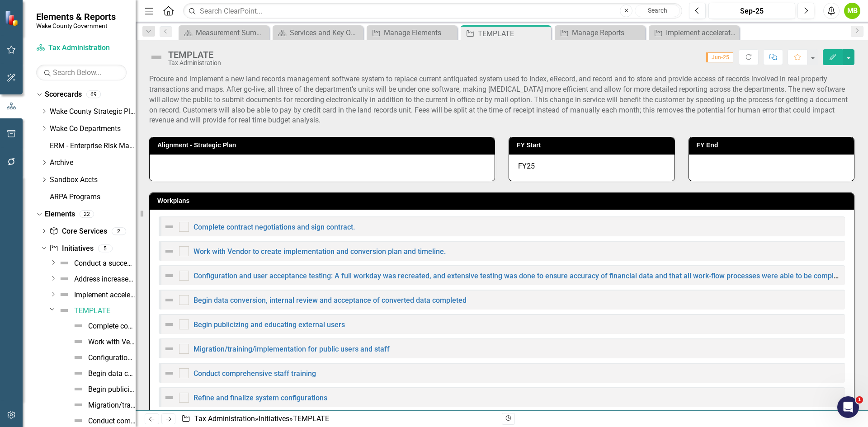
checkbox input "true"
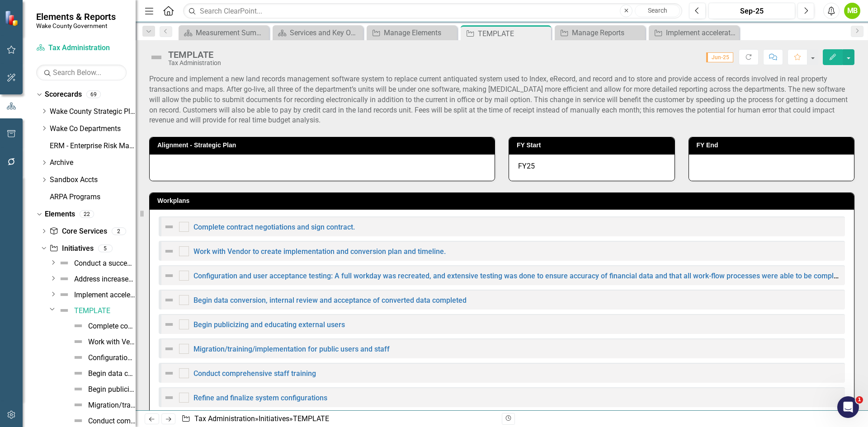
checkbox input "true"
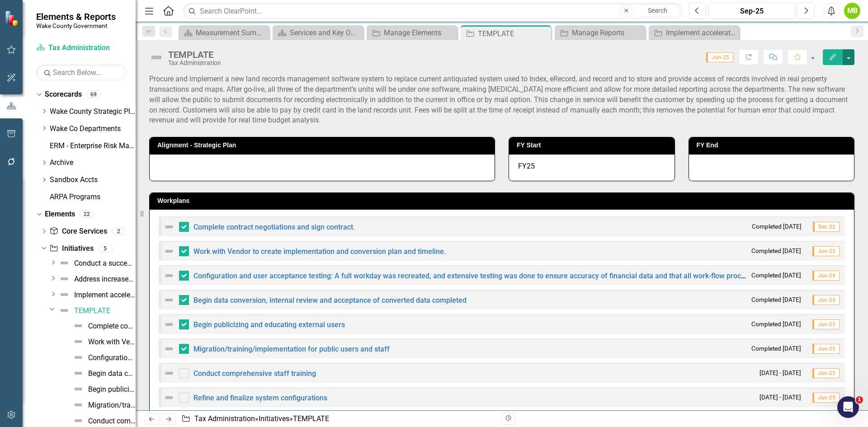
click at [851, 58] on button "button" at bounding box center [849, 57] width 12 height 16
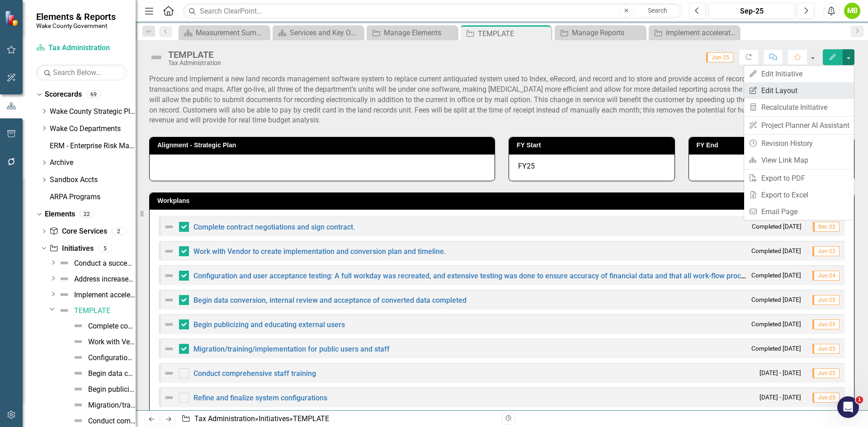
click at [795, 93] on link "Edit Report Edit Layout" at bounding box center [799, 90] width 110 height 17
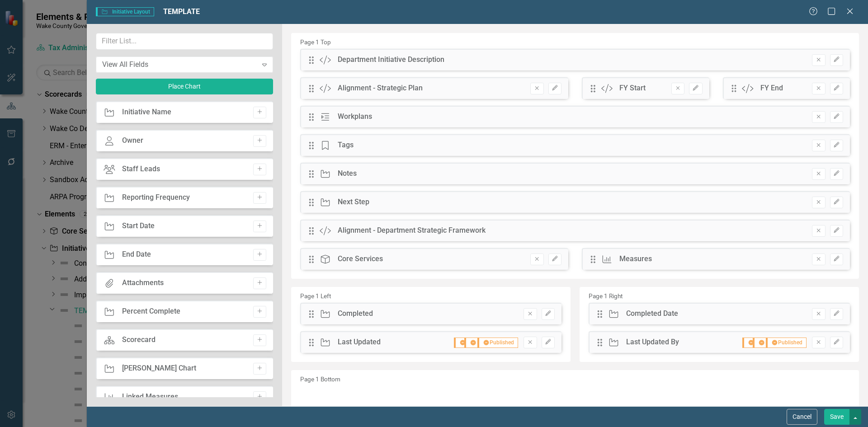
click at [861, 419] on button "button" at bounding box center [856, 417] width 12 height 16
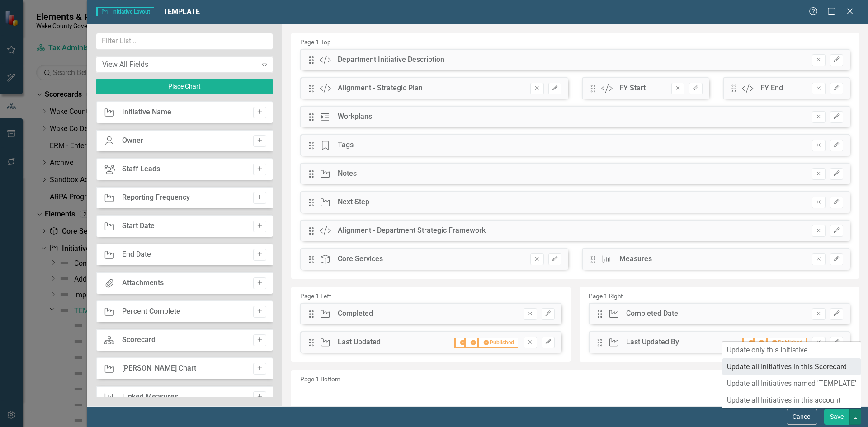
click at [799, 367] on link "Update all Initiatives in this Scorecard" at bounding box center [792, 367] width 138 height 17
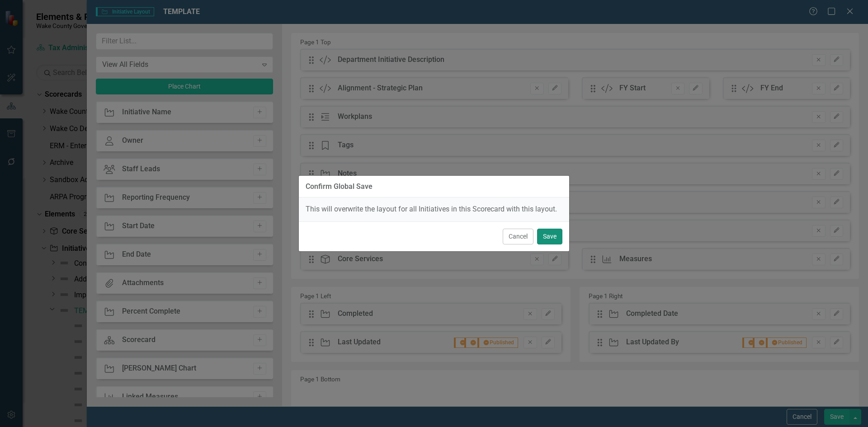
click at [550, 232] on button "Save" at bounding box center [549, 237] width 25 height 16
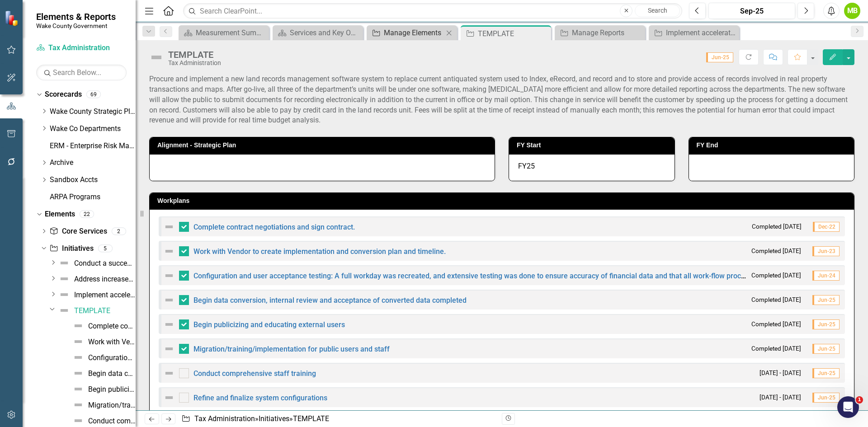
click at [403, 38] on div "icon.bolt Layout Saved Elements & Reports Wake County Government Scorecard Tax …" at bounding box center [434, 213] width 868 height 427
click at [403, 34] on div "Manage Elements" at bounding box center [414, 32] width 60 height 11
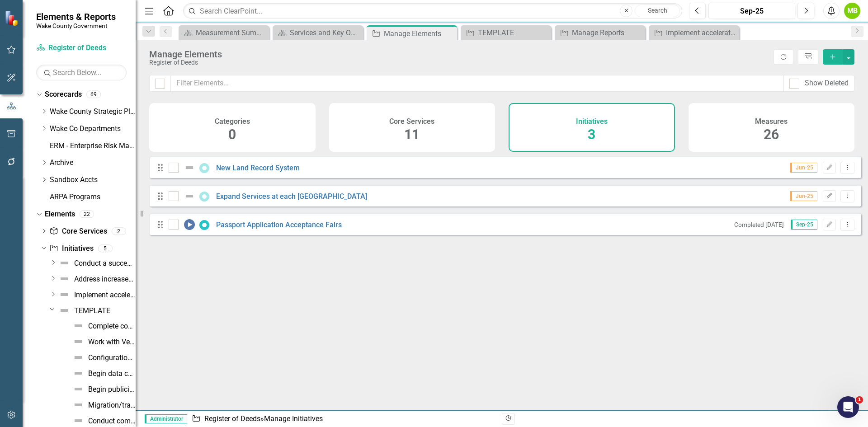
checkbox input "false"
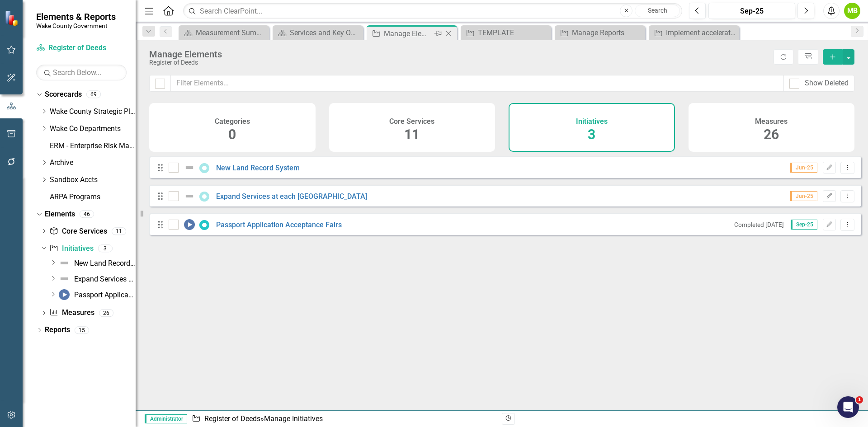
click at [447, 33] on icon "Close" at bounding box center [448, 33] width 9 height 7
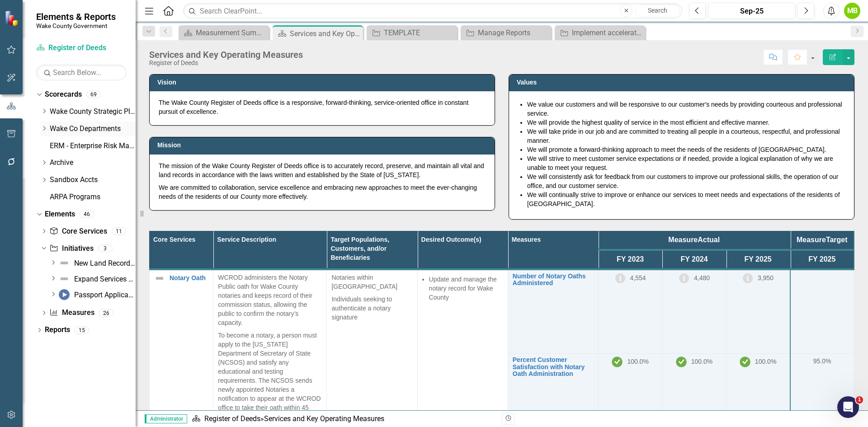
click at [41, 128] on icon "Dropdown" at bounding box center [44, 128] width 7 height 5
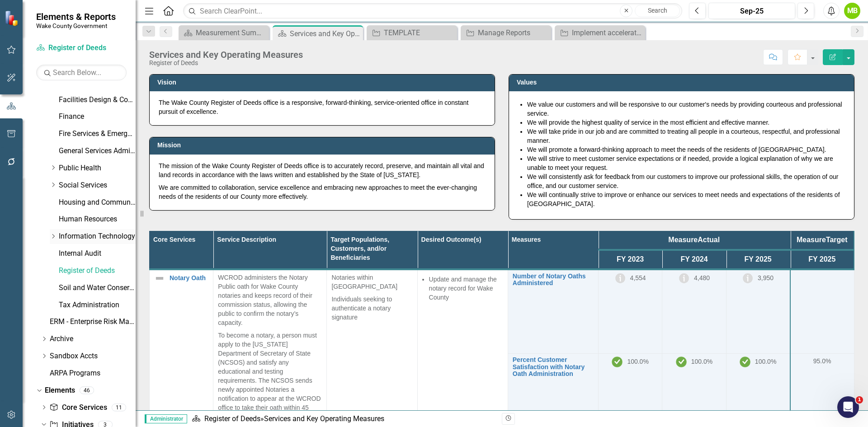
scroll to position [271, 0]
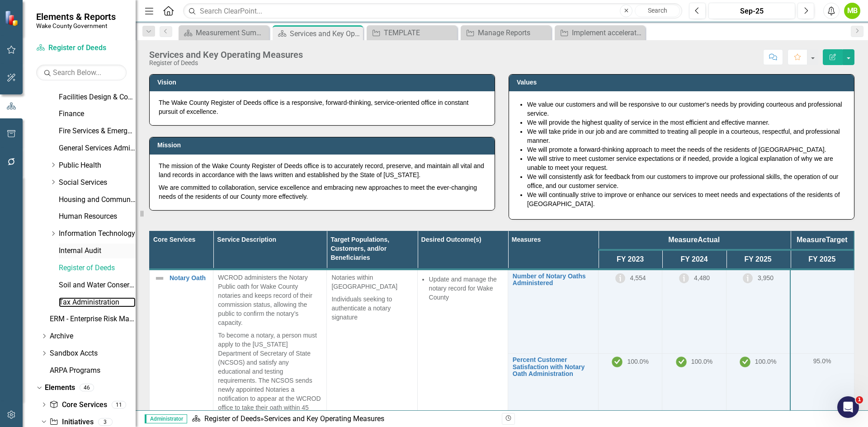
drag, startPoint x: 91, startPoint y: 304, endPoint x: 79, endPoint y: 255, distance: 50.9
click at [91, 304] on link "Tax Administration" at bounding box center [97, 303] width 77 height 10
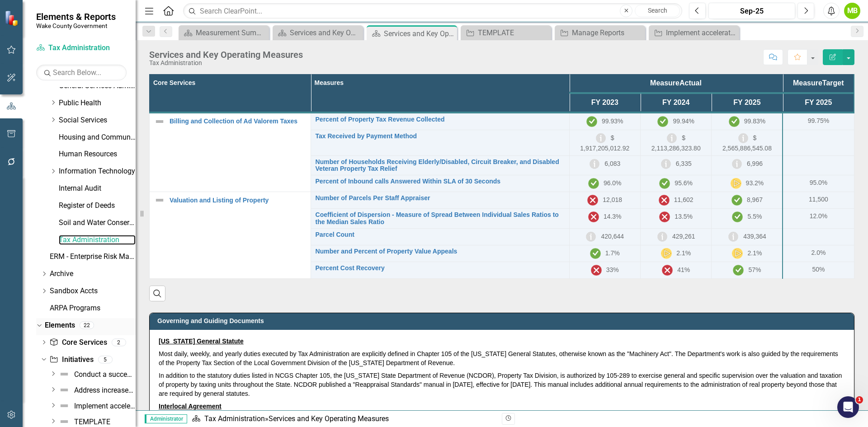
scroll to position [389, 0]
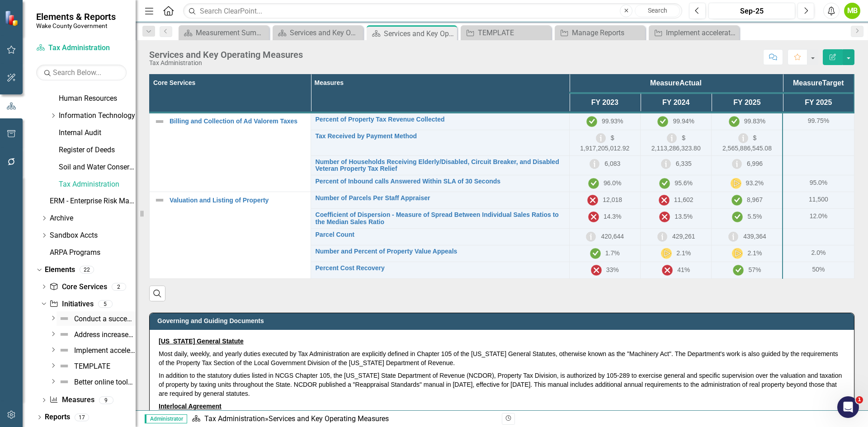
click at [84, 319] on div "Conduct a successful 2024 revaluation while addressing increasing levels of ann…" at bounding box center [105, 319] width 62 height 8
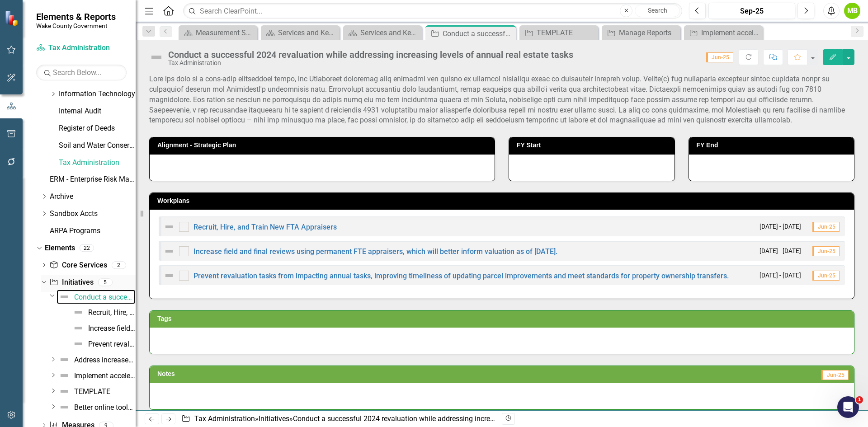
scroll to position [436, 0]
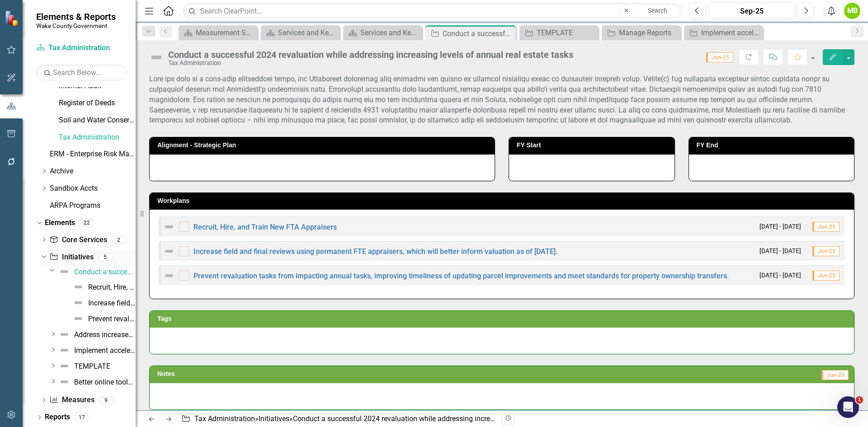
click at [79, 261] on link "Initiative Initiatives" at bounding box center [71, 257] width 44 height 10
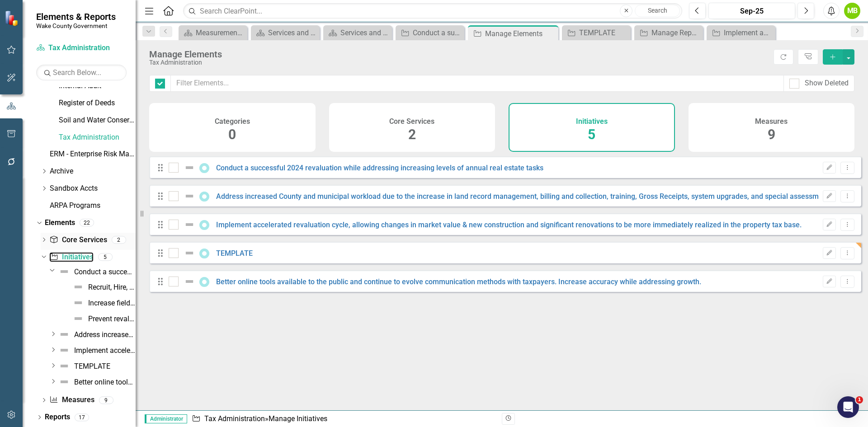
checkbox input "false"
click at [844, 256] on icon "Dropdown Menu" at bounding box center [848, 253] width 8 height 6
click at [811, 326] on link "Trash Delete Initiative" at bounding box center [807, 325] width 81 height 17
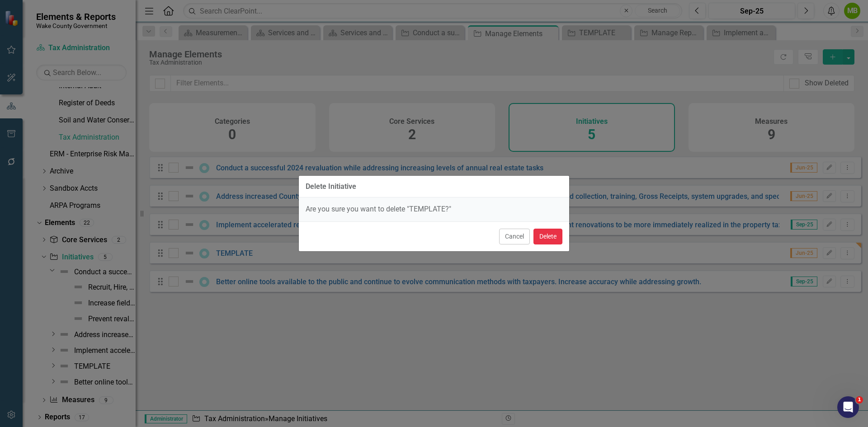
click at [557, 240] on button "Delete" at bounding box center [548, 237] width 29 height 16
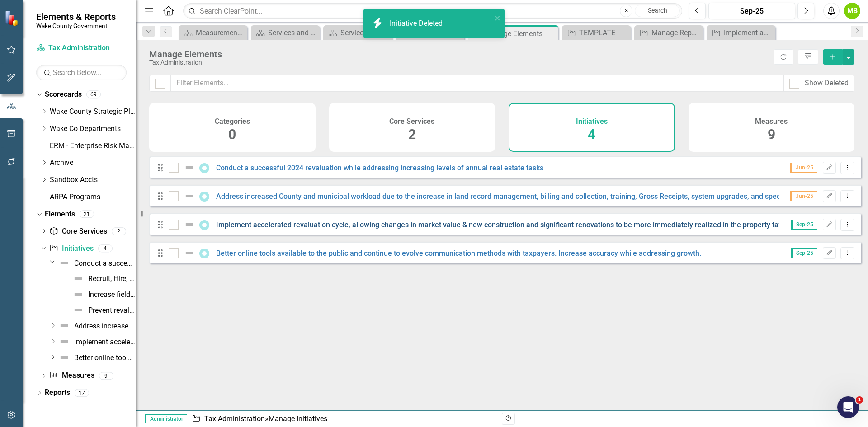
click at [449, 229] on link "Implement accelerated revaluation cycle, allowing changes in market value & new…" at bounding box center [509, 225] width 586 height 9
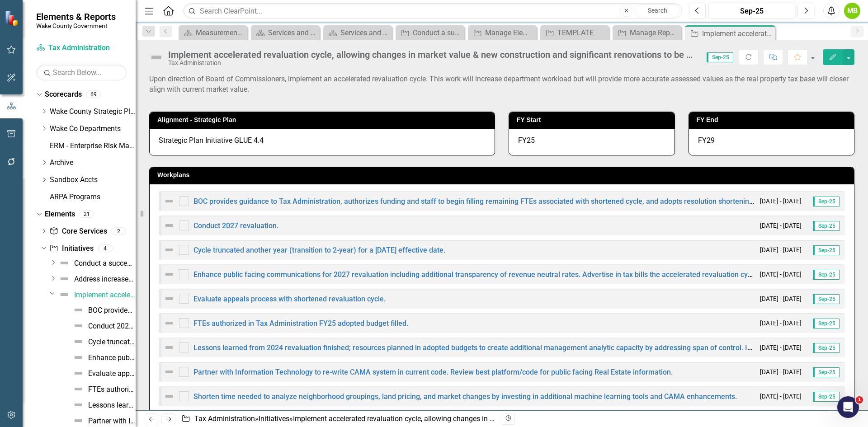
click at [287, 141] on div "Strategic Plan Initiative GLUE 4.4" at bounding box center [322, 142] width 345 height 26
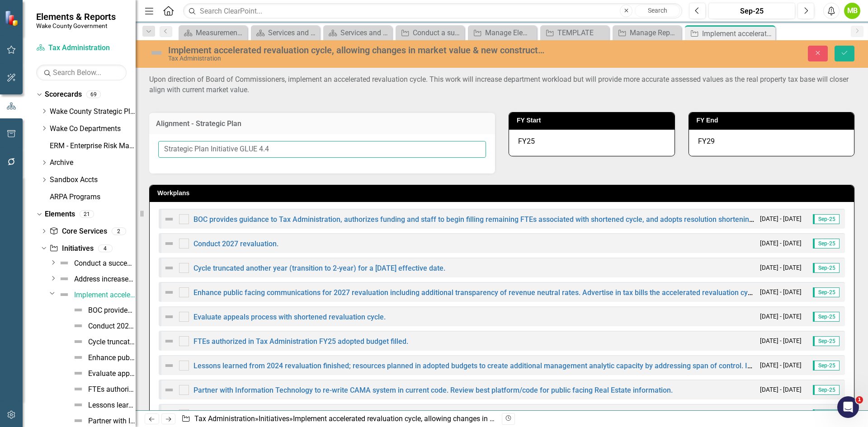
drag, startPoint x: 294, startPoint y: 151, endPoint x: 152, endPoint y: 152, distance: 141.6
click at [152, 152] on div "Strategic Plan Initiative GLUE 4.4" at bounding box center [322, 153] width 346 height 39
click at [845, 54] on icon "Save" at bounding box center [845, 53] width 8 height 6
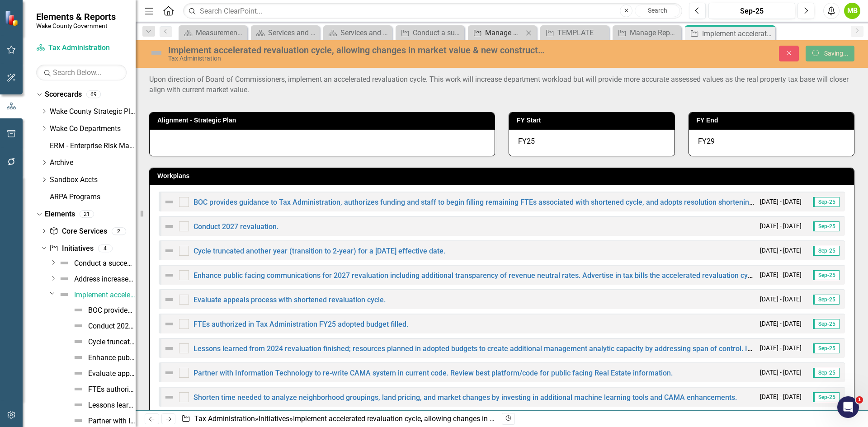
click at [500, 32] on div "Manage Elements" at bounding box center [504, 32] width 38 height 11
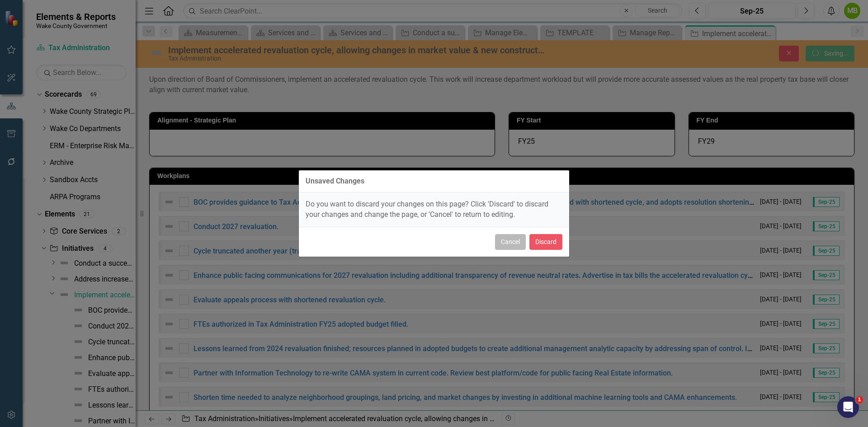
click at [515, 244] on button "Cancel" at bounding box center [510, 242] width 31 height 16
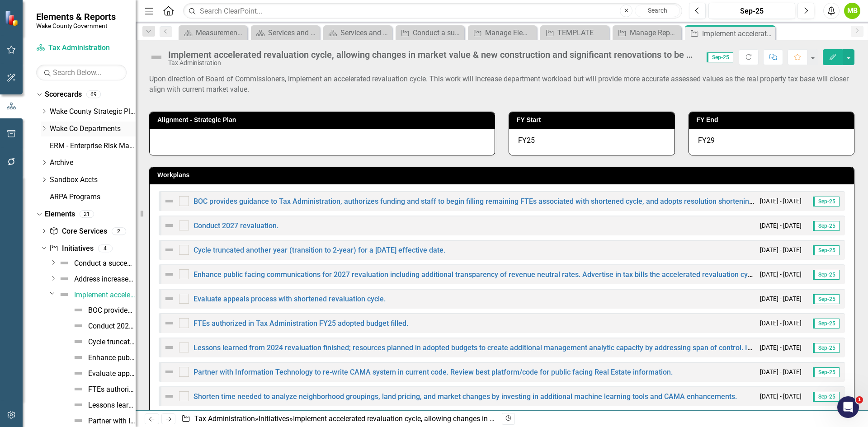
click at [44, 129] on icon "Dropdown" at bounding box center [44, 128] width 7 height 5
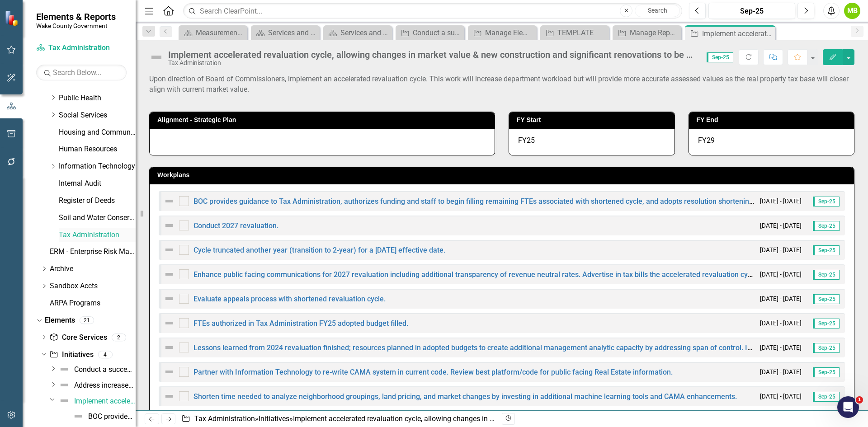
scroll to position [407, 0]
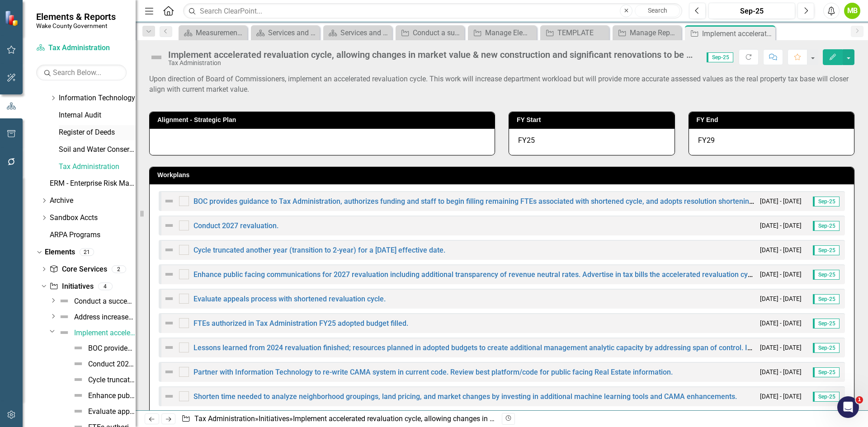
click at [95, 130] on link "Register of Deeds" at bounding box center [97, 133] width 77 height 10
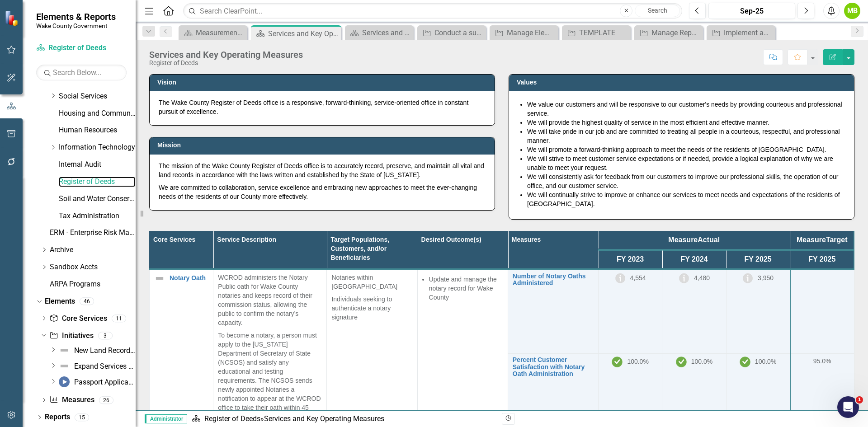
scroll to position [358, 0]
click at [56, 421] on link "Reports" at bounding box center [57, 417] width 25 height 10
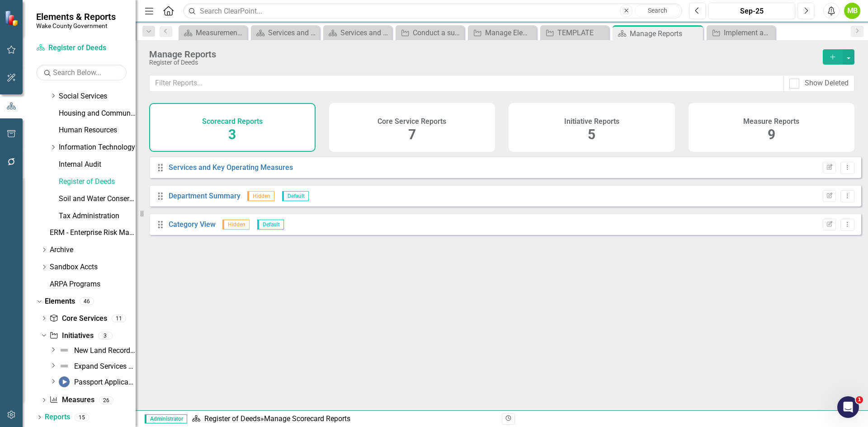
click at [587, 128] on div "Initiative Reports 5" at bounding box center [592, 127] width 166 height 49
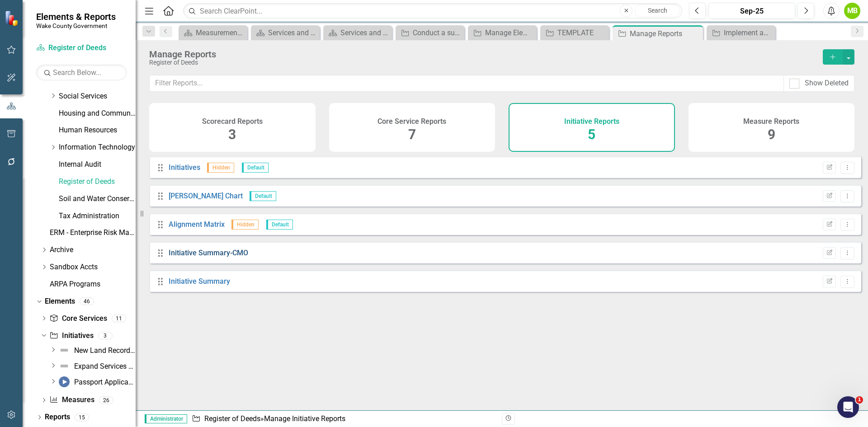
click at [230, 257] on link "Initiative Summary-CMO" at bounding box center [209, 253] width 80 height 9
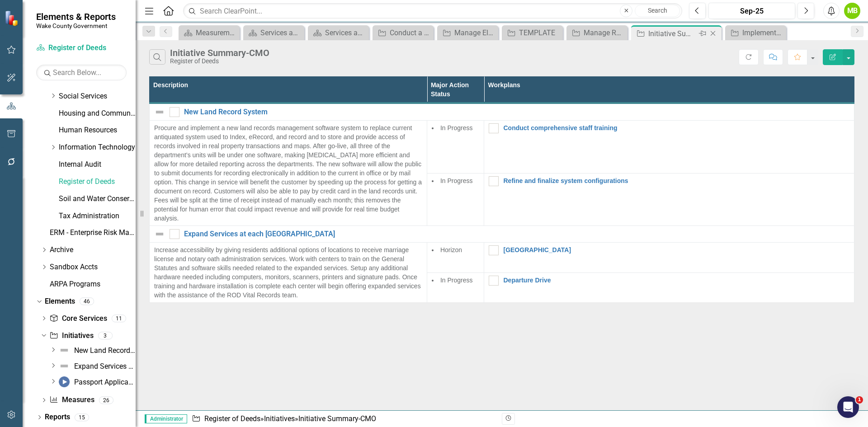
click at [716, 32] on icon "Close" at bounding box center [713, 33] width 9 height 7
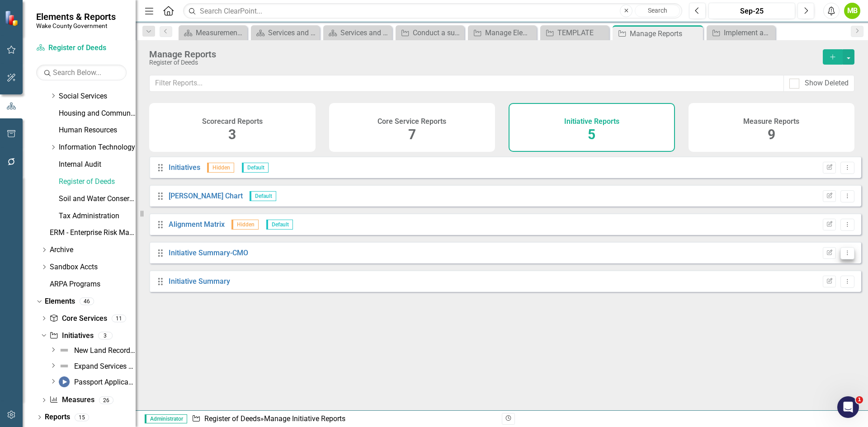
click at [844, 256] on icon "Dropdown Menu" at bounding box center [848, 253] width 8 height 6
click at [808, 281] on link "Edit Report Edit Report" at bounding box center [810, 275] width 75 height 17
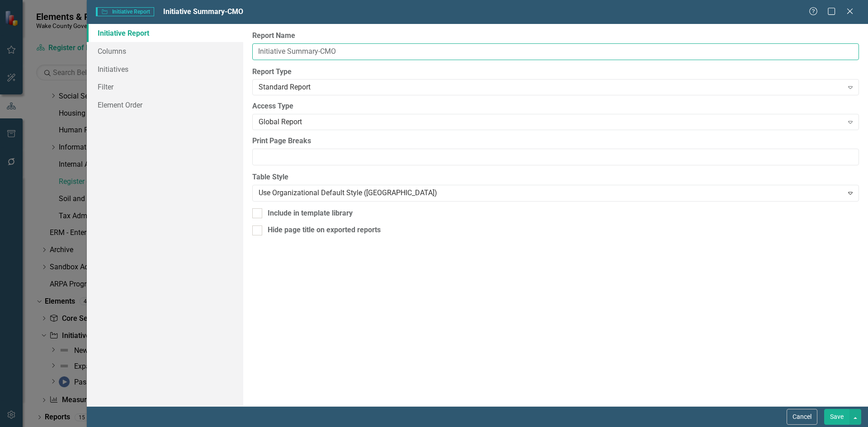
drag, startPoint x: 368, startPoint y: 47, endPoint x: 288, endPoint y: 47, distance: 80.5
click at [288, 47] on input "Initiative Summary-CMO" at bounding box center [555, 51] width 607 height 17
type input "Initiative Validation"
click at [148, 49] on link "Columns" at bounding box center [165, 51] width 156 height 18
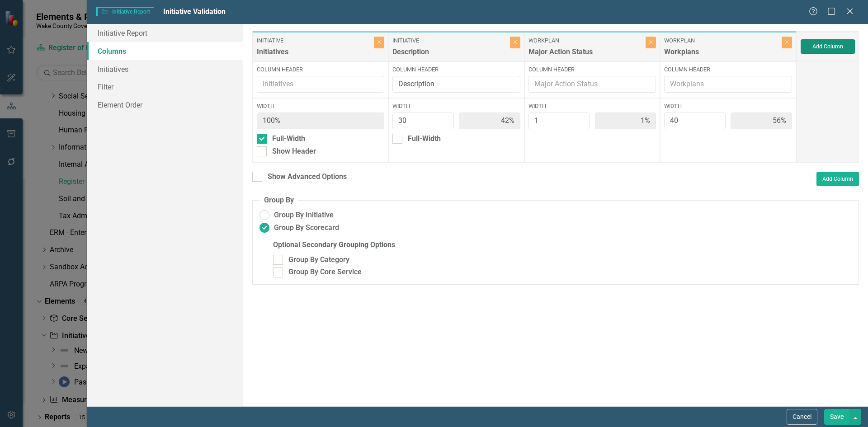
click at [834, 47] on button "Add Column" at bounding box center [828, 46] width 54 height 14
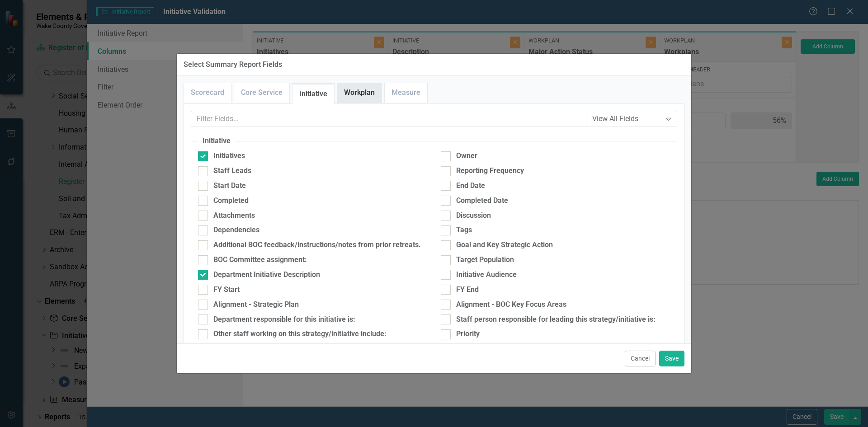
click at [352, 93] on link "Workplan" at bounding box center [359, 92] width 44 height 19
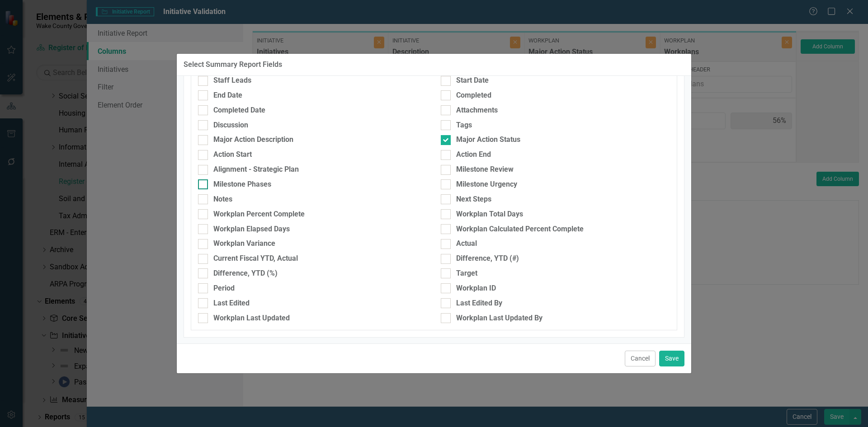
scroll to position [91, 0]
click at [262, 171] on div "Alignment - Strategic Plan" at bounding box center [255, 169] width 85 height 10
click at [204, 170] on input "Alignment - Strategic Plan" at bounding box center [201, 167] width 6 height 6
checkbox input "true"
click at [678, 365] on button "Save" at bounding box center [671, 359] width 25 height 16
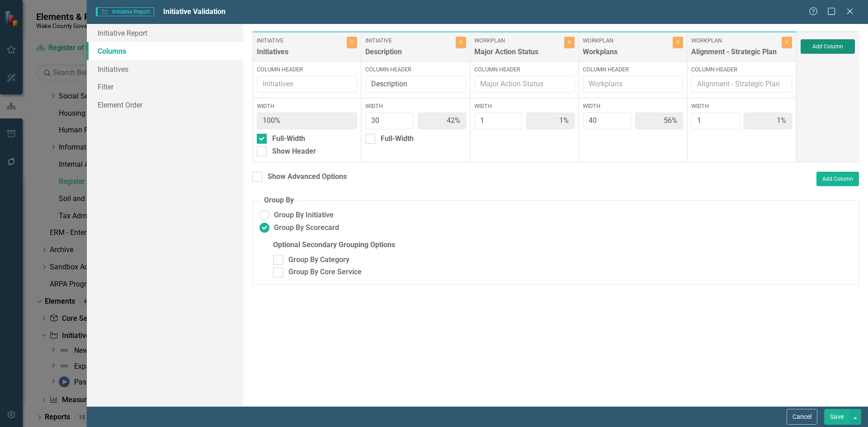
click at [826, 48] on button "Add Column" at bounding box center [828, 46] width 54 height 14
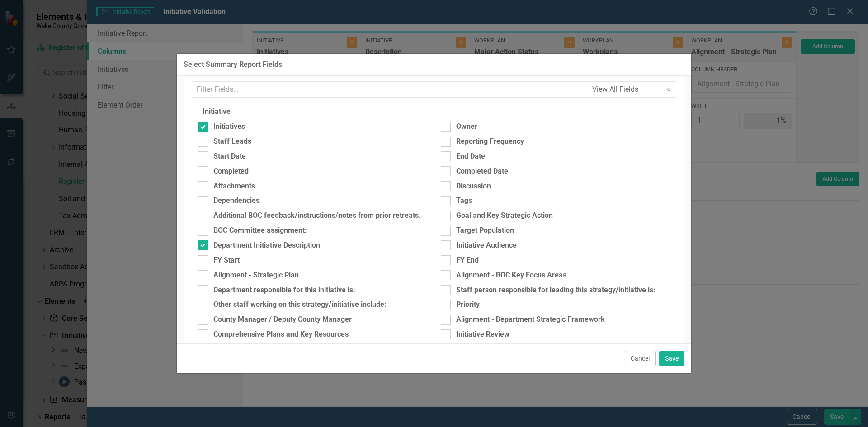
scroll to position [45, 0]
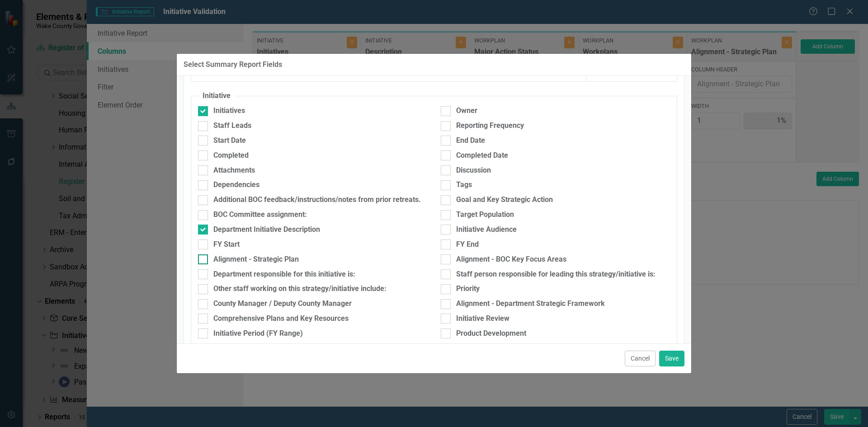
click at [290, 254] on div "FY Start" at bounding box center [312, 247] width 243 height 15
click at [294, 259] on div "Alignment - Strategic Plan" at bounding box center [255, 260] width 85 height 10
click at [204, 259] on input "Alignment - Strategic Plan" at bounding box center [201, 258] width 6 height 6
checkbox input "true"
click at [671, 362] on button "Save" at bounding box center [671, 359] width 25 height 16
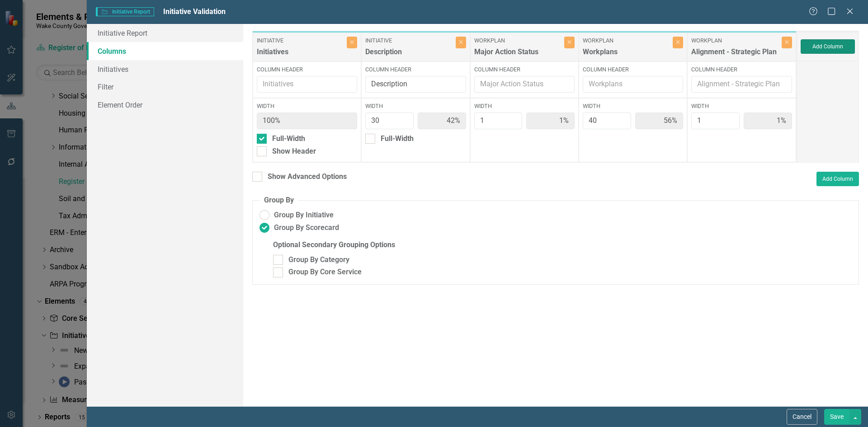
type input "41%"
type input "55%"
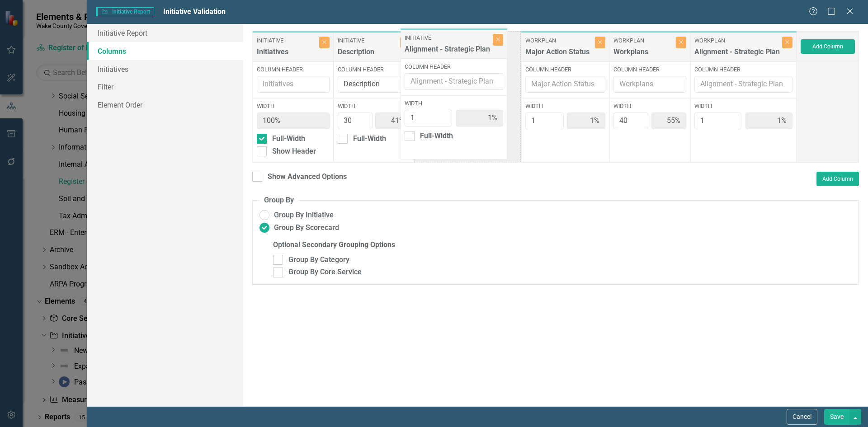
drag, startPoint x: 709, startPoint y: 57, endPoint x: 441, endPoint y: 49, distance: 268.8
click at [441, 49] on div "Initiative Initiatives Close Column Header Width 100% Full-Width Show Header In…" at bounding box center [524, 97] width 545 height 132
click at [833, 419] on button "Save" at bounding box center [837, 417] width 25 height 16
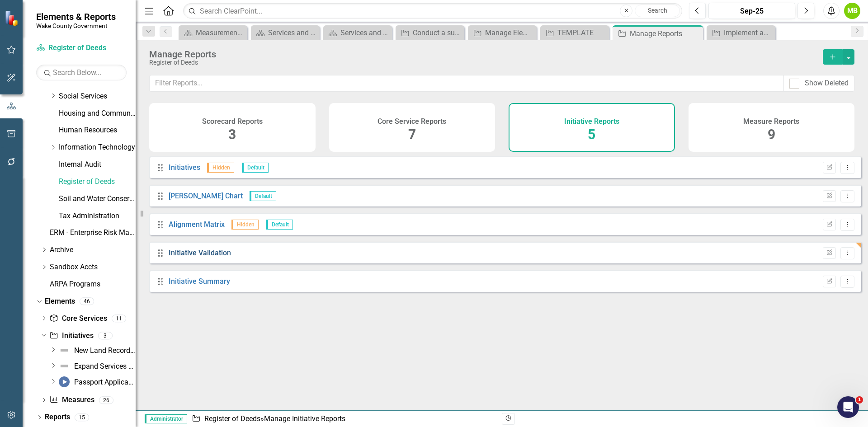
click at [215, 257] on link "Initiative Validation" at bounding box center [200, 253] width 62 height 9
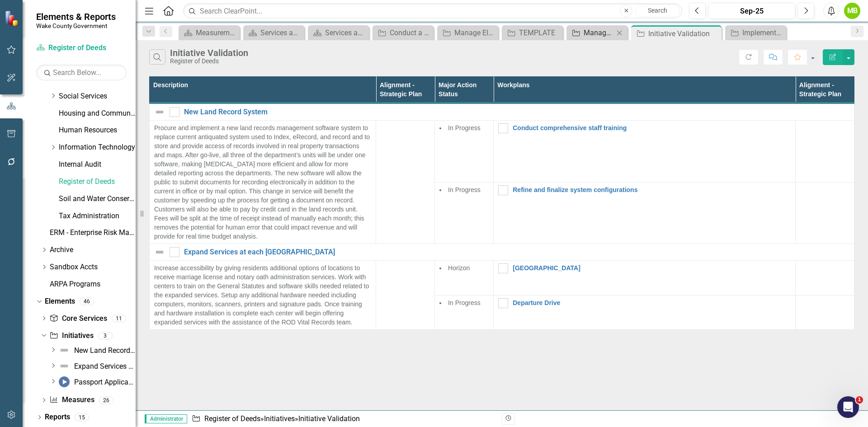
click at [592, 33] on div "Manage Reports" at bounding box center [599, 32] width 30 height 11
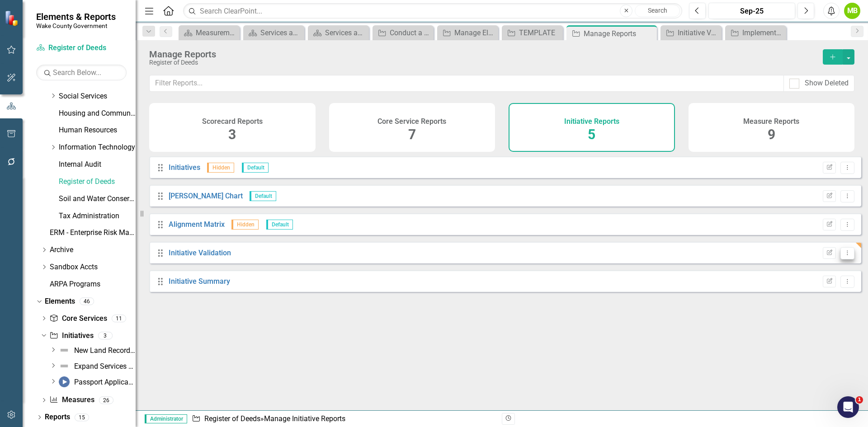
click at [844, 256] on icon "Dropdown Menu" at bounding box center [848, 253] width 8 height 6
click at [809, 312] on link "Copy Duplicate Report" at bounding box center [810, 308] width 75 height 17
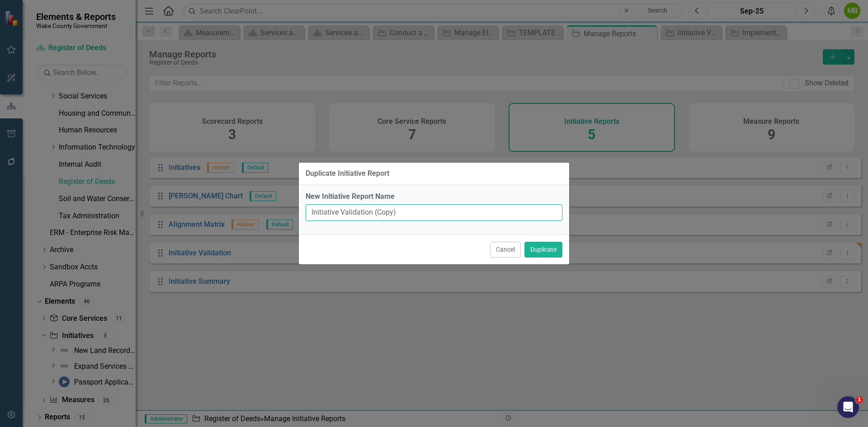
drag, startPoint x: 417, startPoint y: 213, endPoint x: 344, endPoint y: 205, distance: 73.2
click at [344, 205] on input "Initiative Validation (Copy)" at bounding box center [434, 212] width 257 height 17
type input "Initiative Summary - CMO"
click at [553, 250] on button "Duplicate" at bounding box center [544, 250] width 38 height 16
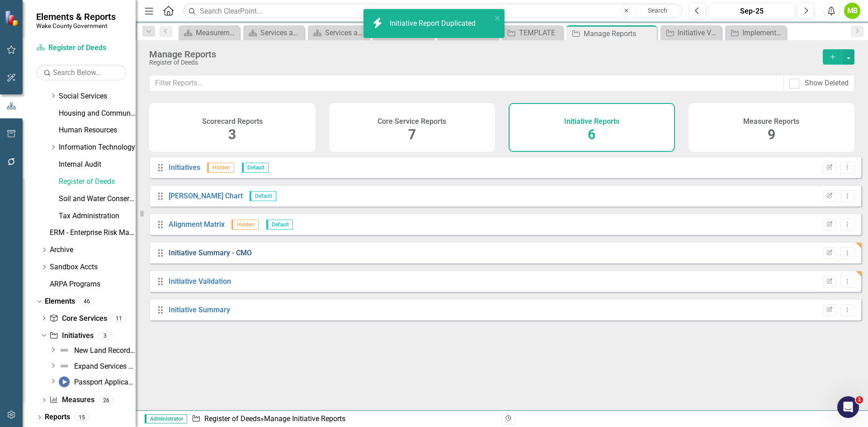
click at [245, 257] on link "Initiative Summary - CMO" at bounding box center [210, 253] width 83 height 9
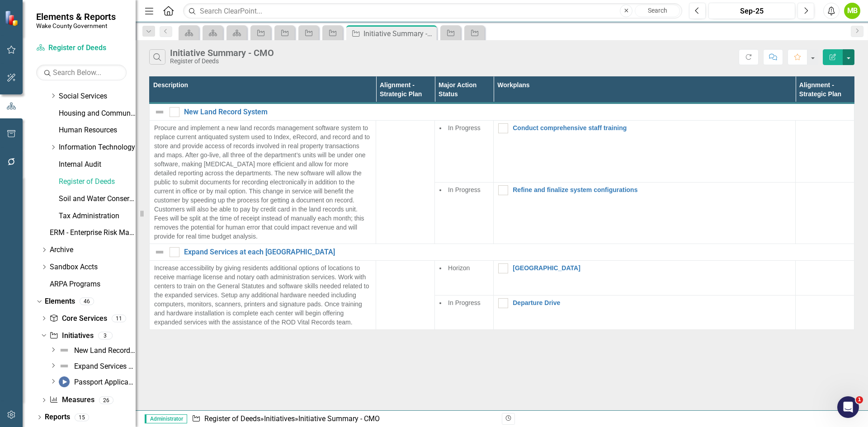
click at [851, 56] on button "button" at bounding box center [849, 57] width 12 height 16
click at [455, 56] on div "Search Initiative Summary - CMO Register of Deeds" at bounding box center [444, 56] width 590 height 15
click at [339, 32] on link "Initiative" at bounding box center [333, 32] width 16 height 11
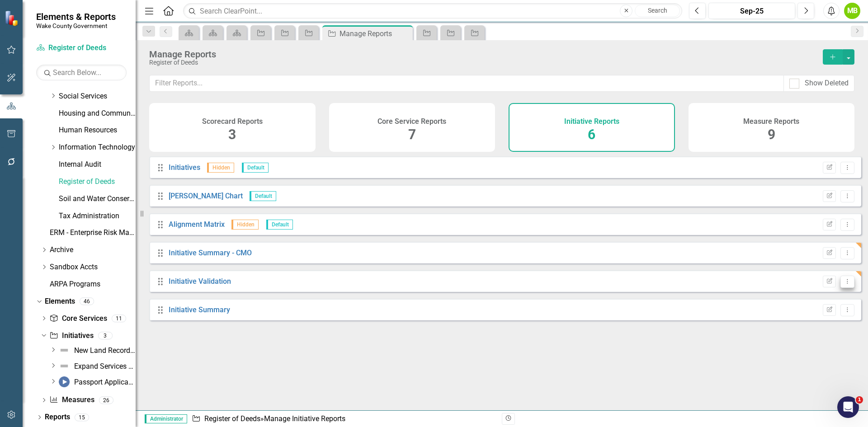
click at [844, 284] on icon "Dropdown Menu" at bounding box center [848, 282] width 8 height 6
click at [809, 352] on link "Trash Delete Report" at bounding box center [810, 354] width 75 height 17
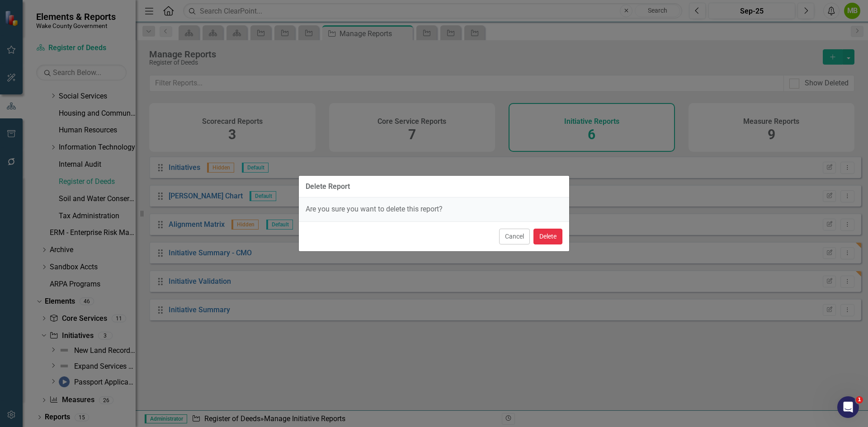
click at [554, 238] on button "Delete" at bounding box center [548, 237] width 29 height 16
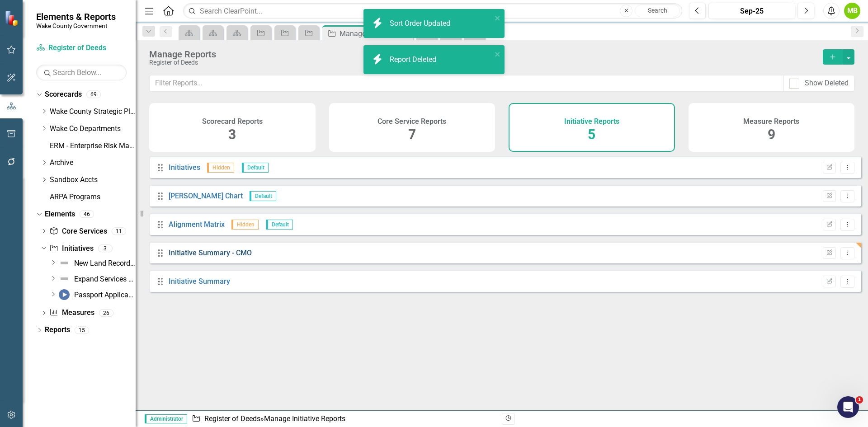
click at [228, 256] on link "Initiative Summary - CMO" at bounding box center [210, 253] width 83 height 9
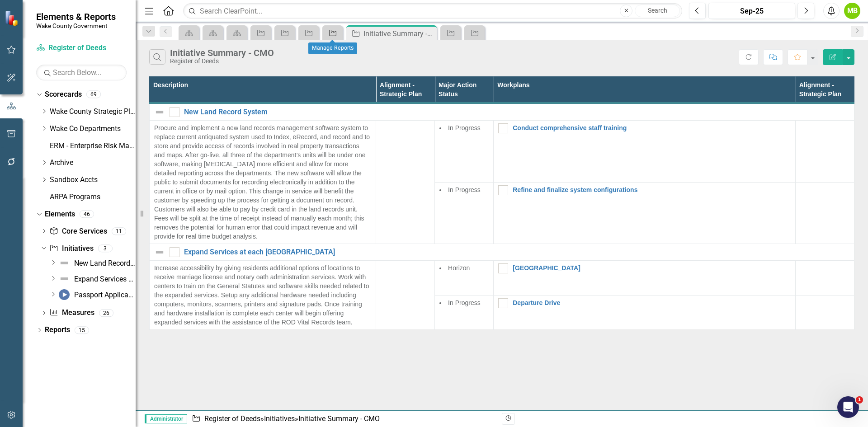
click at [335, 31] on icon "Initiative" at bounding box center [332, 32] width 9 height 7
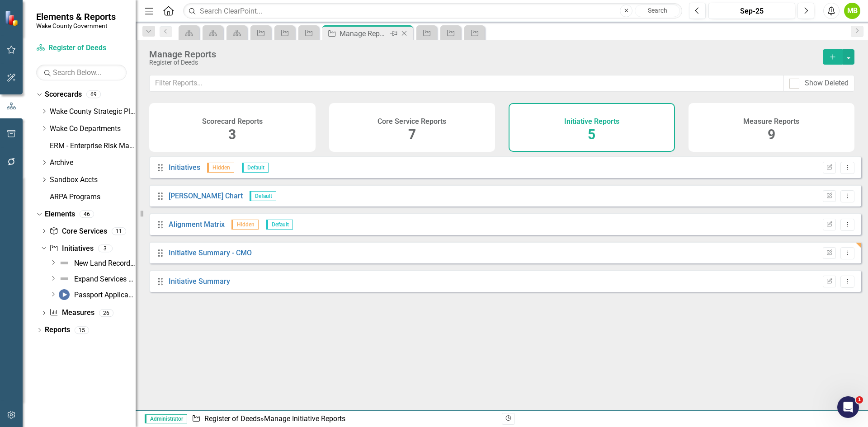
click at [405, 34] on icon at bounding box center [404, 33] width 5 height 5
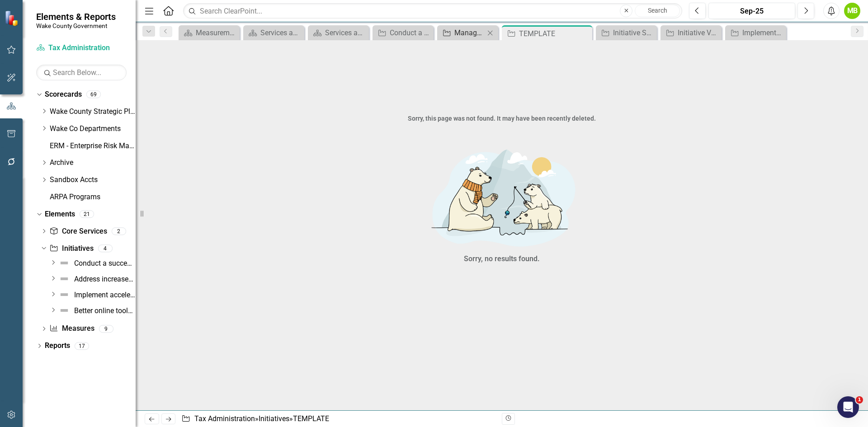
click at [464, 33] on div "Manage Elements" at bounding box center [470, 32] width 30 height 11
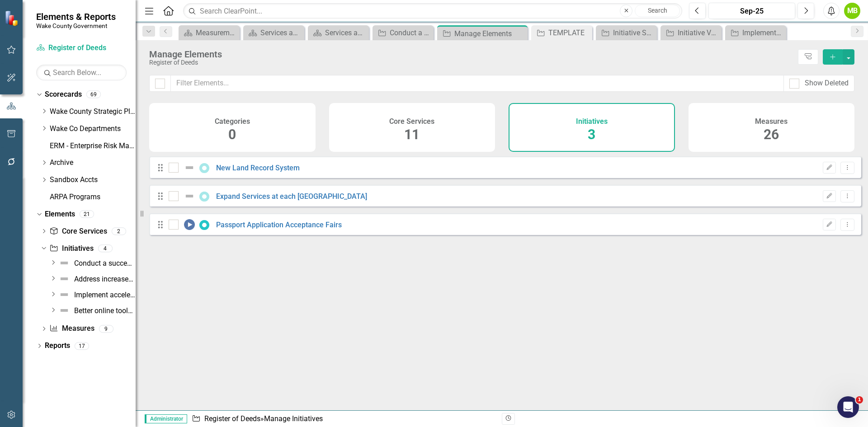
checkbox input "false"
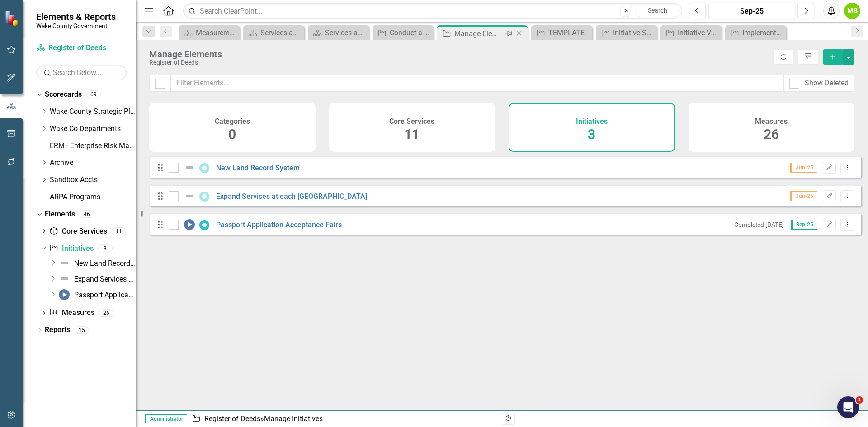
click at [520, 33] on icon at bounding box center [519, 33] width 5 height 5
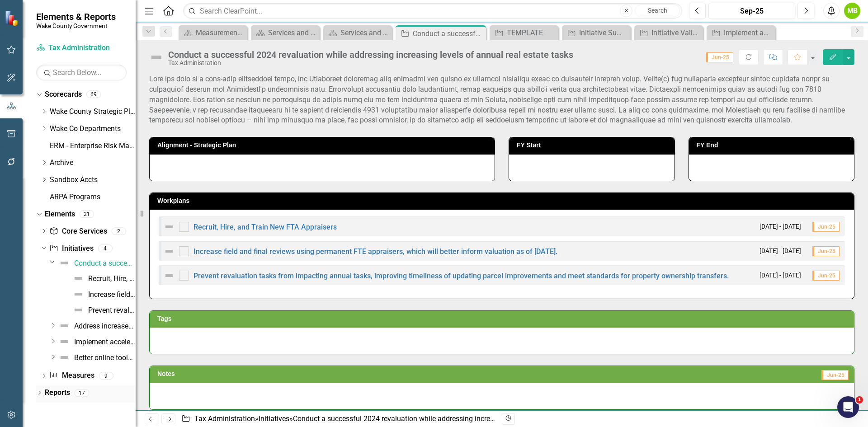
click at [65, 390] on link "Reports" at bounding box center [57, 393] width 25 height 10
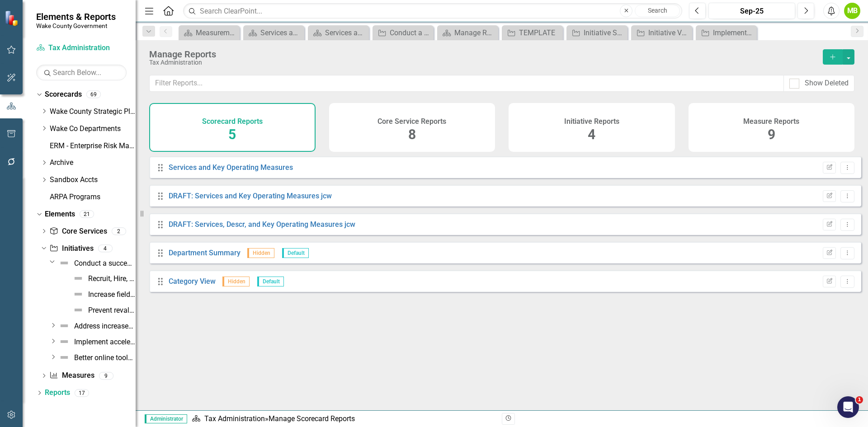
click at [552, 126] on div "Initiative Reports 4" at bounding box center [592, 127] width 166 height 49
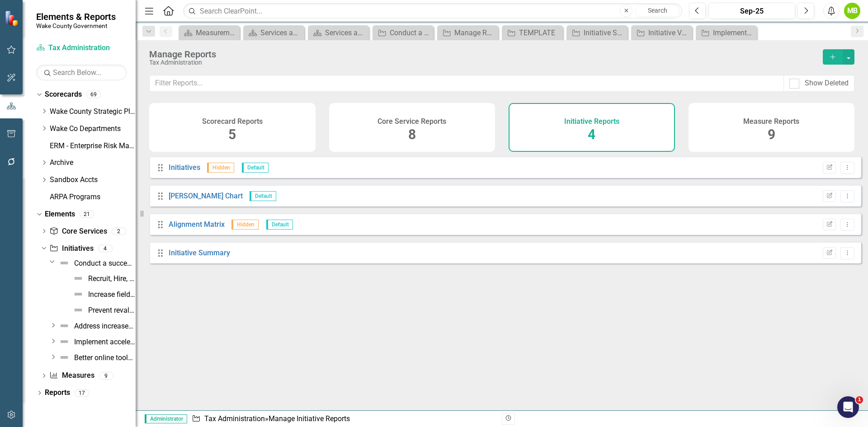
click at [830, 59] on icon "Add" at bounding box center [833, 57] width 8 height 6
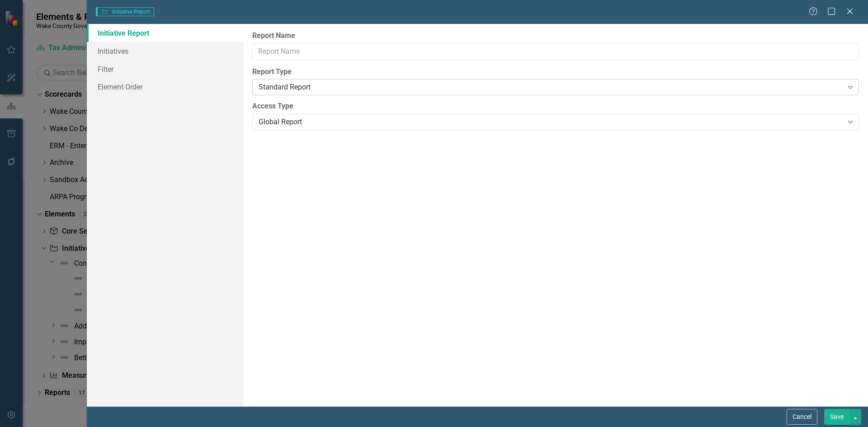
click at [292, 94] on div "Standard Report Expand" at bounding box center [555, 87] width 607 height 16
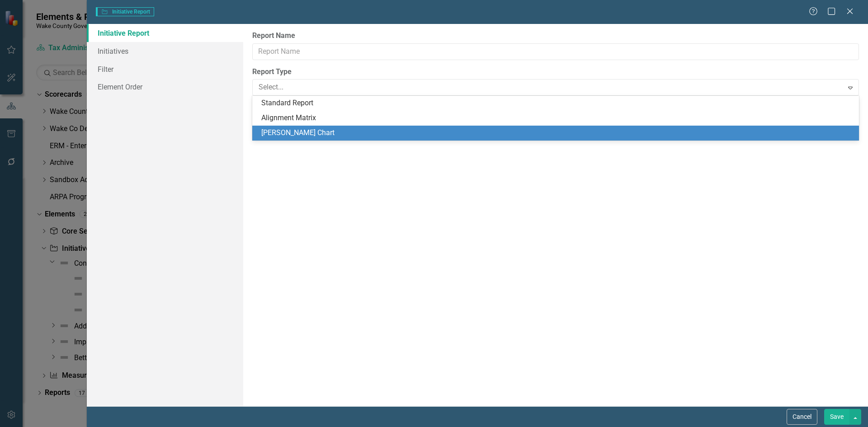
click at [295, 178] on div "Report Name Report Type 3 results available. Use Up and Down to choose options,…" at bounding box center [555, 215] width 625 height 383
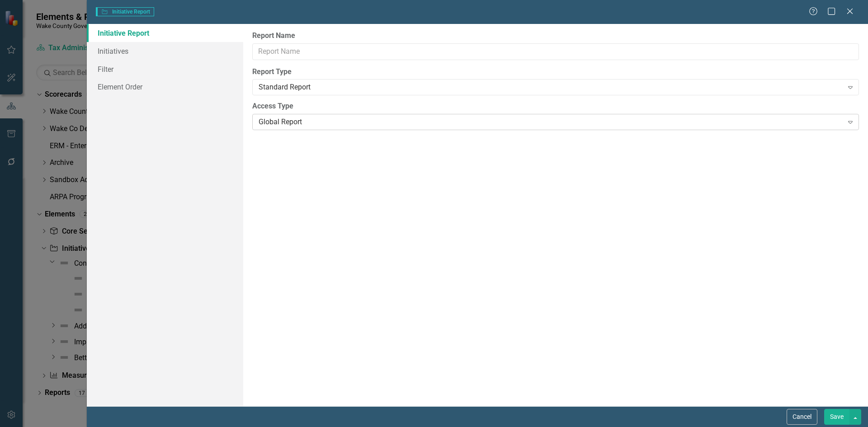
click at [288, 123] on div "Global Report" at bounding box center [551, 122] width 585 height 10
click at [296, 86] on div "Standard Report" at bounding box center [551, 87] width 585 height 10
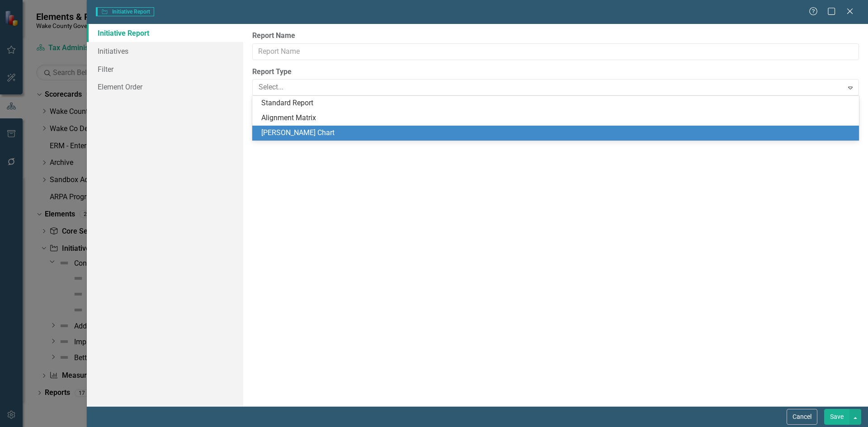
click at [287, 184] on div "Report Name Report Type 3 results available. Use Up and Down to choose options,…" at bounding box center [555, 215] width 625 height 383
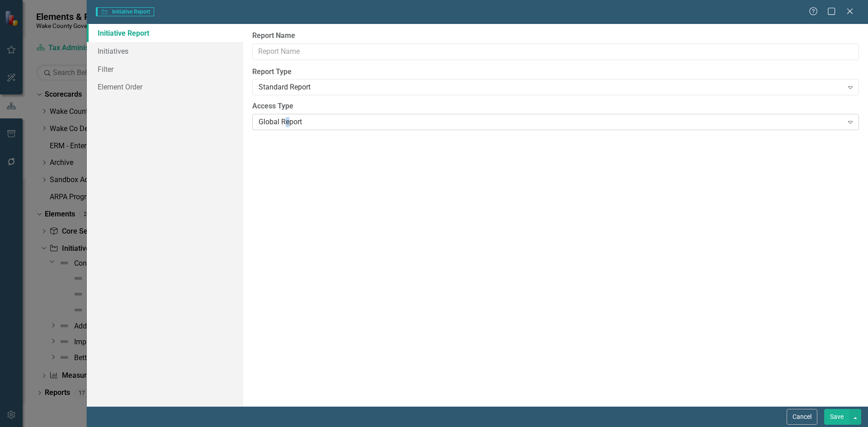
click at [330, 119] on div "Global Report" at bounding box center [551, 122] width 585 height 10
click at [793, 415] on button "Cancel" at bounding box center [802, 417] width 31 height 16
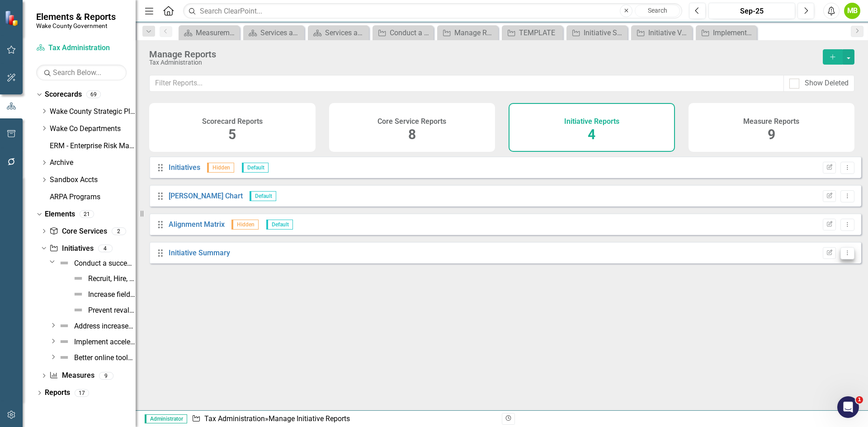
click at [846, 260] on button "Dropdown Menu" at bounding box center [848, 253] width 14 height 12
click at [810, 311] on link "Copy Duplicate Report" at bounding box center [810, 308] width 75 height 17
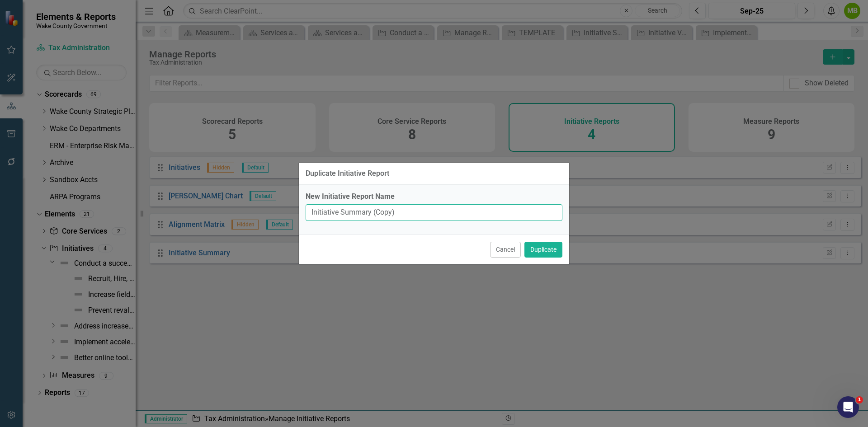
drag, startPoint x: 368, startPoint y: 209, endPoint x: 373, endPoint y: 209, distance: 5.0
click at [373, 209] on input "Initiative Summary (Copy)" at bounding box center [434, 212] width 257 height 17
type input "Initiative Summary -CMO"
click at [543, 248] on button "Duplicate" at bounding box center [544, 250] width 38 height 16
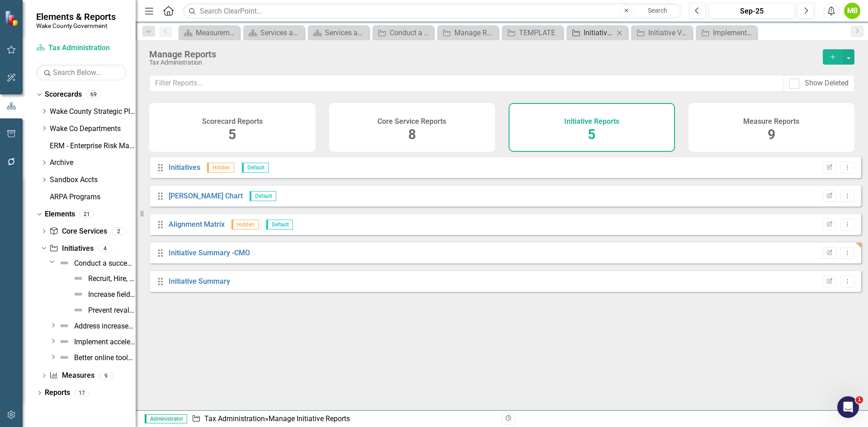
click at [598, 31] on div "Initiative Summary - CMO" at bounding box center [599, 32] width 30 height 11
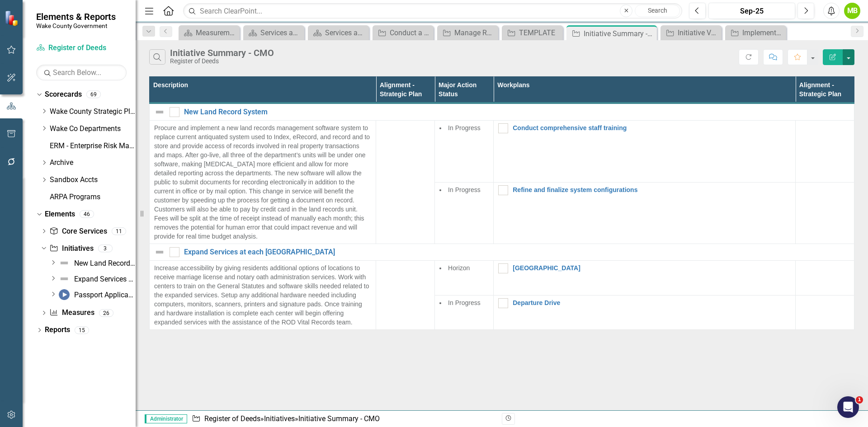
click at [850, 61] on button "button" at bounding box center [849, 57] width 12 height 16
click at [837, 69] on link "Edit Report Edit Report" at bounding box center [818, 74] width 71 height 17
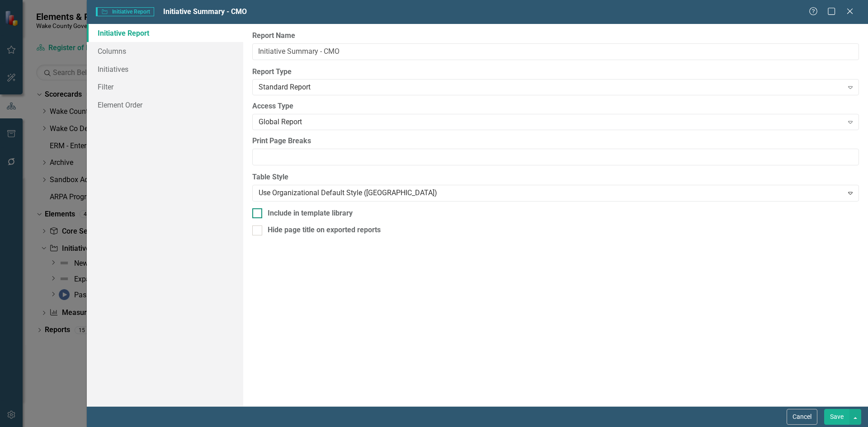
click at [284, 216] on div "Include in template library" at bounding box center [310, 213] width 85 height 10
click at [258, 214] on input "Include in template library" at bounding box center [255, 211] width 6 height 6
checkbox input "true"
click at [838, 417] on button "Save" at bounding box center [837, 417] width 25 height 16
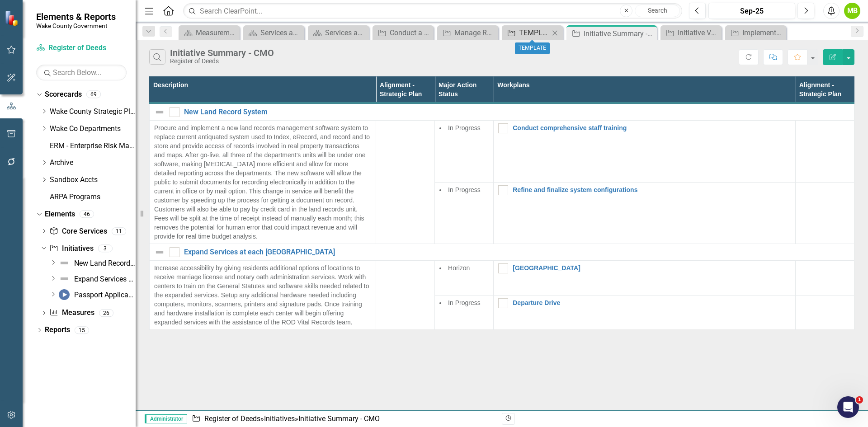
click at [532, 35] on div "TEMPLATE" at bounding box center [534, 32] width 30 height 11
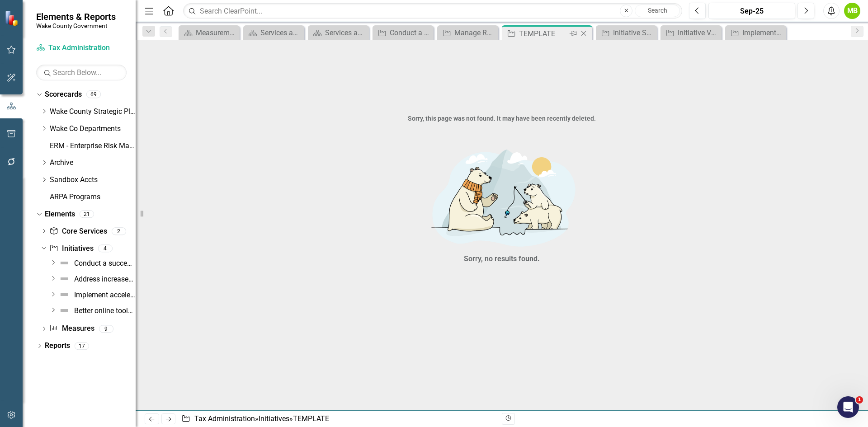
click at [585, 33] on icon "Close" at bounding box center [583, 33] width 9 height 7
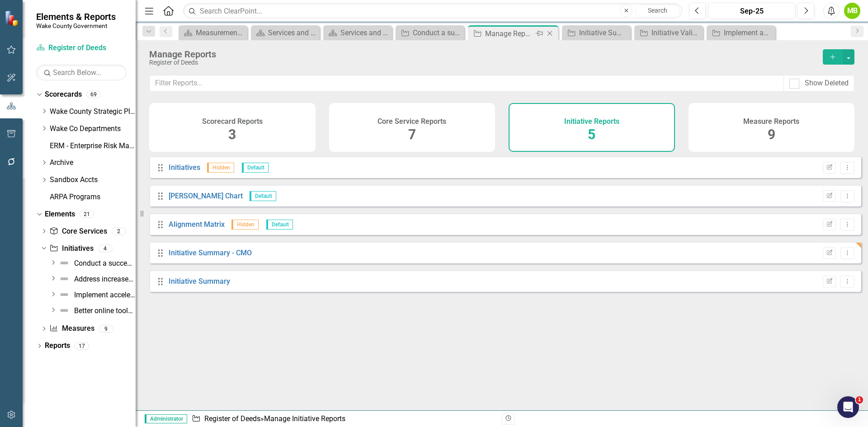
click at [503, 33] on div "Manage Reports" at bounding box center [509, 33] width 48 height 11
click at [550, 35] on icon "Close" at bounding box center [549, 33] width 9 height 7
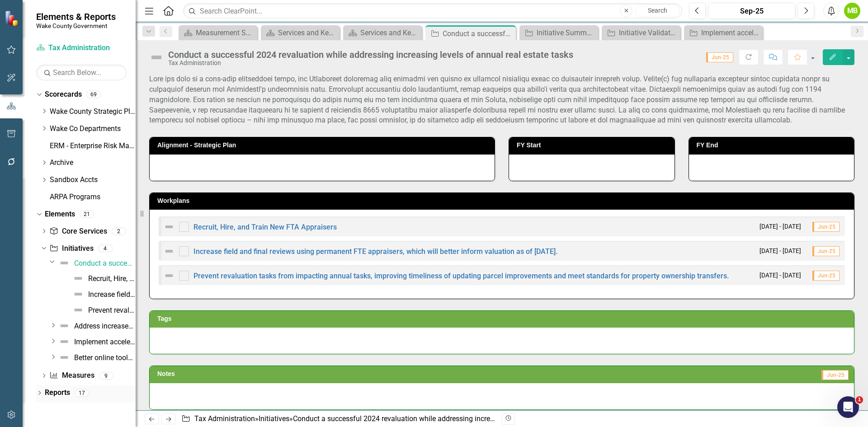
click at [58, 393] on link "Reports" at bounding box center [57, 393] width 25 height 10
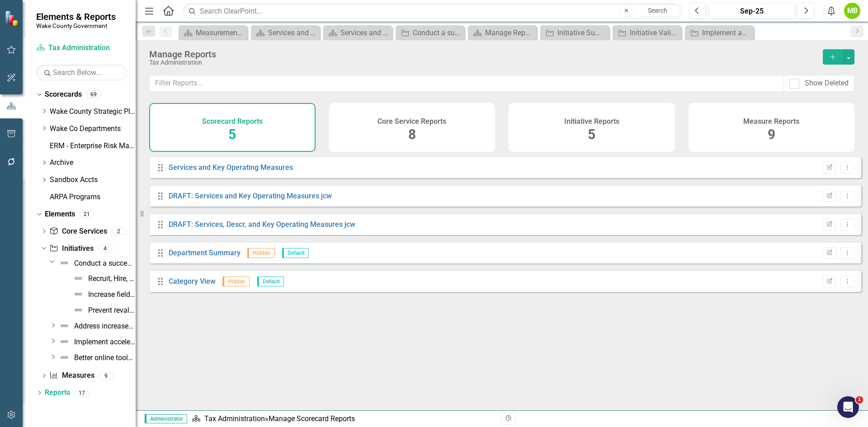
click at [524, 119] on div "Initiative Reports 5" at bounding box center [592, 127] width 166 height 49
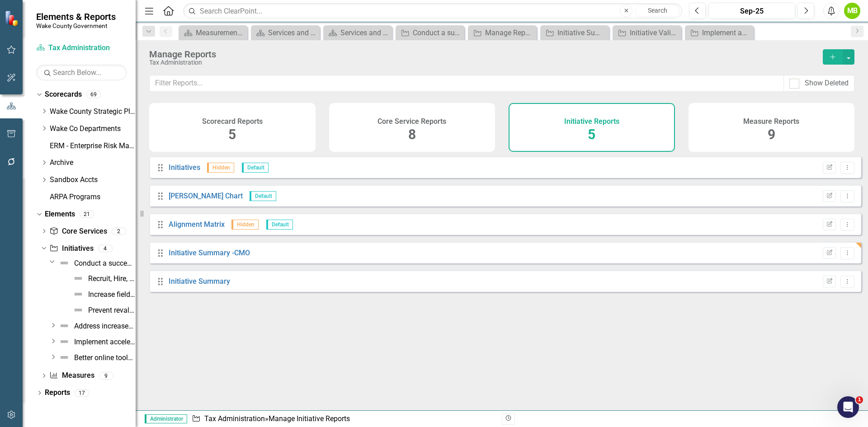
click at [827, 57] on button "Add" at bounding box center [833, 56] width 20 height 15
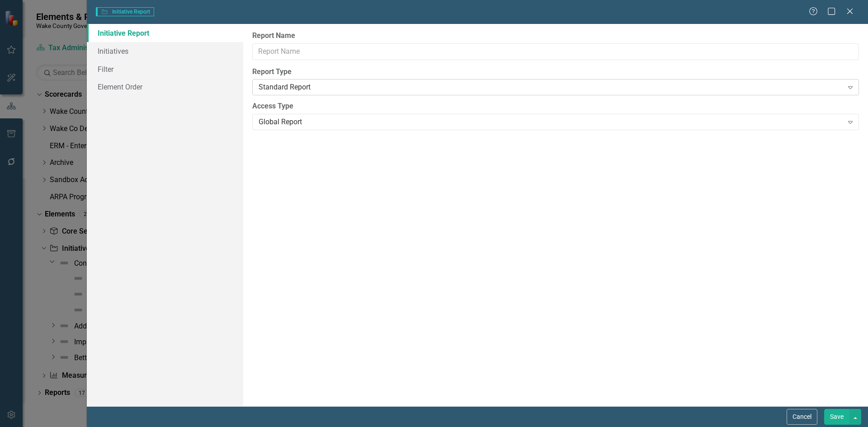
click at [358, 92] on div "Standard Report" at bounding box center [551, 87] width 585 height 10
click at [141, 55] on link "Initiatives" at bounding box center [165, 51] width 156 height 18
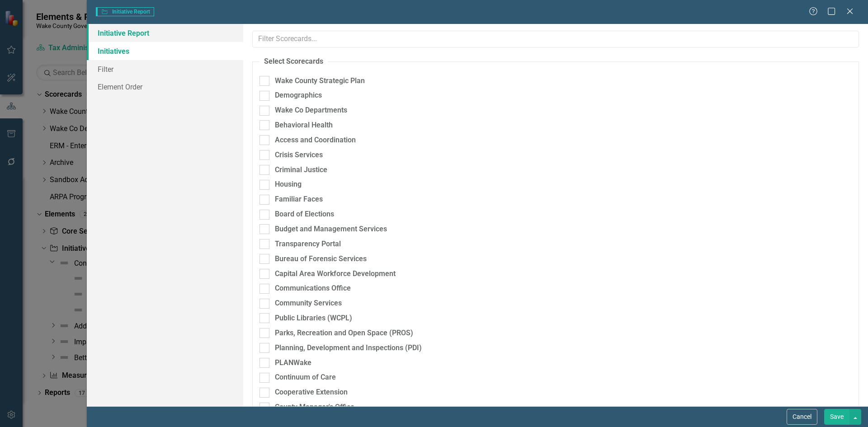
click at [148, 37] on link "Initiative Report" at bounding box center [165, 33] width 156 height 18
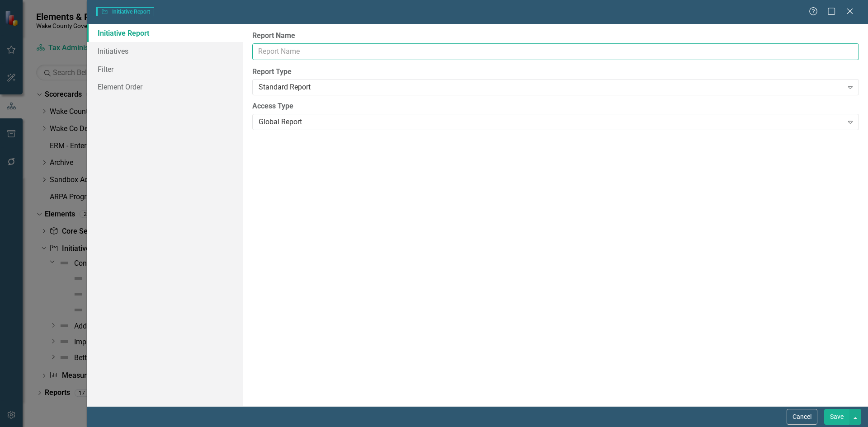
click at [293, 50] on input "Report Name" at bounding box center [555, 51] width 607 height 17
click at [791, 417] on button "Cancel" at bounding box center [802, 417] width 31 height 16
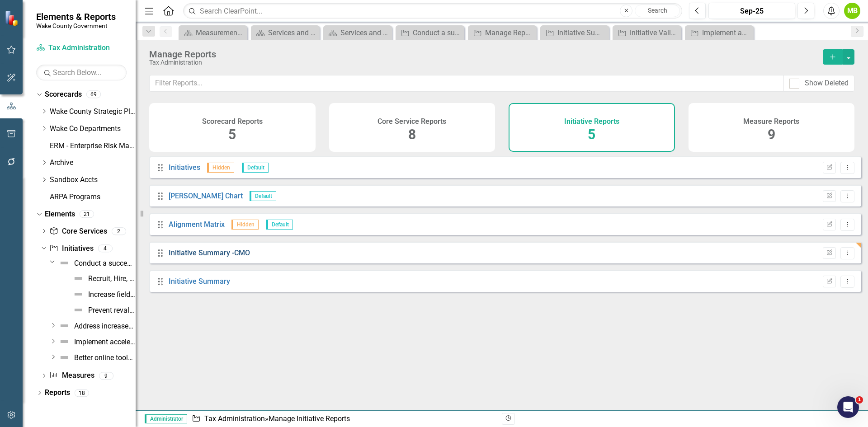
click at [228, 257] on link "Initiative Summary -CMO" at bounding box center [209, 253] width 81 height 9
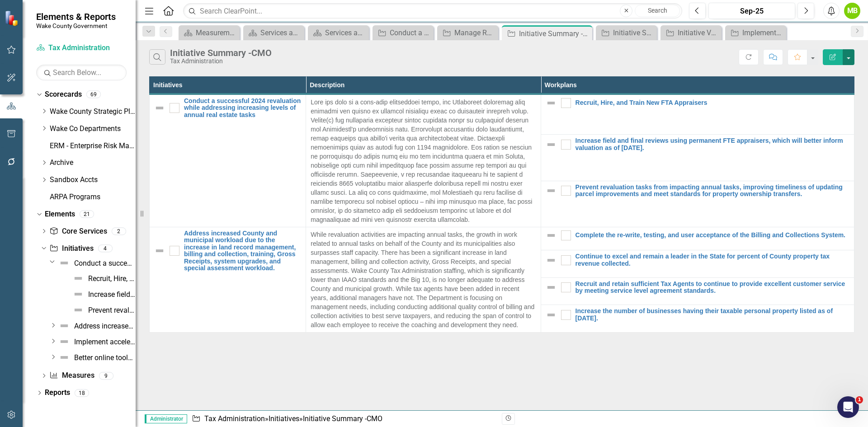
click at [850, 55] on button "button" at bounding box center [849, 57] width 12 height 16
click at [834, 71] on link "Edit Report Edit Report" at bounding box center [818, 74] width 71 height 17
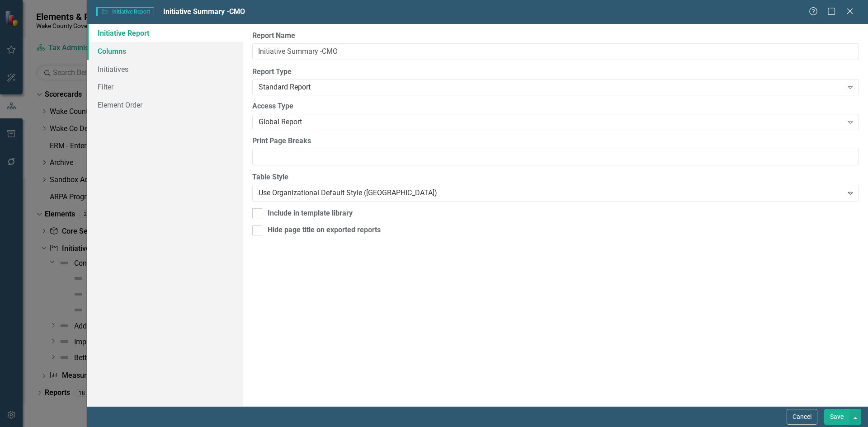
click at [127, 55] on link "Columns" at bounding box center [165, 51] width 156 height 18
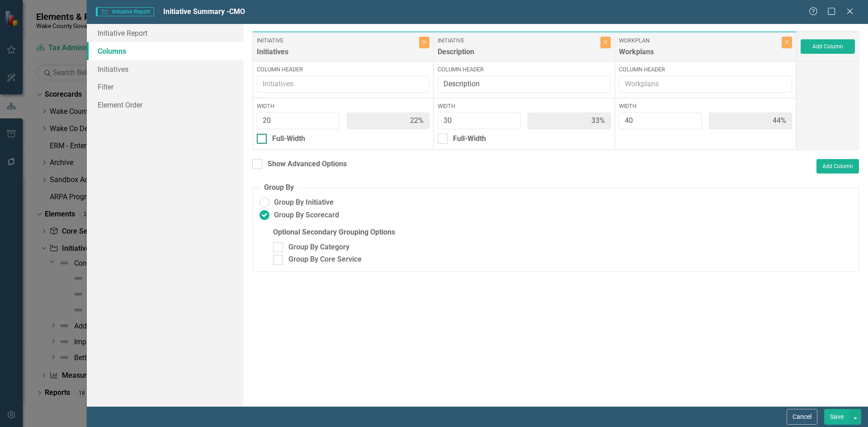
click at [260, 139] on input "Full-Width" at bounding box center [260, 137] width 6 height 6
checkbox input "true"
type input "100%"
type input "43%"
type input "57%"
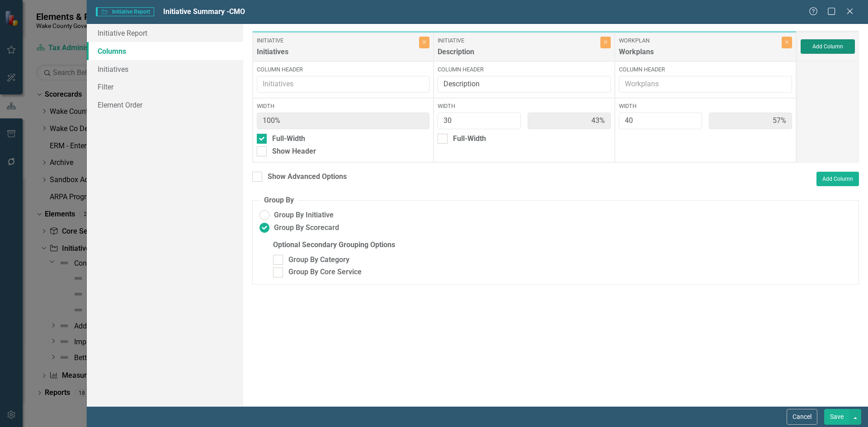
click at [831, 48] on button "Add Column" at bounding box center [828, 46] width 54 height 14
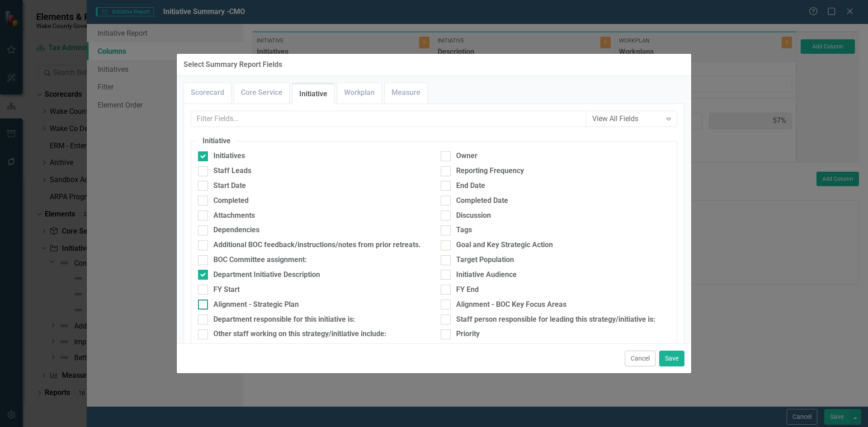
click at [234, 308] on div "Alignment - Strategic Plan" at bounding box center [255, 305] width 85 height 10
click at [204, 306] on input "Alignment - Strategic Plan" at bounding box center [201, 303] width 6 height 6
checkbox input "true"
click at [674, 359] on button "Save" at bounding box center [671, 359] width 25 height 16
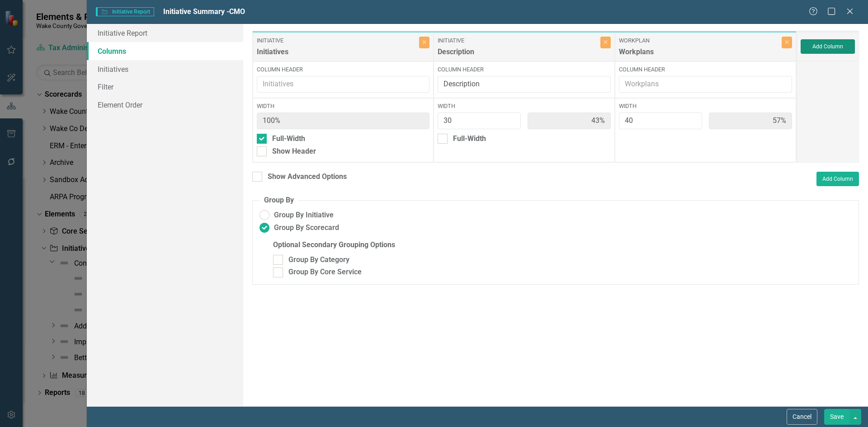
type input "42%"
type input "56%"
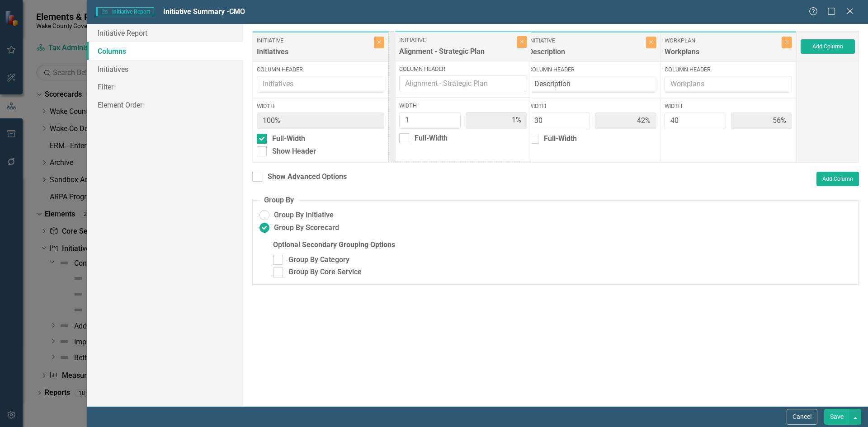
drag, startPoint x: 709, startPoint y: 52, endPoint x: 444, endPoint y: 51, distance: 265.0
click at [444, 51] on div "Initiative Initiatives Close Column Header Width 100% Full-Width Show Header In…" at bounding box center [524, 97] width 545 height 132
click at [833, 49] on button "Add Column" at bounding box center [828, 46] width 54 height 14
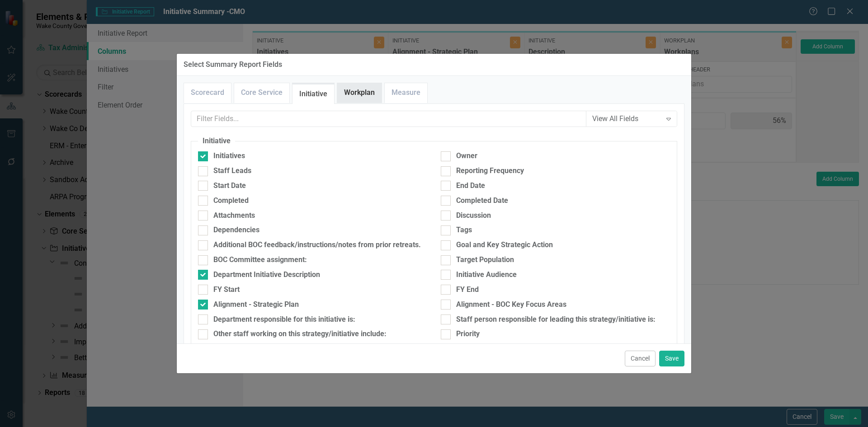
click at [350, 92] on link "Workplan" at bounding box center [359, 92] width 44 height 19
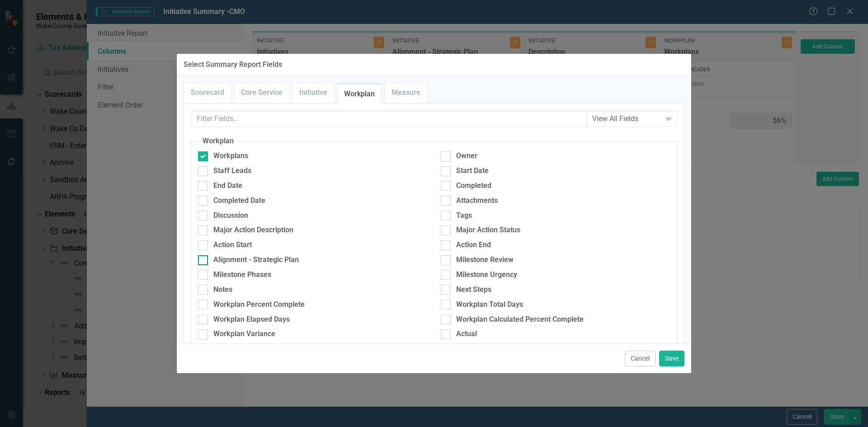
click at [270, 259] on div "Alignment - Strategic Plan" at bounding box center [255, 260] width 85 height 10
click at [204, 259] on input "Alignment - Strategic Plan" at bounding box center [201, 259] width 6 height 6
checkbox input "true"
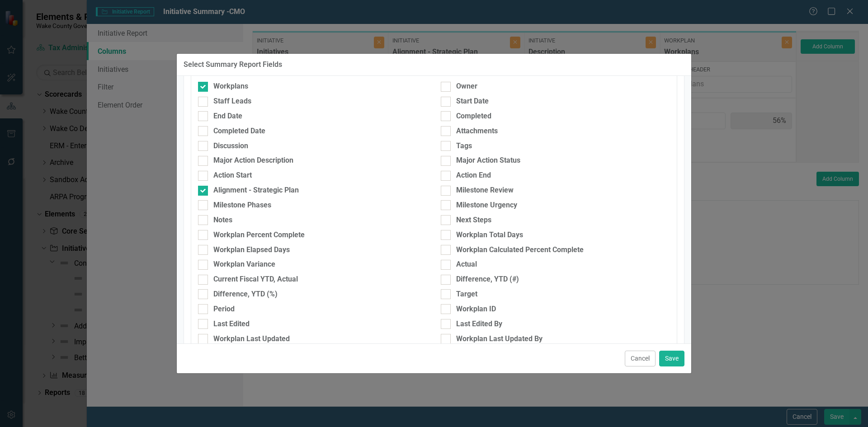
scroll to position [91, 0]
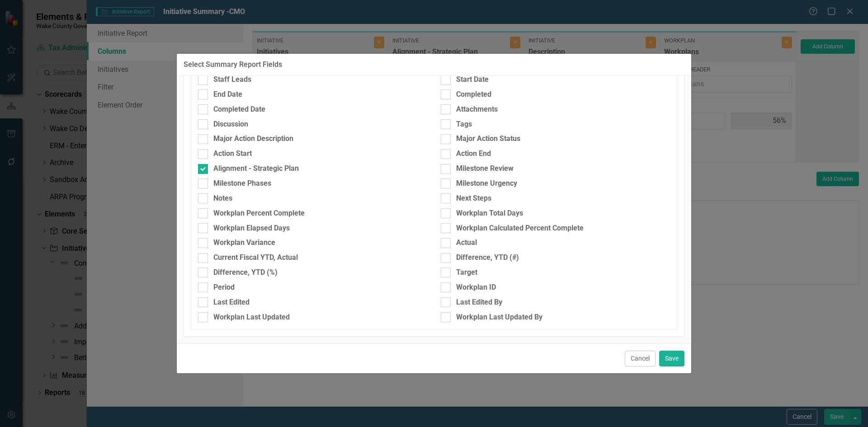
drag, startPoint x: 477, startPoint y: 135, endPoint x: 518, endPoint y: 189, distance: 67.8
click at [477, 135] on div "Major Action Status" at bounding box center [488, 139] width 64 height 10
click at [447, 135] on input "Major Action Status" at bounding box center [444, 137] width 6 height 6
checkbox input "true"
click at [663, 356] on button "Save" at bounding box center [671, 359] width 25 height 16
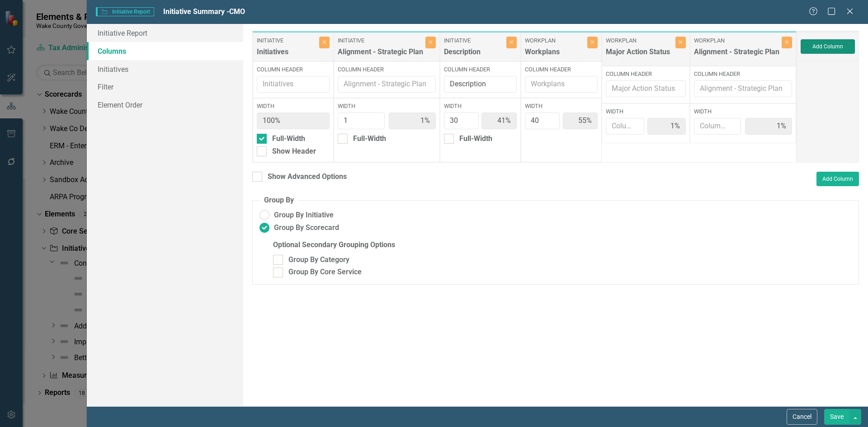
type input "41%"
type input "55%"
type input "1"
drag, startPoint x: 643, startPoint y: 50, endPoint x: 568, endPoint y: 49, distance: 75.5
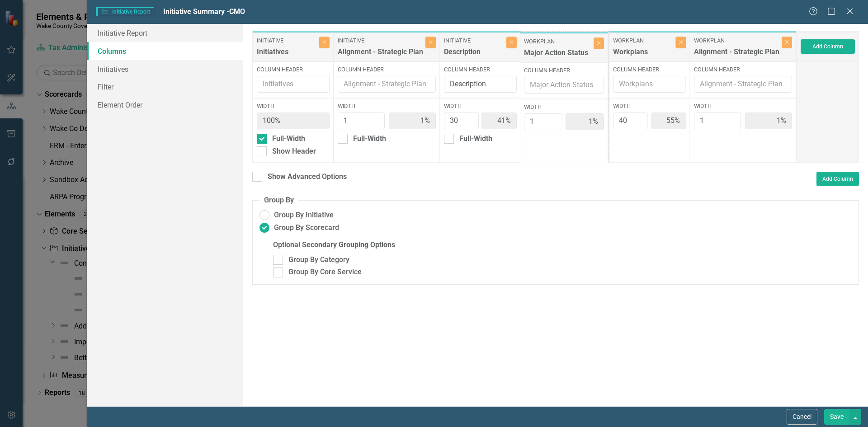
click at [568, 49] on div "Initiative Initiatives Close Column Header Width 100% Full-Width Show Header In…" at bounding box center [524, 97] width 545 height 132
click at [842, 422] on button "Save" at bounding box center [837, 417] width 25 height 16
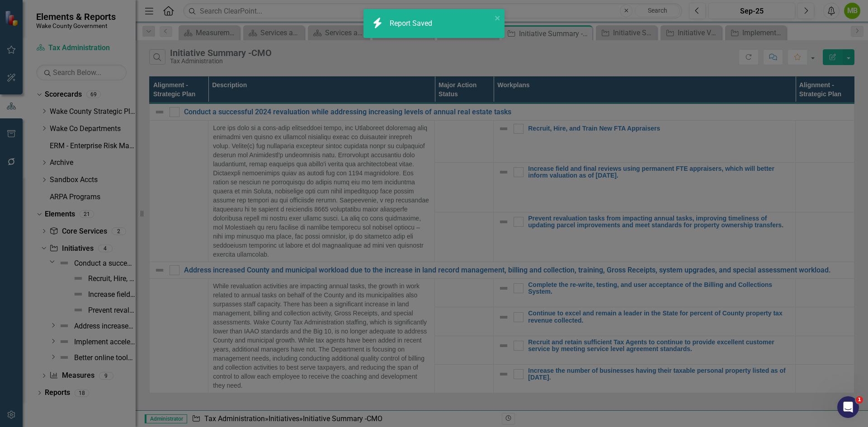
radio input "false"
radio input "true"
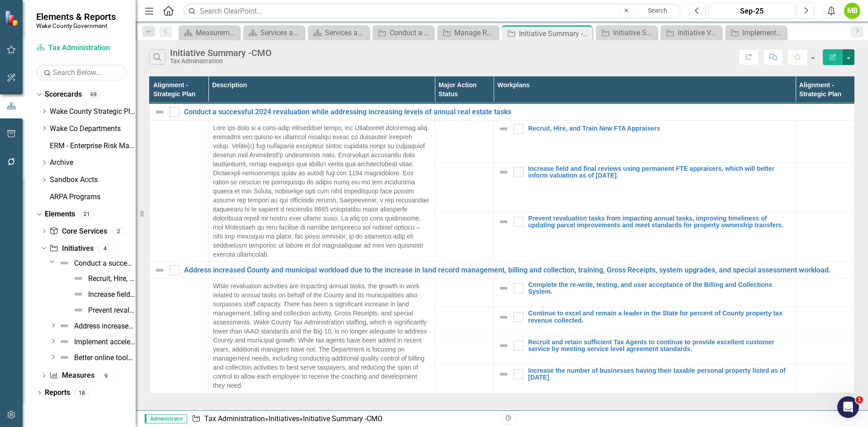
click at [853, 61] on button "button" at bounding box center [849, 57] width 12 height 16
click at [808, 76] on link "Edit Report Edit Report" at bounding box center [818, 74] width 71 height 17
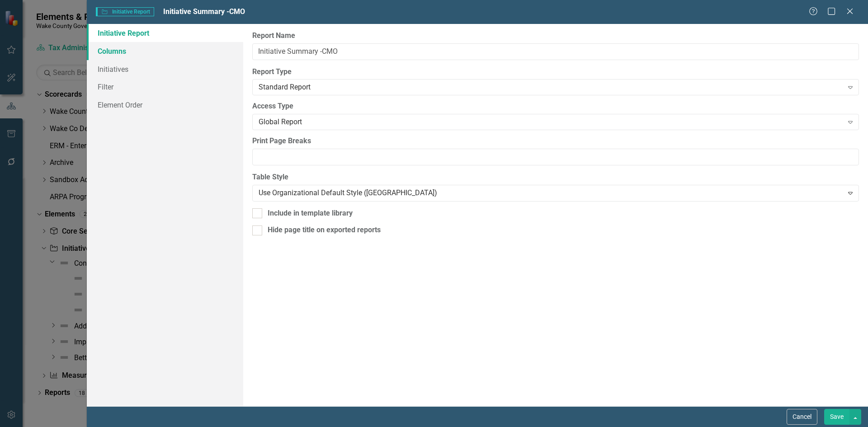
click at [136, 52] on link "Columns" at bounding box center [165, 51] width 156 height 18
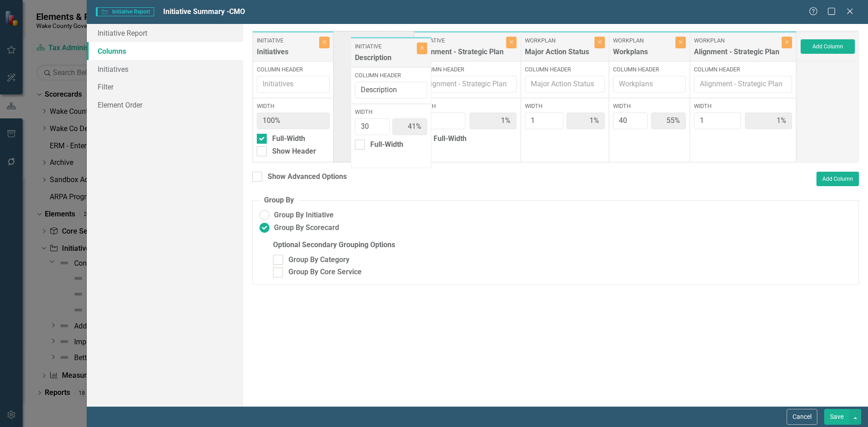
drag, startPoint x: 463, startPoint y: 52, endPoint x: 374, endPoint y: 58, distance: 89.3
click at [374, 58] on div "Initiative Initiatives Close Column Header Width 100% Full-Width Show Header In…" at bounding box center [524, 97] width 545 height 132
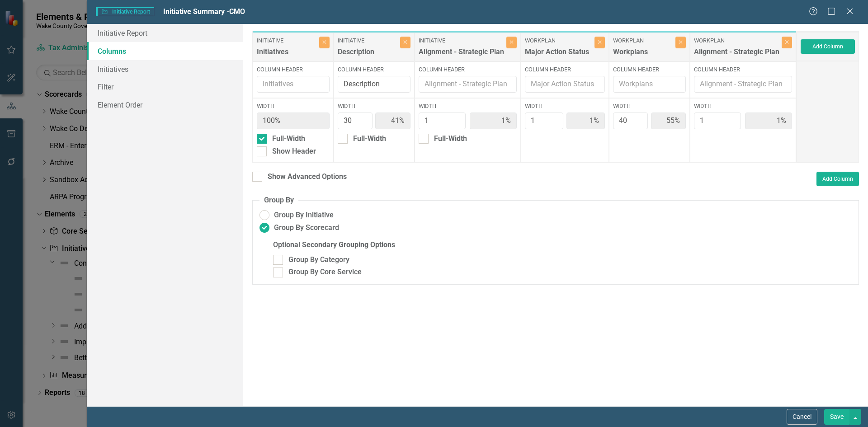
click at [834, 417] on button "Save" at bounding box center [837, 417] width 25 height 16
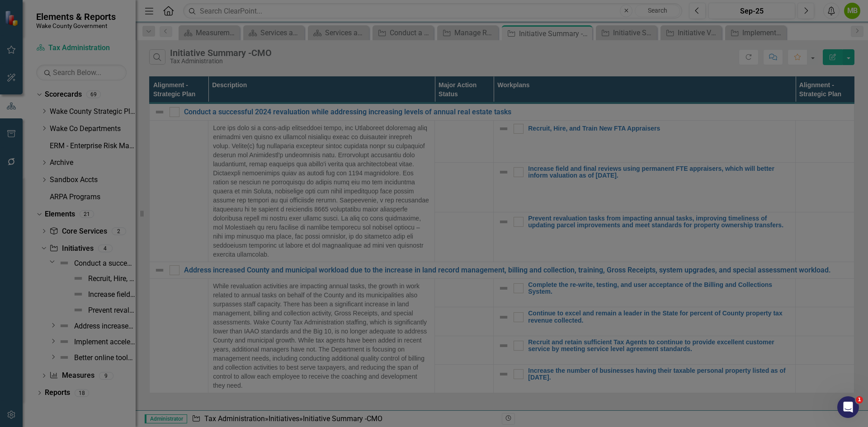
radio input "false"
radio input "true"
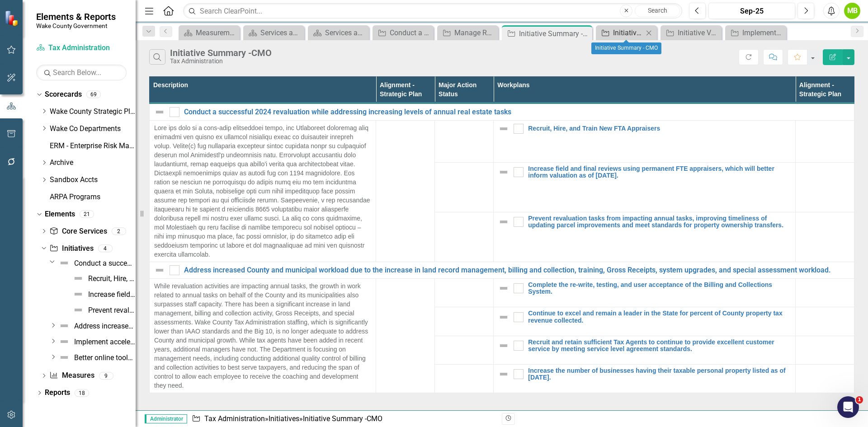
click at [622, 35] on div "Initiative Summary - CMO" at bounding box center [628, 32] width 30 height 11
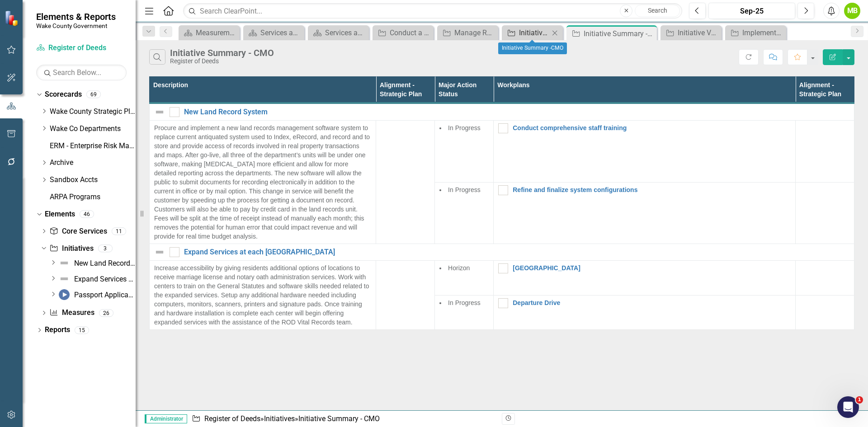
click at [529, 30] on div "Initiative Summary -CMO" at bounding box center [534, 32] width 30 height 11
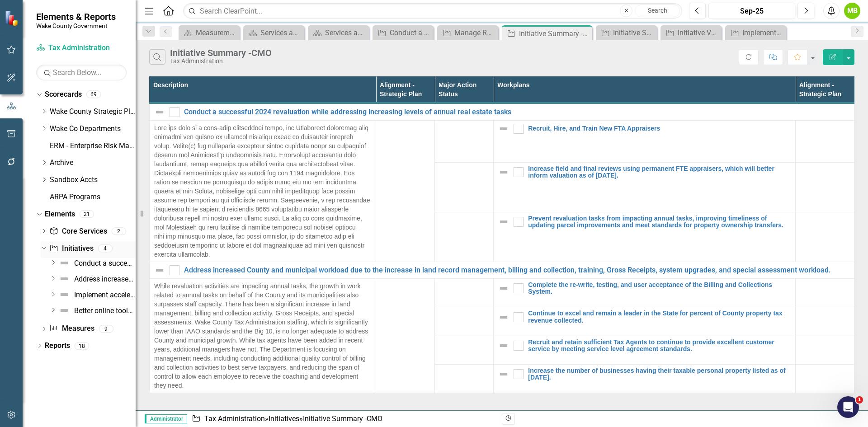
drag, startPoint x: 61, startPoint y: 245, endPoint x: 70, endPoint y: 244, distance: 9.1
click at [61, 245] on link "Initiative Initiatives" at bounding box center [71, 249] width 44 height 10
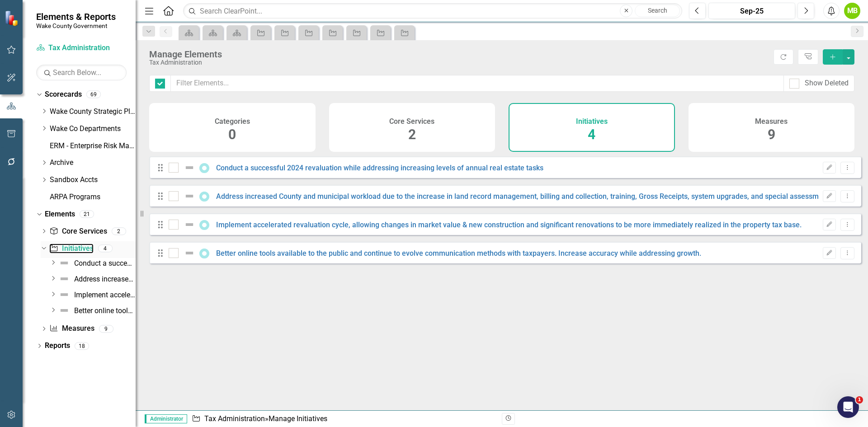
checkbox input "false"
click at [844, 171] on icon "Dropdown Menu" at bounding box center [848, 168] width 8 height 6
click at [801, 235] on link "Trash Delete Initiative" at bounding box center [807, 240] width 81 height 17
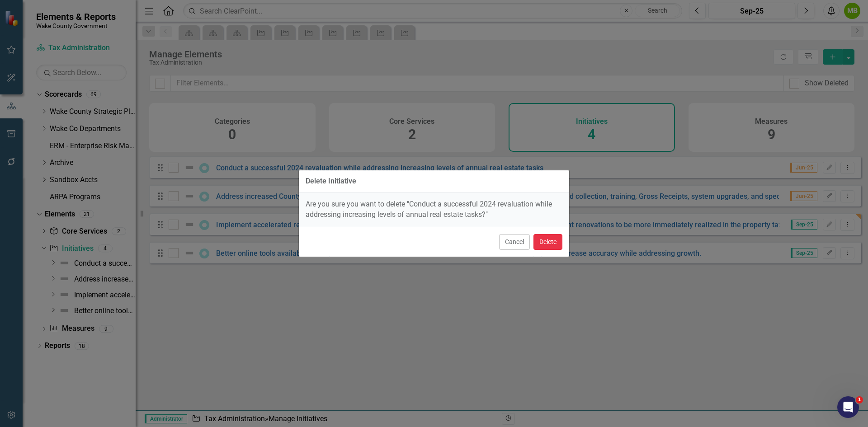
click at [538, 242] on button "Delete" at bounding box center [548, 242] width 29 height 16
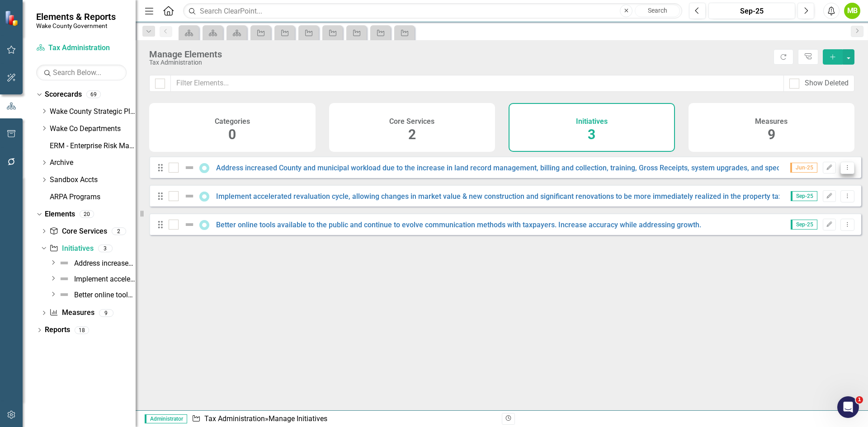
click at [847, 174] on button "Dropdown Menu" at bounding box center [848, 168] width 14 height 12
click at [810, 237] on link "Trash Delete Initiative" at bounding box center [807, 240] width 81 height 17
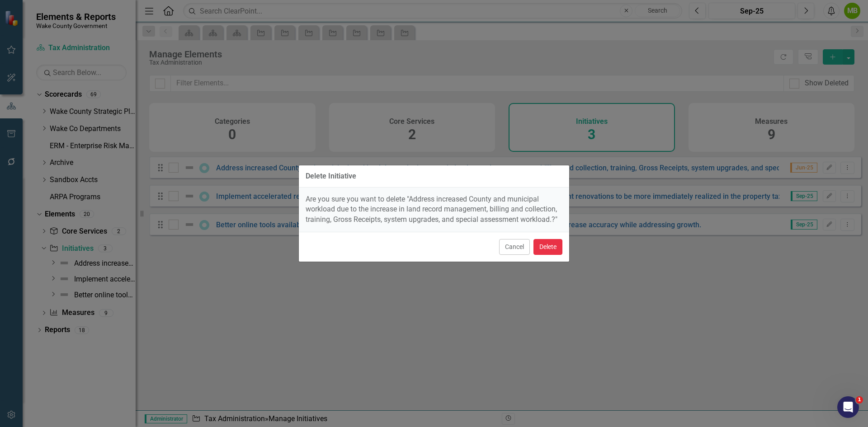
click at [560, 250] on button "Delete" at bounding box center [548, 247] width 29 height 16
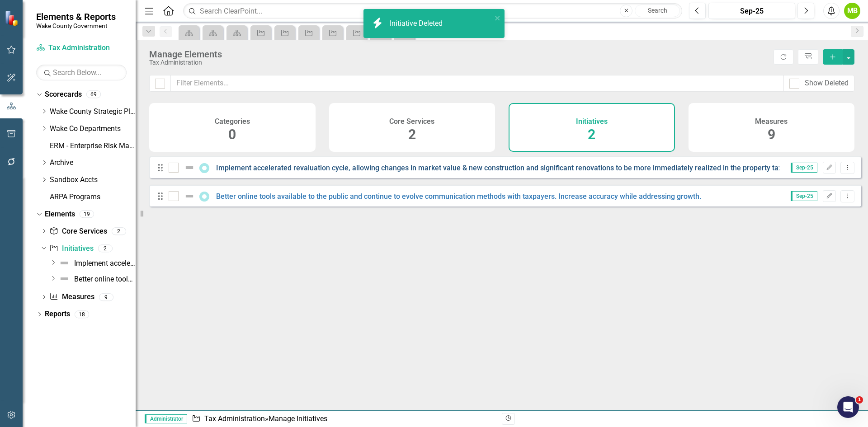
click at [494, 171] on link "Implement accelerated revaluation cycle, allowing changes in market value & new…" at bounding box center [509, 168] width 586 height 9
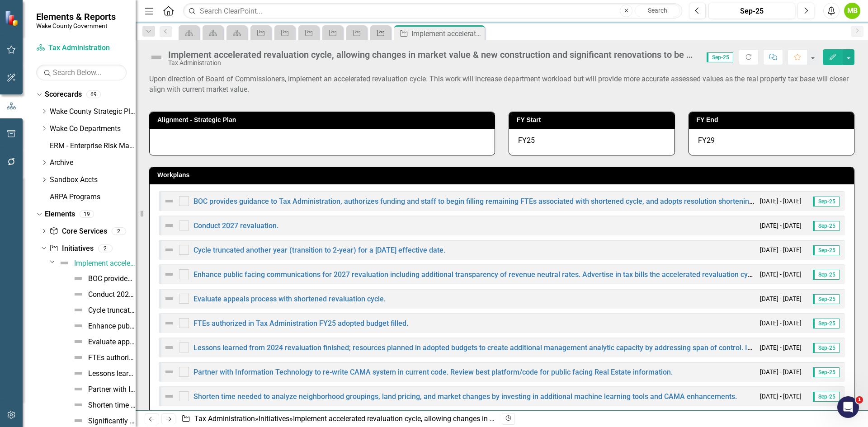
click at [383, 29] on icon "Initiative" at bounding box center [380, 32] width 9 height 7
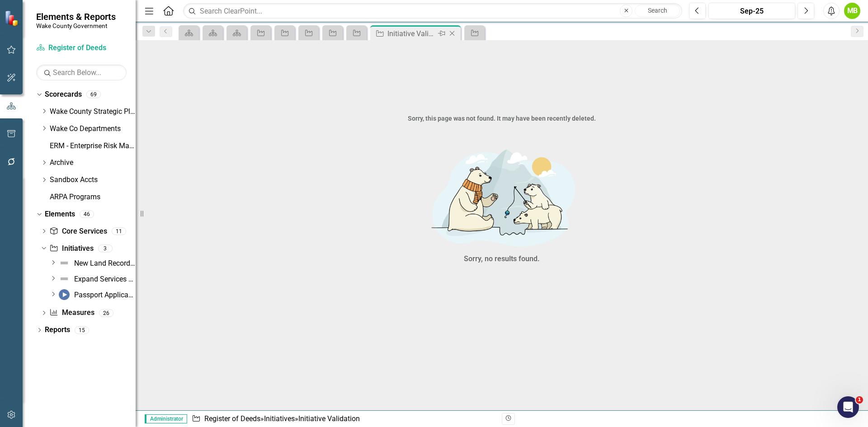
click at [455, 34] on icon "Close" at bounding box center [452, 33] width 9 height 7
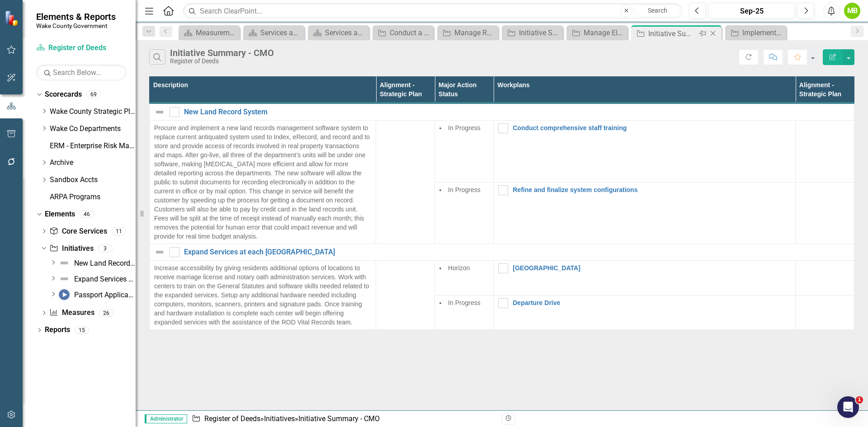
click at [712, 32] on icon "Close" at bounding box center [713, 33] width 9 height 7
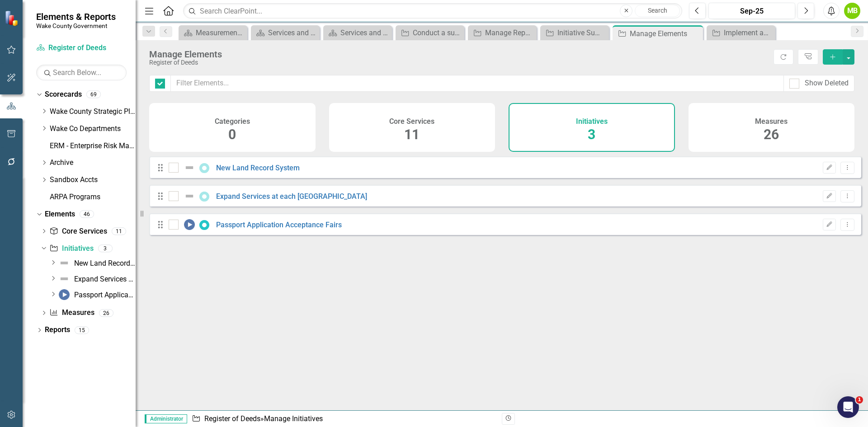
checkbox input "false"
click at [560, 29] on div "Initiative Summary -CMO" at bounding box center [577, 32] width 38 height 11
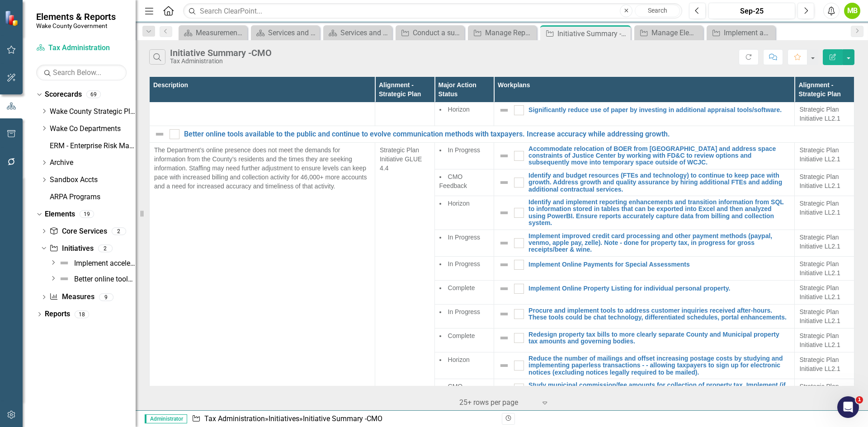
scroll to position [281, 0]
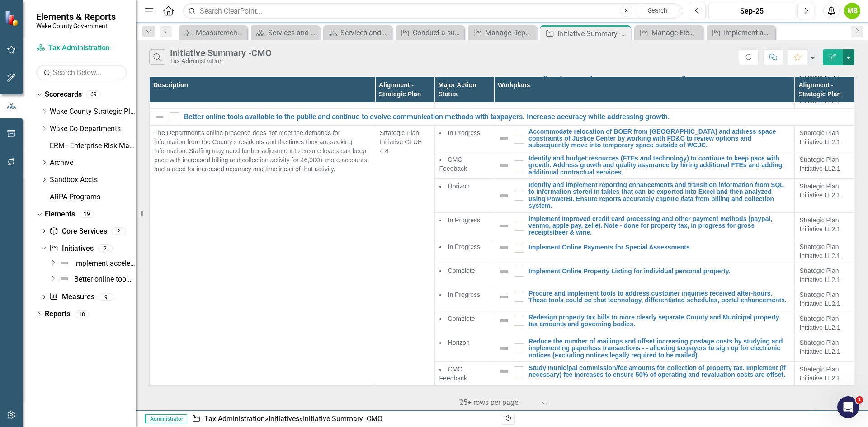
click at [846, 55] on button "button" at bounding box center [849, 57] width 12 height 16
click at [824, 79] on link "Edit Report Edit Report" at bounding box center [818, 74] width 71 height 17
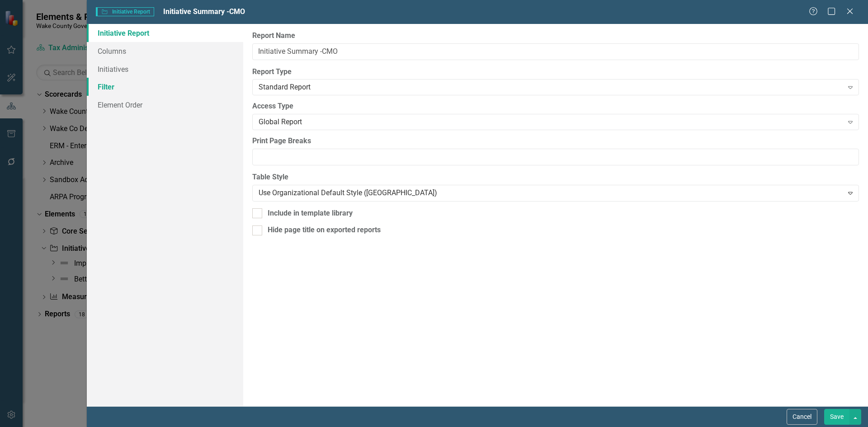
click at [118, 88] on link "Filter" at bounding box center [165, 87] width 156 height 18
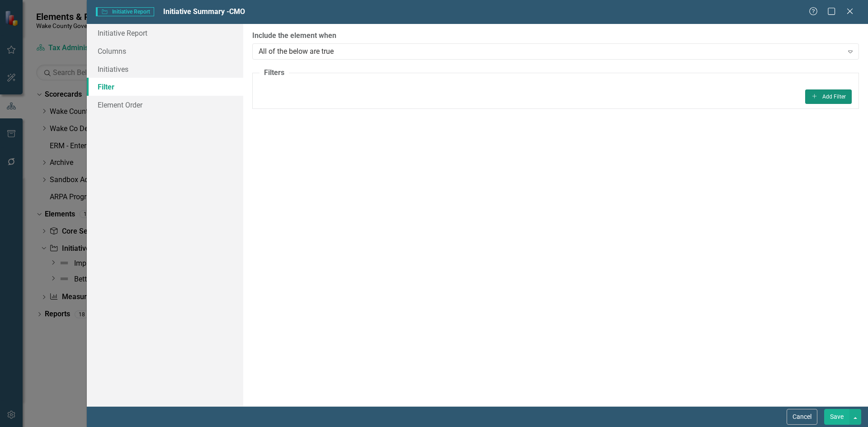
click at [825, 97] on button "Add Add Filter" at bounding box center [829, 97] width 47 height 14
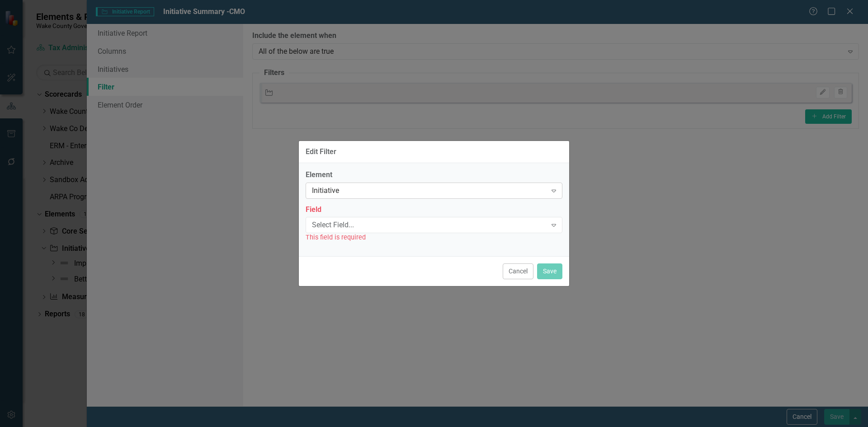
click at [374, 190] on div "Initiative" at bounding box center [429, 190] width 235 height 10
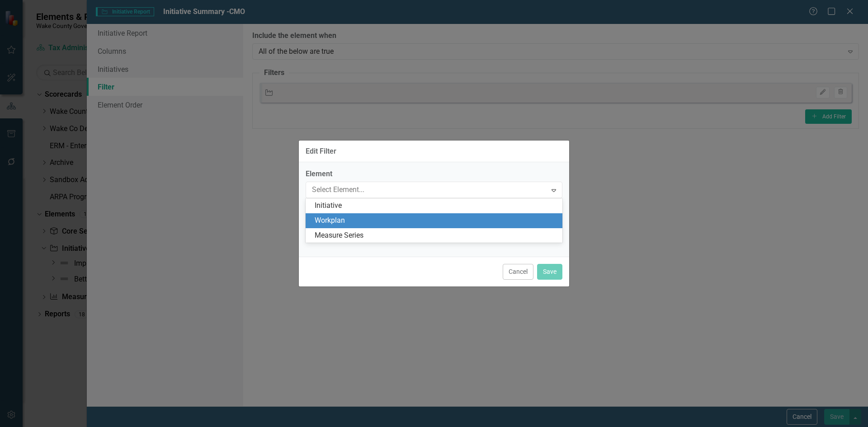
click at [365, 219] on div "Workplan" at bounding box center [436, 221] width 242 height 10
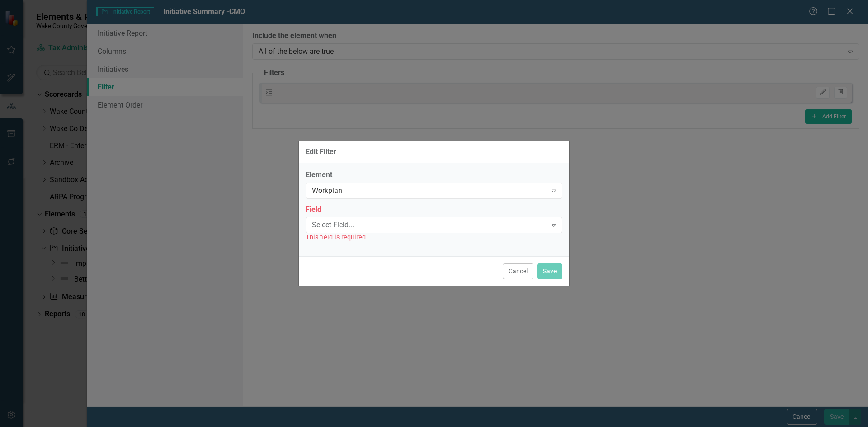
click at [378, 226] on div "Select Field..." at bounding box center [429, 225] width 235 height 10
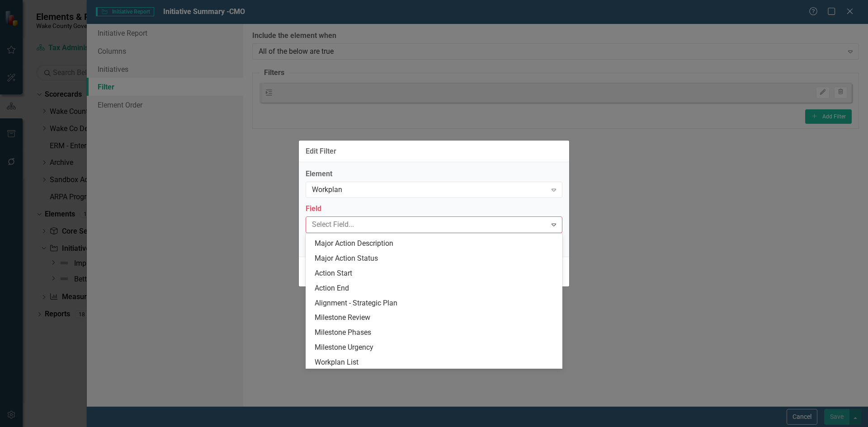
scroll to position [236, 0]
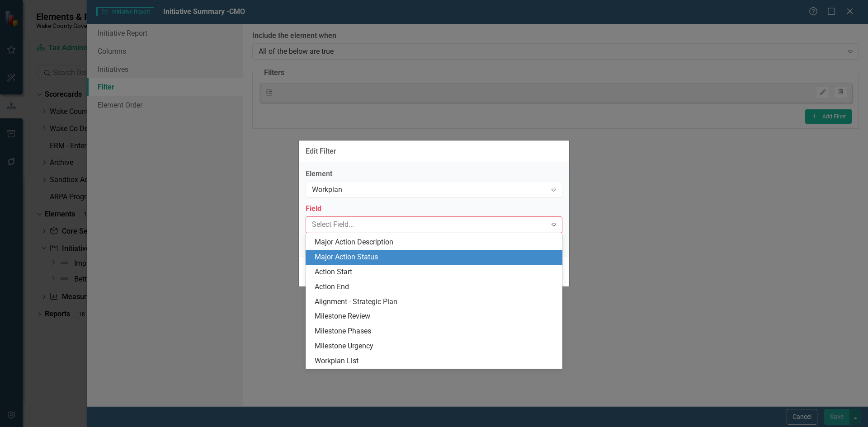
click at [368, 261] on div "Major Action Status" at bounding box center [436, 257] width 242 height 10
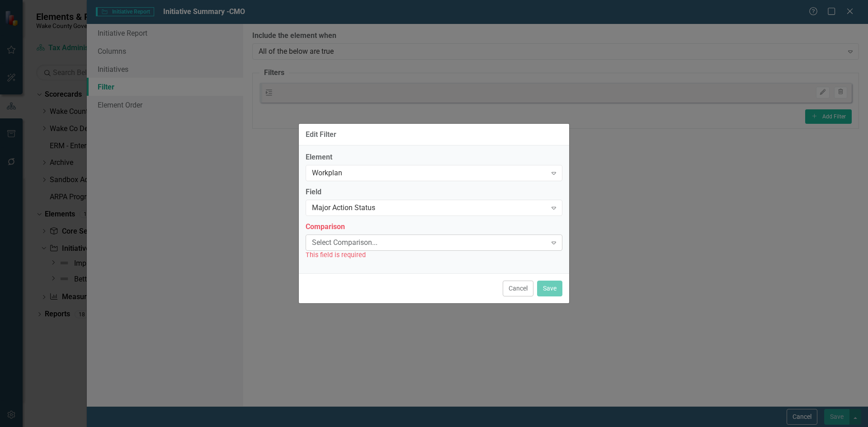
click at [356, 245] on div "Select Comparison..." at bounding box center [429, 242] width 235 height 10
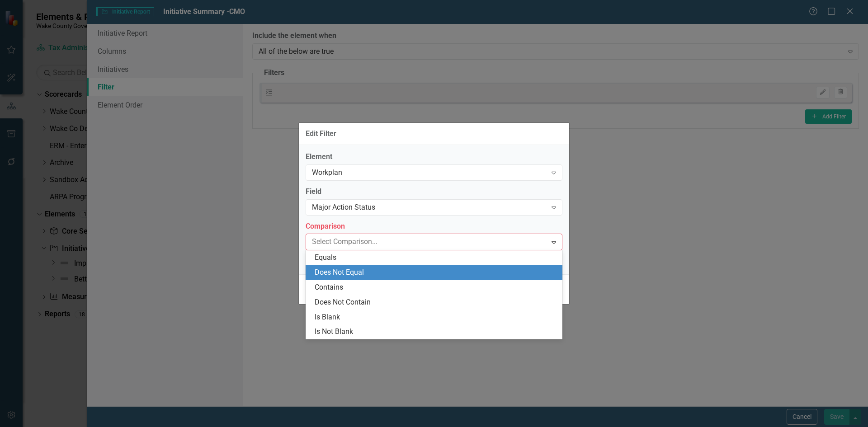
click at [363, 270] on div "Does Not Equal" at bounding box center [436, 273] width 242 height 10
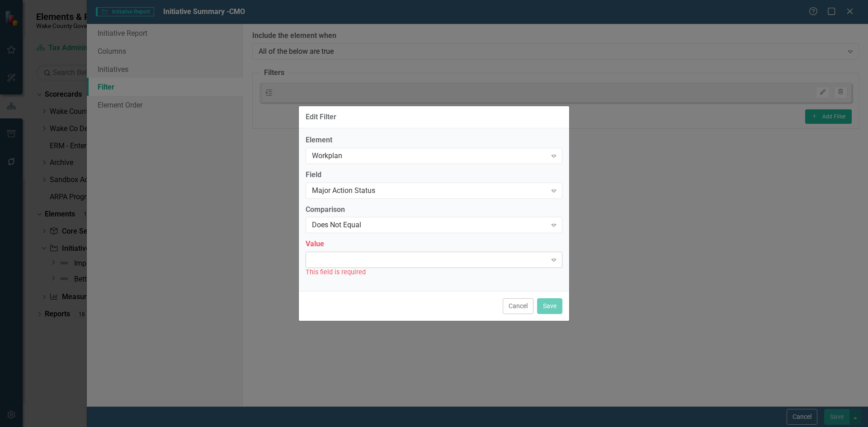
click at [374, 261] on div at bounding box center [427, 260] width 238 height 2
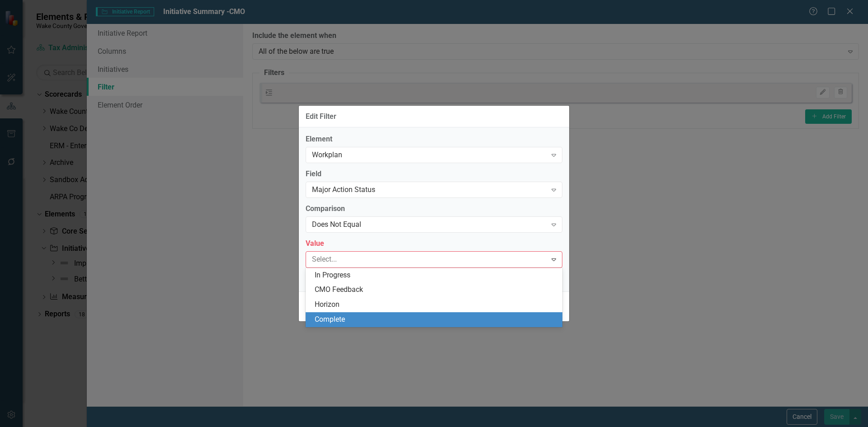
click at [380, 317] on div "Complete" at bounding box center [436, 320] width 242 height 10
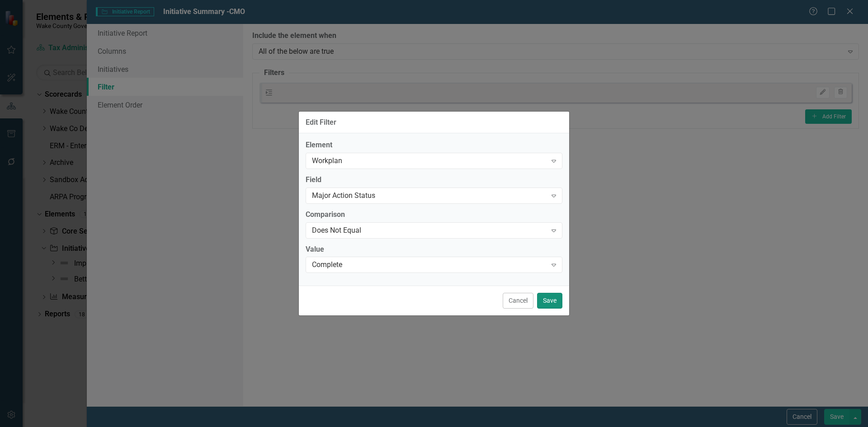
click at [554, 299] on button "Save" at bounding box center [549, 301] width 25 height 16
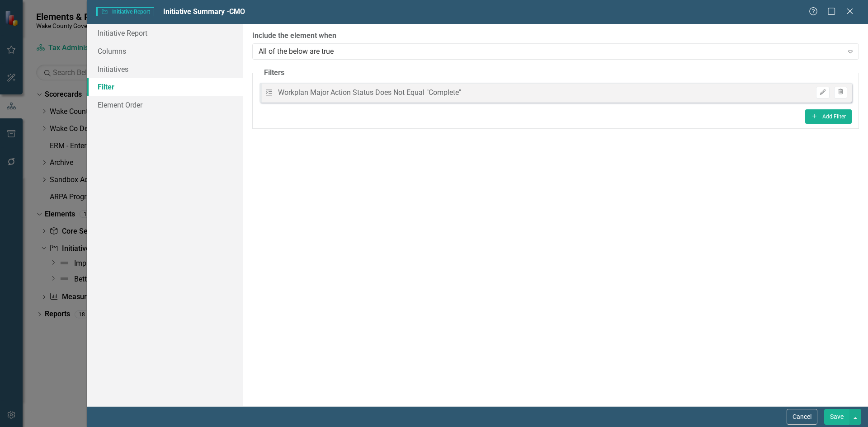
click at [827, 413] on button "Save" at bounding box center [837, 417] width 25 height 16
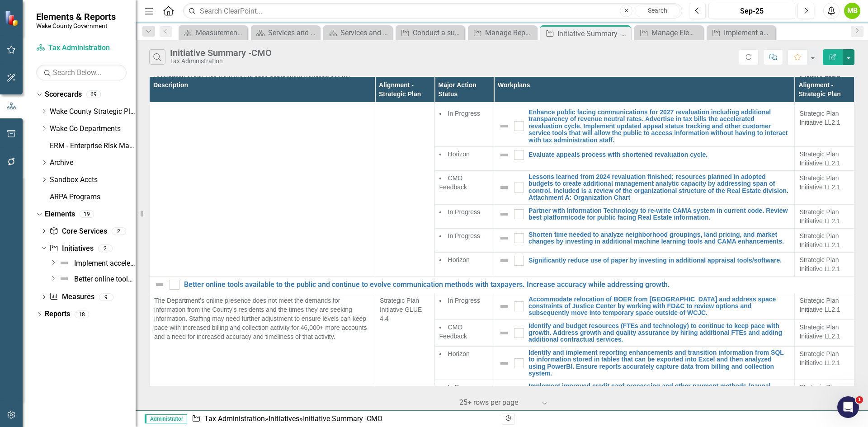
scroll to position [0, 0]
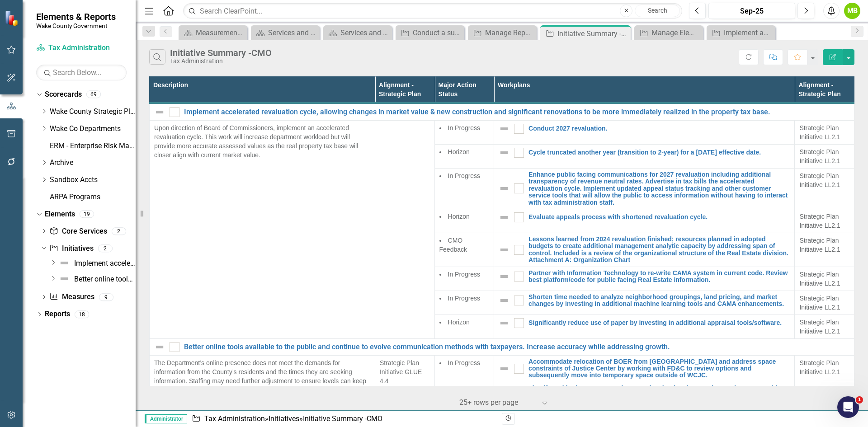
click at [480, 63] on div "Search Initiative Summary -CMO Tax Administration" at bounding box center [444, 56] width 590 height 15
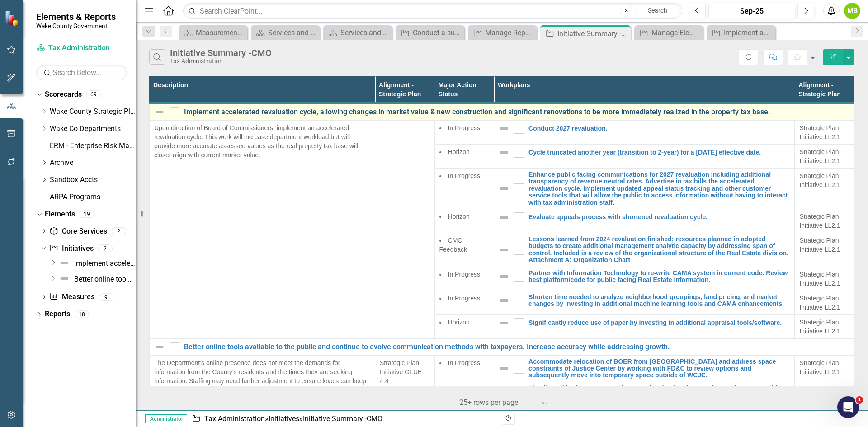
click at [314, 113] on link "Implement accelerated revaluation cycle, allowing changes in market value & new…" at bounding box center [517, 112] width 666 height 8
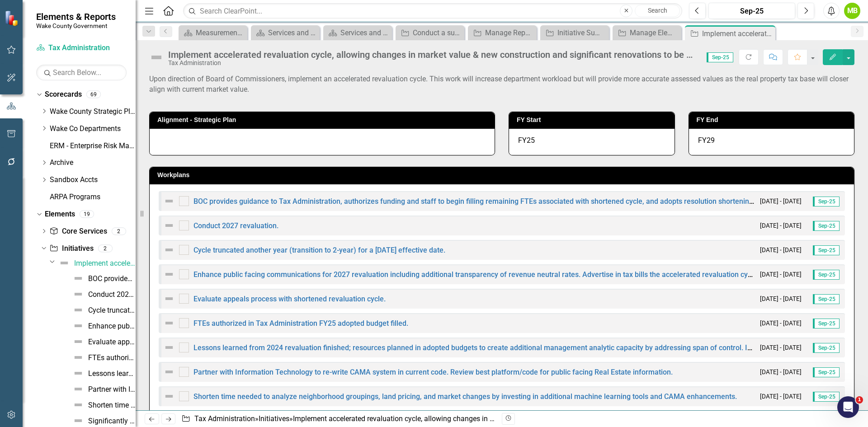
click at [856, 205] on div "Upon direction of Board of Commissioners, implement an accelerated revaluation …" at bounding box center [502, 424] width 733 height 723
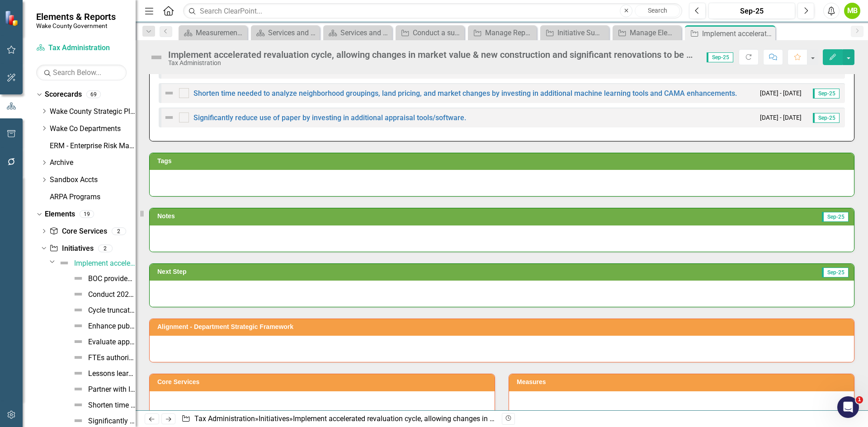
scroll to position [302, 0]
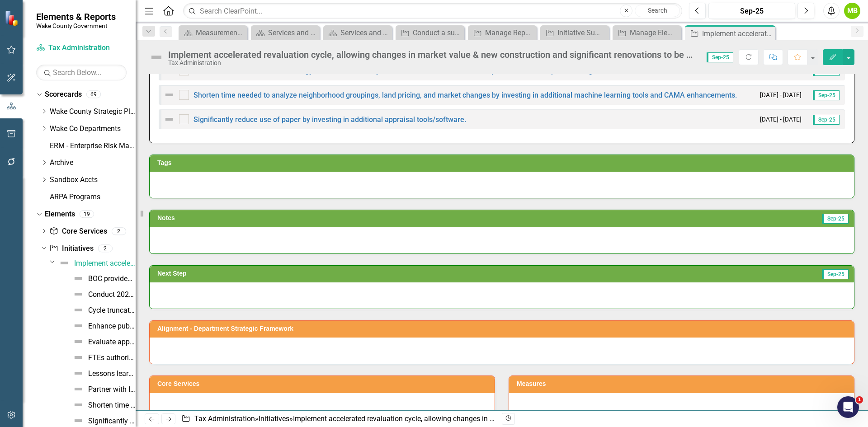
click at [691, 147] on div "Tags" at bounding box center [501, 170] width 719 height 55
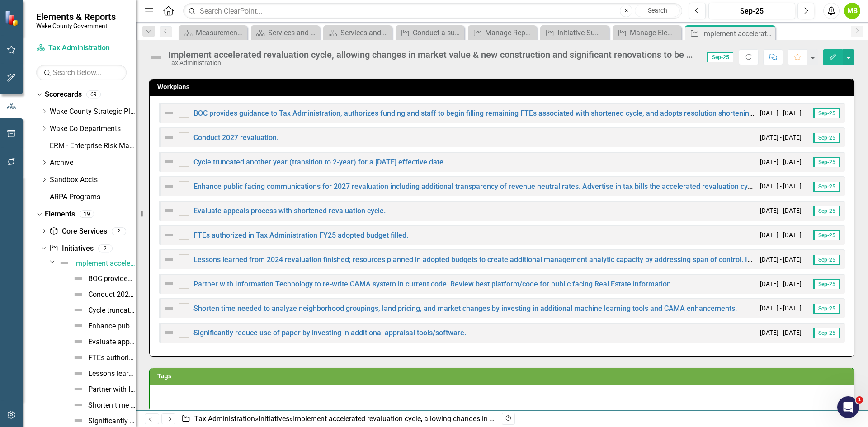
scroll to position [0, 0]
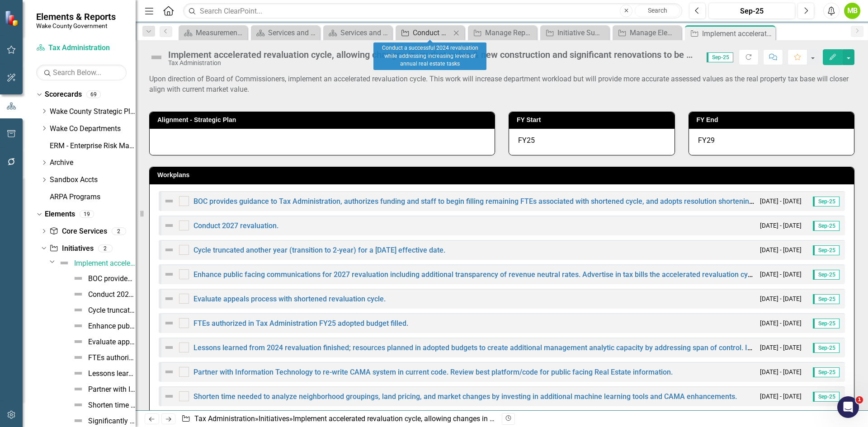
click at [425, 30] on div "Conduct a successful 2024 revaluation while addressing increasing levels of ann…" at bounding box center [432, 32] width 38 height 11
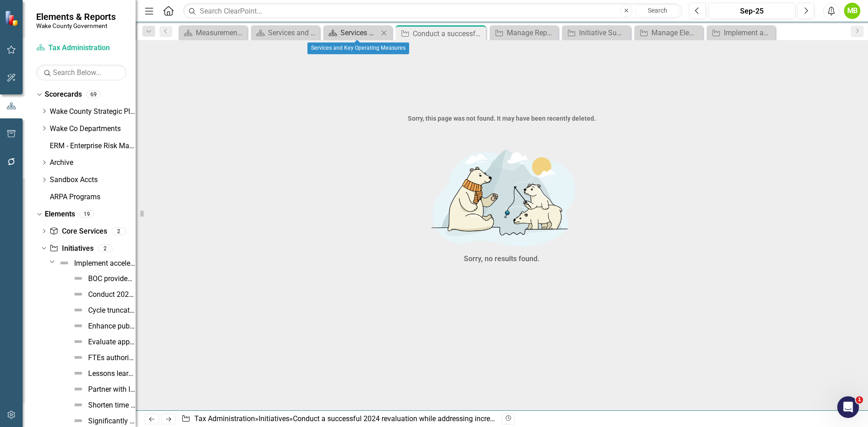
click at [370, 33] on div "Services and Key Operating Measures" at bounding box center [360, 32] width 38 height 11
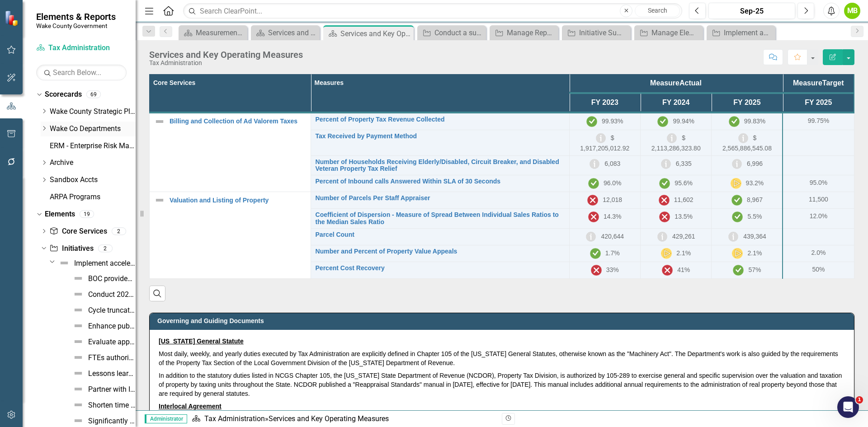
click at [46, 127] on icon "Dropdown" at bounding box center [44, 128] width 7 height 5
